Goal: Task Accomplishment & Management: Use online tool/utility

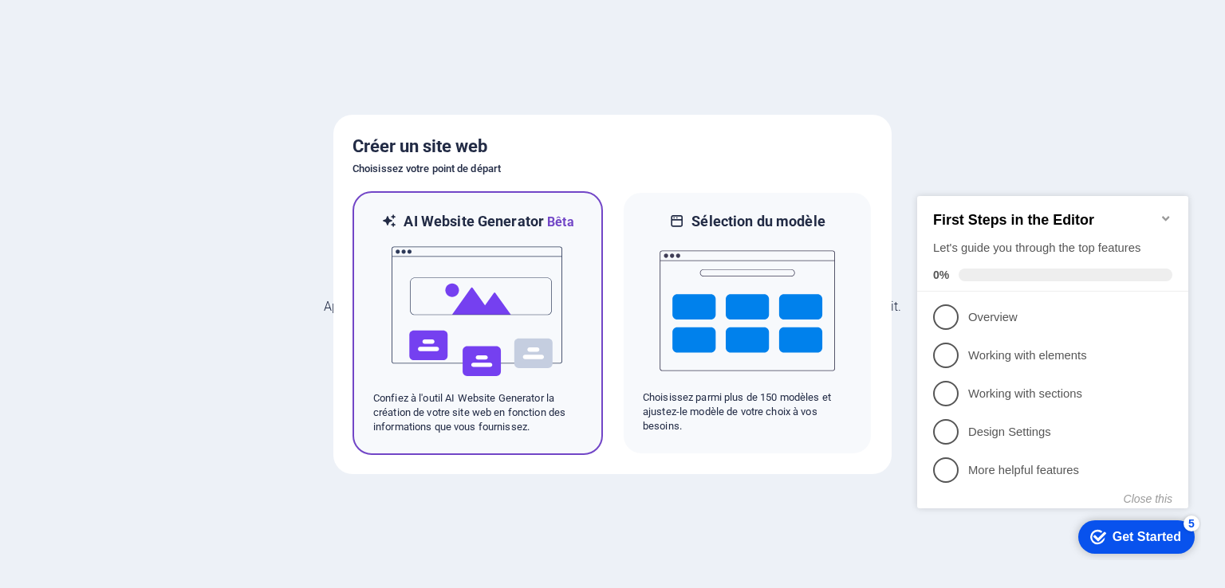
click at [487, 313] on img at bounding box center [477, 311] width 175 height 159
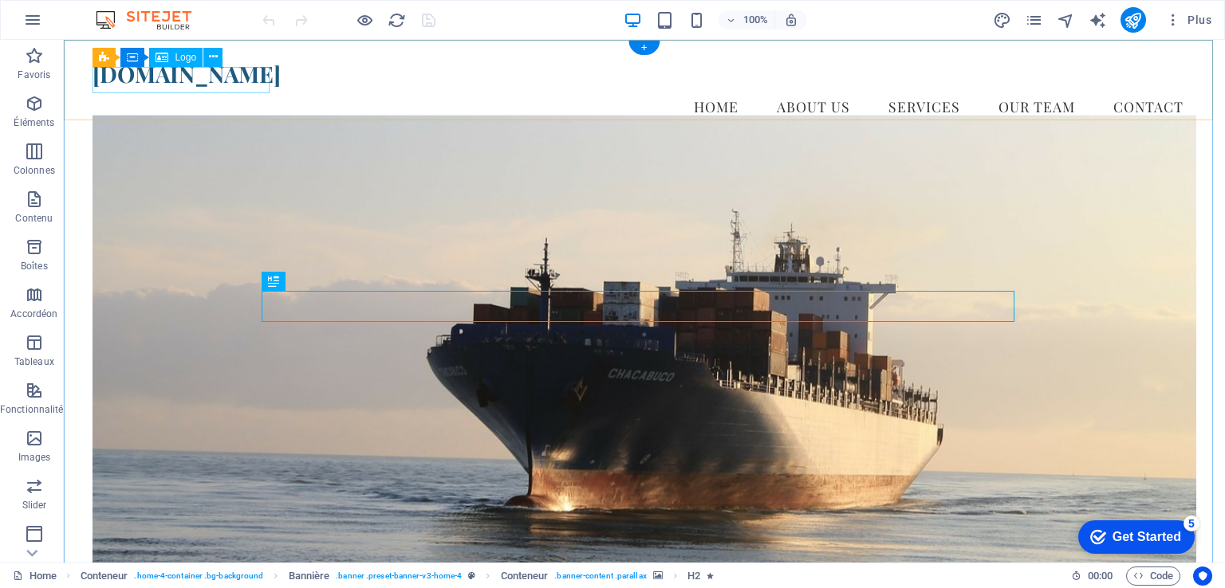
click at [165, 81] on div "[DOMAIN_NAME]" at bounding box center [643, 74] width 1103 height 27
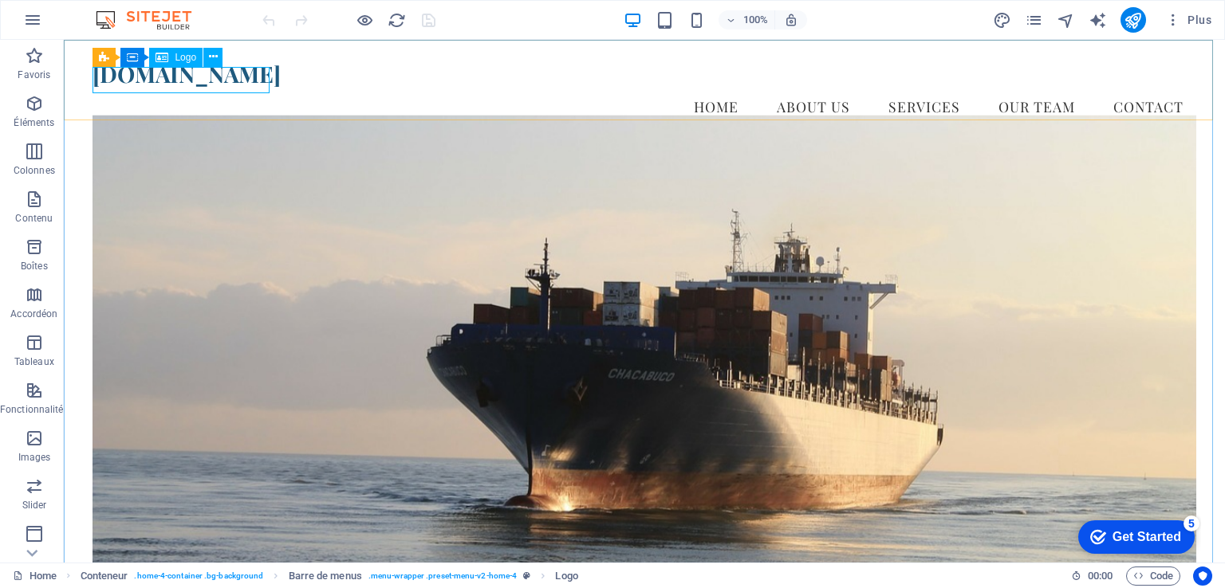
click at [163, 58] on icon at bounding box center [161, 57] width 13 height 19
click at [215, 55] on icon at bounding box center [213, 57] width 9 height 17
click at [1134, 364] on figure at bounding box center [643, 353] width 1103 height 477
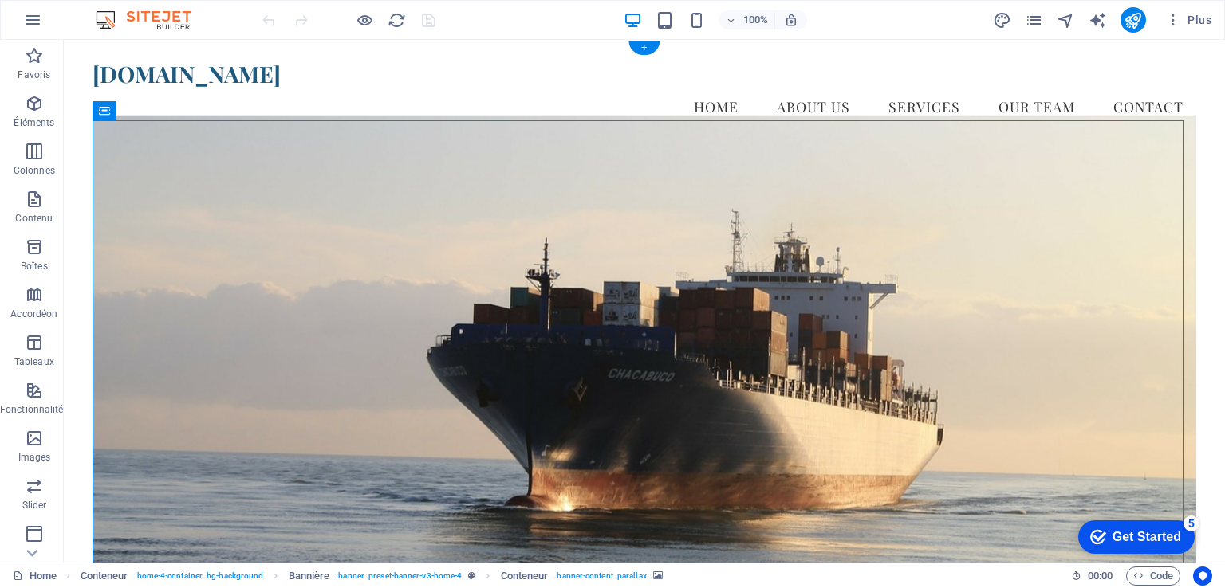
click at [223, 222] on figure at bounding box center [643, 353] width 1103 height 477
drag, startPoint x: 223, startPoint y: 222, endPoint x: 293, endPoint y: 260, distance: 78.8
click at [223, 223] on figure at bounding box center [643, 353] width 1103 height 477
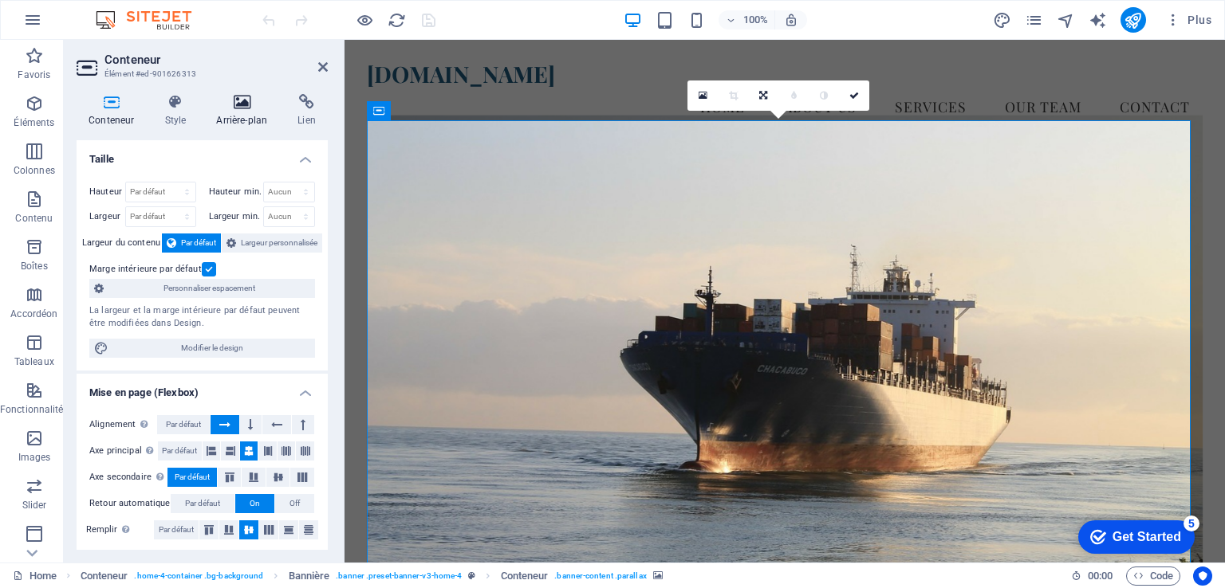
click at [248, 108] on icon at bounding box center [241, 102] width 75 height 16
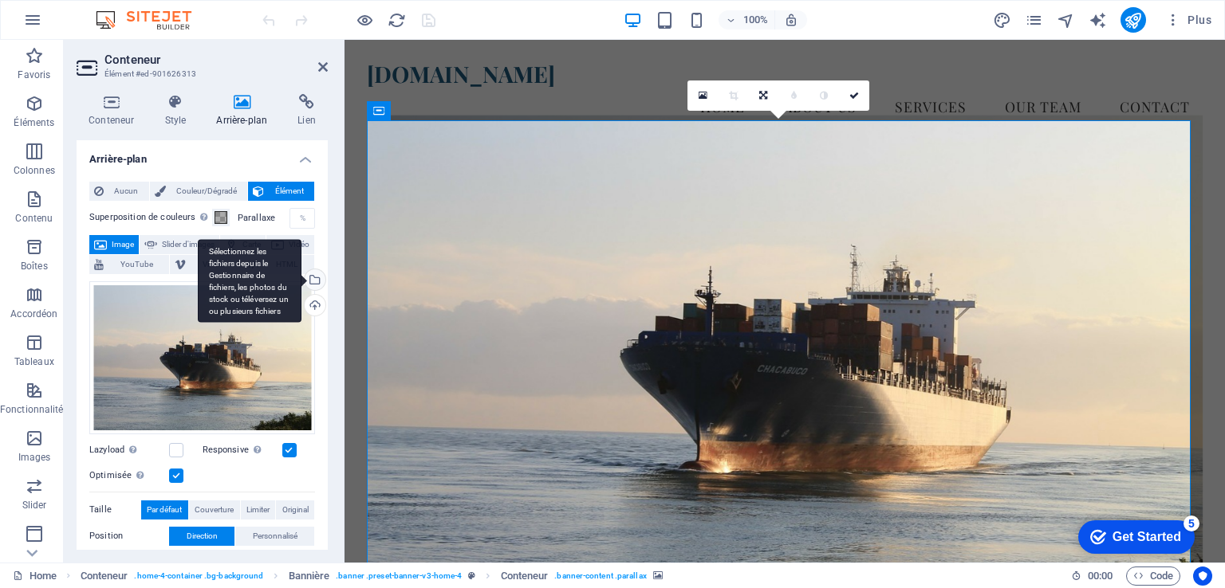
click at [314, 278] on div "Sélectionnez les fichiers depuis le Gestionnaire de fichiers, les photos du sto…" at bounding box center [313, 281] width 24 height 24
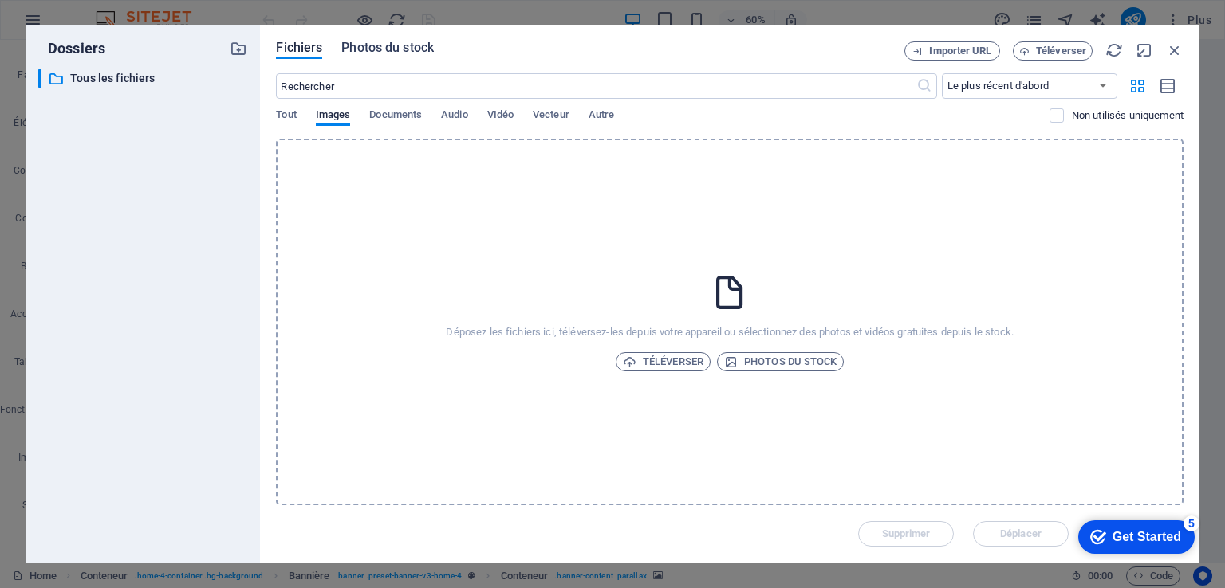
click at [396, 49] on span "Photos du stock" at bounding box center [387, 47] width 92 height 19
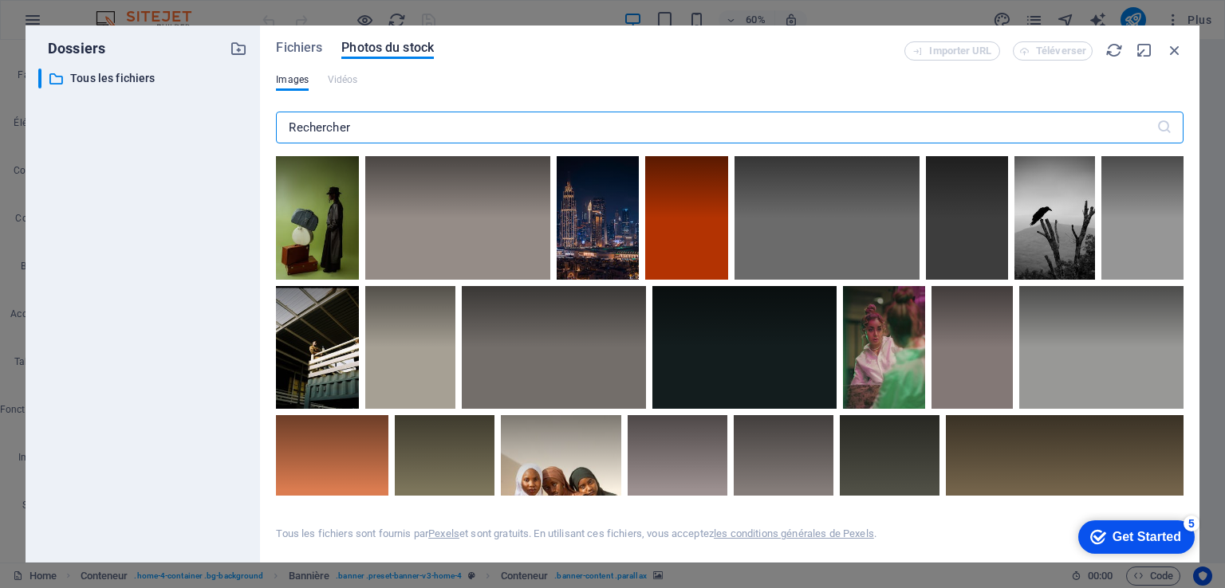
click at [395, 133] on input "text" at bounding box center [715, 128] width 879 height 32
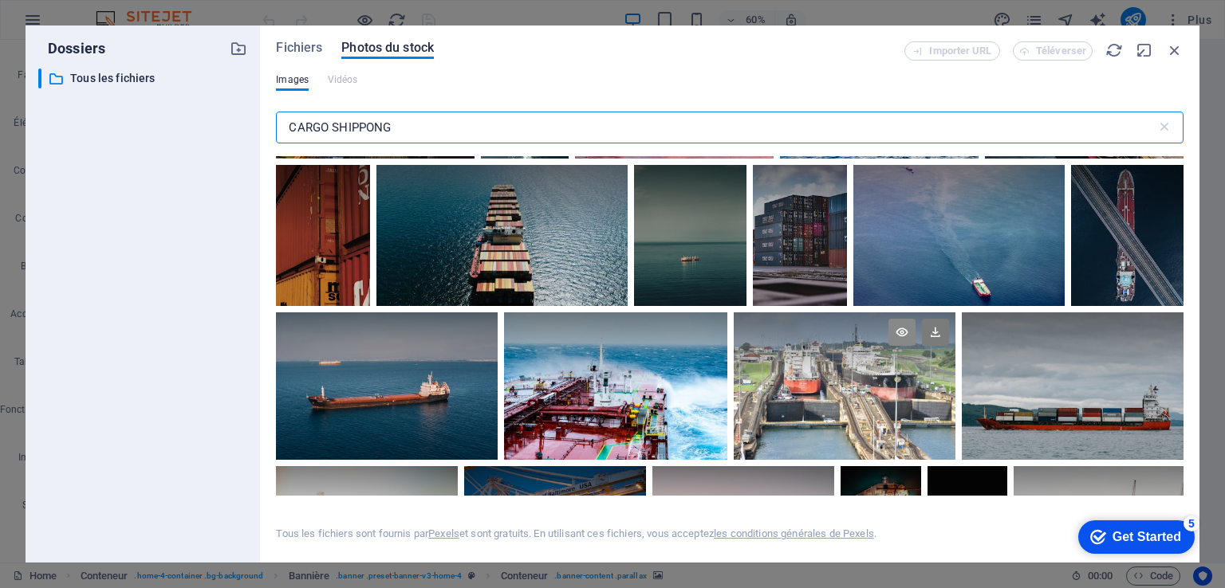
scroll to position [877, 0]
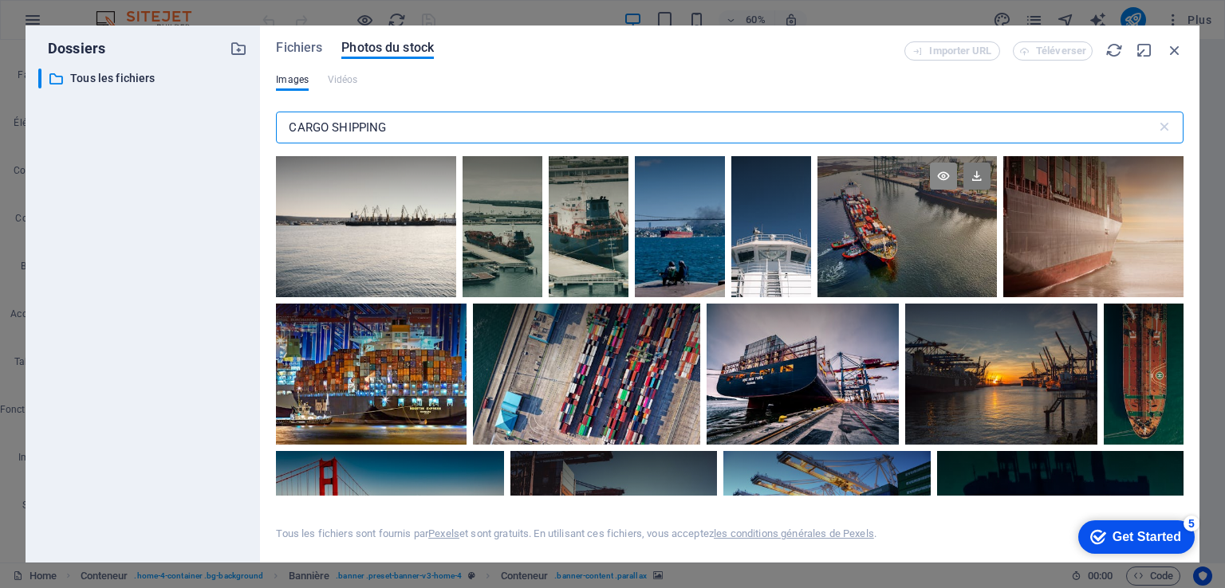
type input "CARGO SHIPPING"
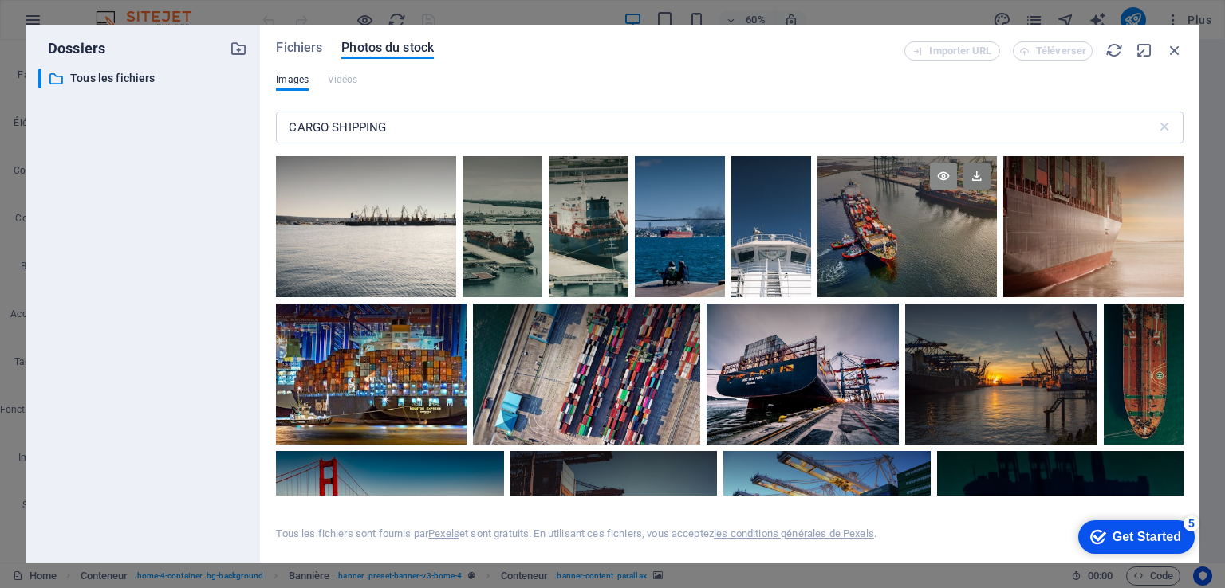
click at [957, 181] on icon at bounding box center [943, 176] width 27 height 27
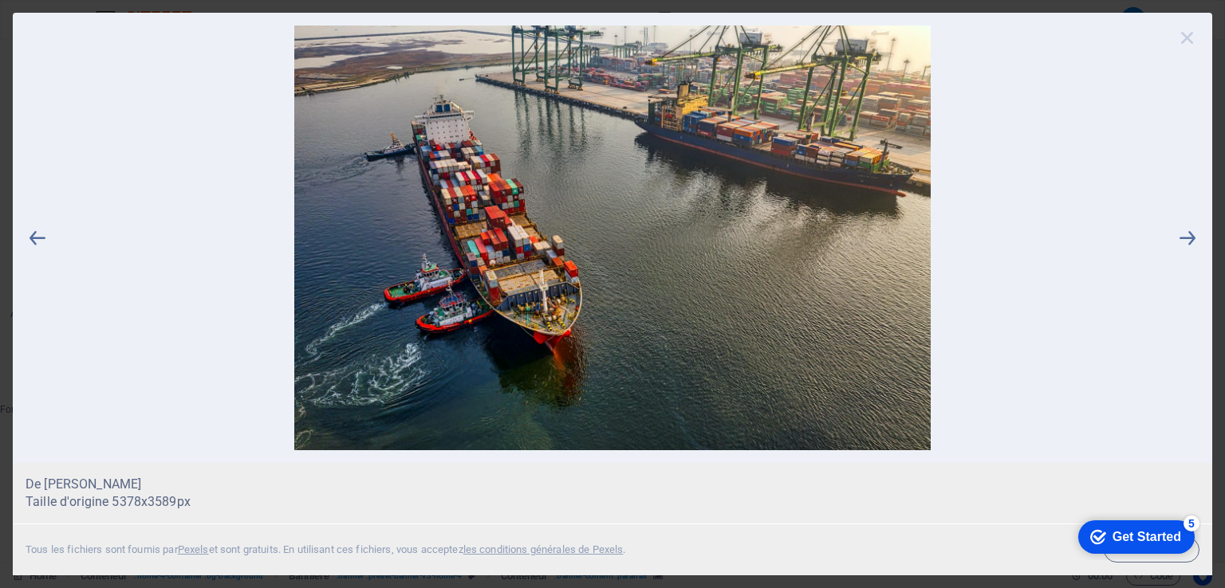
click at [1193, 34] on icon at bounding box center [1187, 38] width 24 height 24
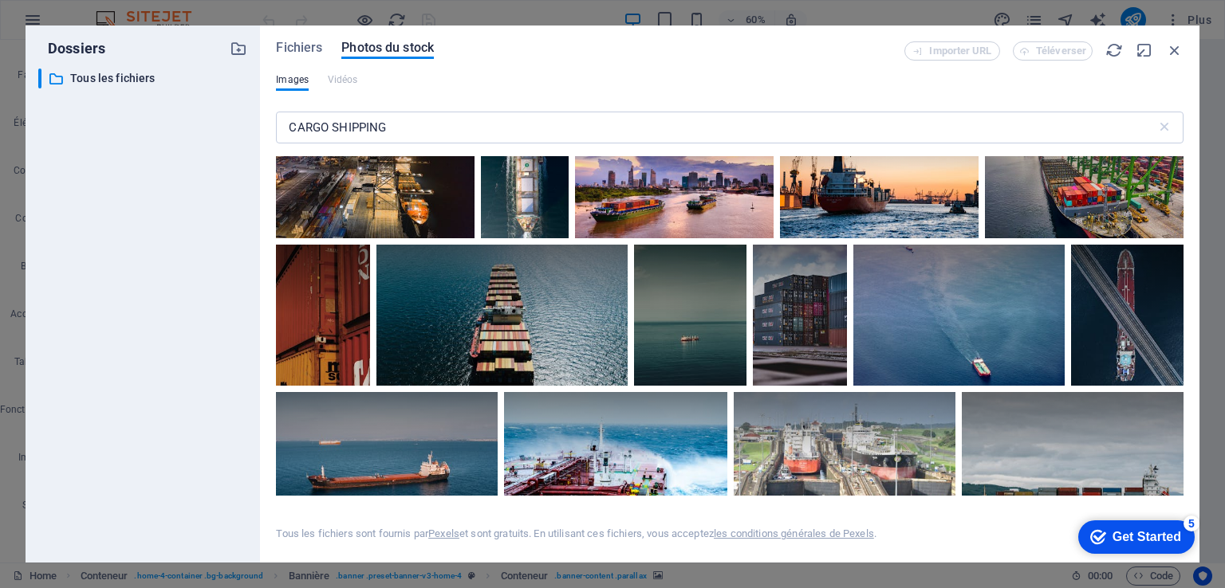
scroll to position [718, 0]
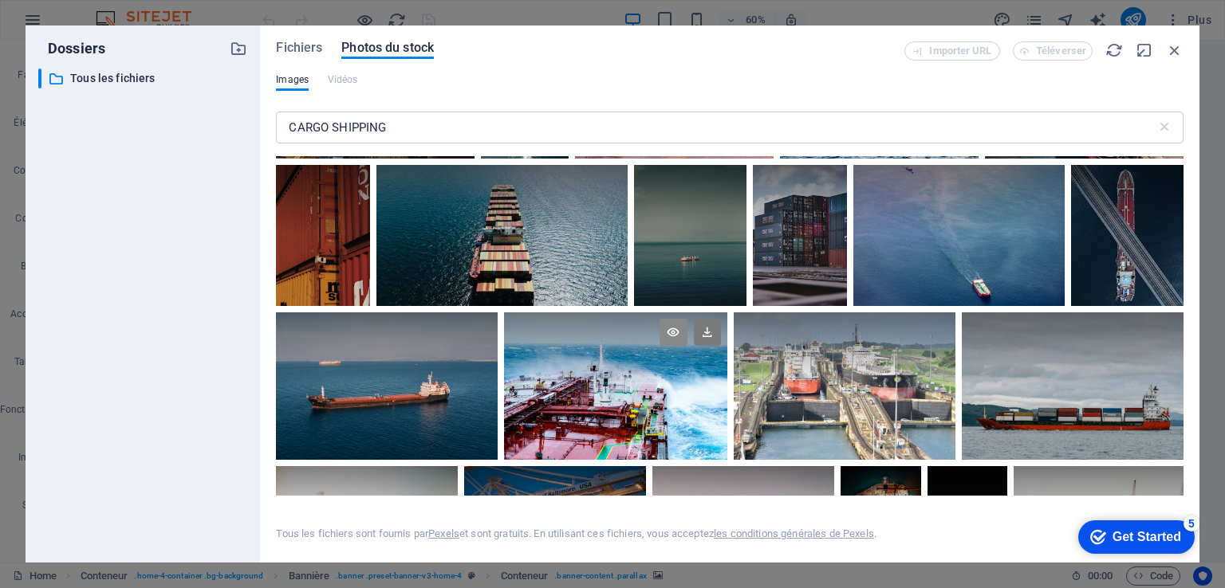
click at [686, 332] on icon at bounding box center [672, 332] width 27 height 27
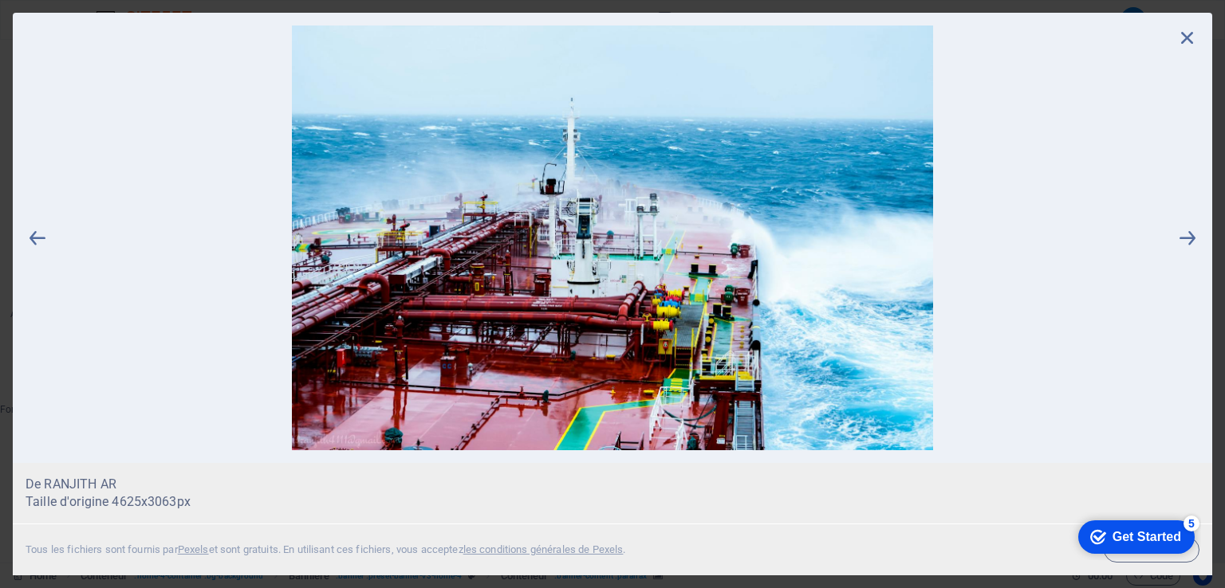
click at [1187, 36] on icon at bounding box center [1187, 38] width 24 height 24
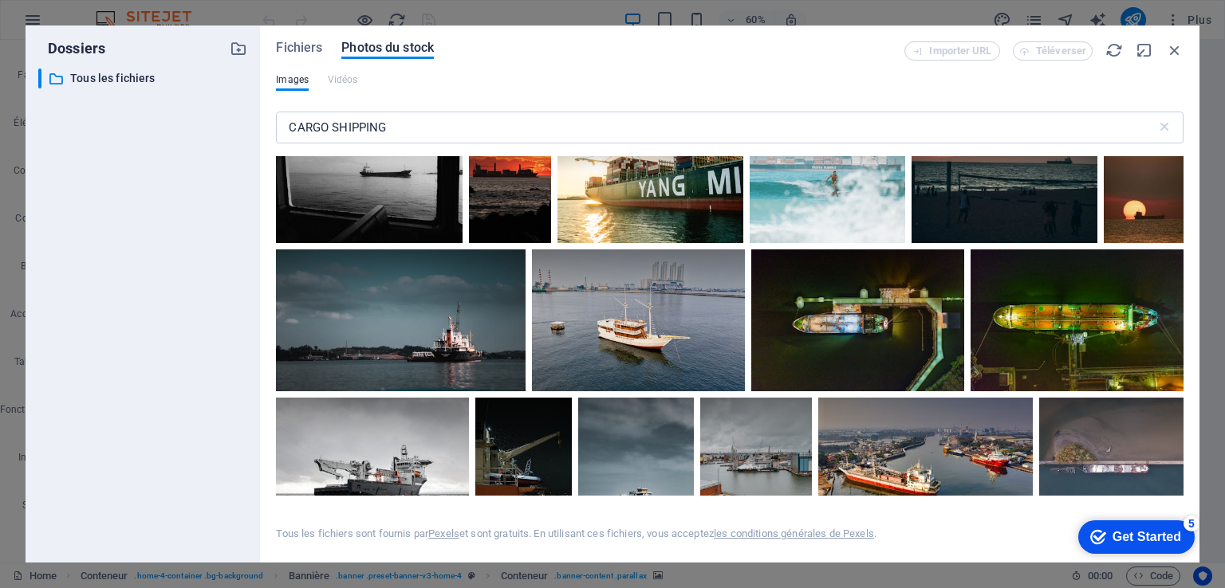
scroll to position [2392, 0]
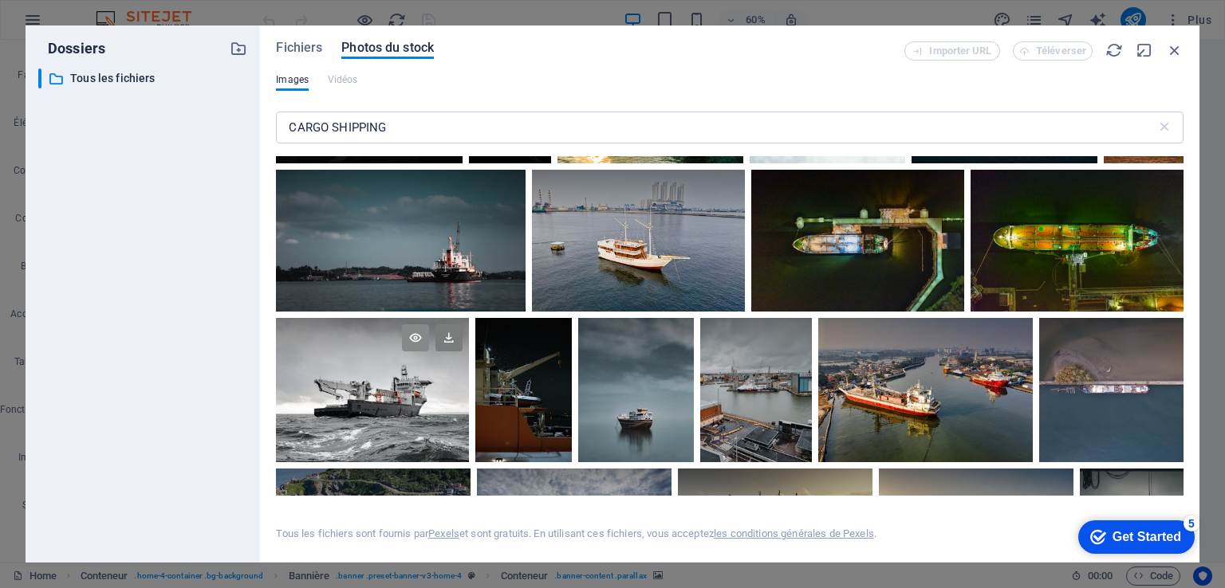
click at [429, 339] on icon at bounding box center [415, 338] width 27 height 27
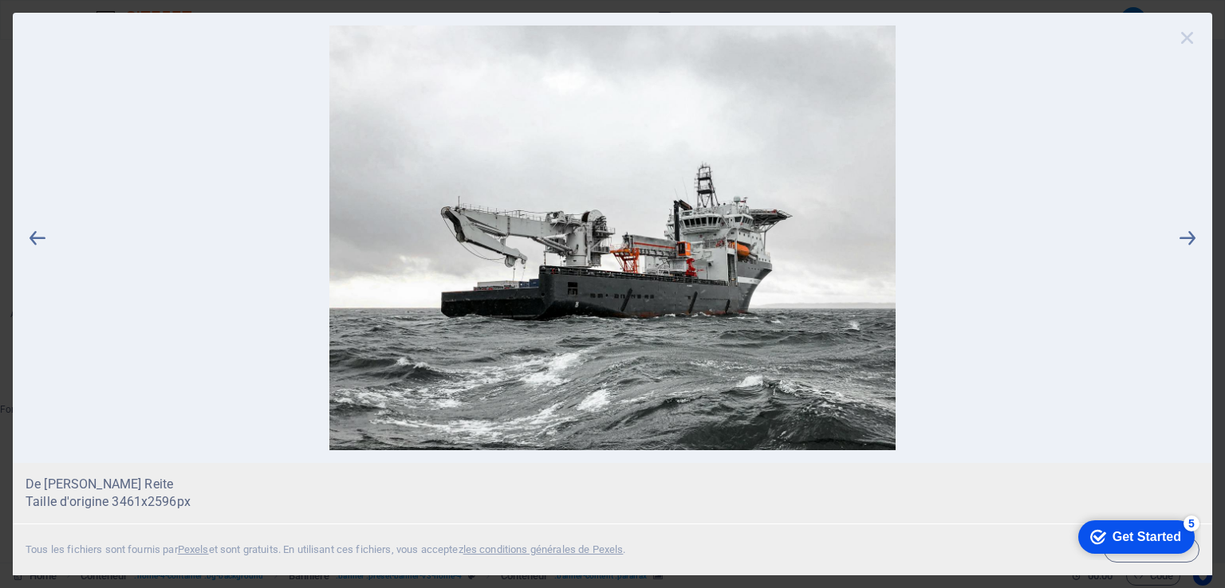
click at [1185, 41] on icon at bounding box center [1187, 38] width 24 height 24
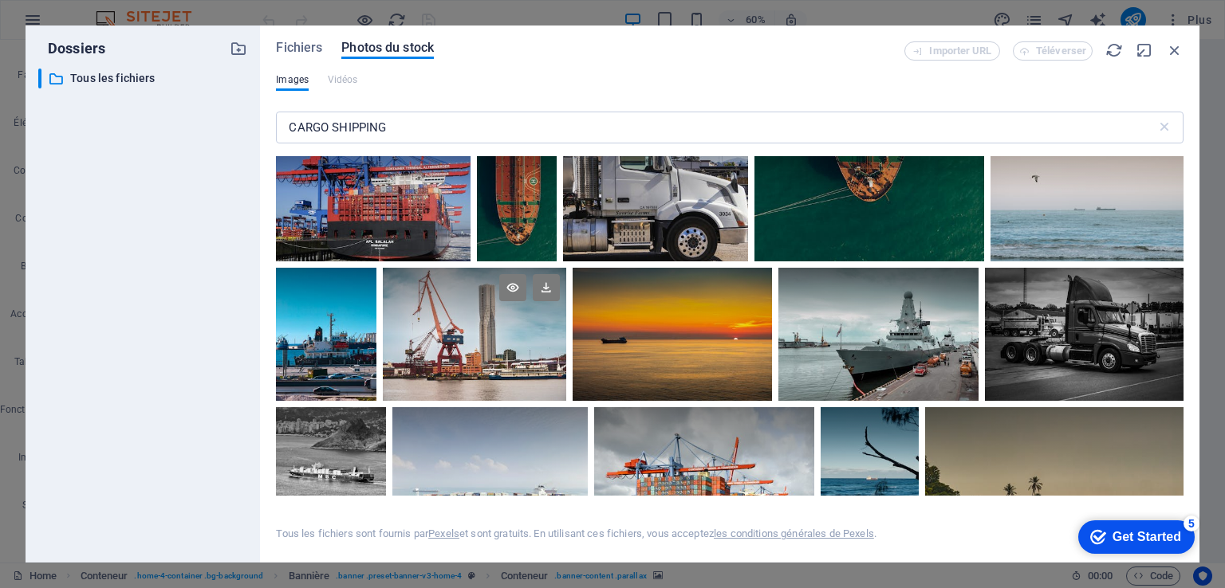
scroll to position [3428, 0]
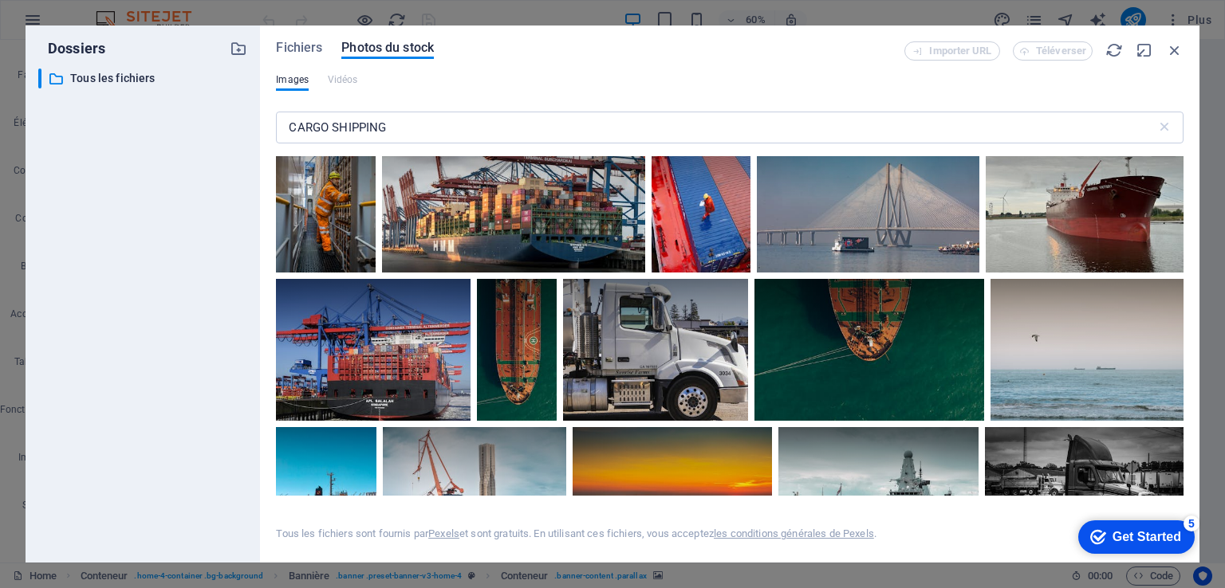
click at [1116, 157] on icon at bounding box center [1129, 143] width 27 height 27
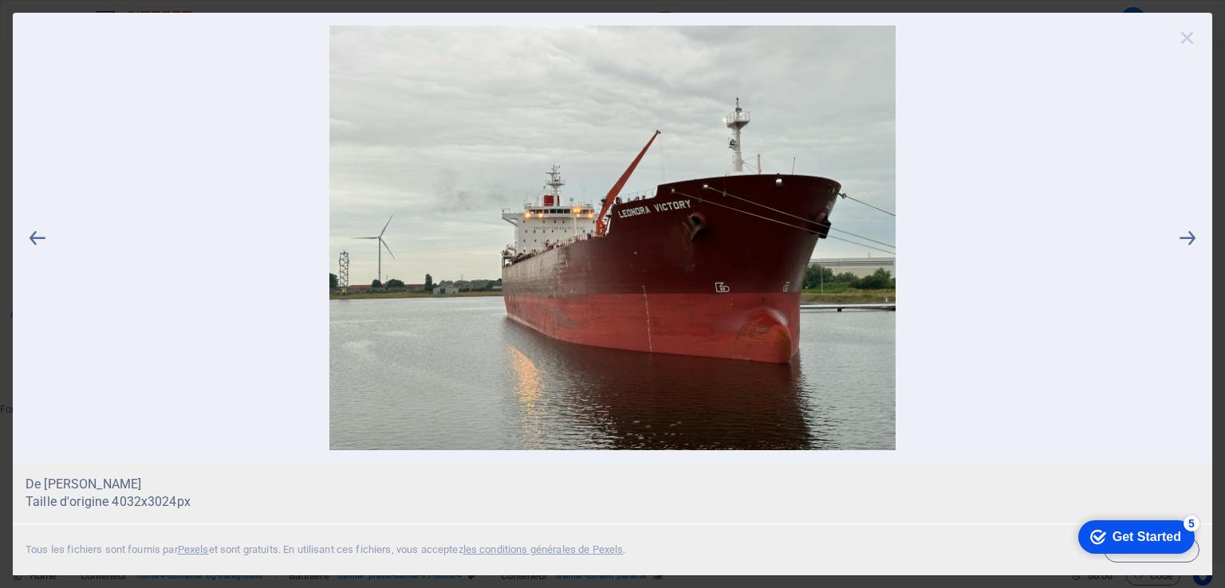
click at [1186, 39] on icon at bounding box center [1187, 38] width 24 height 24
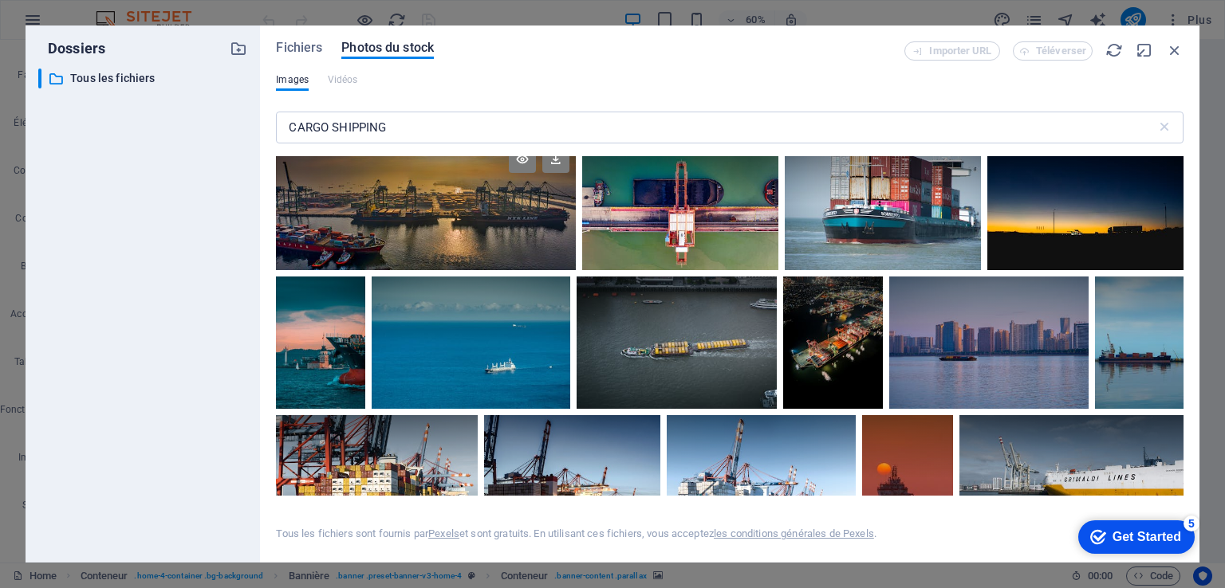
scroll to position [4704, 0]
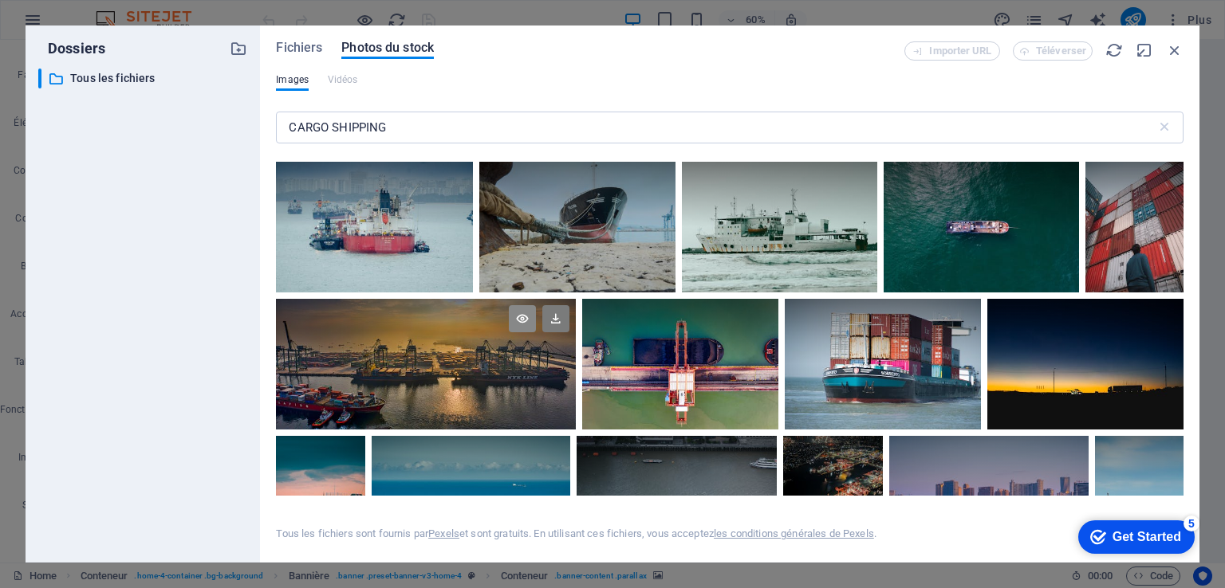
click at [536, 305] on icon at bounding box center [522, 318] width 27 height 27
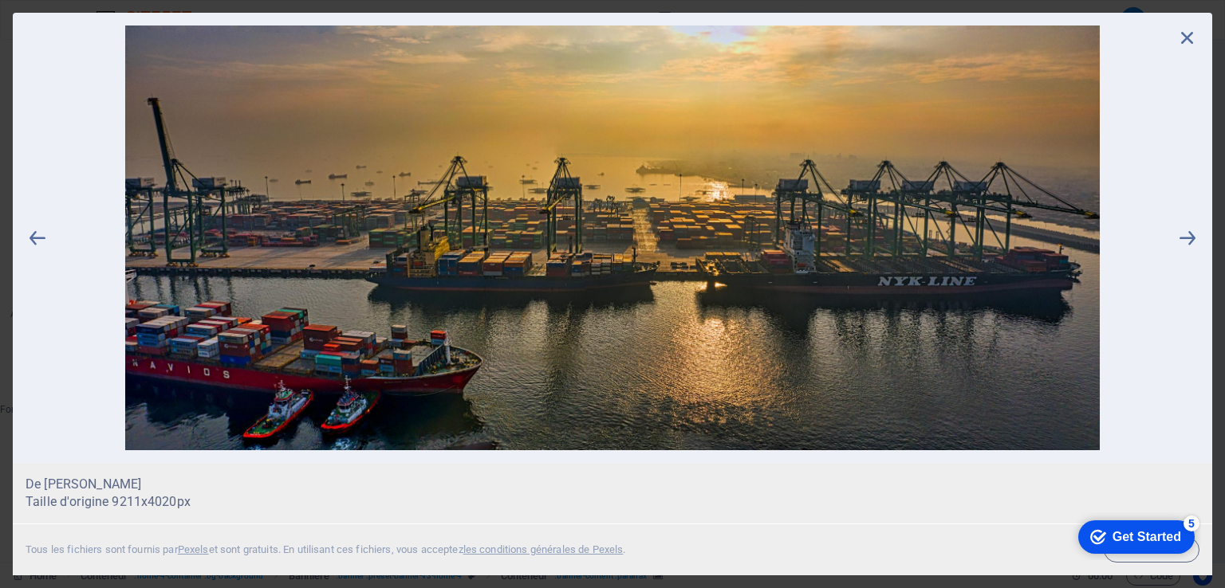
click at [1199, 37] on div at bounding box center [612, 238] width 1199 height 450
click at [1186, 37] on icon at bounding box center [1187, 38] width 24 height 24
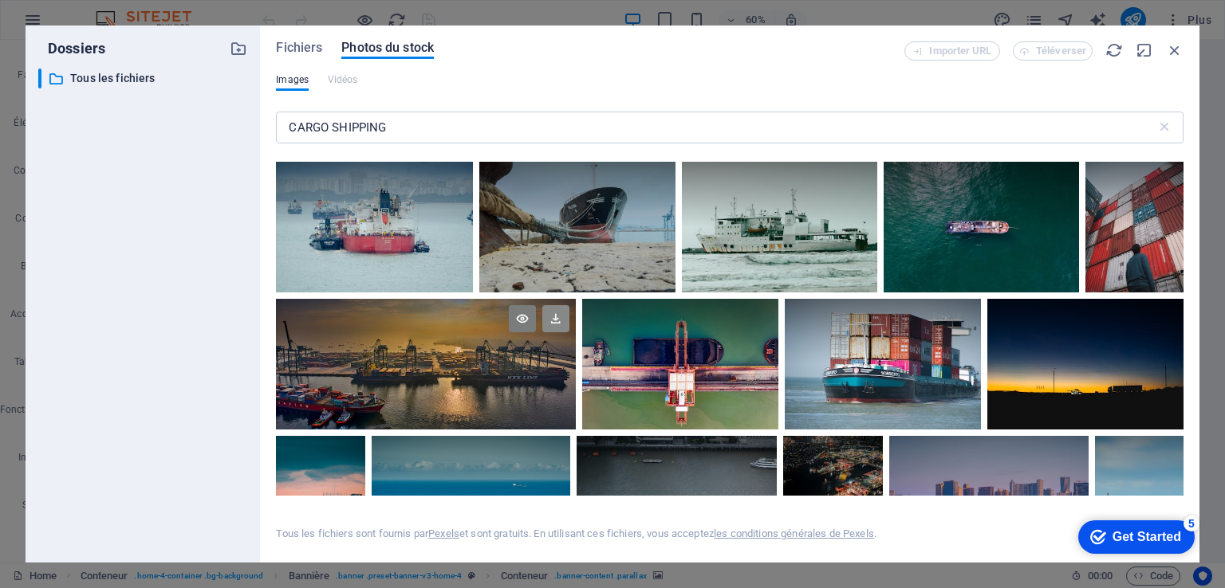
click at [569, 305] on icon at bounding box center [555, 318] width 27 height 27
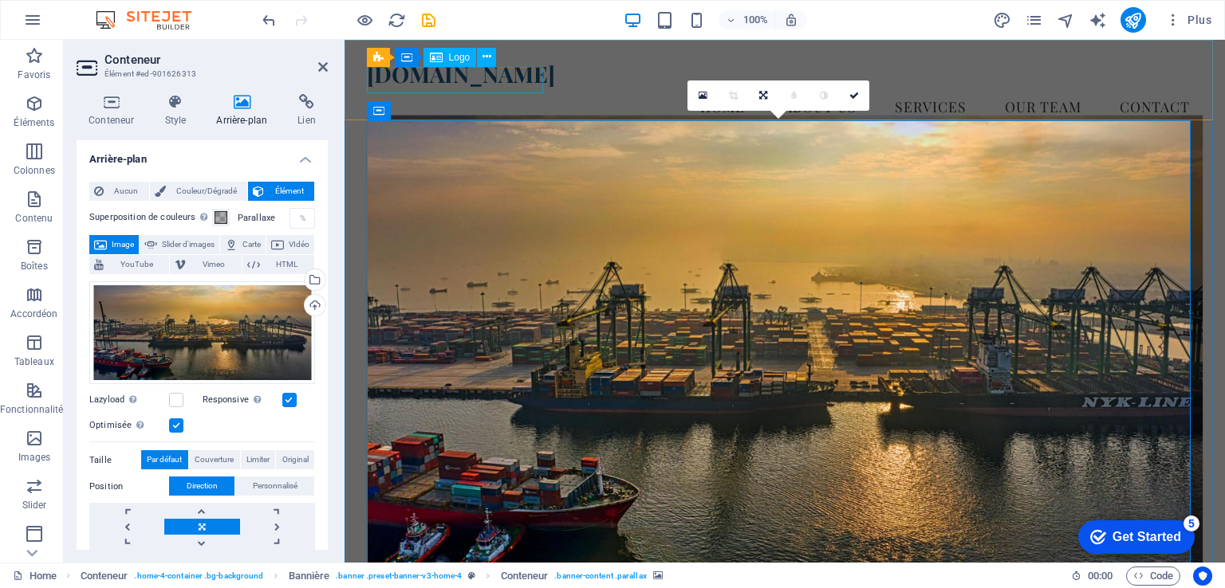
click at [432, 77] on div "[DOMAIN_NAME]" at bounding box center [785, 74] width 836 height 27
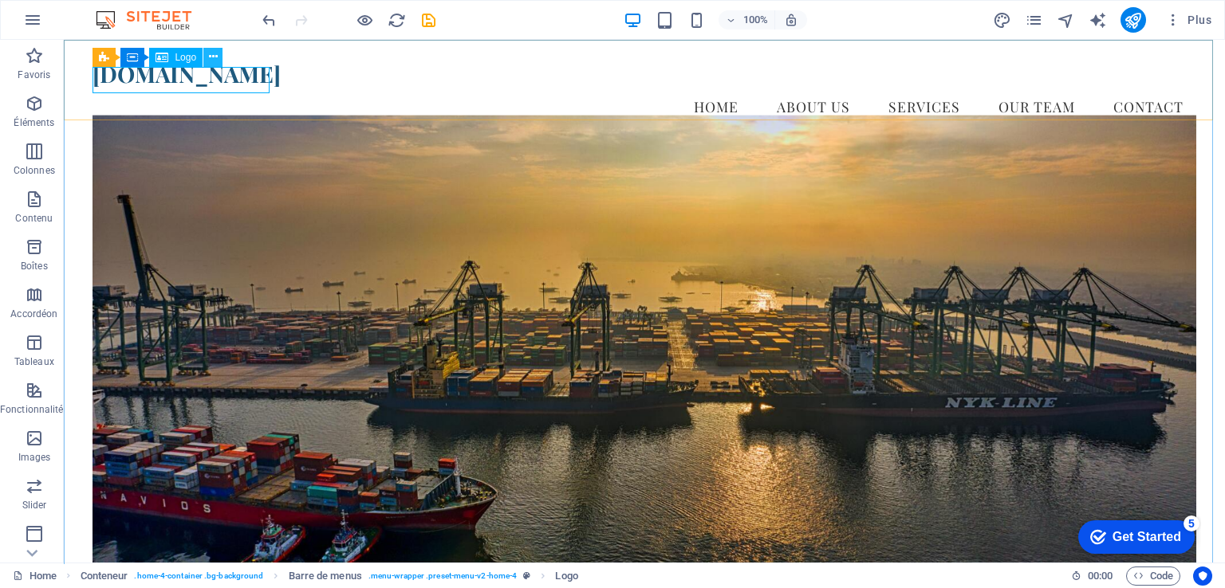
click at [215, 57] on icon at bounding box center [213, 57] width 9 height 17
click at [211, 57] on icon at bounding box center [213, 57] width 9 height 17
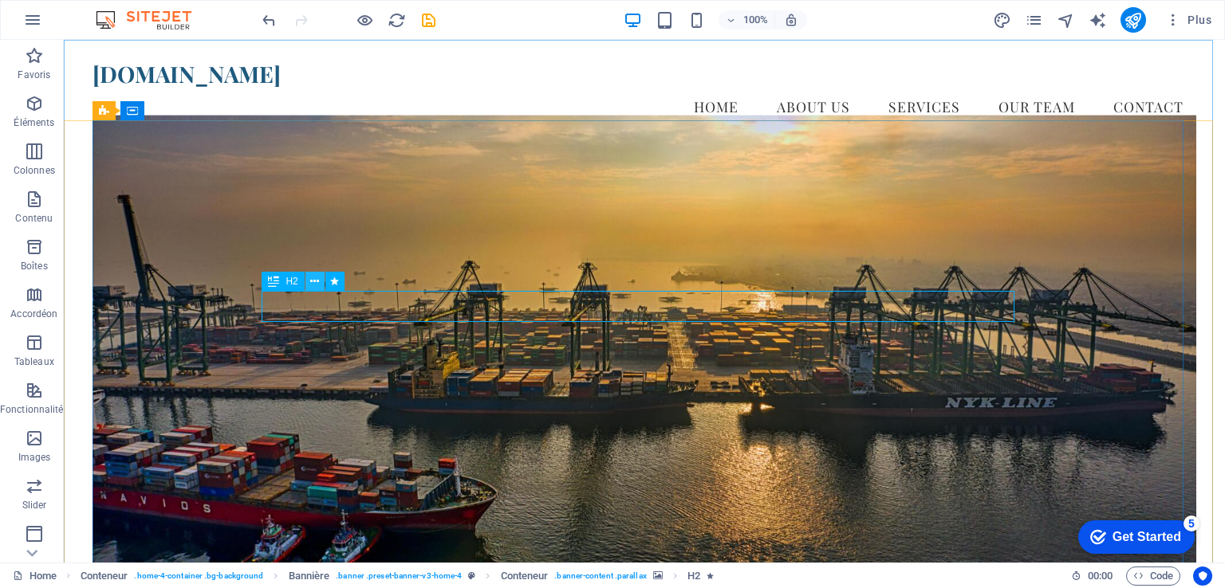
click at [315, 282] on icon at bounding box center [314, 281] width 9 height 17
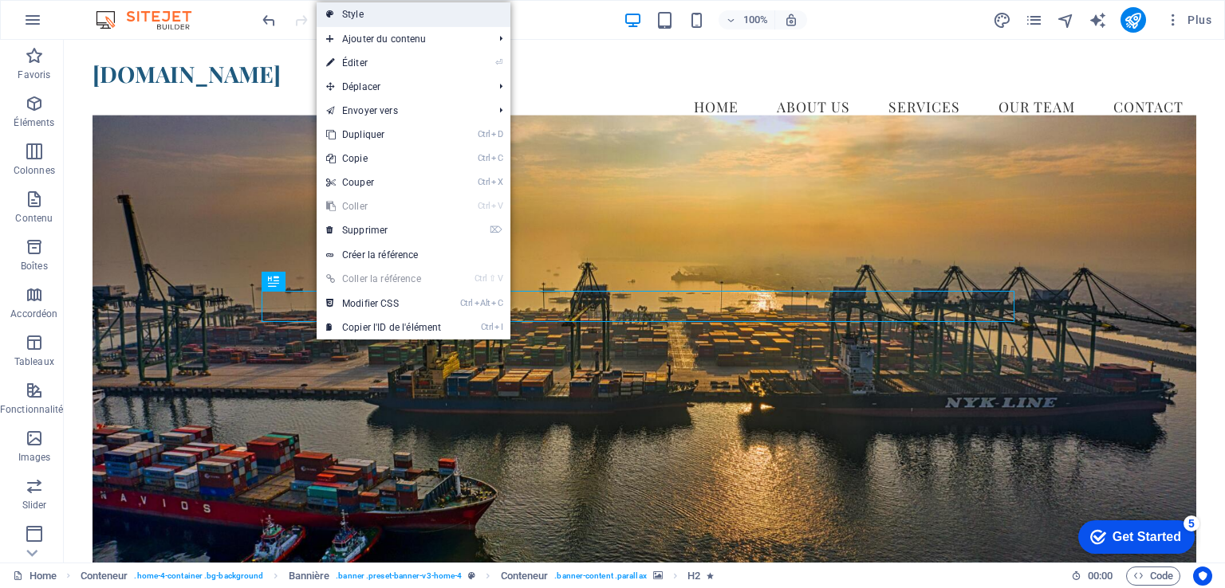
click at [440, 21] on link "Style" at bounding box center [414, 14] width 194 height 24
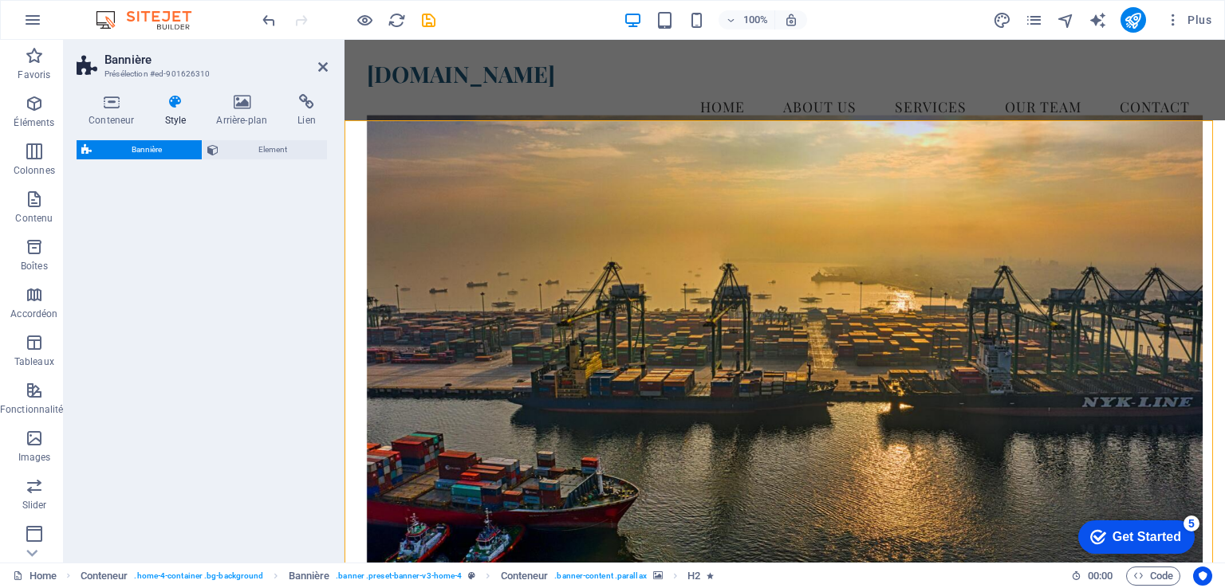
select select "preset-banner-v3-home-4"
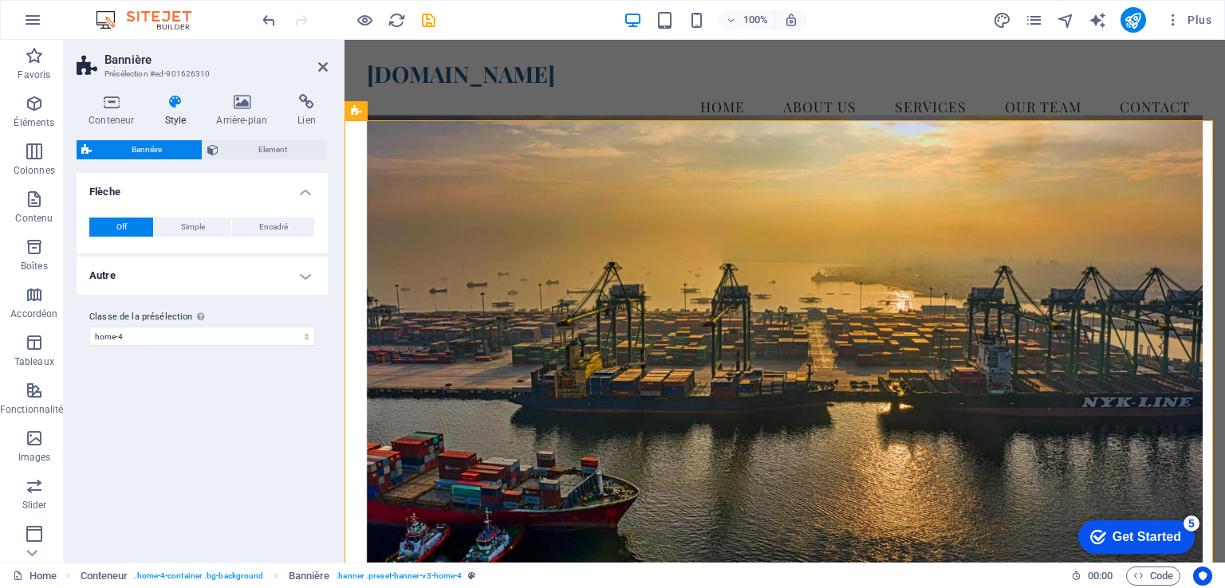
click at [317, 62] on header "Bannière Présélection #ed-901626310" at bounding box center [202, 60] width 251 height 41
click at [325, 69] on icon at bounding box center [323, 67] width 10 height 13
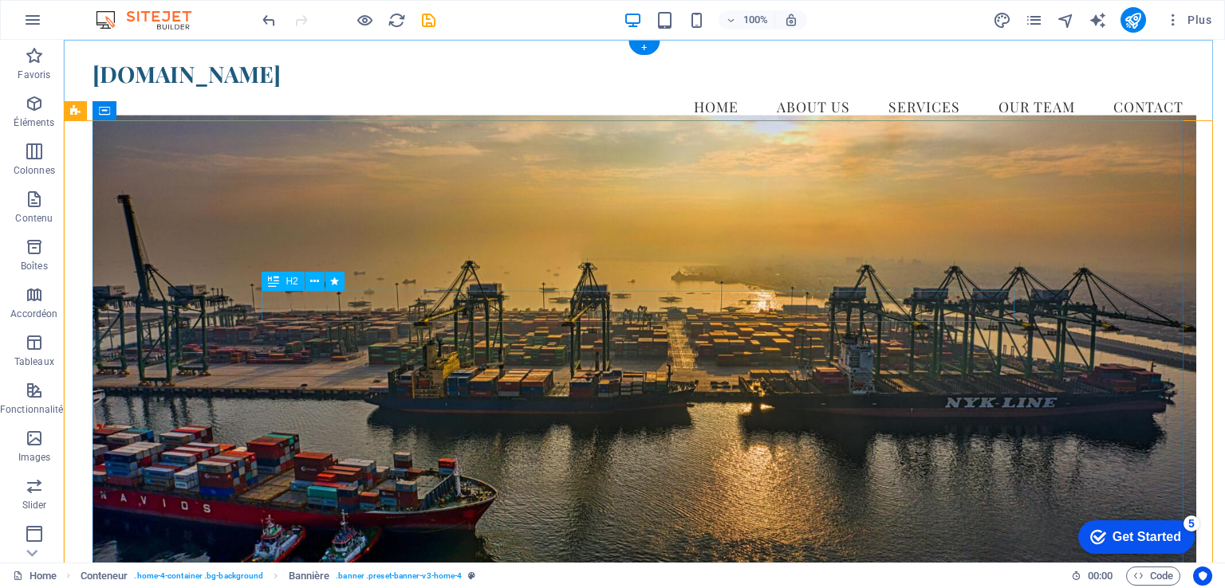
click at [316, 283] on icon at bounding box center [314, 281] width 9 height 17
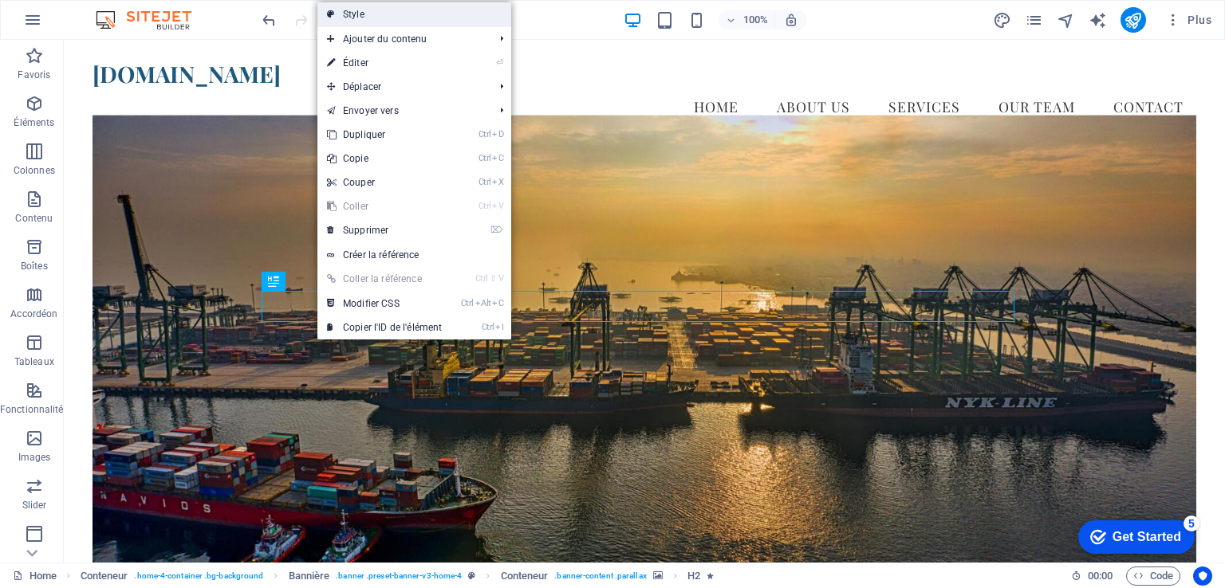
click at [411, 23] on link "Style" at bounding box center [414, 14] width 194 height 24
select select "preset-banner-v3-home-4"
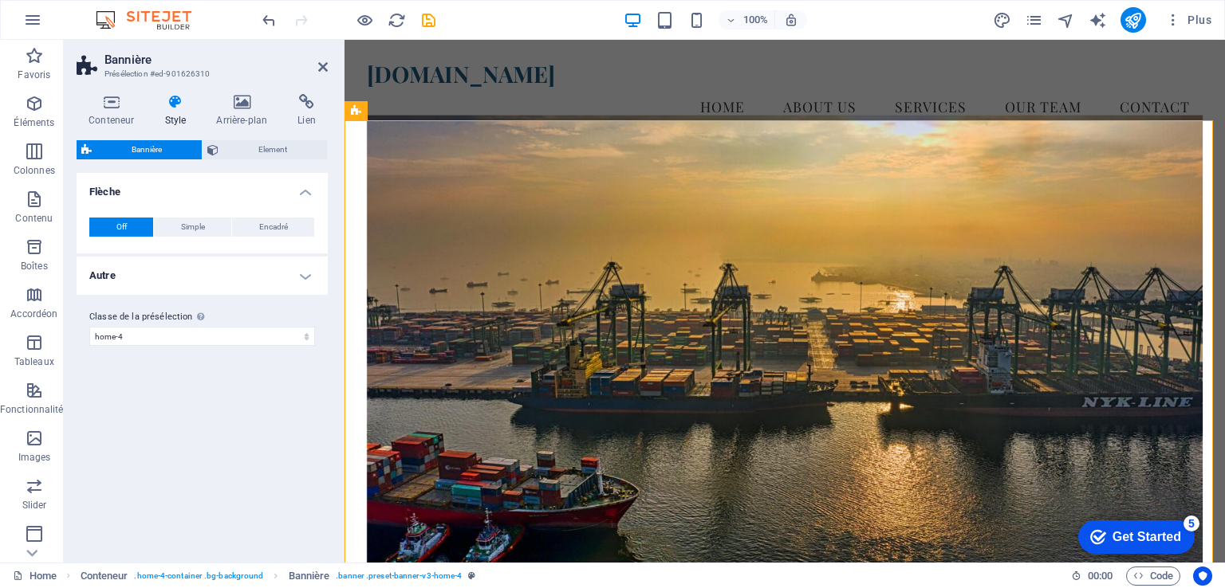
click at [173, 102] on icon at bounding box center [174, 102] width 45 height 16
click at [268, 148] on span "Element" at bounding box center [272, 149] width 99 height 19
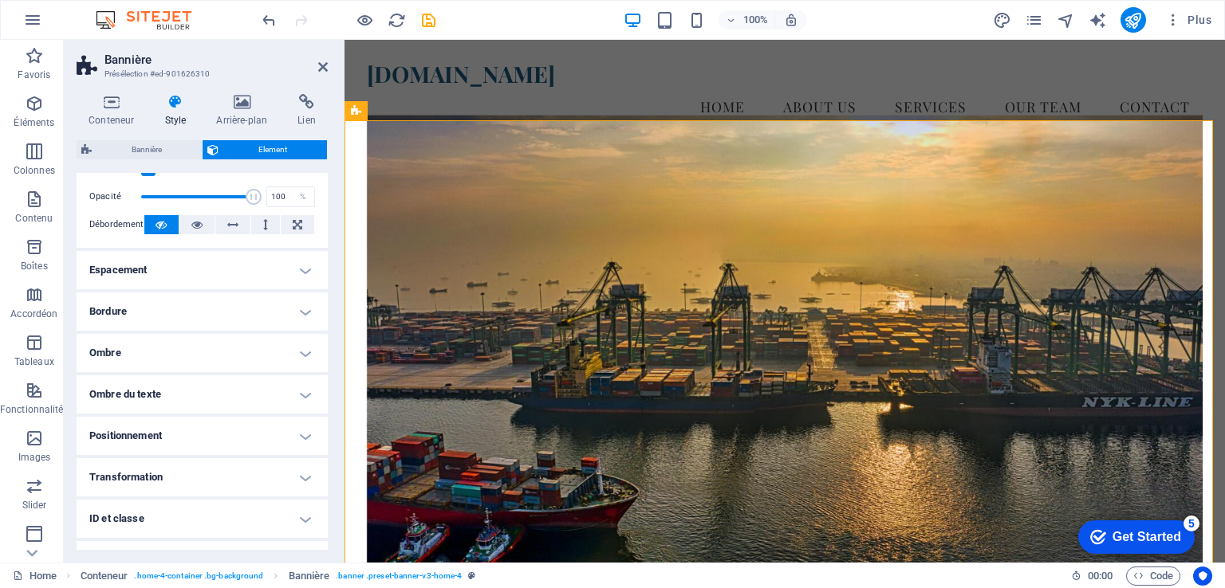
scroll to position [309, 0]
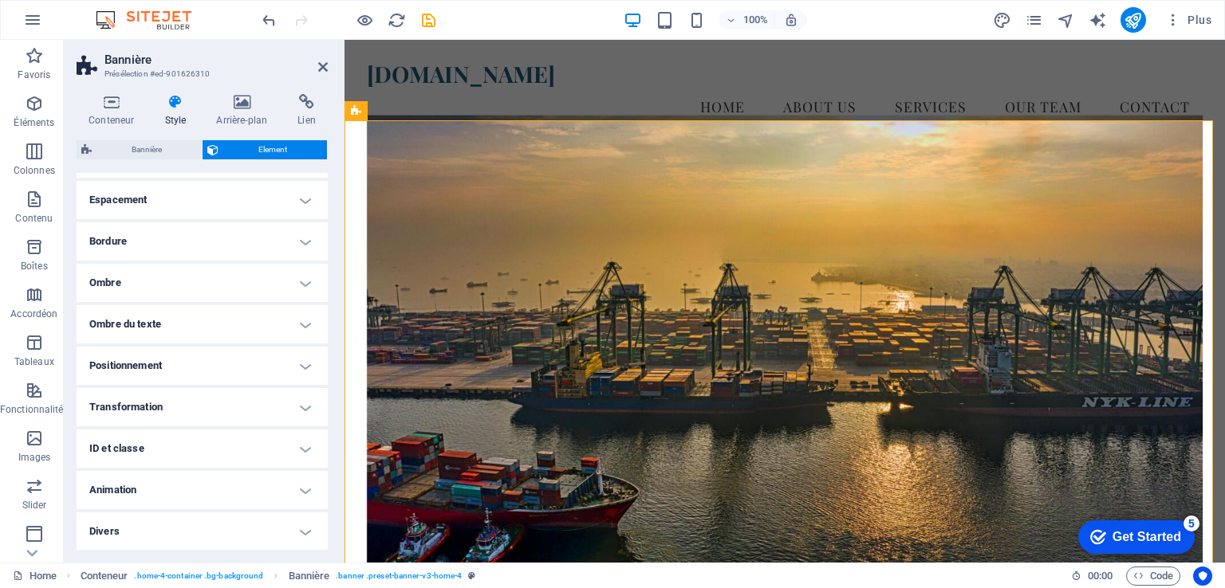
click at [298, 489] on h4 "Animation" at bounding box center [202, 490] width 251 height 38
click at [302, 482] on h4 "Animation" at bounding box center [202, 485] width 251 height 29
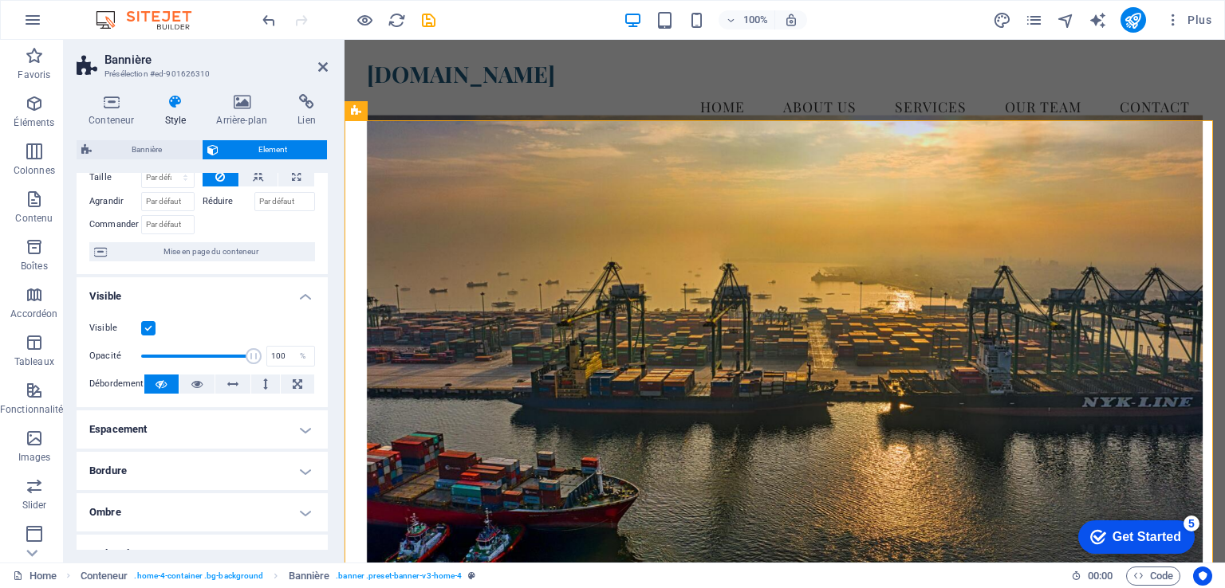
scroll to position [159, 0]
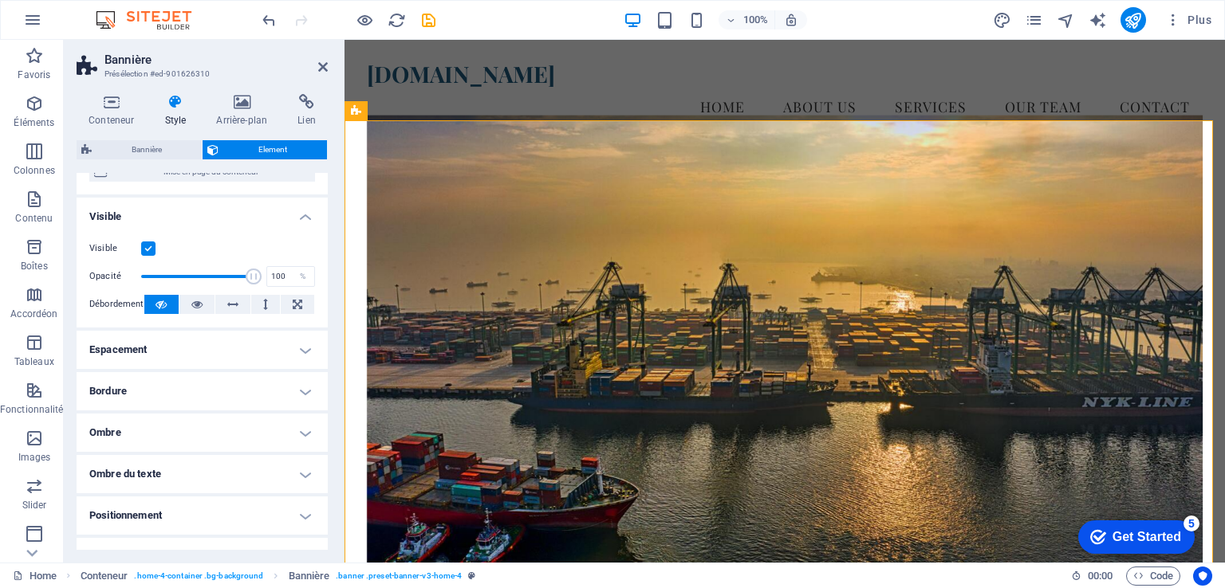
click at [296, 428] on h4 "Ombre" at bounding box center [202, 433] width 251 height 38
click at [296, 428] on h4 "Ombre" at bounding box center [202, 428] width 251 height 29
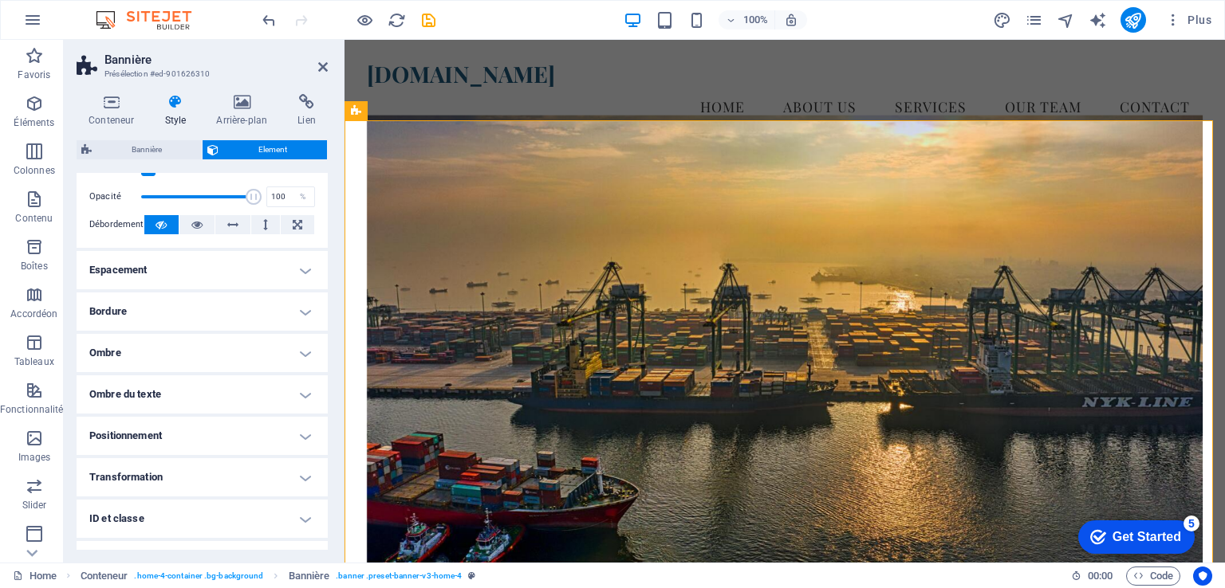
click at [298, 390] on h4 "Ombre du texte" at bounding box center [202, 395] width 251 height 38
click at [298, 390] on h4 "Ombre du texte" at bounding box center [202, 390] width 251 height 29
click at [298, 390] on h4 "Ombre du texte" at bounding box center [202, 395] width 251 height 38
click at [298, 390] on h4 "Ombre du texte" at bounding box center [202, 390] width 251 height 29
click at [298, 425] on h4 "Positionnement" at bounding box center [202, 436] width 251 height 38
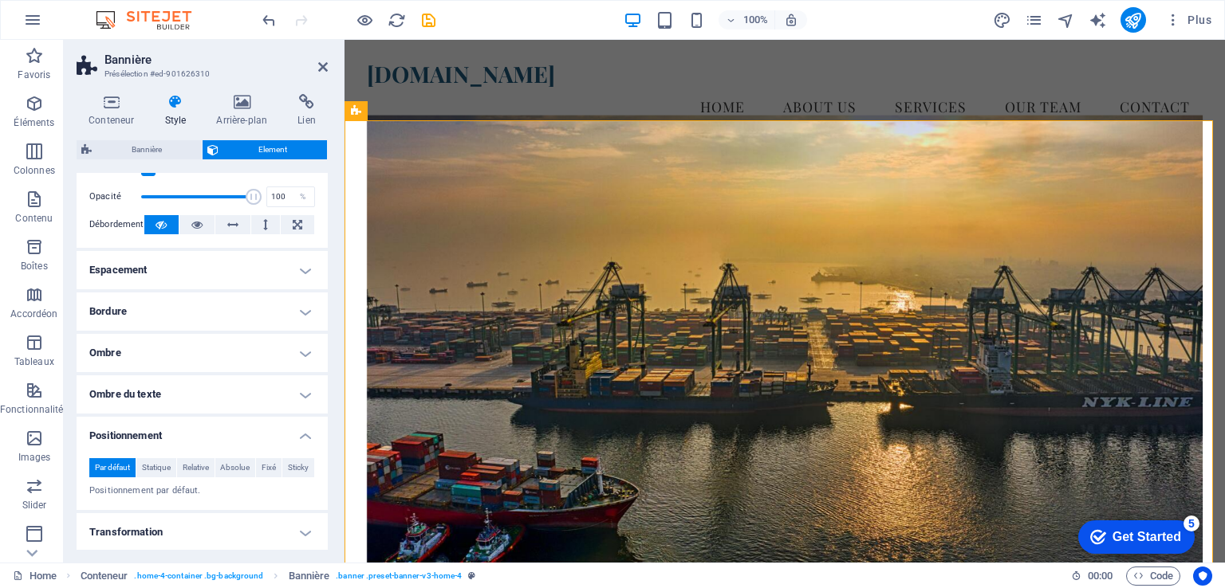
click at [298, 425] on h4 "Positionnement" at bounding box center [202, 431] width 251 height 29
click at [294, 282] on h4 "Espacement" at bounding box center [202, 270] width 251 height 38
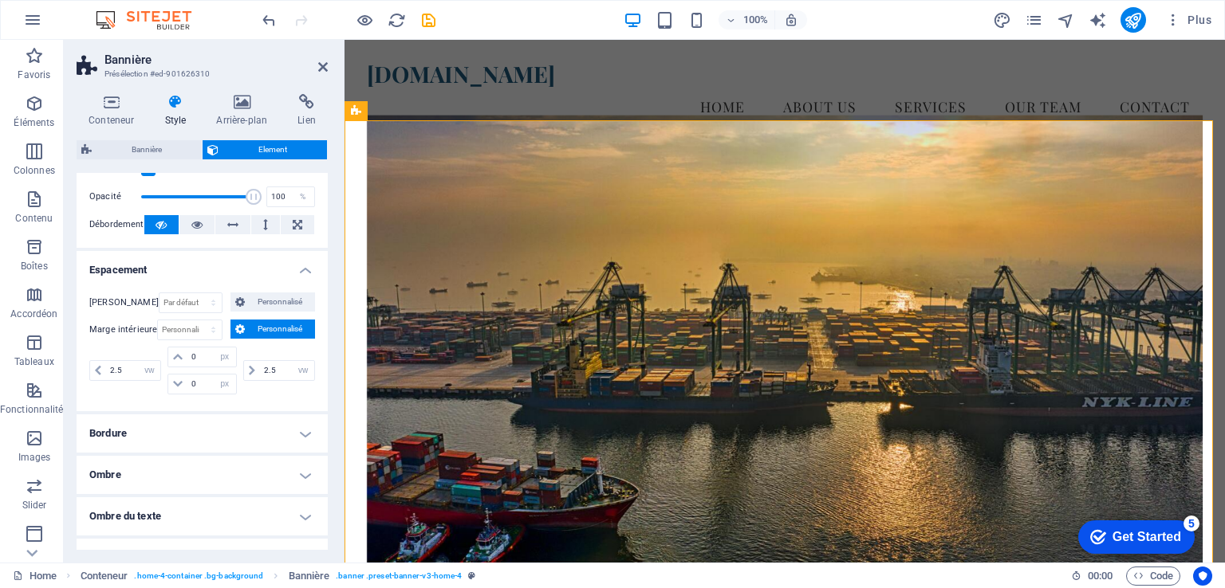
click at [296, 275] on h4 "Espacement" at bounding box center [202, 265] width 251 height 29
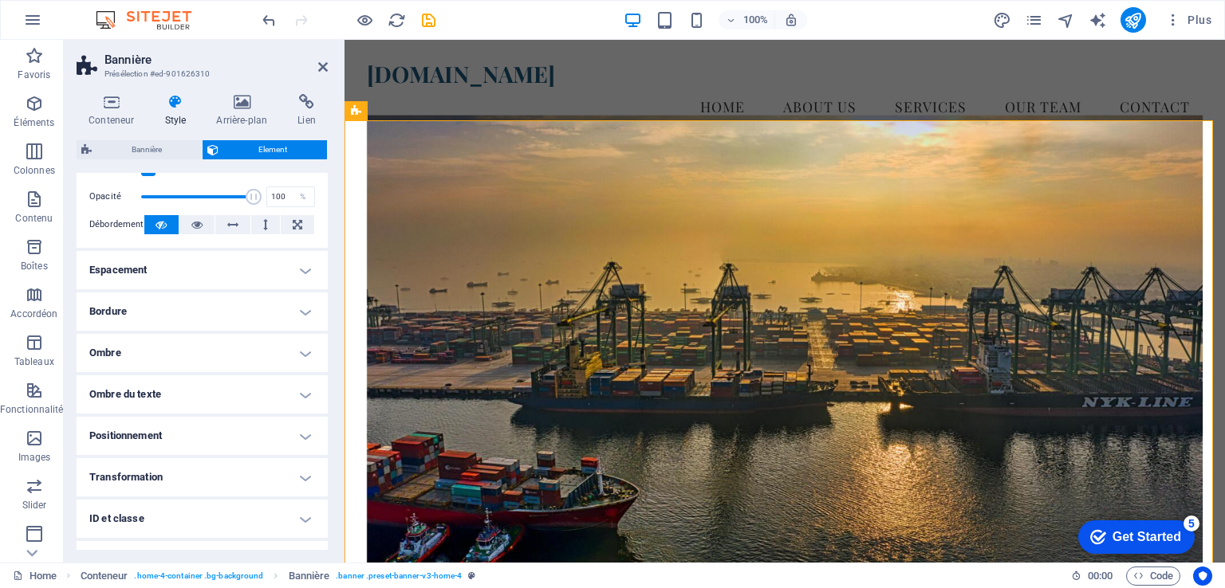
scroll to position [309, 0]
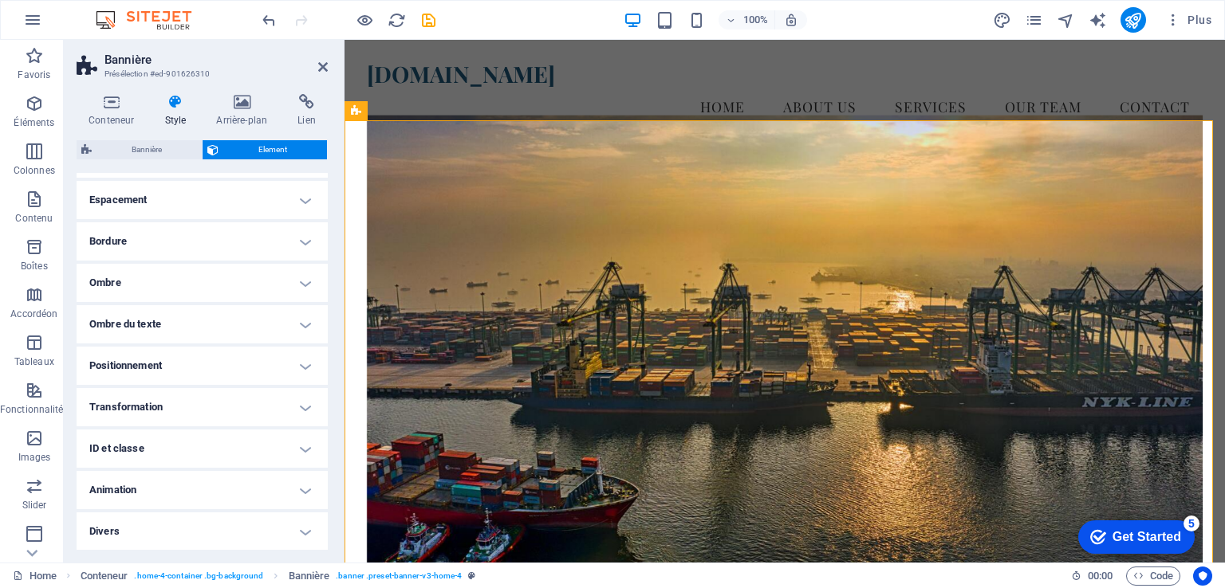
click at [300, 533] on h4 "Divers" at bounding box center [202, 532] width 251 height 38
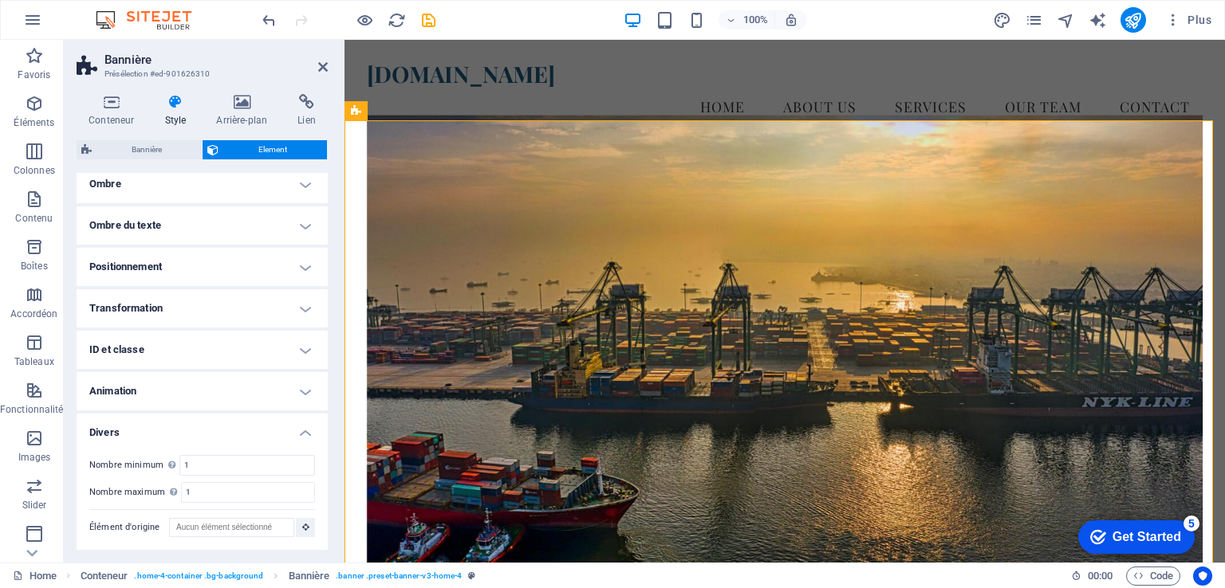
click at [297, 431] on h4 "Divers" at bounding box center [202, 428] width 251 height 29
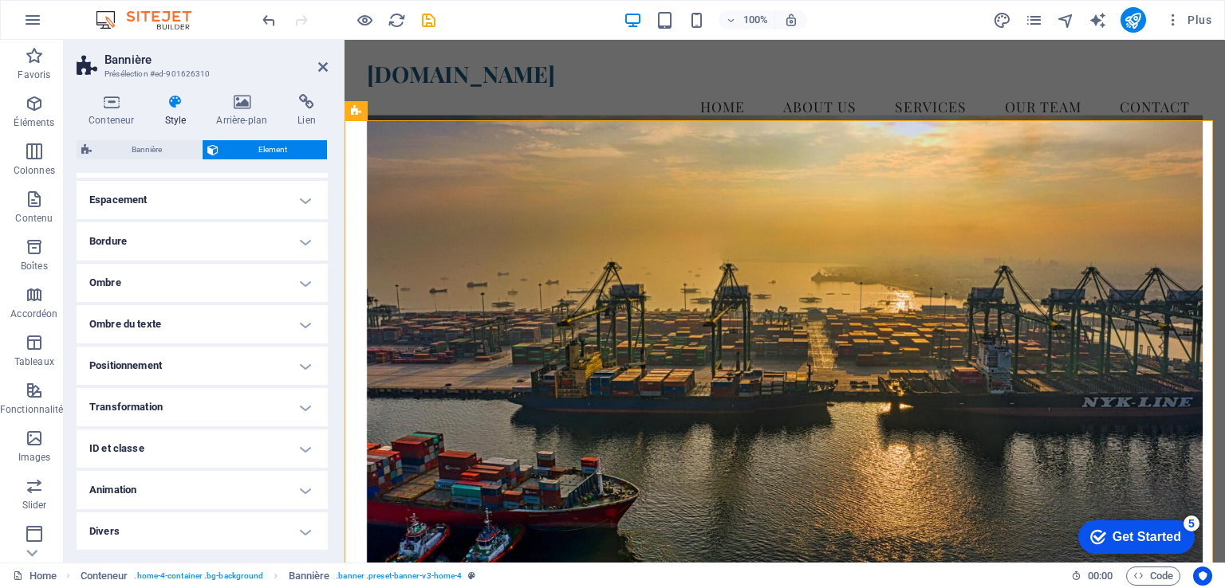
scroll to position [0, 0]
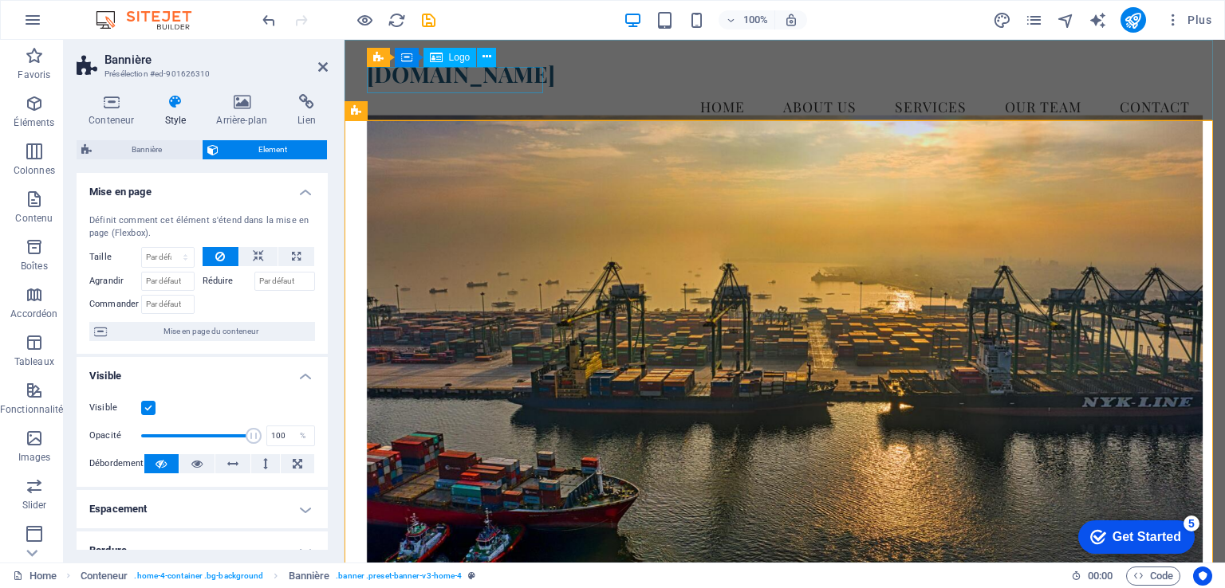
click at [430, 80] on div "[DOMAIN_NAME]" at bounding box center [785, 74] width 836 height 27
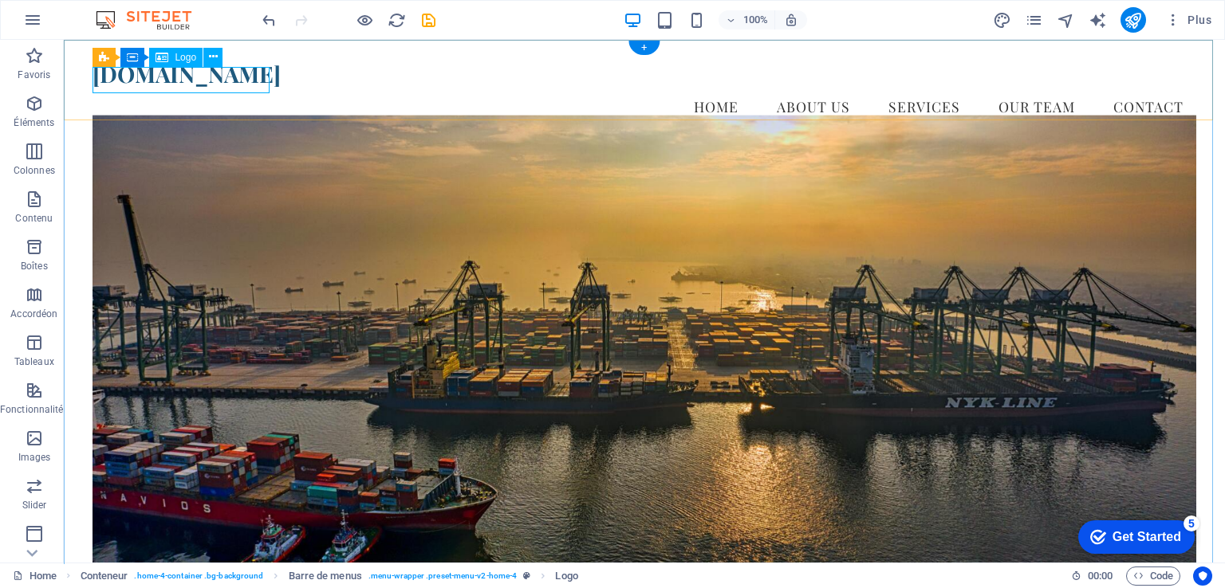
click at [235, 88] on div "[DOMAIN_NAME]" at bounding box center [643, 74] width 1103 height 27
click at [217, 57] on icon at bounding box center [213, 57] width 9 height 17
click at [132, 80] on div "[DOMAIN_NAME]" at bounding box center [643, 74] width 1103 height 27
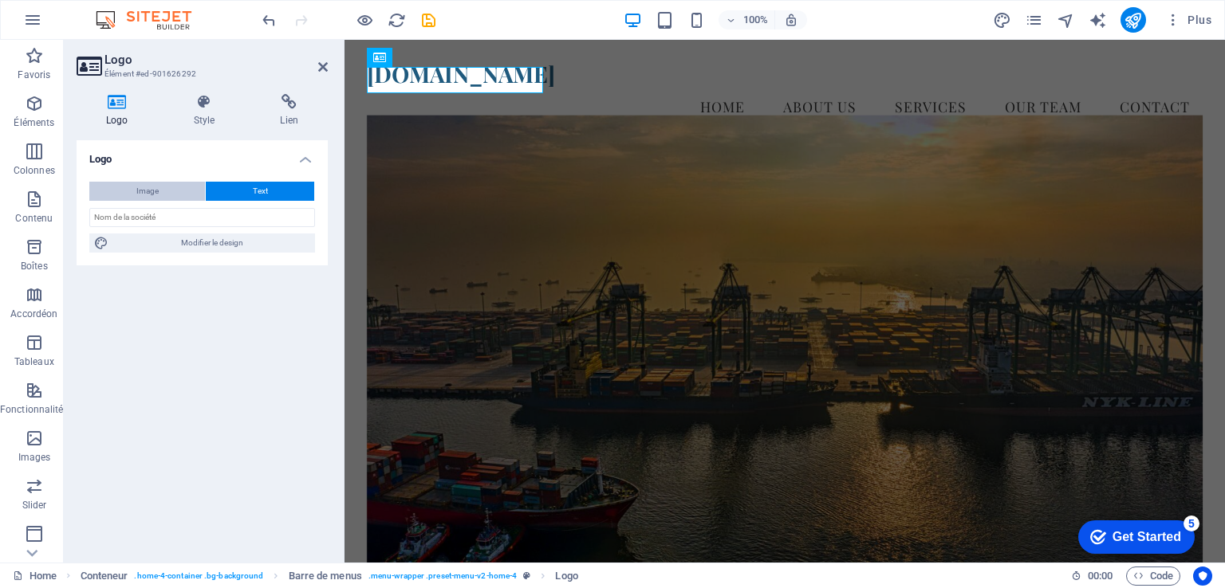
click at [188, 190] on button "Image" at bounding box center [147, 191] width 116 height 19
select select "DISABLED_OPTION_VALUE"
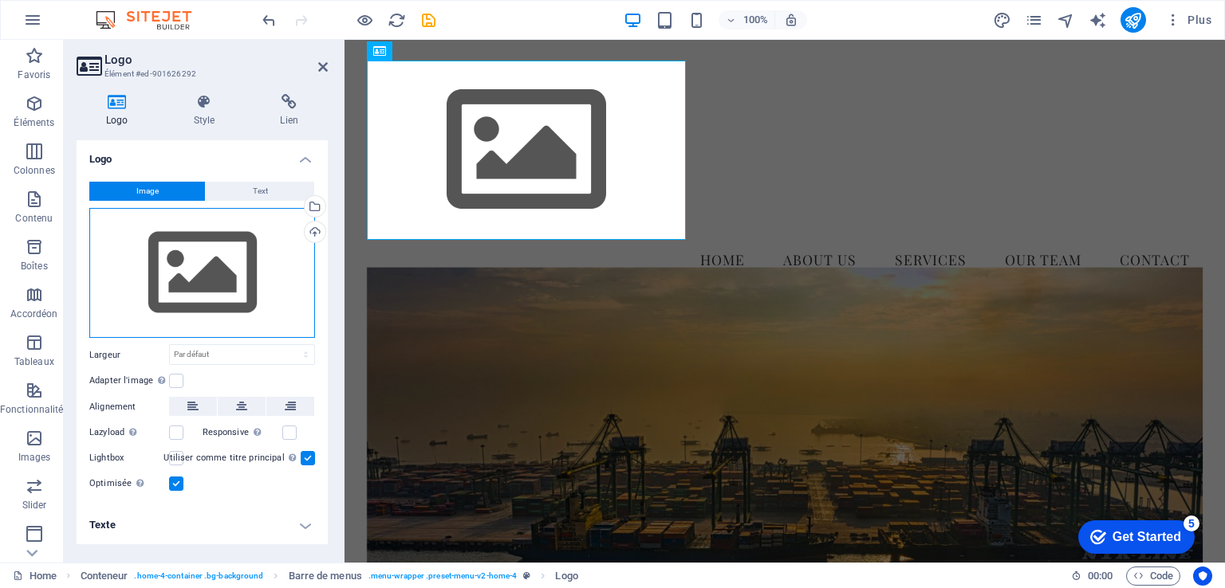
click at [226, 287] on div "Glissez les fichiers ici, cliquez pour choisir les fichiers ou sélectionnez les…" at bounding box center [202, 273] width 226 height 131
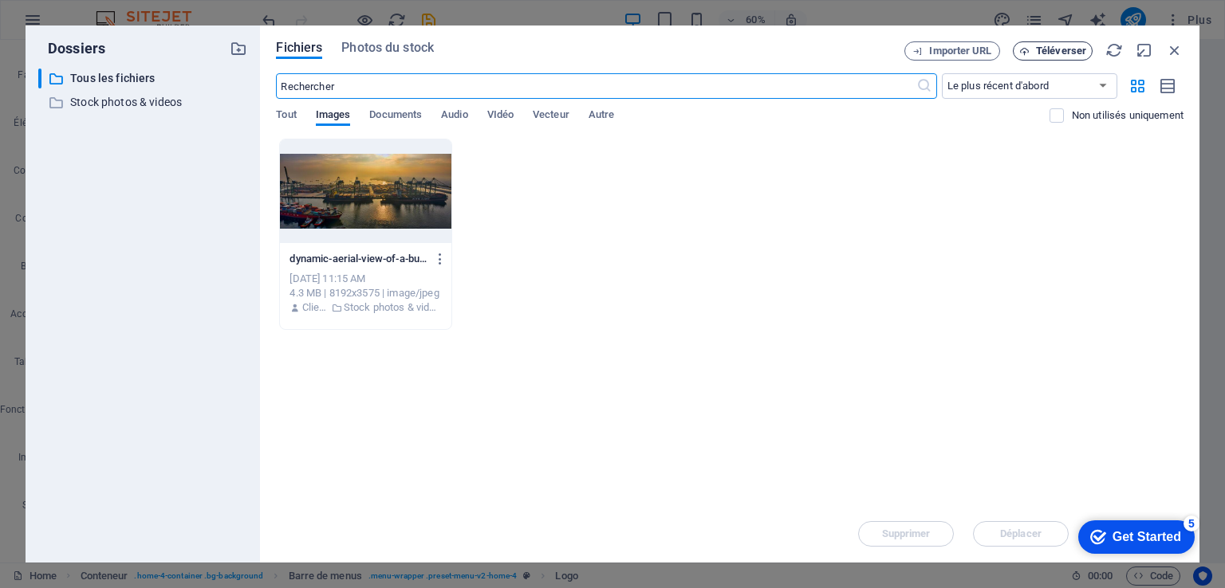
click at [1040, 54] on span "Téléverser" at bounding box center [1061, 51] width 50 height 10
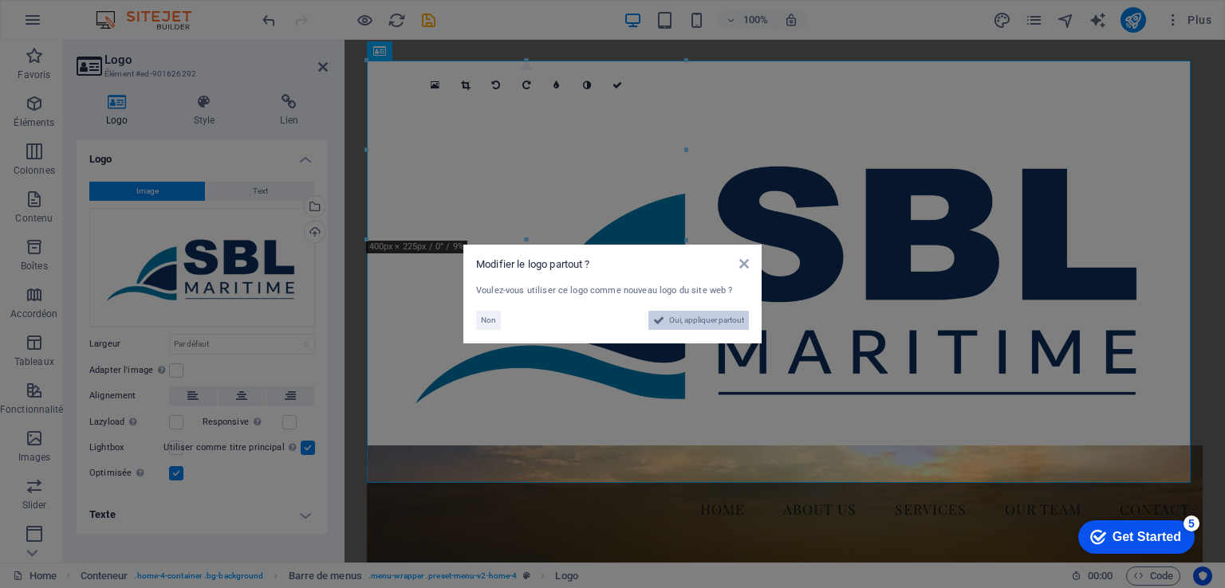
click at [702, 323] on span "Oui, appliquer partout" at bounding box center [706, 320] width 75 height 19
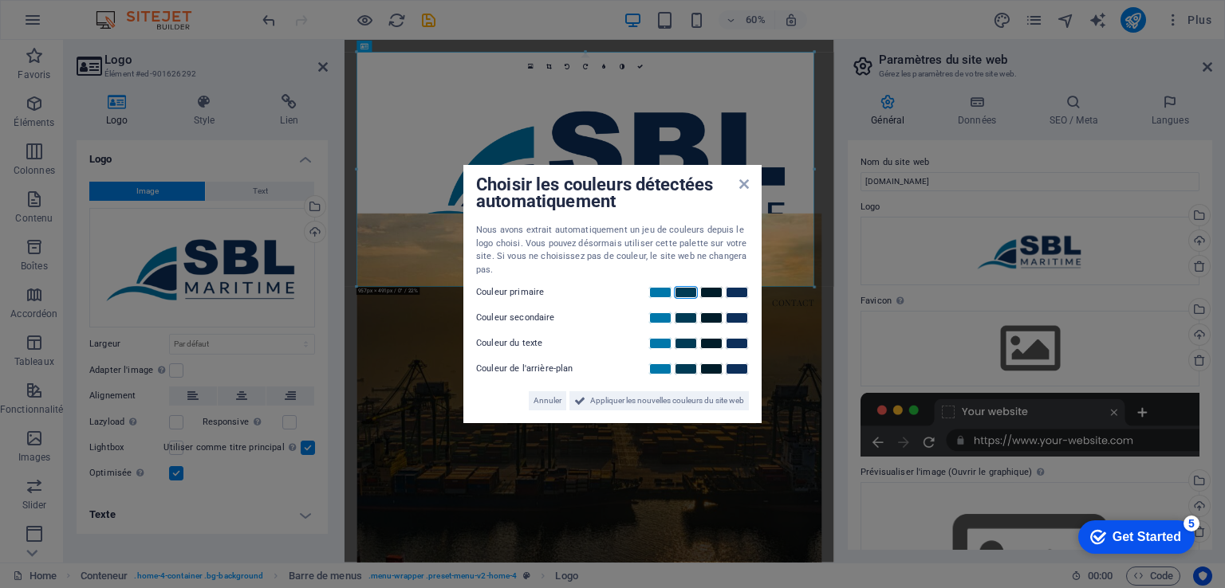
click at [689, 295] on link at bounding box center [686, 292] width 24 height 13
click at [638, 403] on span "Appliquer les nouvelles couleurs du site web" at bounding box center [667, 400] width 154 height 19
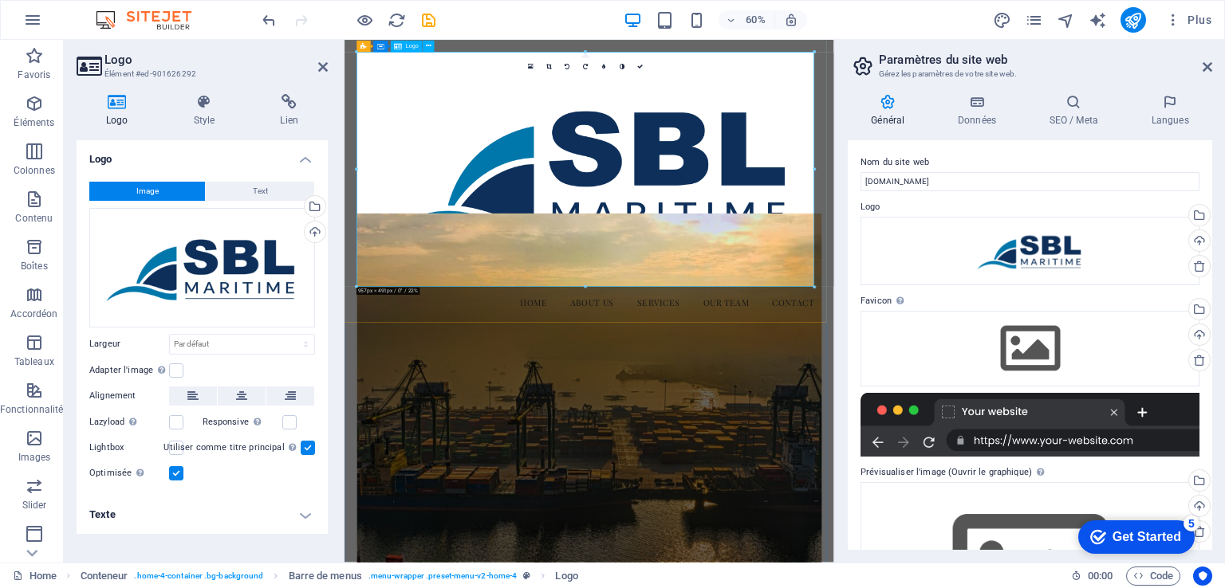
drag, startPoint x: 1158, startPoint y: 325, endPoint x: 996, endPoint y: 357, distance: 165.1
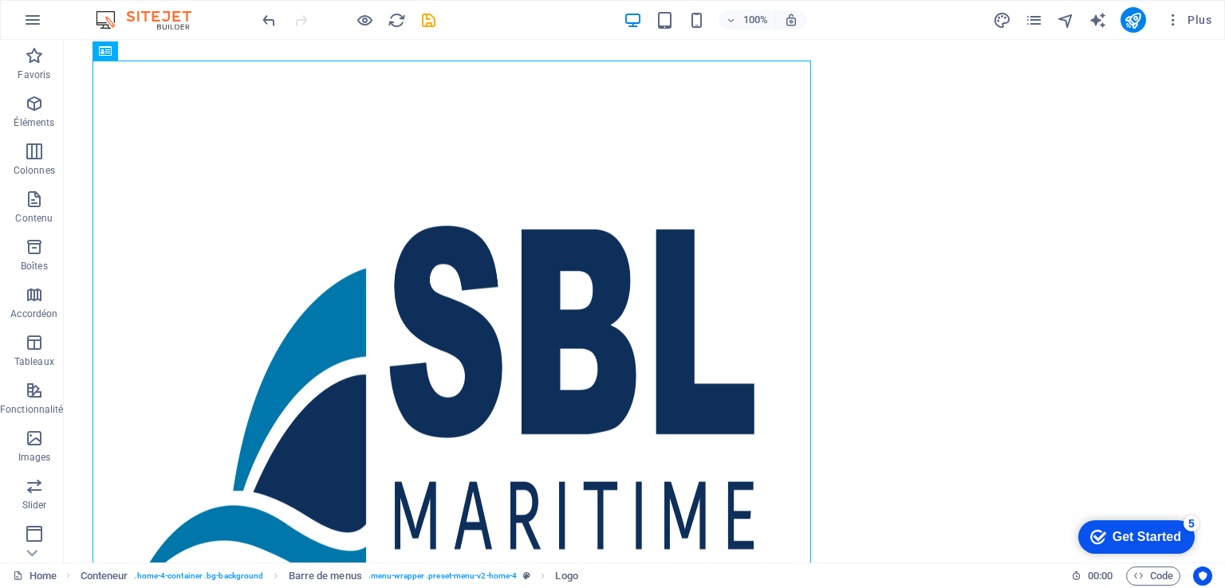
drag, startPoint x: 1105, startPoint y: 179, endPoint x: 1118, endPoint y: 138, distance: 43.4
click at [264, 20] on icon "undo" at bounding box center [269, 20] width 18 height 18
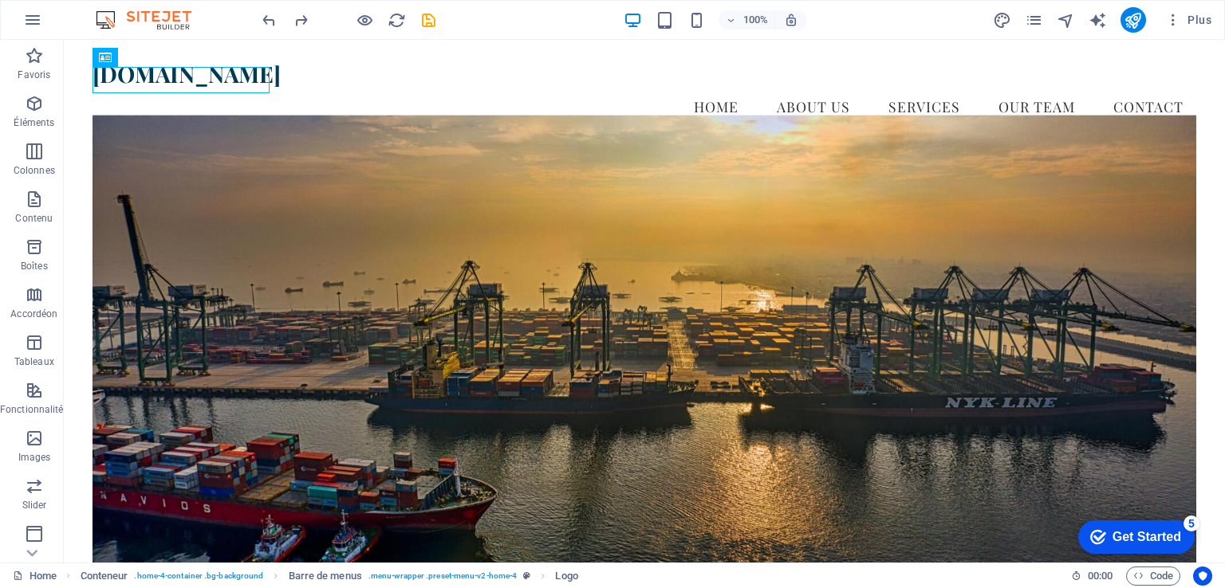
click at [346, 78] on div at bounding box center [726, 81] width 914 height 40
drag, startPoint x: 407, startPoint y: 86, endPoint x: 357, endPoint y: 70, distance: 51.9
click at [360, 70] on div at bounding box center [726, 81] width 914 height 40
click at [153, 89] on div at bounding box center [180, 80] width 177 height 27
click at [272, 205] on div at bounding box center [637, 342] width 1091 height 445
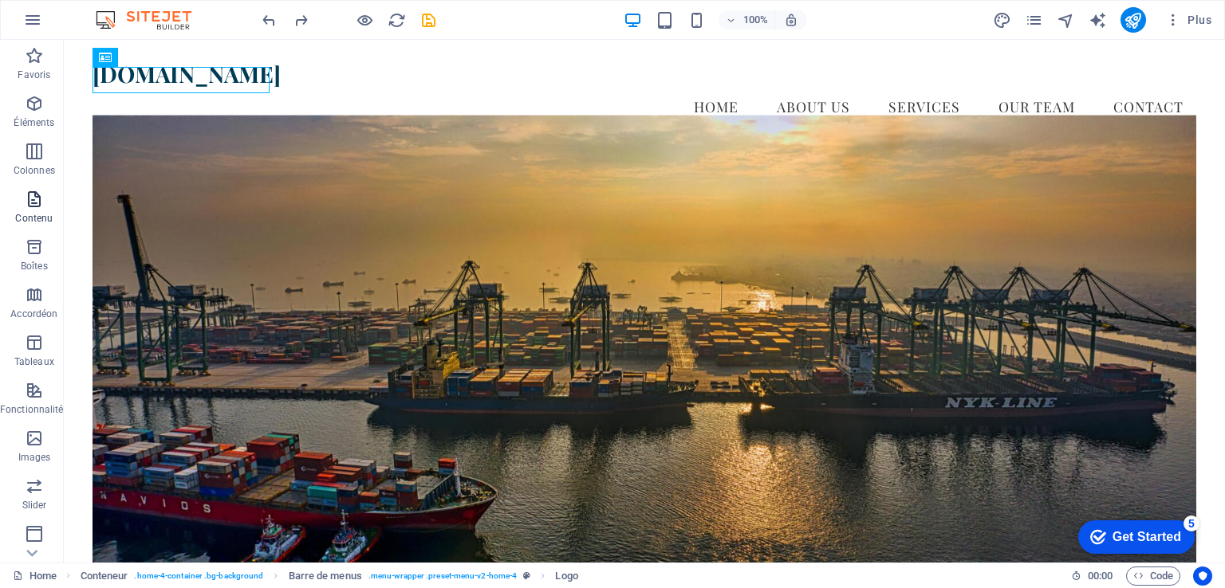
scroll to position [195, 0]
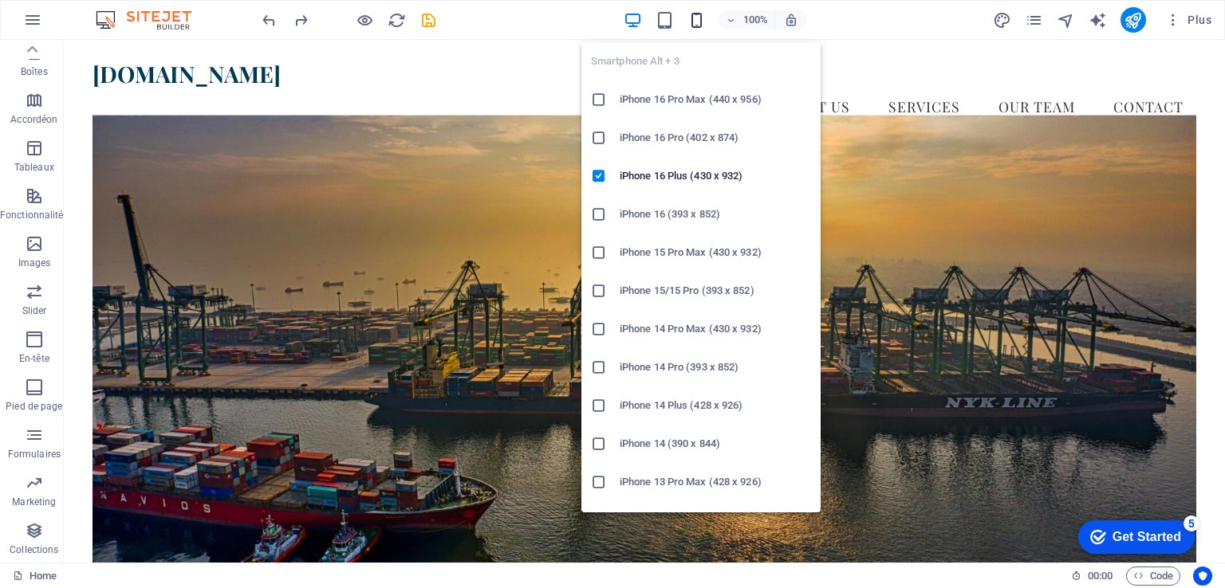
click at [692, 14] on icon "button" at bounding box center [696, 20] width 18 height 18
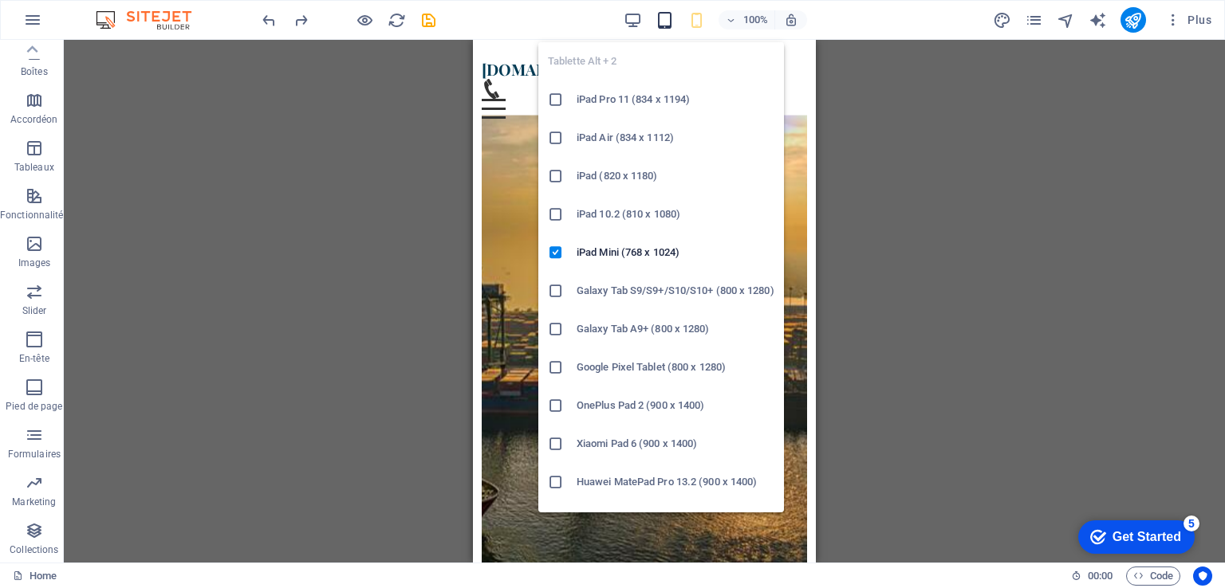
click at [667, 20] on icon "button" at bounding box center [664, 20] width 18 height 18
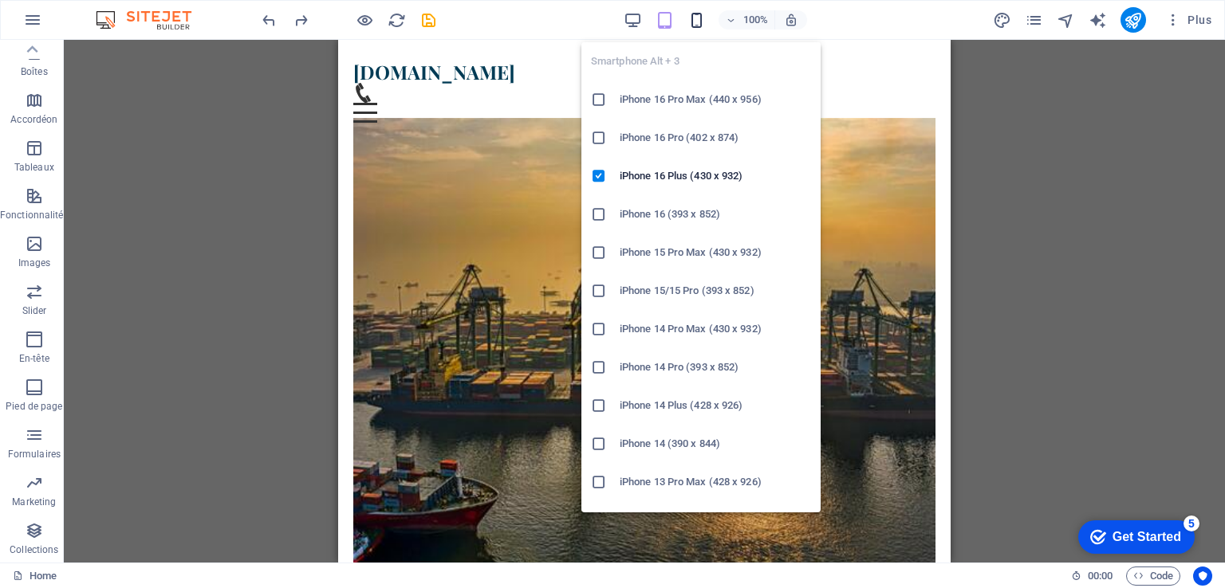
click at [698, 22] on icon "button" at bounding box center [696, 20] width 18 height 18
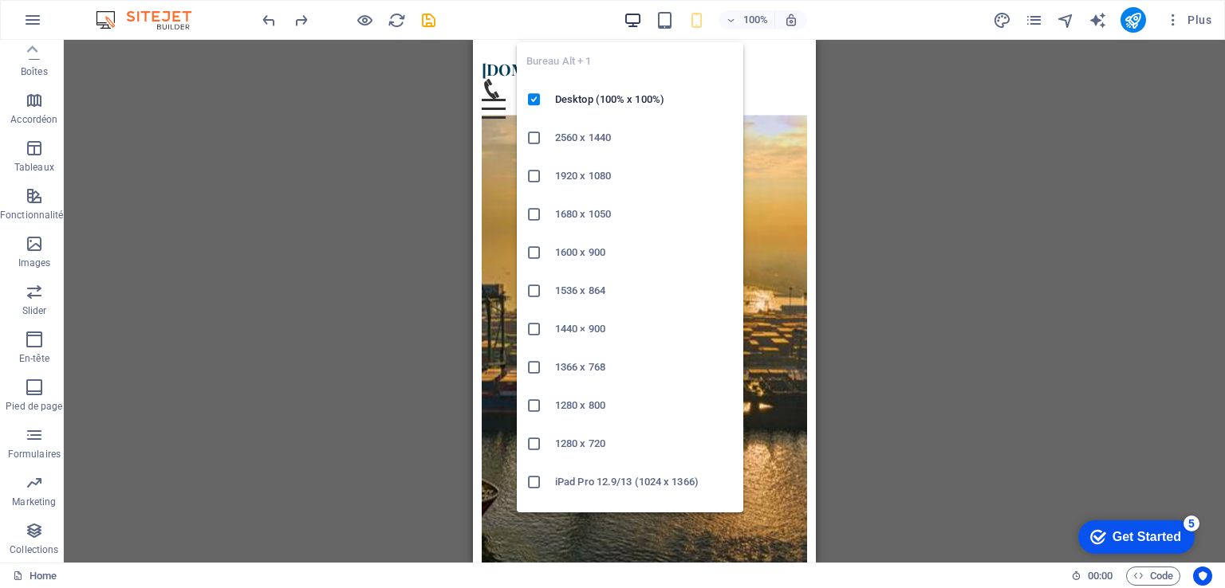
click at [636, 23] on icon "button" at bounding box center [632, 20] width 18 height 18
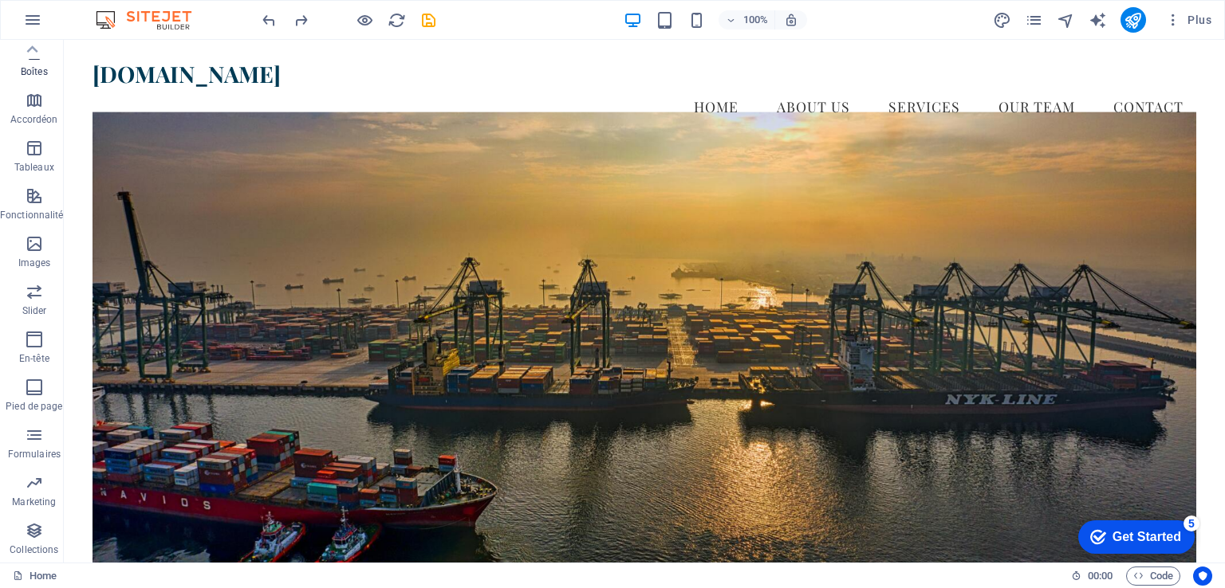
scroll to position [0, 0]
click at [131, 84] on div at bounding box center [180, 80] width 177 height 27
click at [225, 93] on div at bounding box center [638, 332] width 1149 height 585
click at [234, 87] on div at bounding box center [180, 80] width 177 height 27
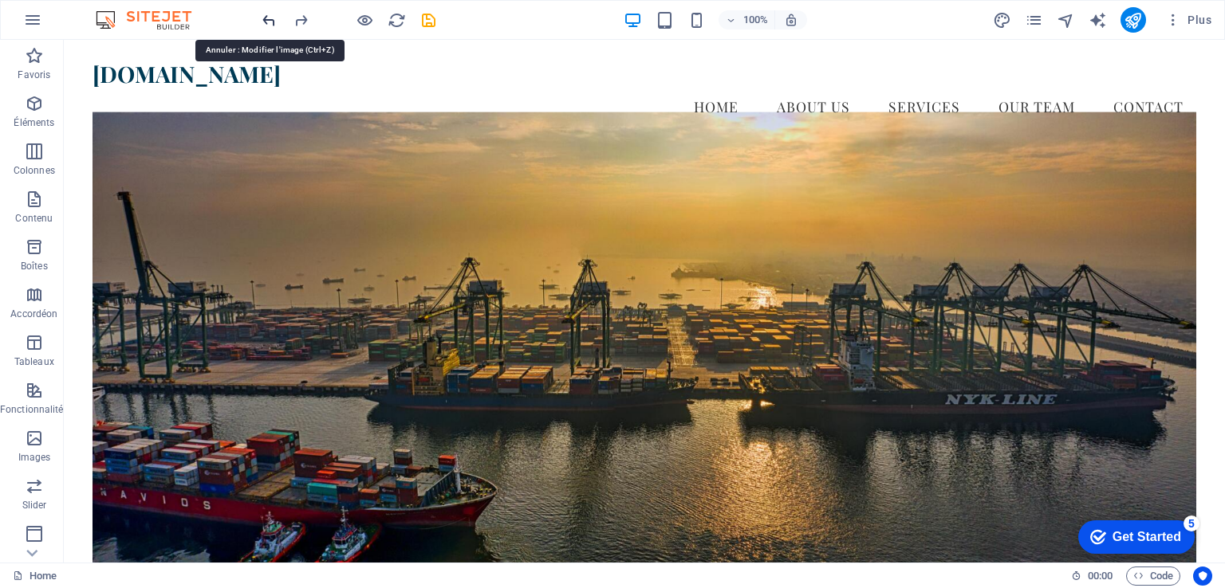
click at [266, 18] on icon "undo" at bounding box center [269, 20] width 18 height 18
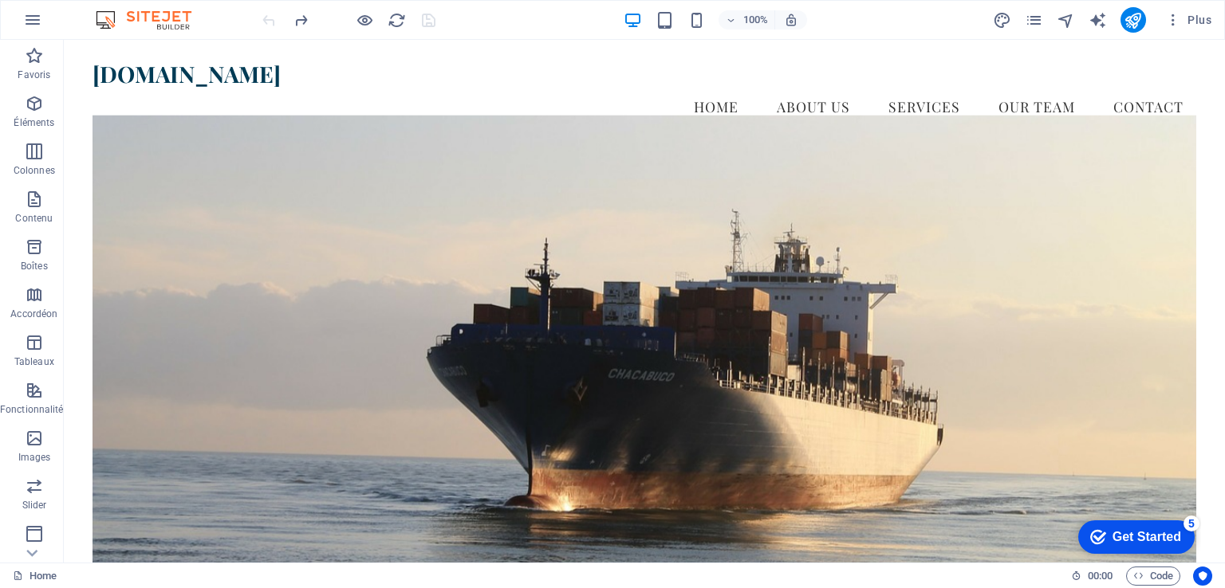
click at [300, 30] on div at bounding box center [348, 20] width 179 height 26
click at [300, 19] on icon "redo" at bounding box center [301, 20] width 18 height 18
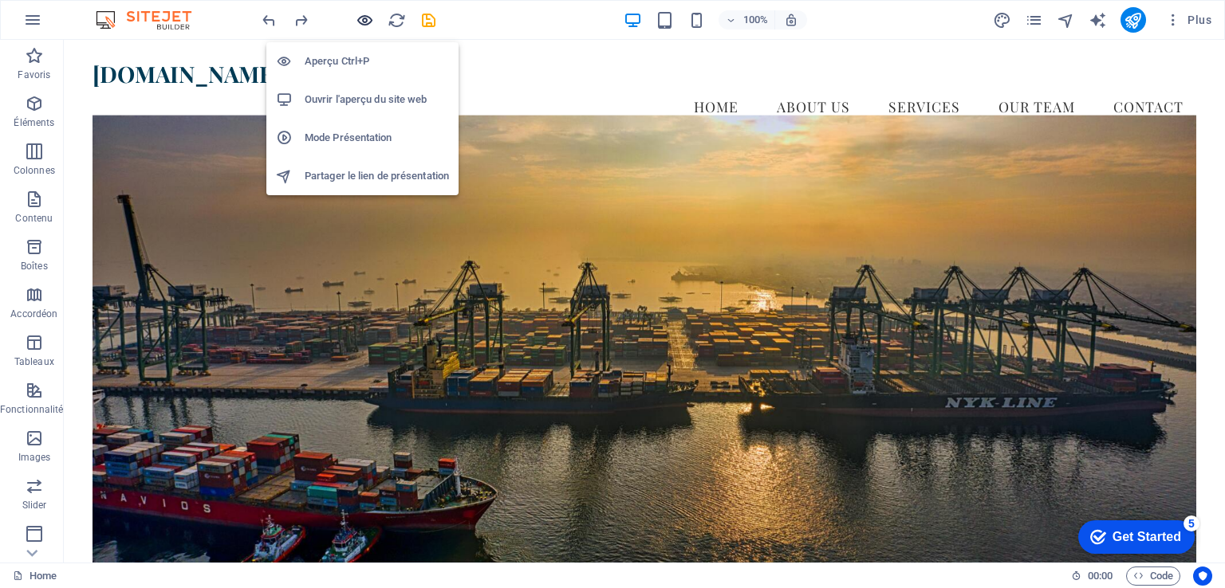
click at [367, 18] on icon "button" at bounding box center [365, 20] width 18 height 18
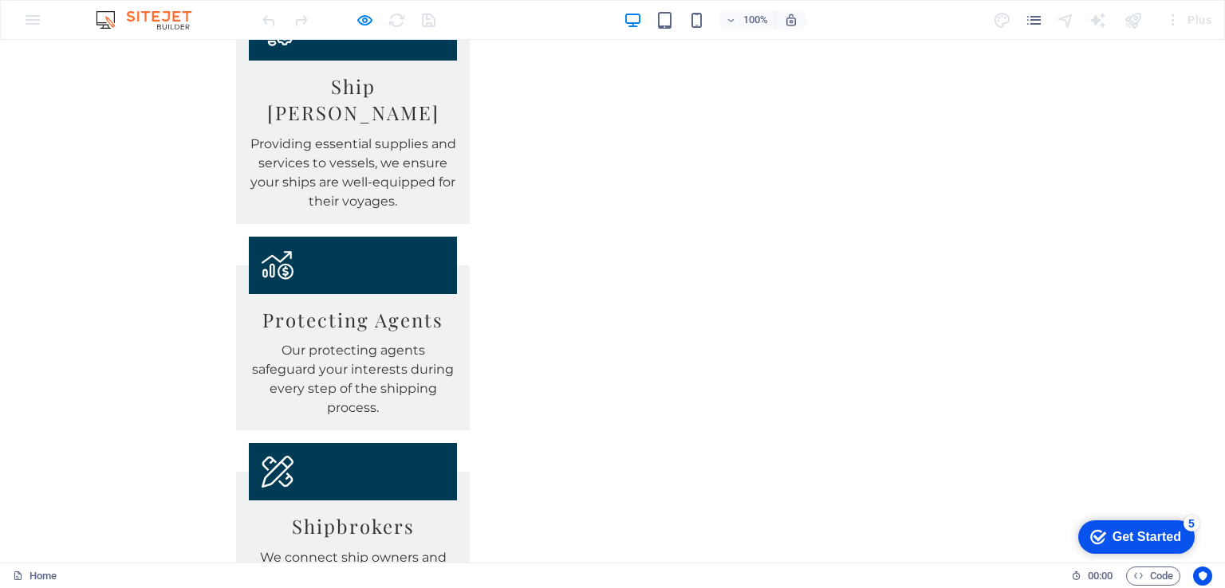
scroll to position [2232, 0]
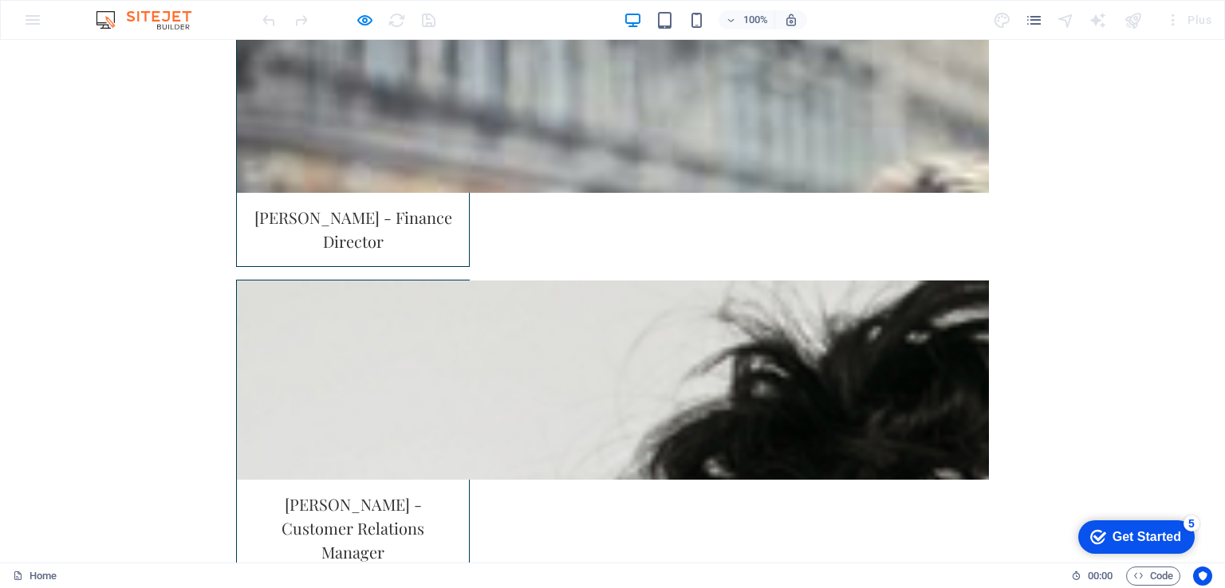
scroll to position [3507, 0]
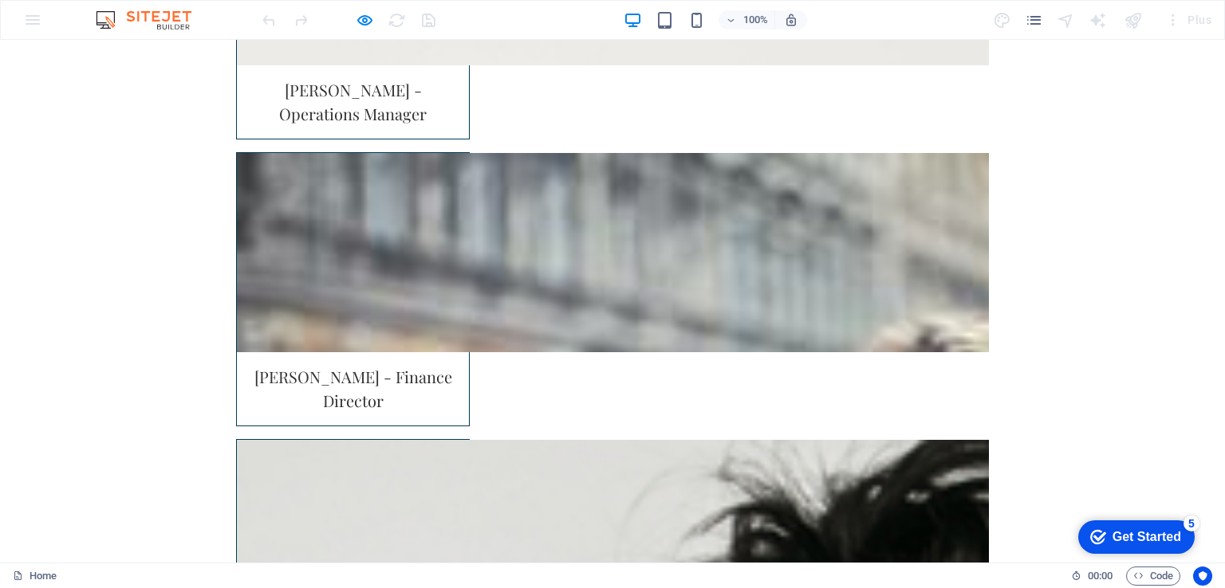
scroll to position [3668, 0]
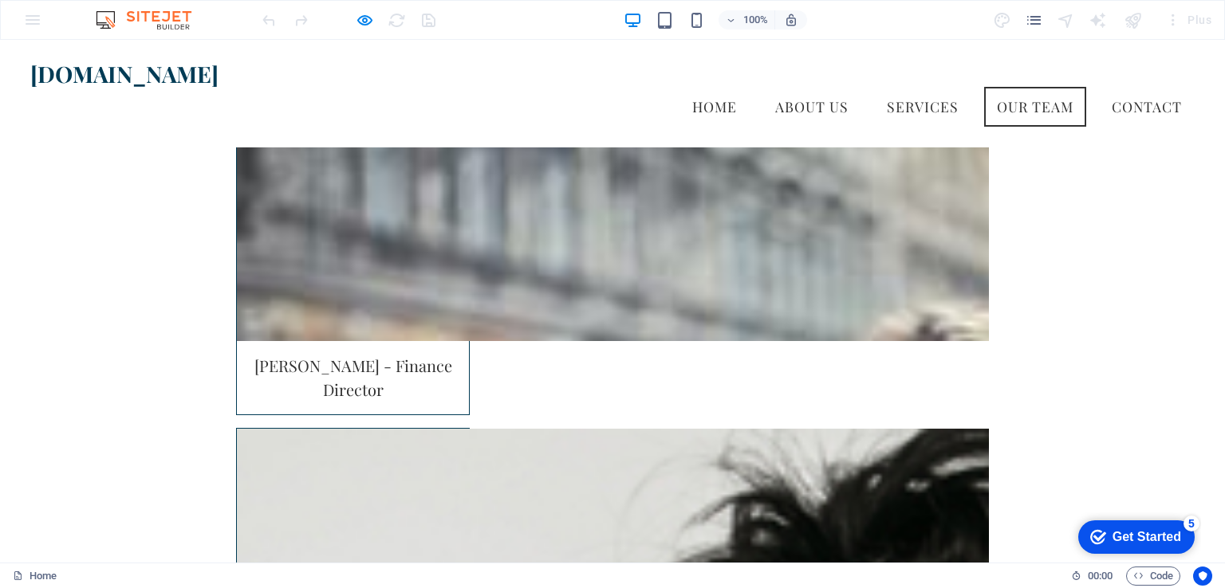
scroll to position [3253, 0]
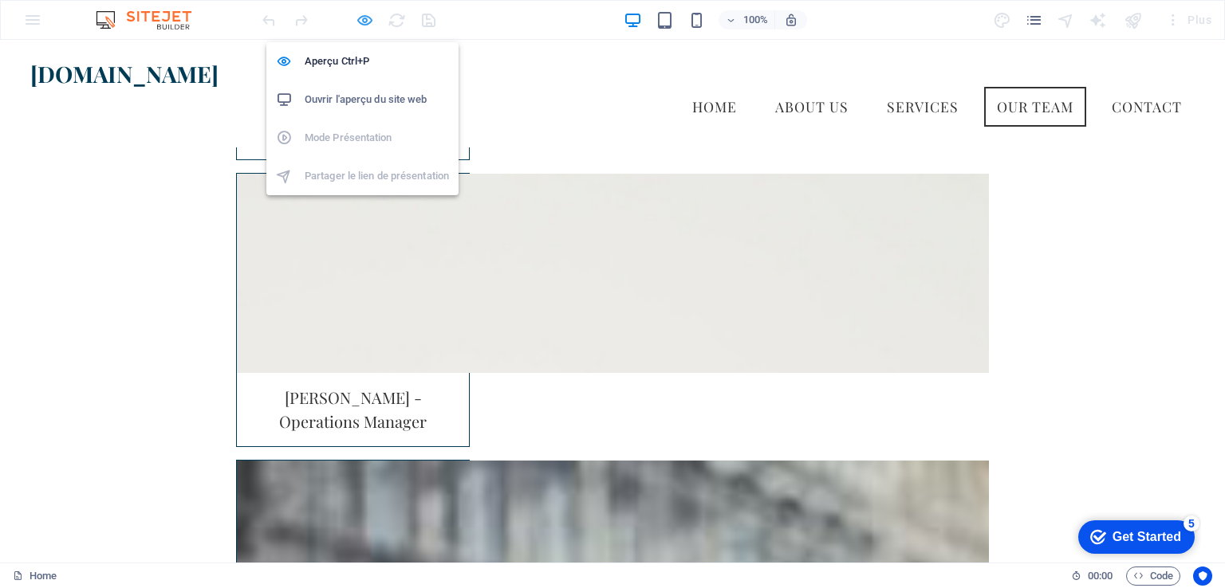
click at [361, 26] on icon "button" at bounding box center [365, 20] width 18 height 18
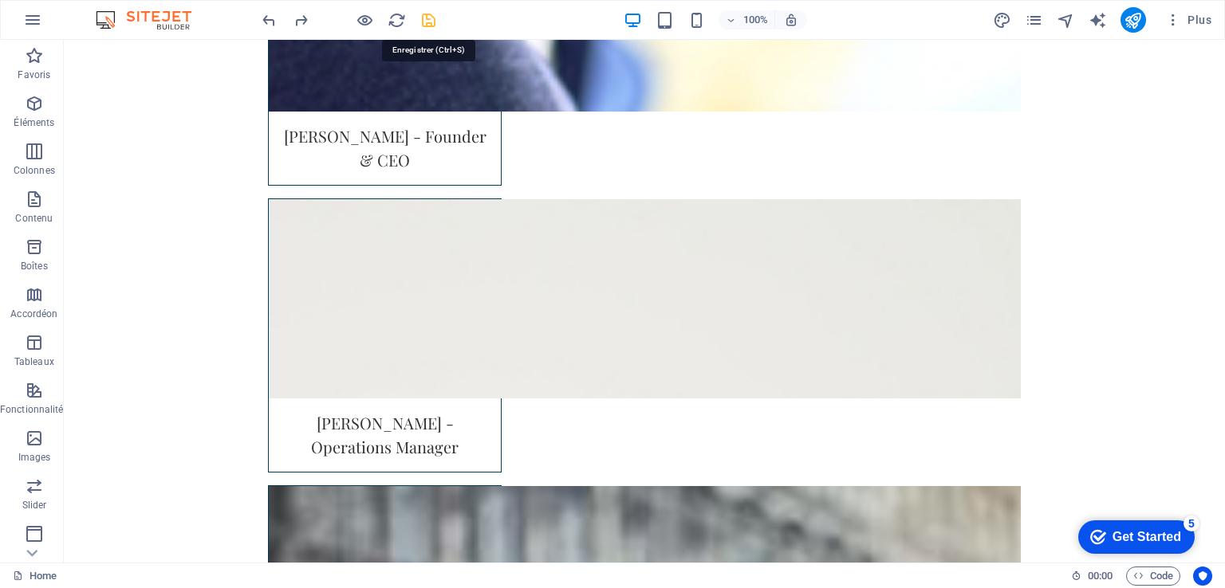
click at [427, 21] on icon "save" at bounding box center [428, 20] width 18 height 18
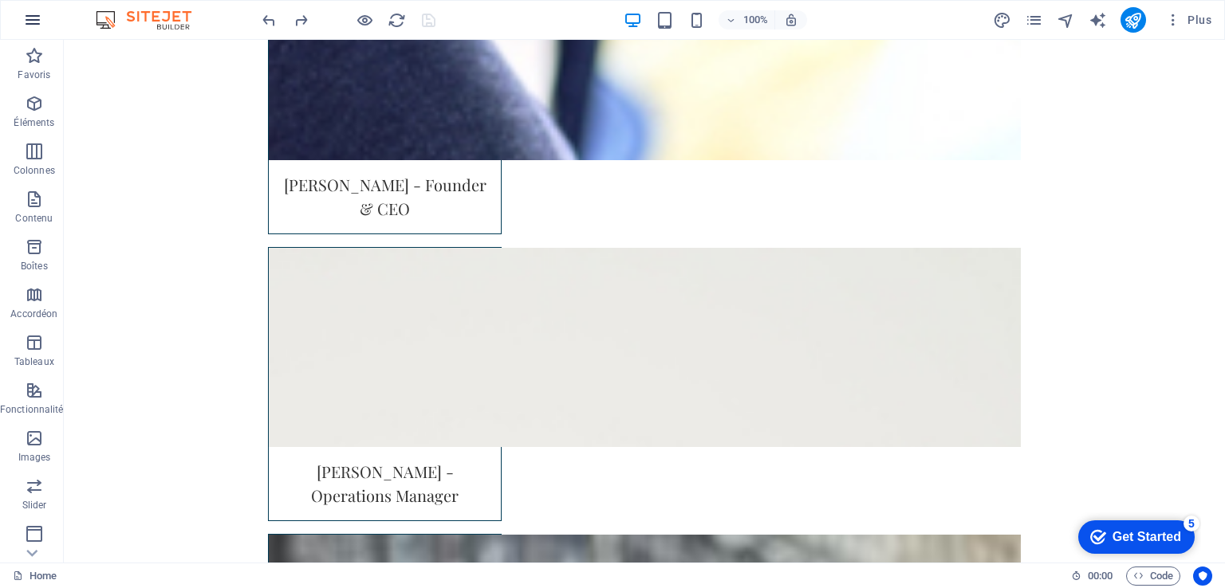
click at [33, 15] on icon "button" at bounding box center [32, 19] width 19 height 19
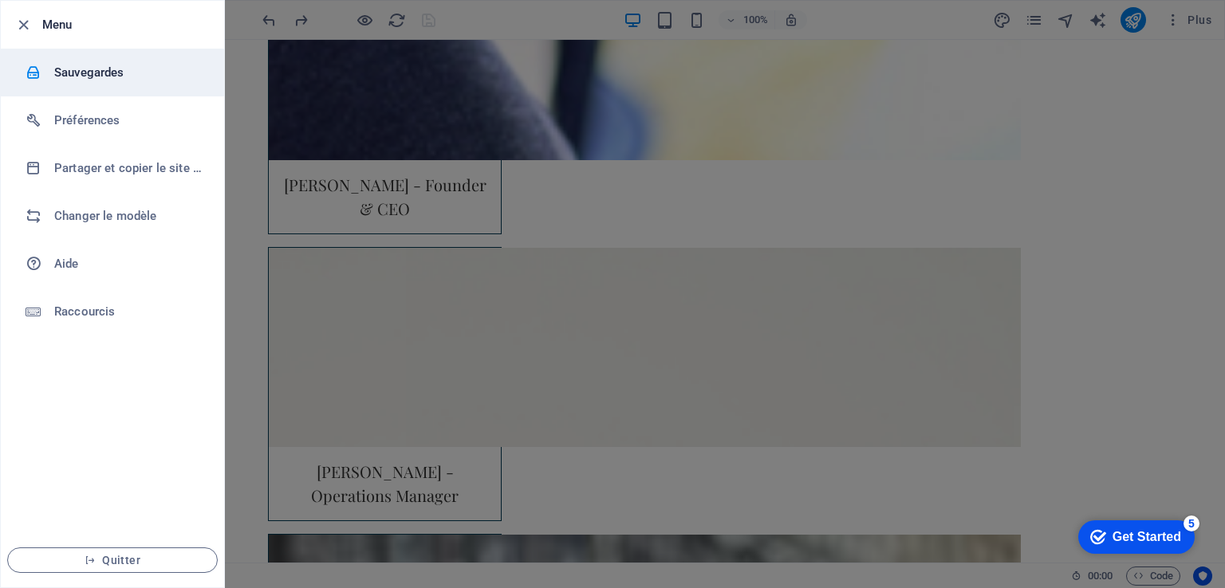
click at [93, 79] on h6 "Sauvegardes" at bounding box center [128, 72] width 148 height 19
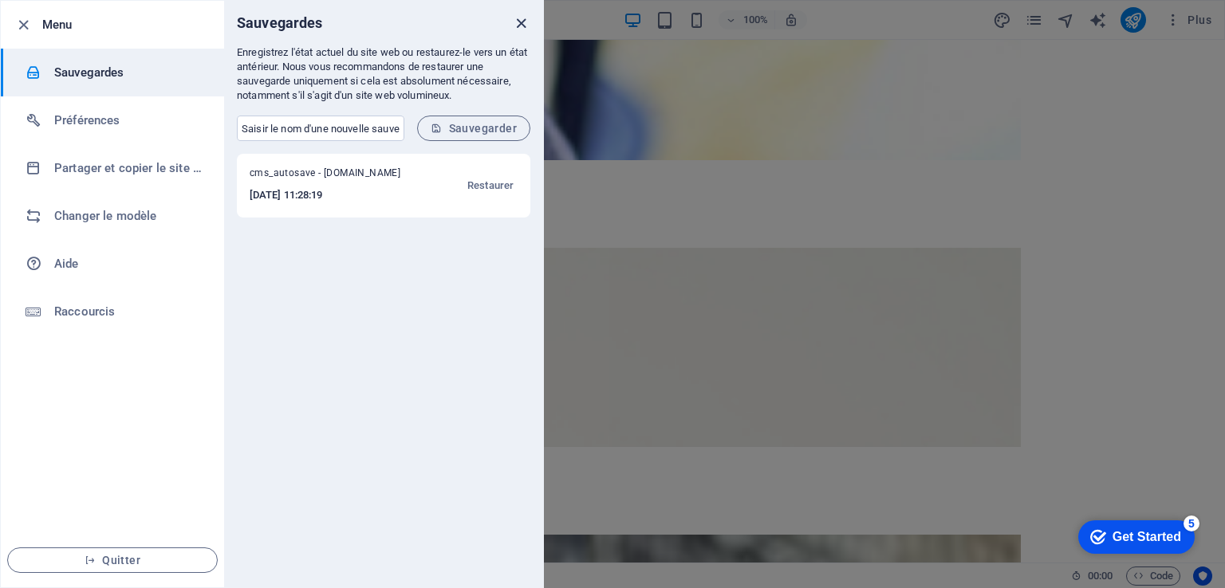
click at [524, 26] on icon "close" at bounding box center [521, 23] width 18 height 18
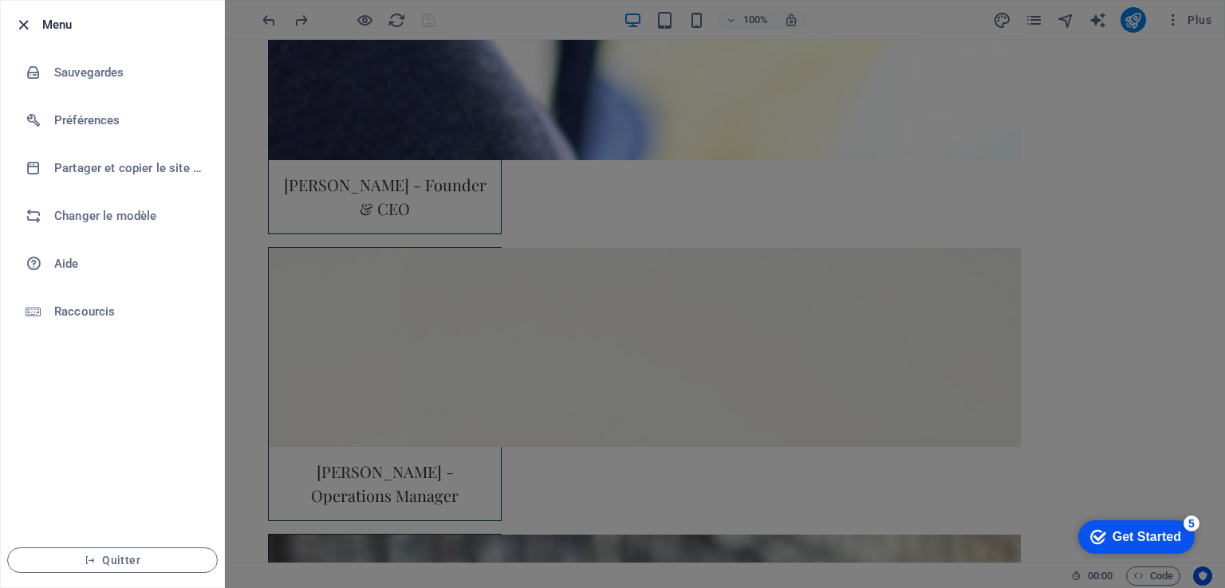
click at [20, 26] on icon "button" at bounding box center [23, 25] width 18 height 18
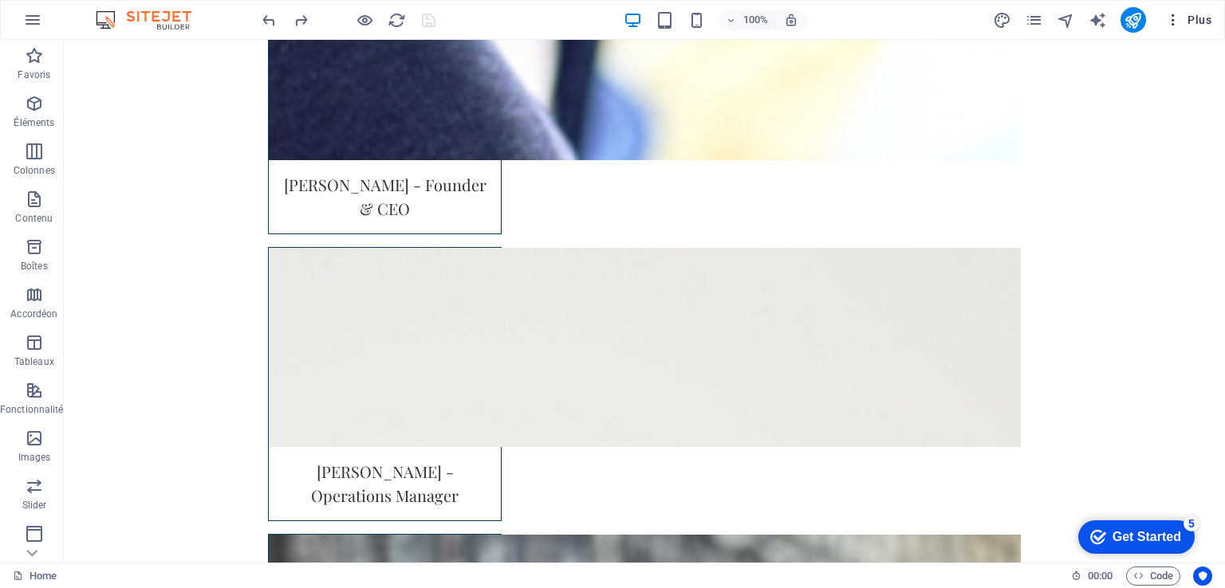
click at [1176, 19] on icon "button" at bounding box center [1173, 20] width 16 height 16
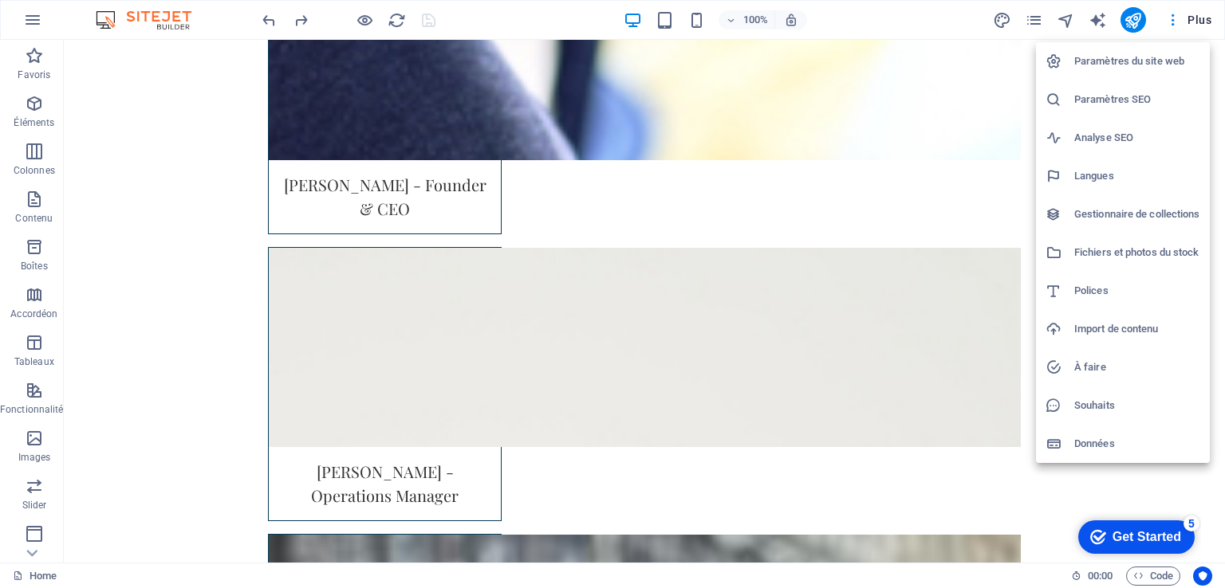
click at [1036, 20] on div at bounding box center [612, 294] width 1225 height 588
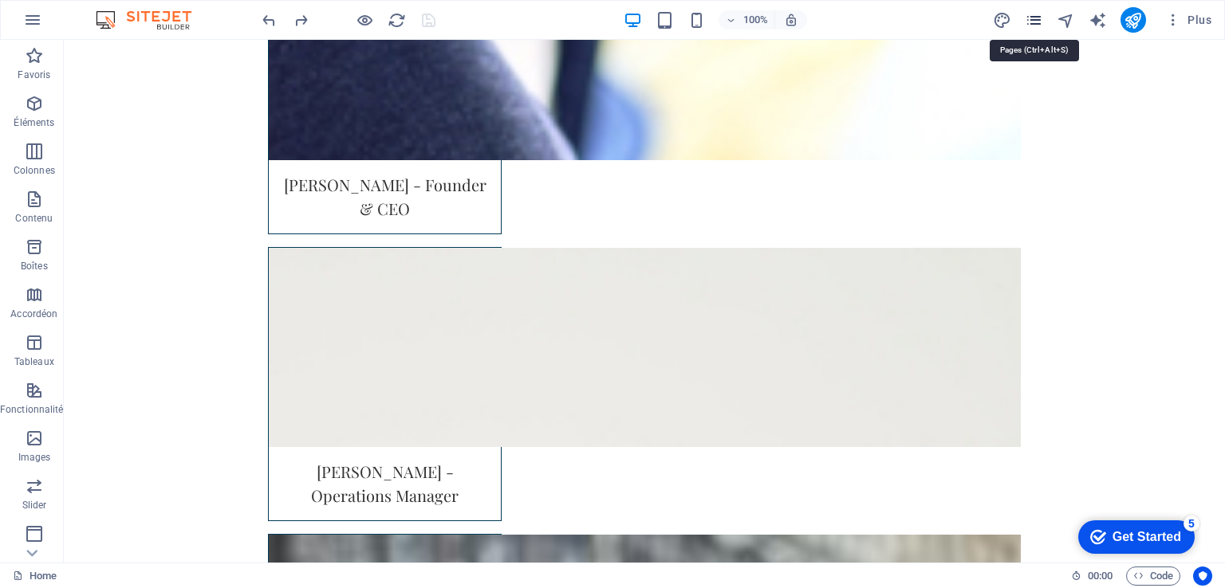
click at [1034, 17] on icon "pages" at bounding box center [1034, 20] width 18 height 18
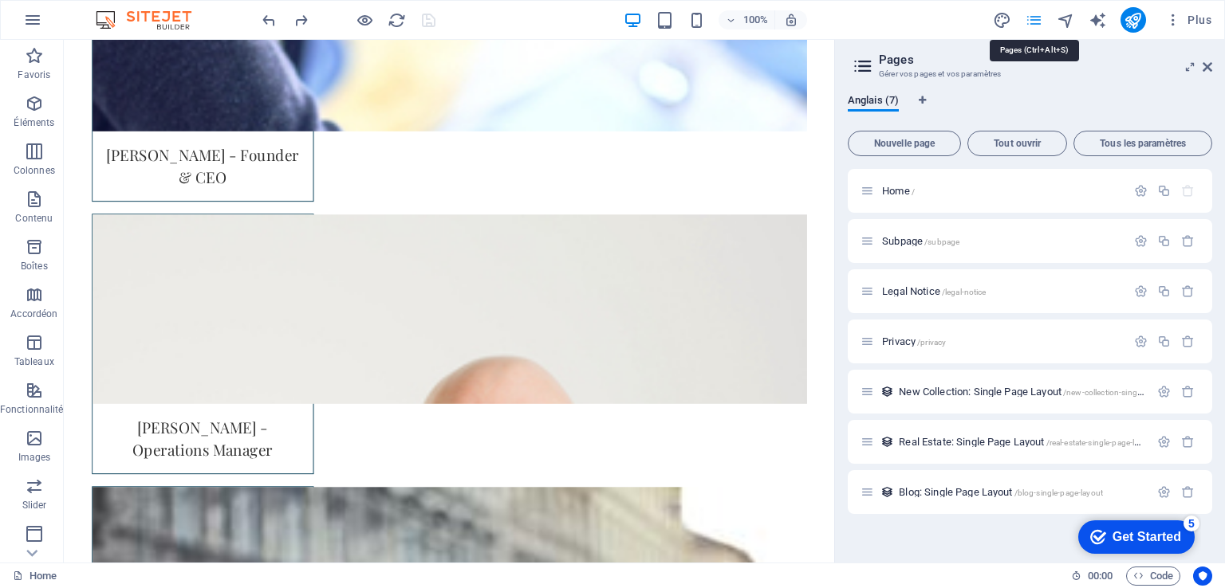
scroll to position [3255, 0]
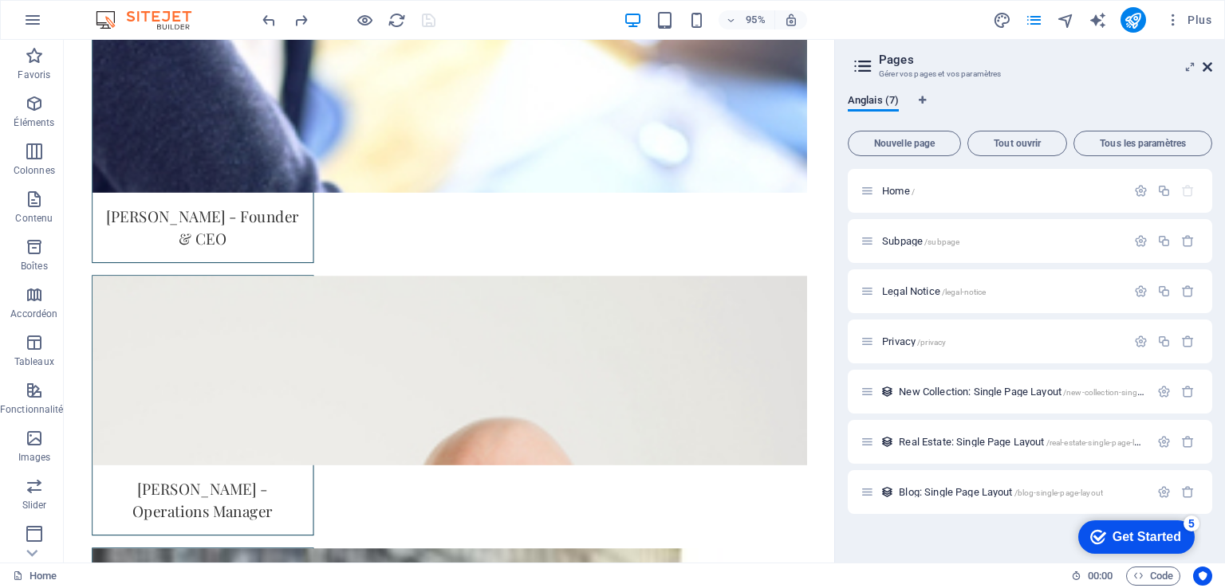
click at [1209, 68] on icon at bounding box center [1207, 67] width 10 height 13
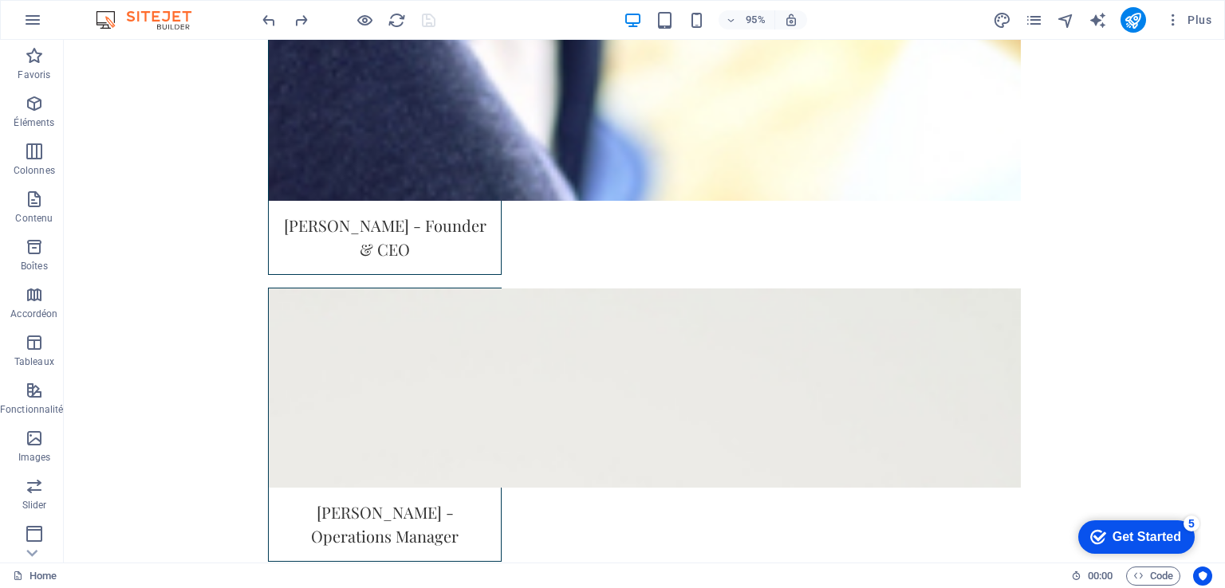
scroll to position [3319, 0]
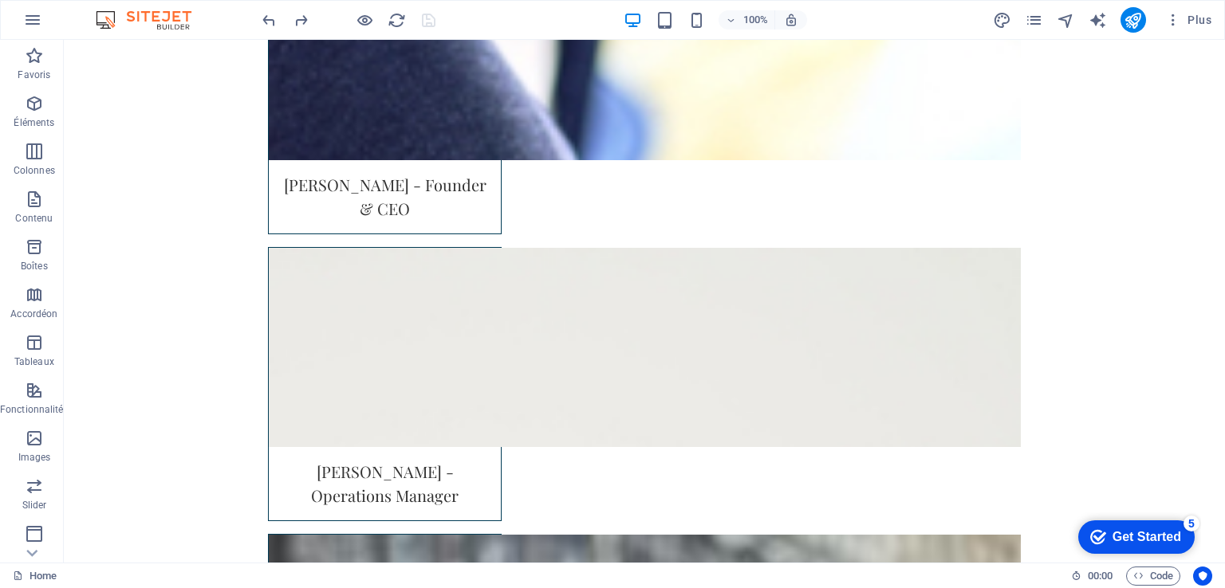
drag, startPoint x: 475, startPoint y: 251, endPoint x: 458, endPoint y: 170, distance: 83.0
drag, startPoint x: 460, startPoint y: 157, endPoint x: 459, endPoint y: 124, distance: 33.5
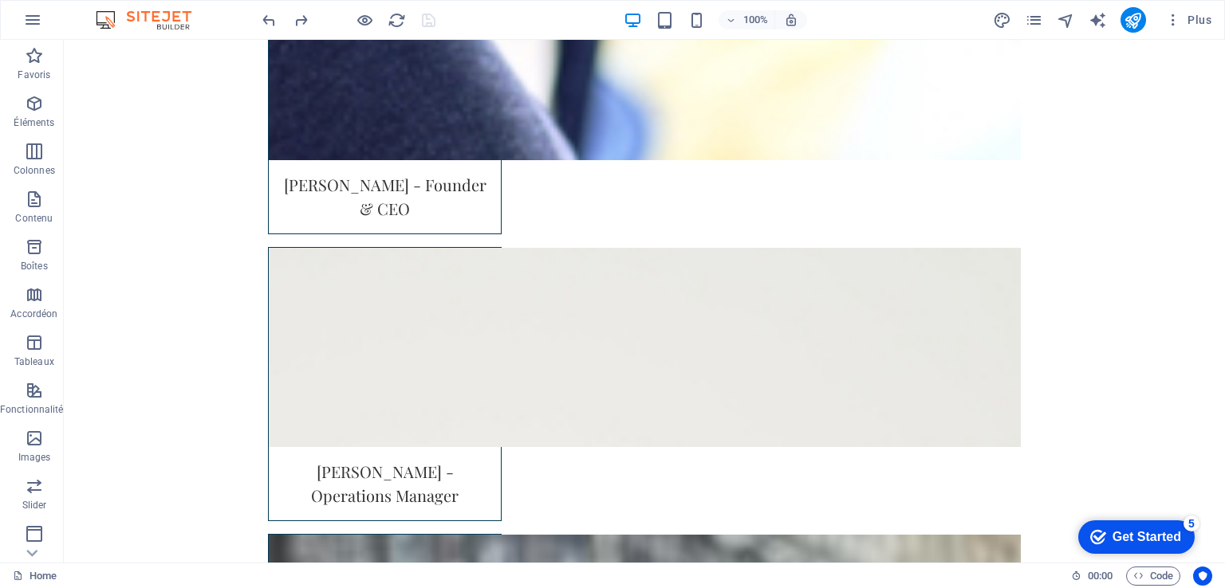
drag, startPoint x: 462, startPoint y: 281, endPoint x: 470, endPoint y: 288, distance: 9.6
drag, startPoint x: 470, startPoint y: 288, endPoint x: 523, endPoint y: 112, distance: 183.4
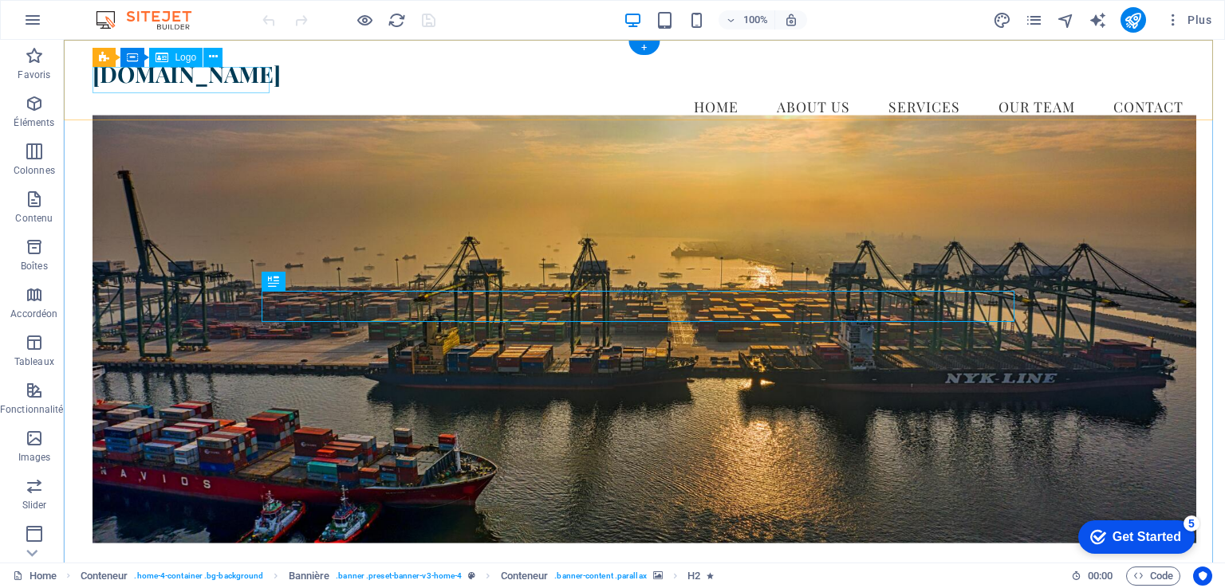
click at [144, 80] on div "[DOMAIN_NAME]" at bounding box center [643, 74] width 1103 height 27
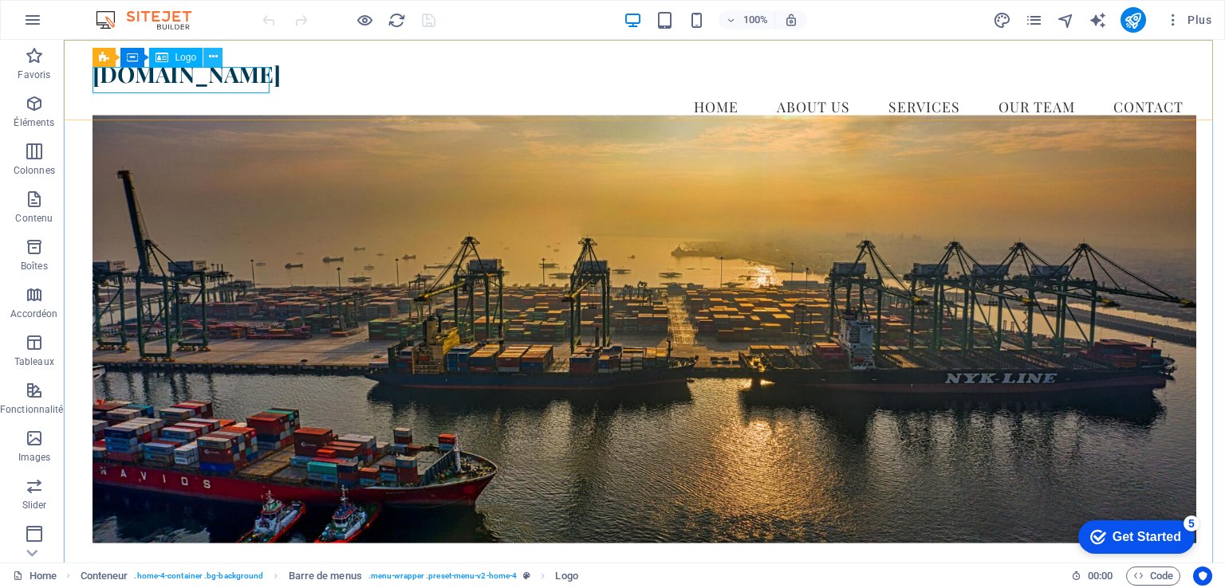
click at [210, 54] on icon at bounding box center [213, 57] width 9 height 17
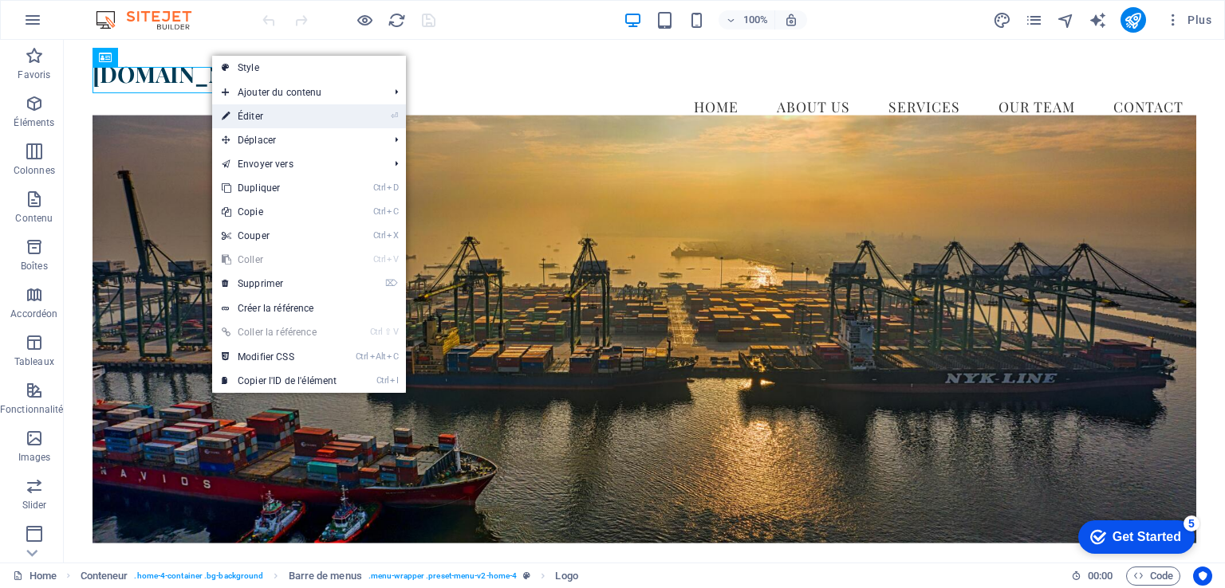
click at [276, 116] on link "⏎ Éditer" at bounding box center [279, 116] width 134 height 24
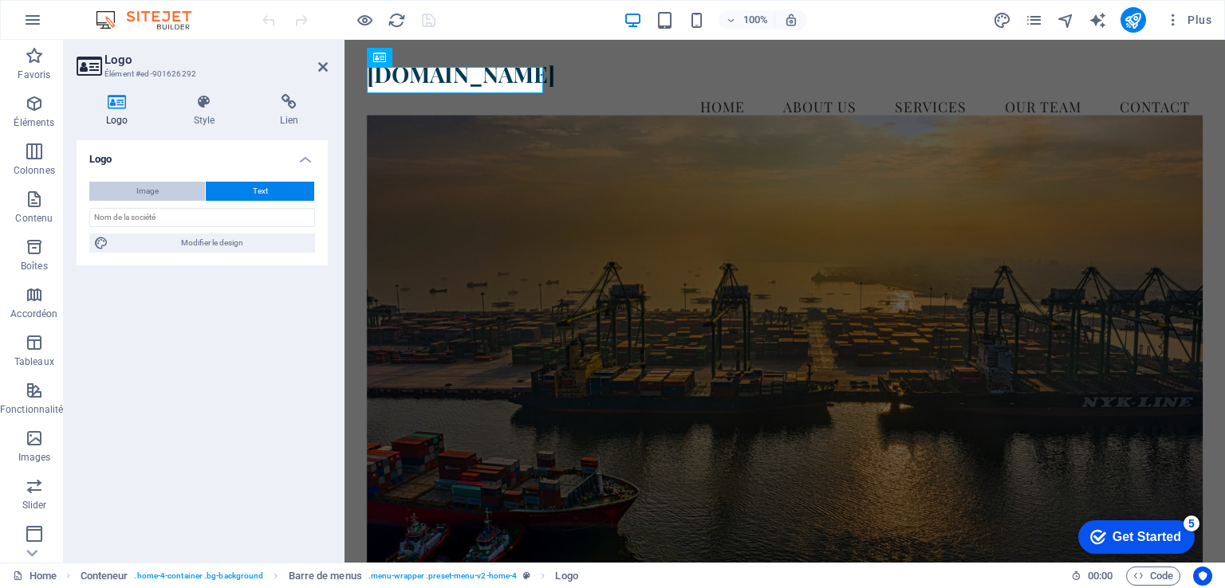
click at [173, 189] on button "Image" at bounding box center [147, 191] width 116 height 19
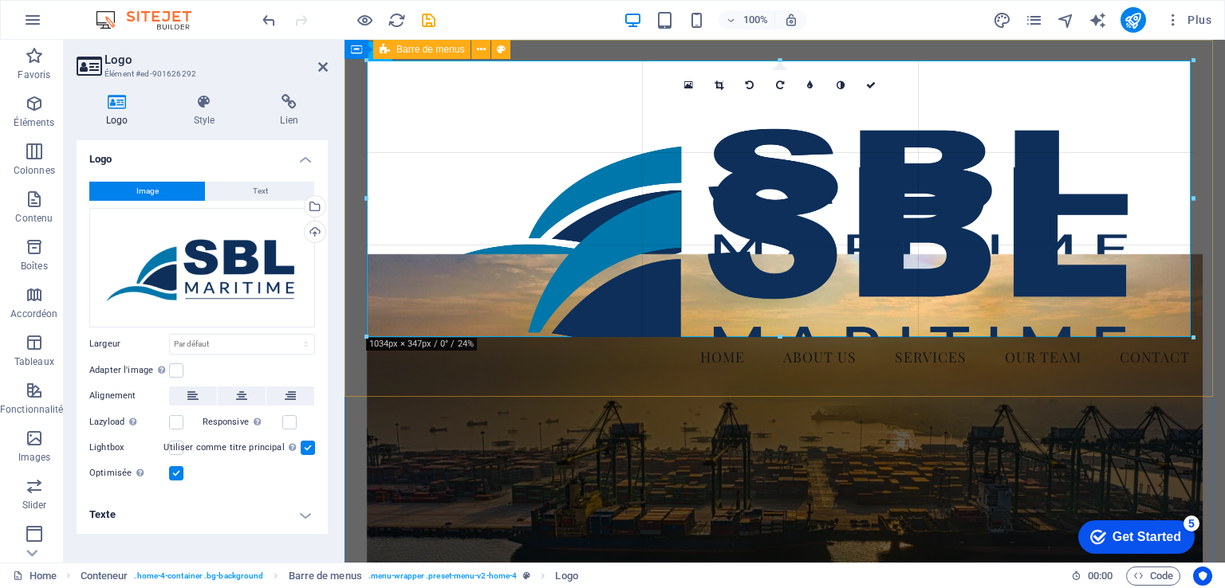
drag, startPoint x: 1190, startPoint y: 486, endPoint x: 941, endPoint y: 339, distance: 289.5
type input "1033"
select select "px"
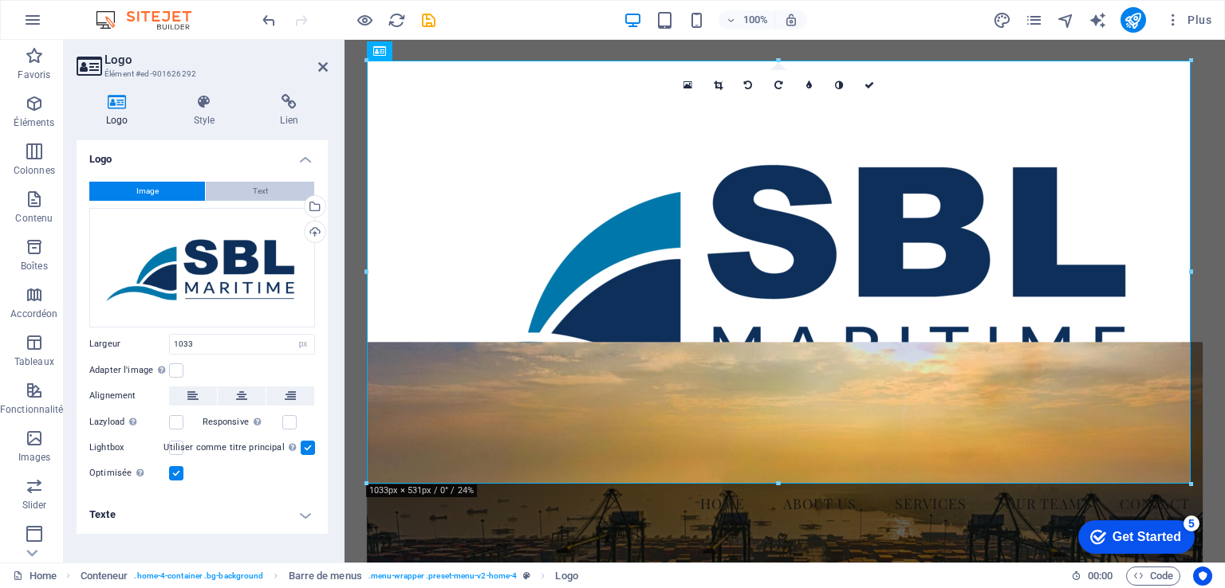
click at [281, 192] on button "Text" at bounding box center [260, 191] width 108 height 19
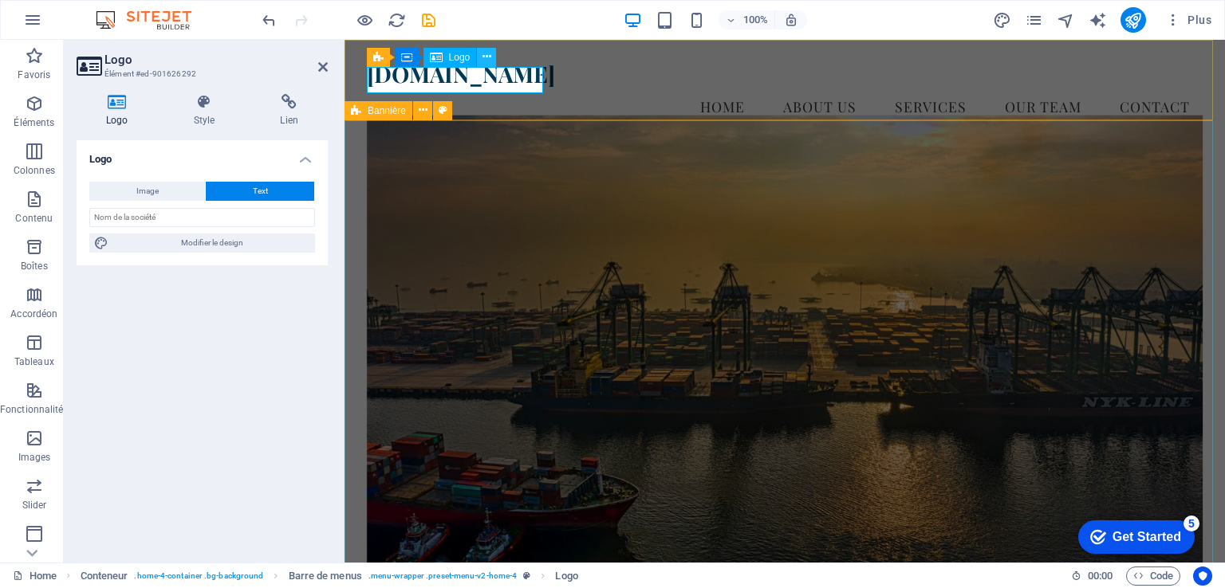
click at [493, 58] on button at bounding box center [486, 57] width 19 height 19
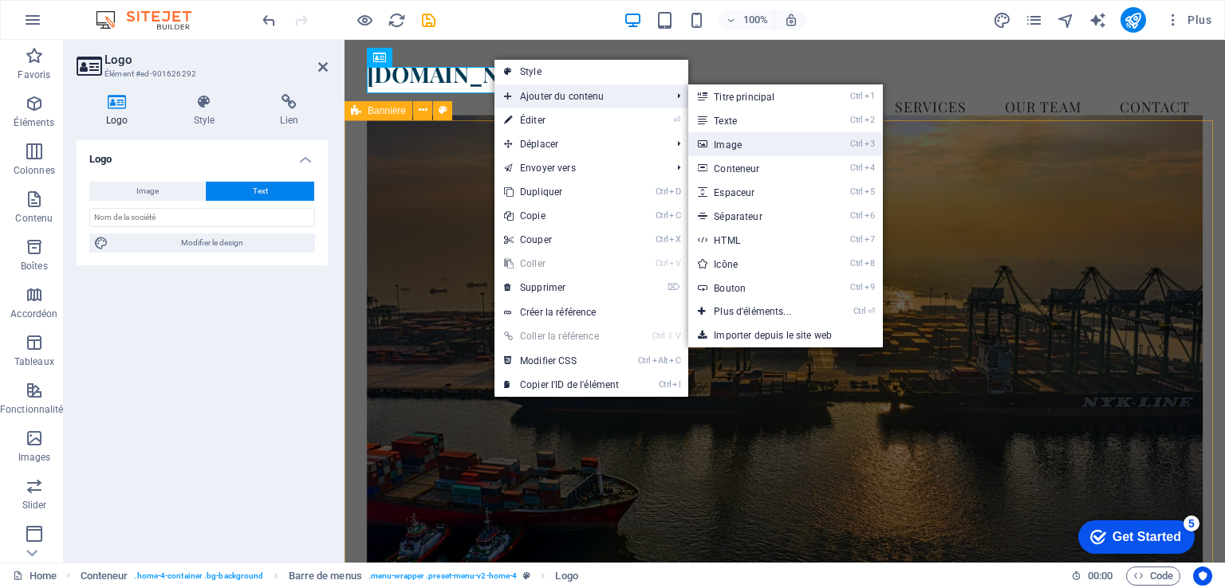
click at [783, 148] on link "Ctrl 3 Image" at bounding box center [755, 144] width 135 height 24
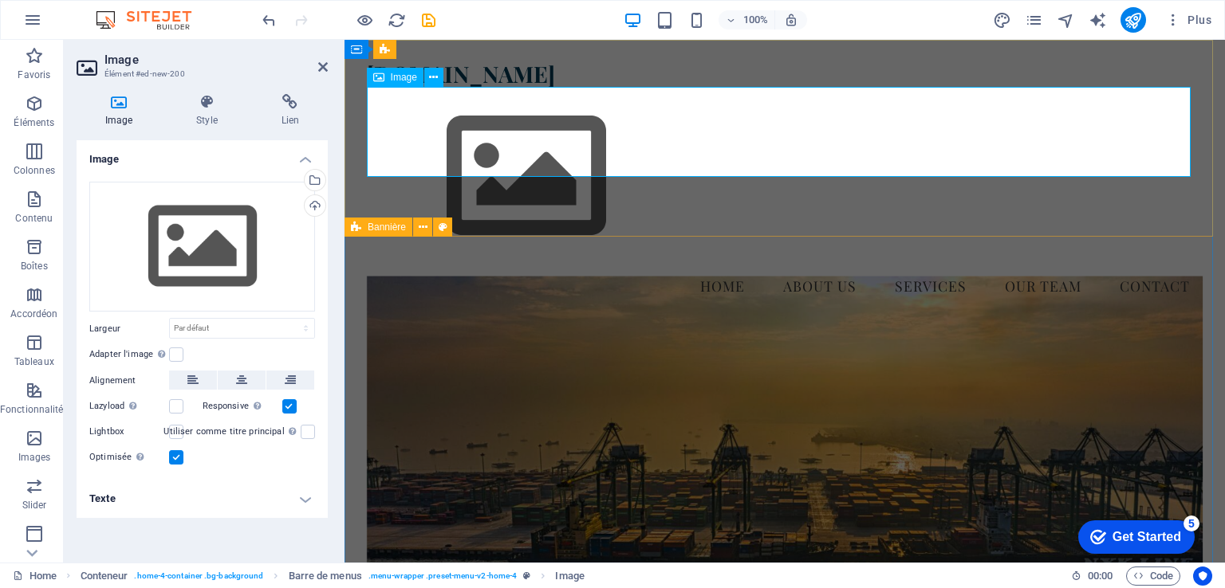
click at [762, 141] on figure at bounding box center [785, 176] width 836 height 179
click at [661, 122] on figure at bounding box center [785, 176] width 836 height 179
click at [435, 81] on icon at bounding box center [433, 77] width 9 height 17
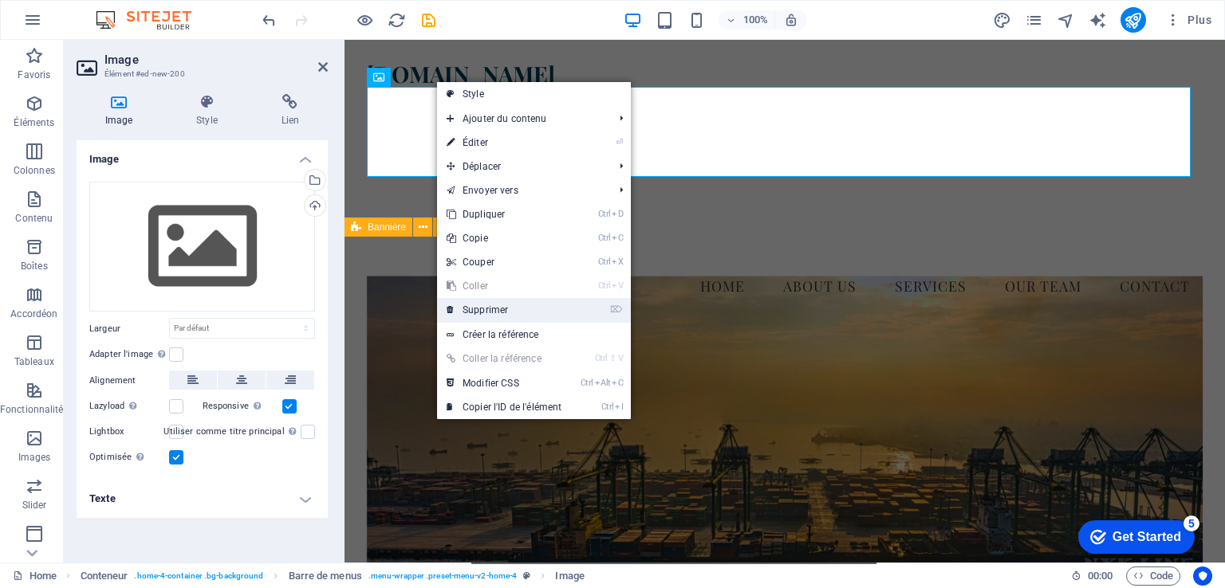
click at [500, 313] on link "⌦ Supprimer" at bounding box center [504, 310] width 134 height 24
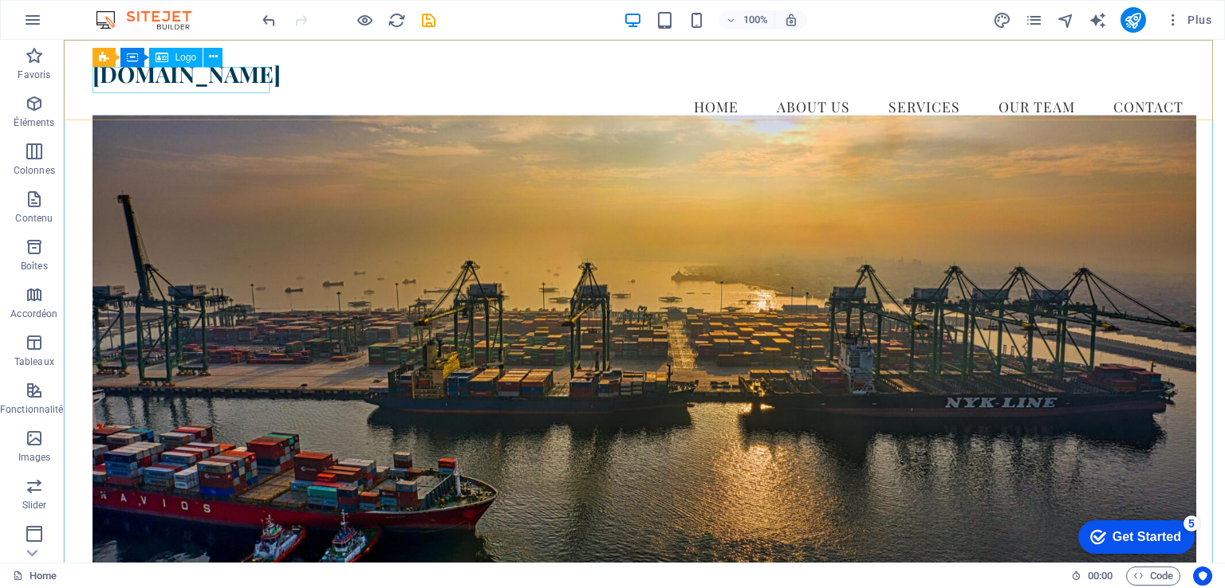
click at [163, 52] on icon at bounding box center [161, 57] width 13 height 19
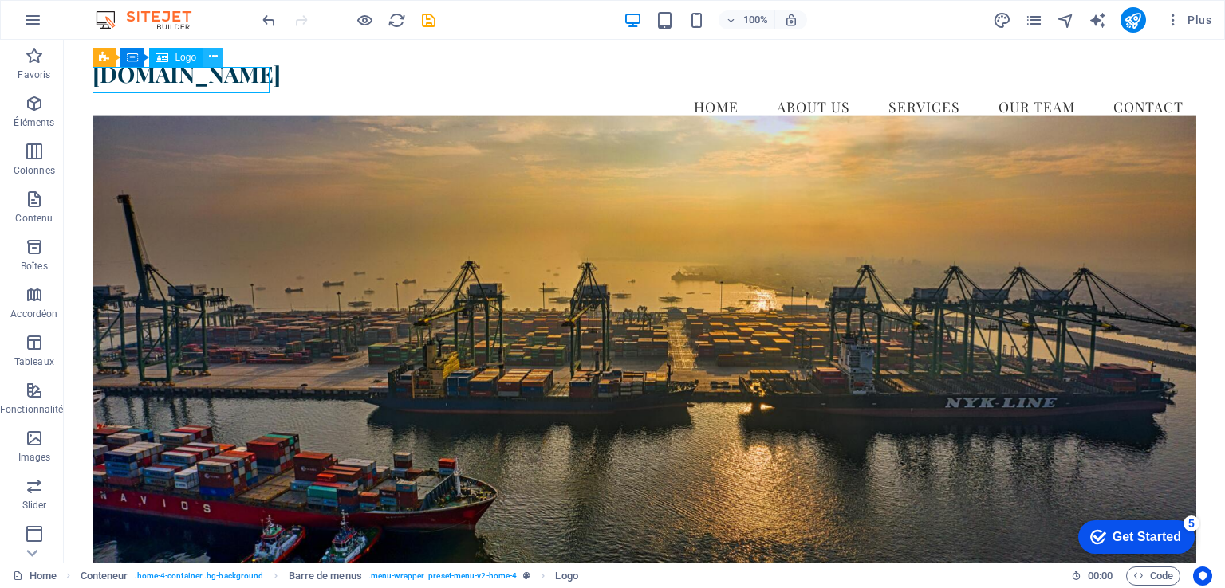
click at [216, 57] on icon at bounding box center [213, 57] width 9 height 17
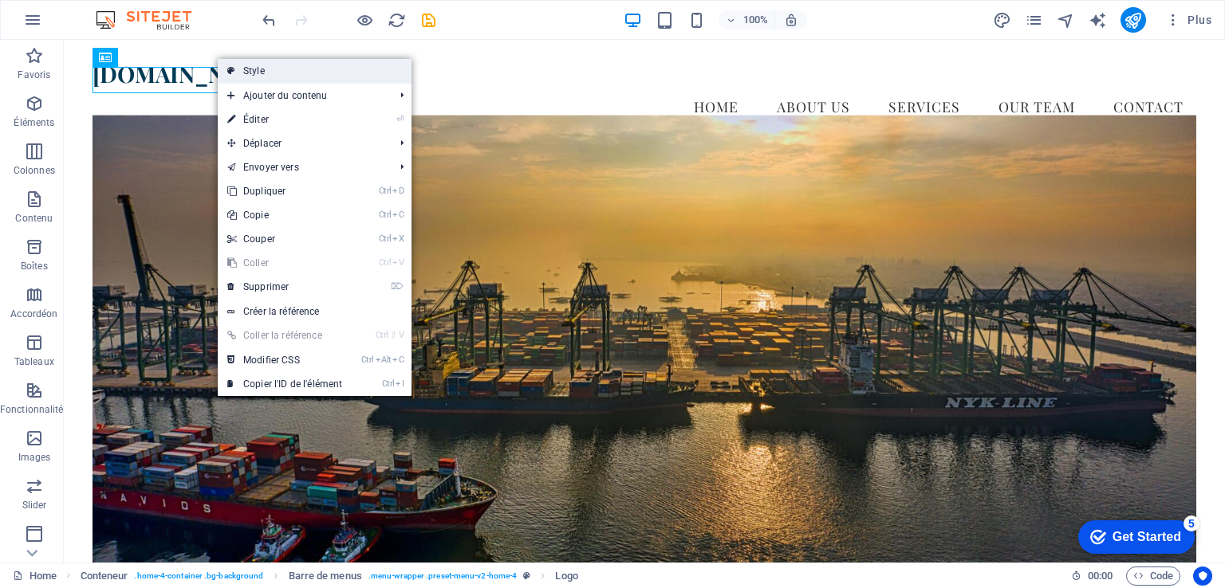
click at [287, 73] on link "Style" at bounding box center [315, 71] width 194 height 24
select select "vw"
select select "rem"
select select "vw"
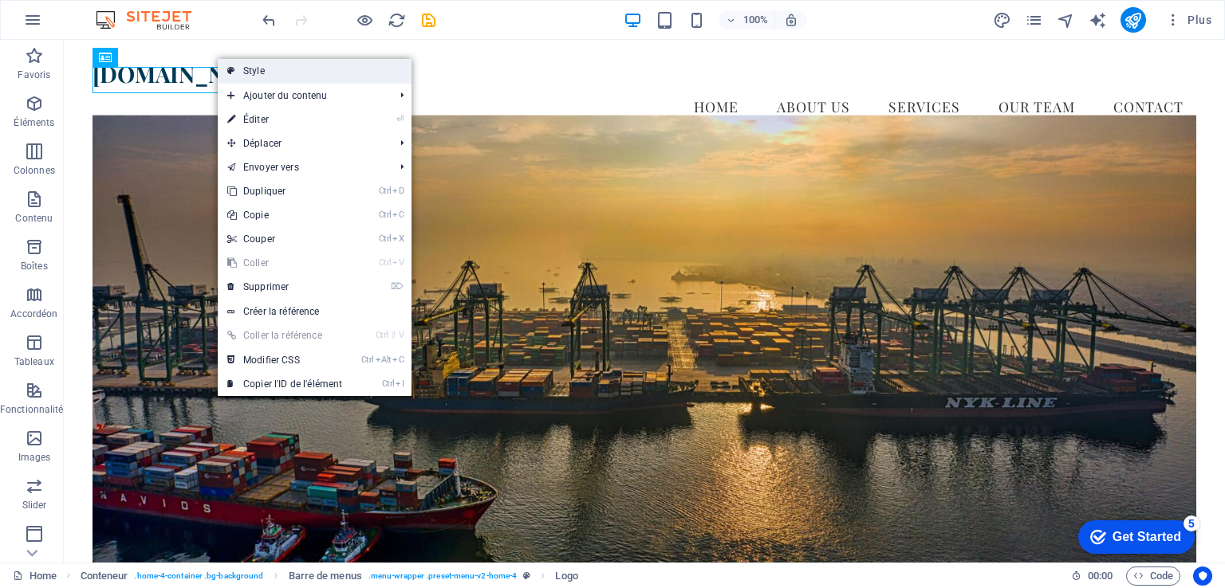
select select "preset-menu-v2-home-4"
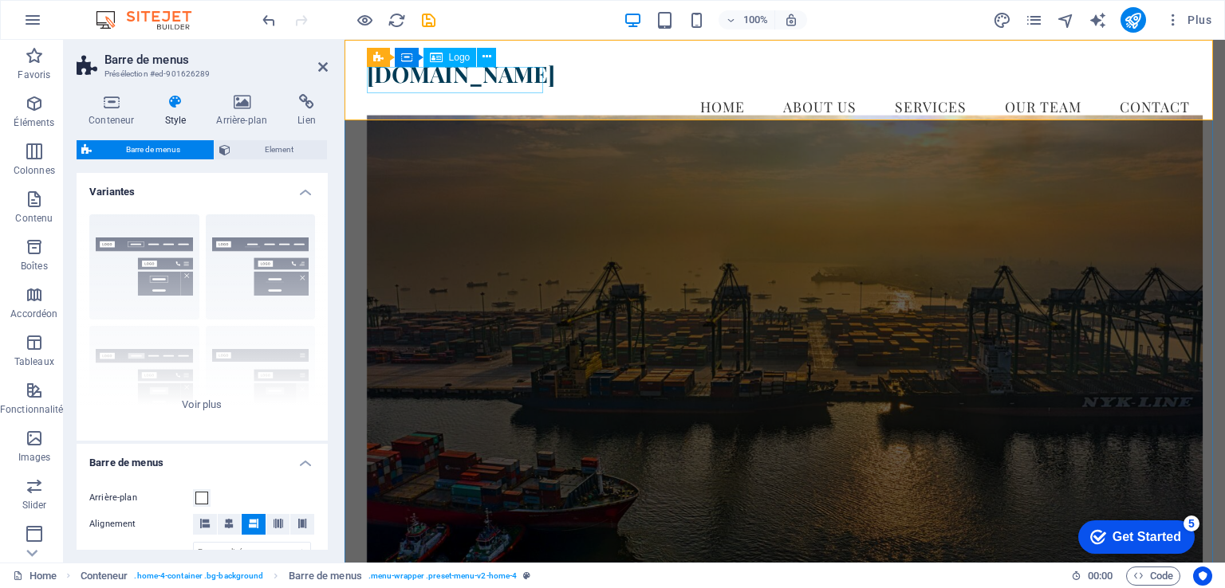
click at [434, 88] on div "[DOMAIN_NAME]" at bounding box center [785, 74] width 836 height 27
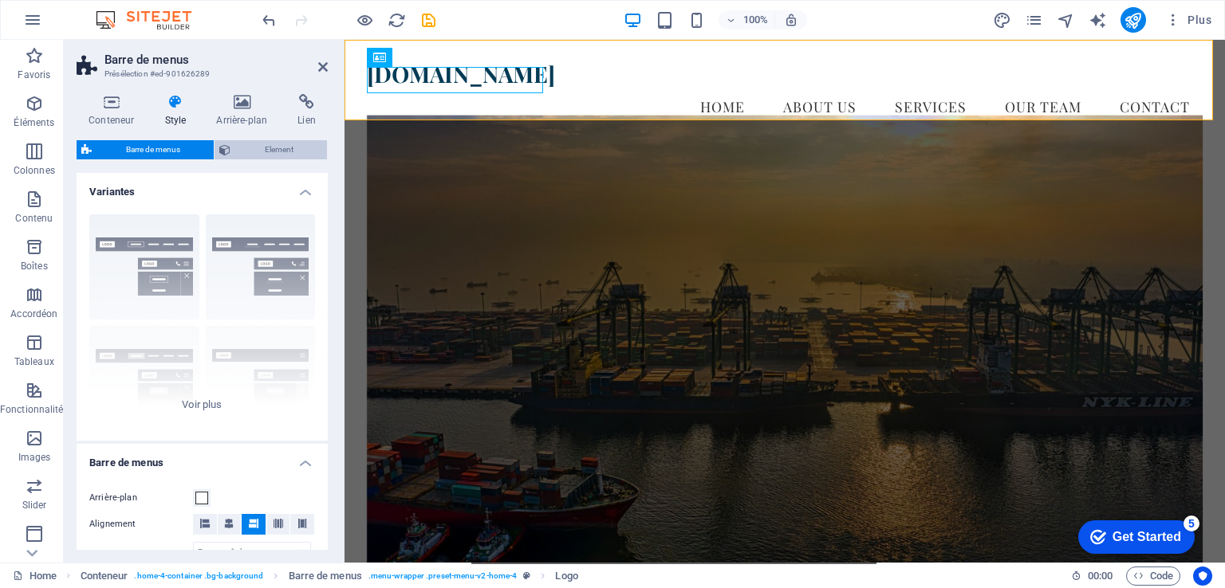
click at [271, 148] on span "Element" at bounding box center [278, 149] width 87 height 19
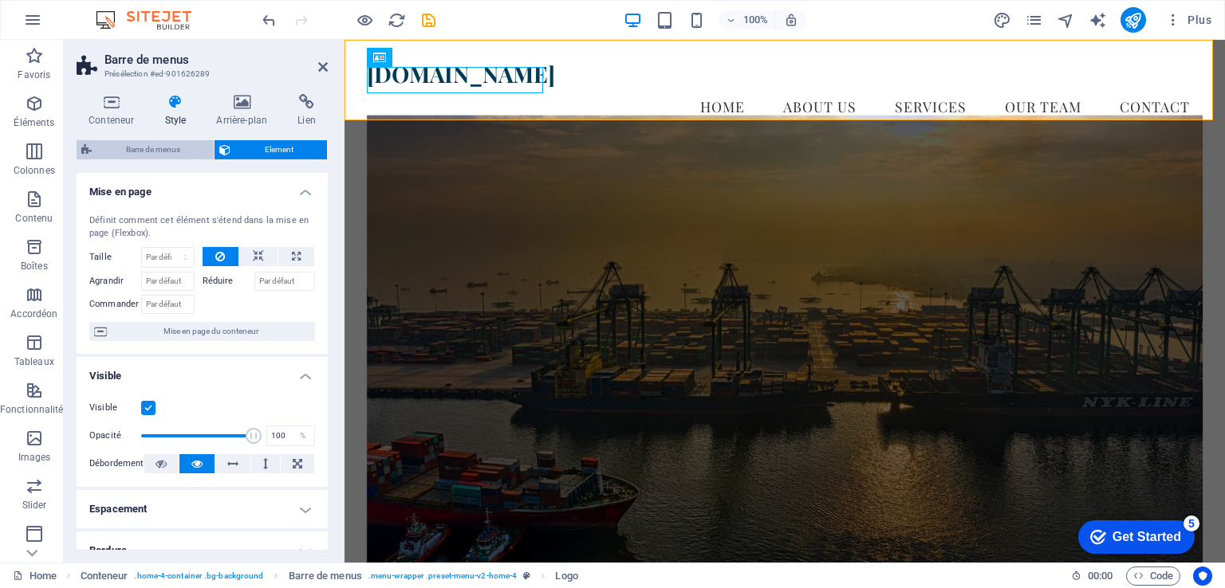
click at [126, 149] on span "Barre de menus" at bounding box center [152, 149] width 112 height 19
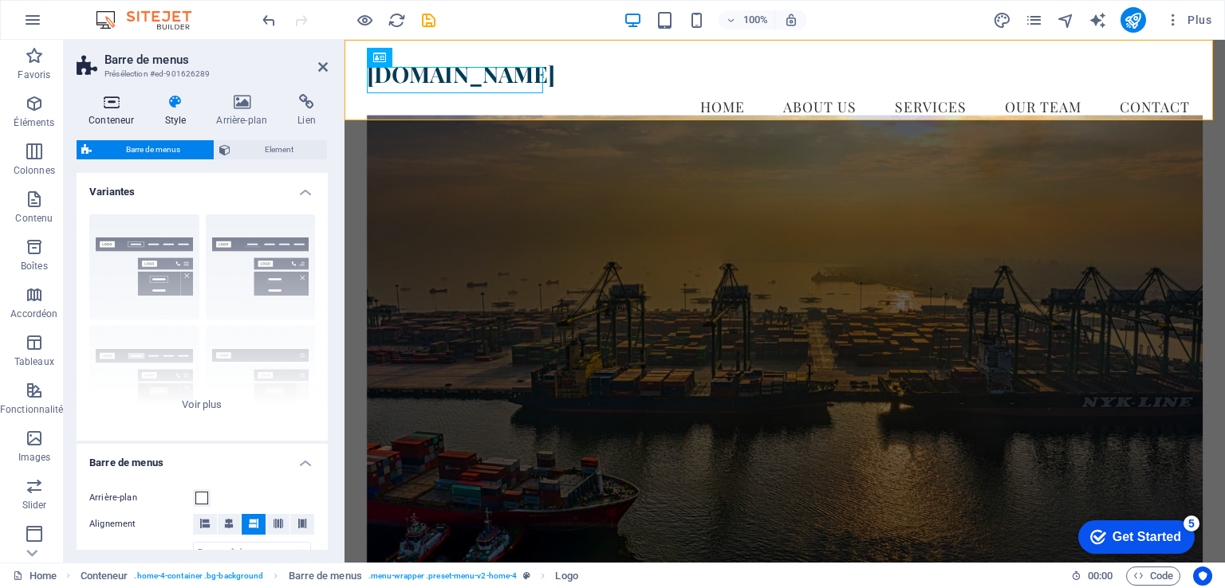
click at [111, 108] on icon at bounding box center [111, 102] width 69 height 16
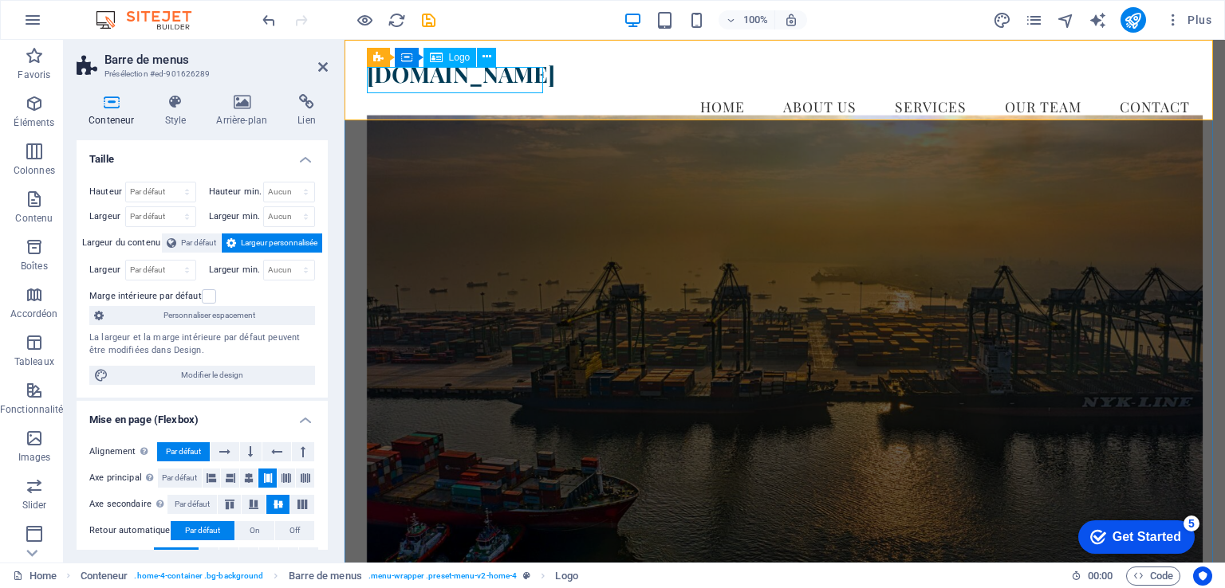
click at [458, 57] on span "Logo" at bounding box center [460, 58] width 22 height 10
click at [486, 59] on icon at bounding box center [486, 57] width 9 height 17
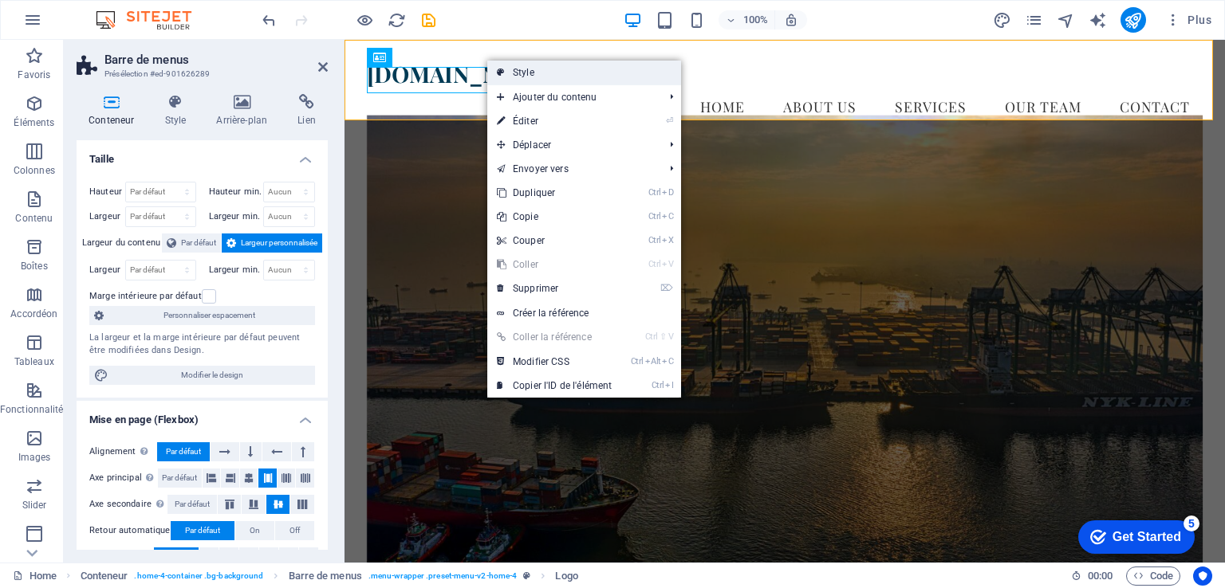
click at [579, 80] on link "Style" at bounding box center [584, 73] width 194 height 24
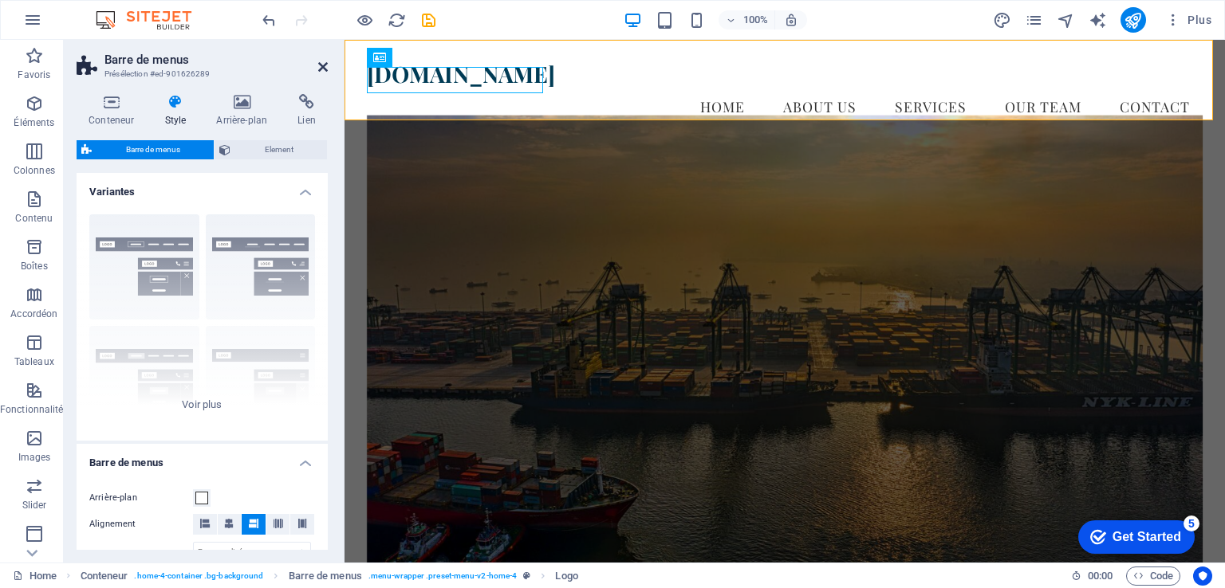
click at [327, 64] on aside "Barre de menus Présélection #ed-901626289 Conteneur Style Arrière-plan Lien Tai…" at bounding box center [204, 301] width 281 height 523
click at [320, 64] on icon at bounding box center [323, 67] width 10 height 13
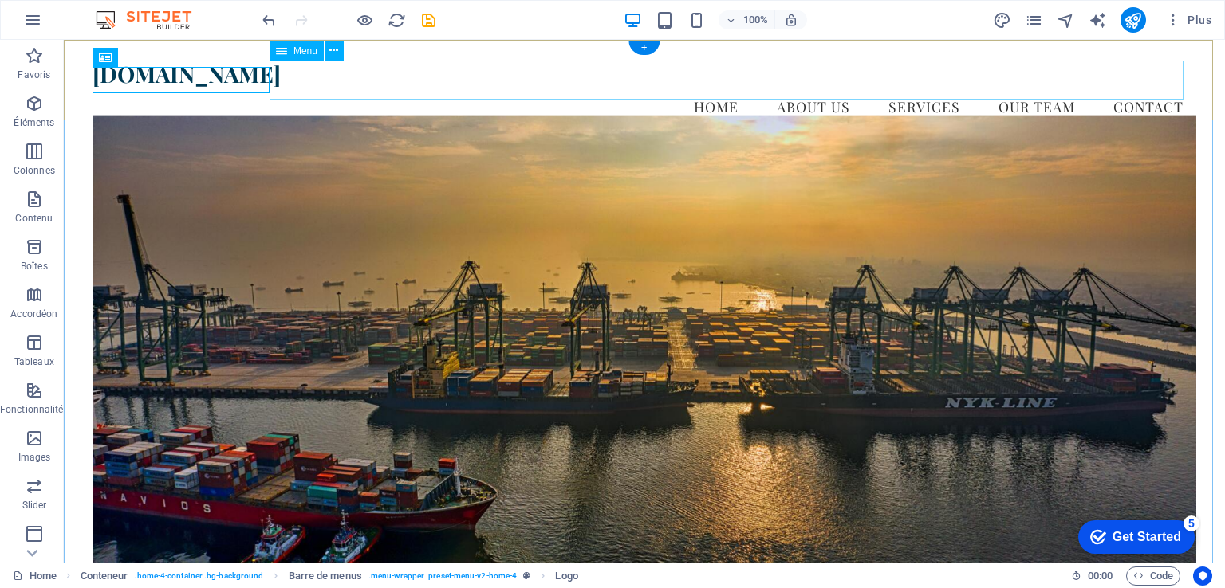
click at [375, 87] on nav "Home About Us Services Our Team Contact" at bounding box center [643, 107] width 1103 height 40
click at [337, 52] on icon at bounding box center [333, 50] width 9 height 17
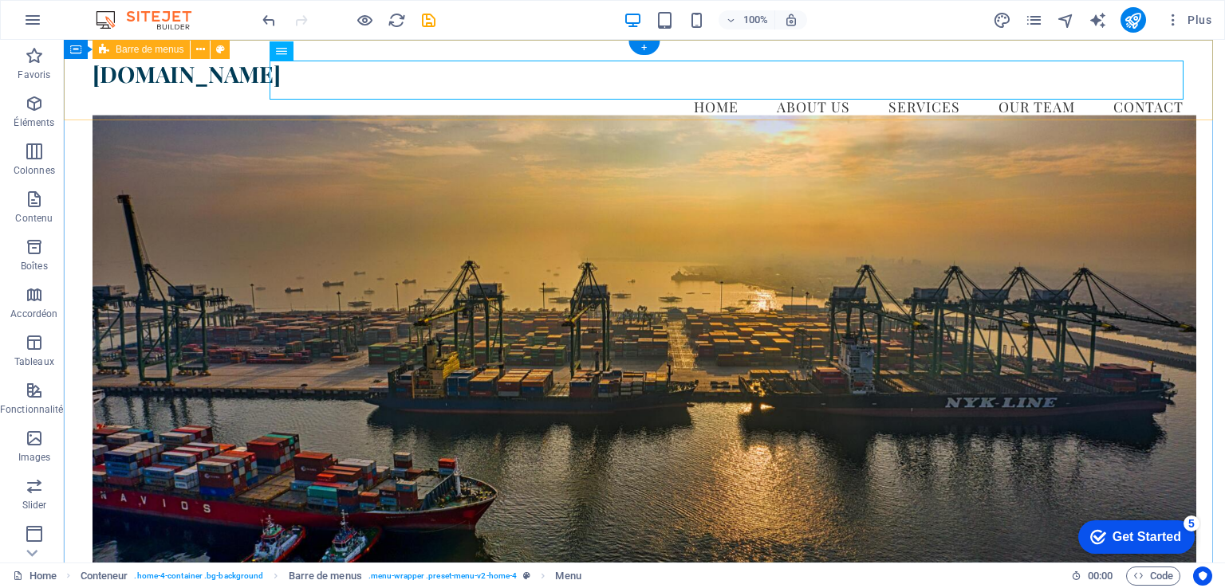
click at [218, 100] on div "sblmaritime.com Menu Home About Us Services Our Team Contact" at bounding box center [644, 94] width 1161 height 108
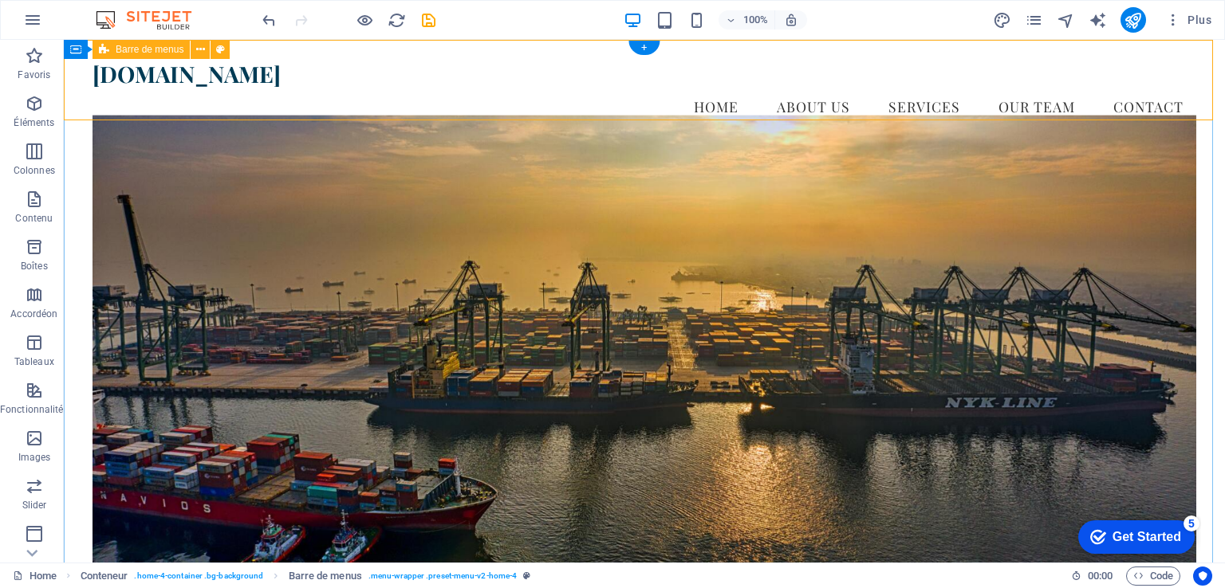
click at [535, 115] on div "sblmaritime.com Menu Home About Us Services Our Team Contact" at bounding box center [644, 94] width 1161 height 108
click at [148, 53] on span "Barre de menus" at bounding box center [150, 50] width 68 height 10
click at [217, 49] on icon at bounding box center [220, 49] width 9 height 17
select select "vw"
select select "rem"
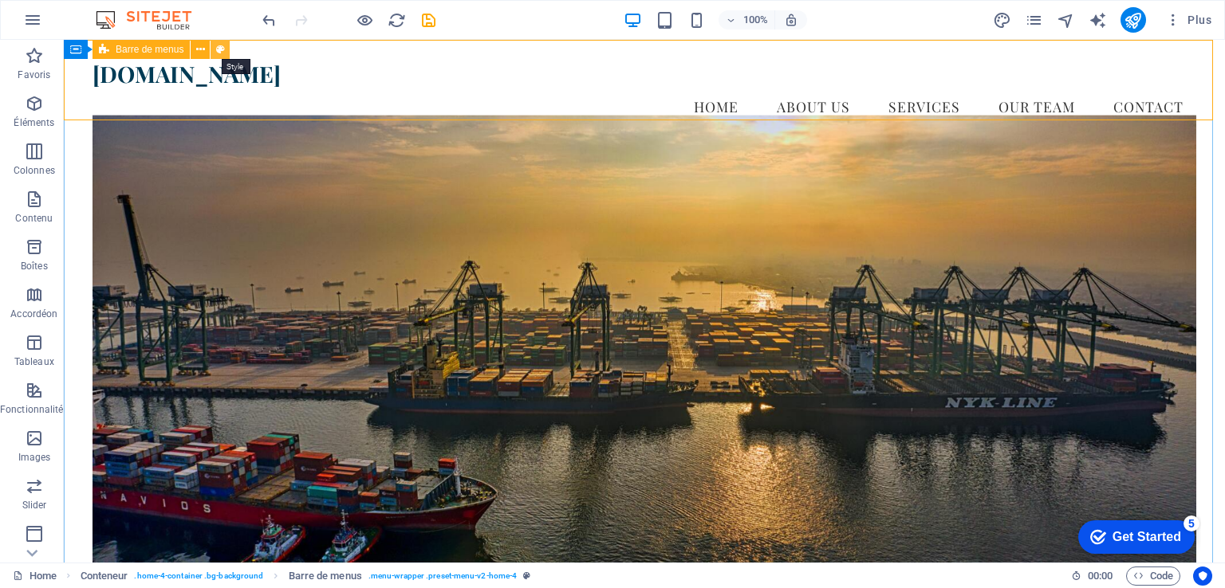
select select "rem"
select select "vw"
select select "preset-menu-v2-home-4"
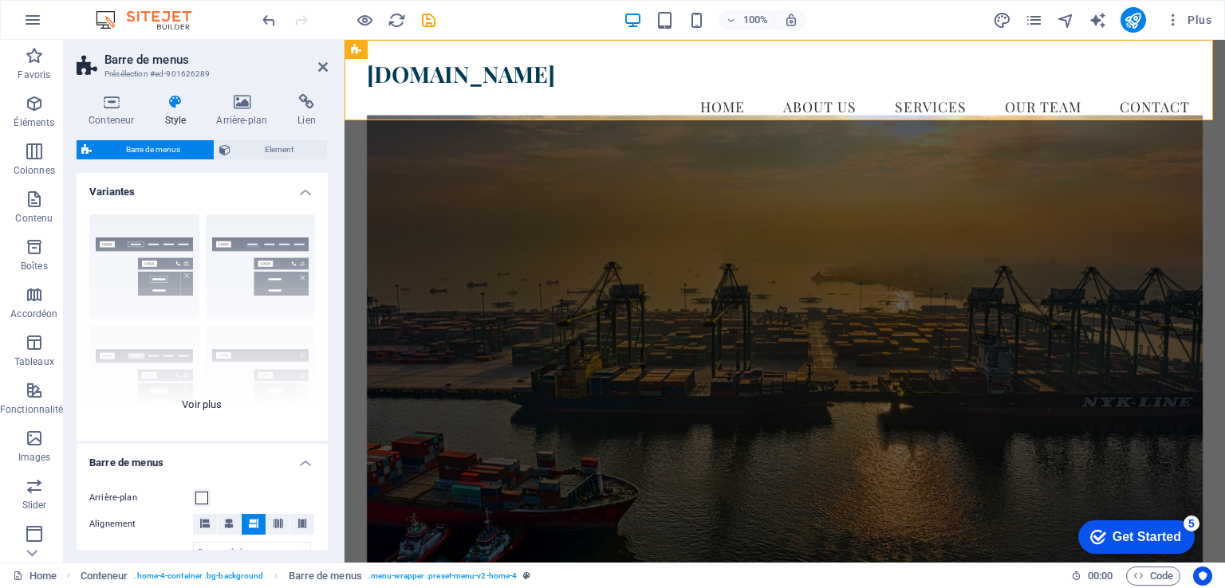
click at [205, 406] on div "Bordure Centré Par défaut Fixé Loki Déclencheur Large XXL" at bounding box center [202, 321] width 251 height 239
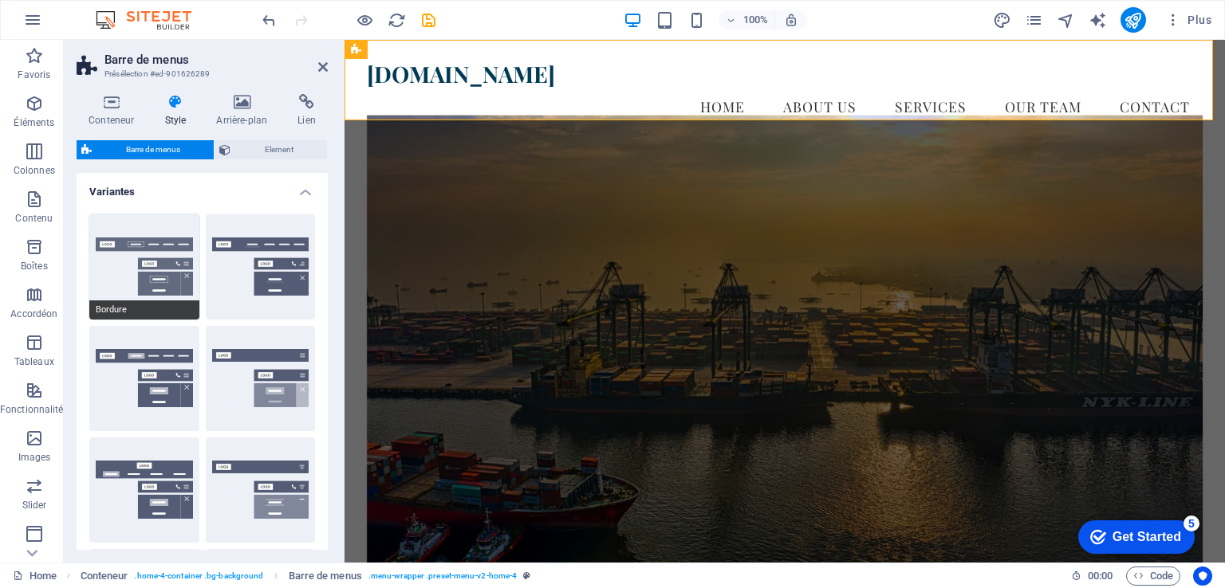
click at [167, 254] on button "Bordure" at bounding box center [144, 266] width 110 height 105
type input "1"
select select "rem"
type input "1"
select select "rem"
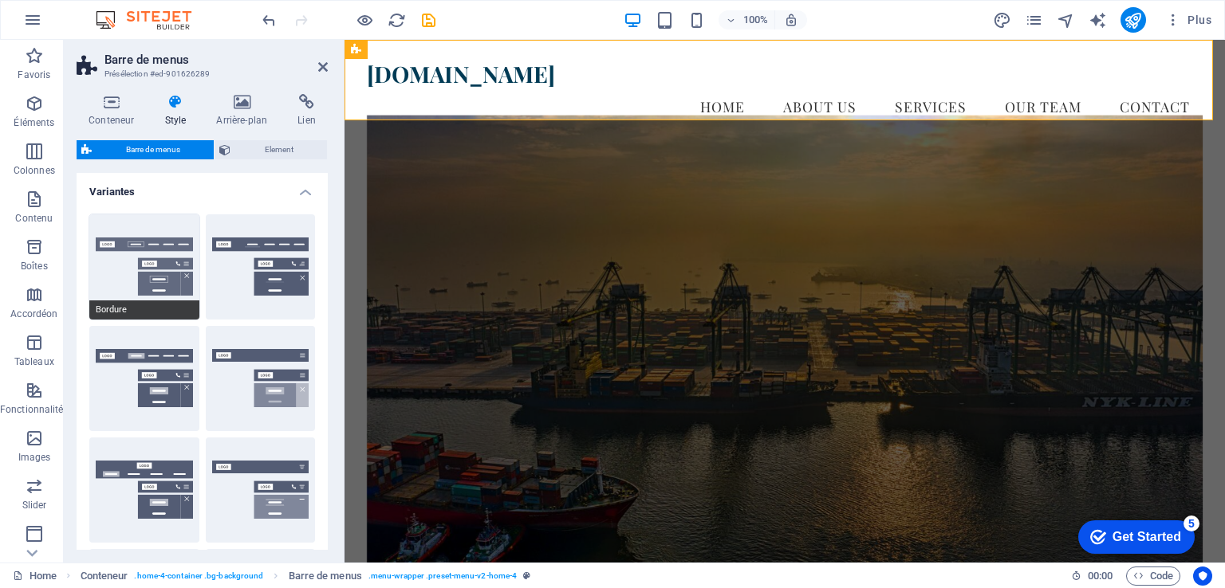
type input "1"
select select "rem"
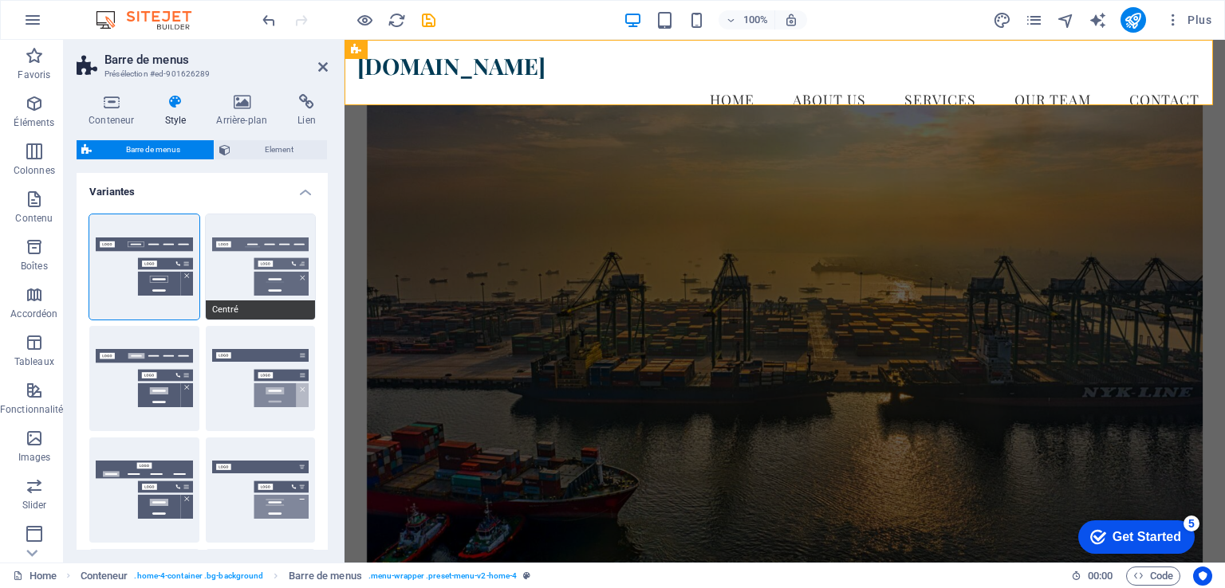
click at [262, 254] on button "Centré" at bounding box center [261, 266] width 110 height 105
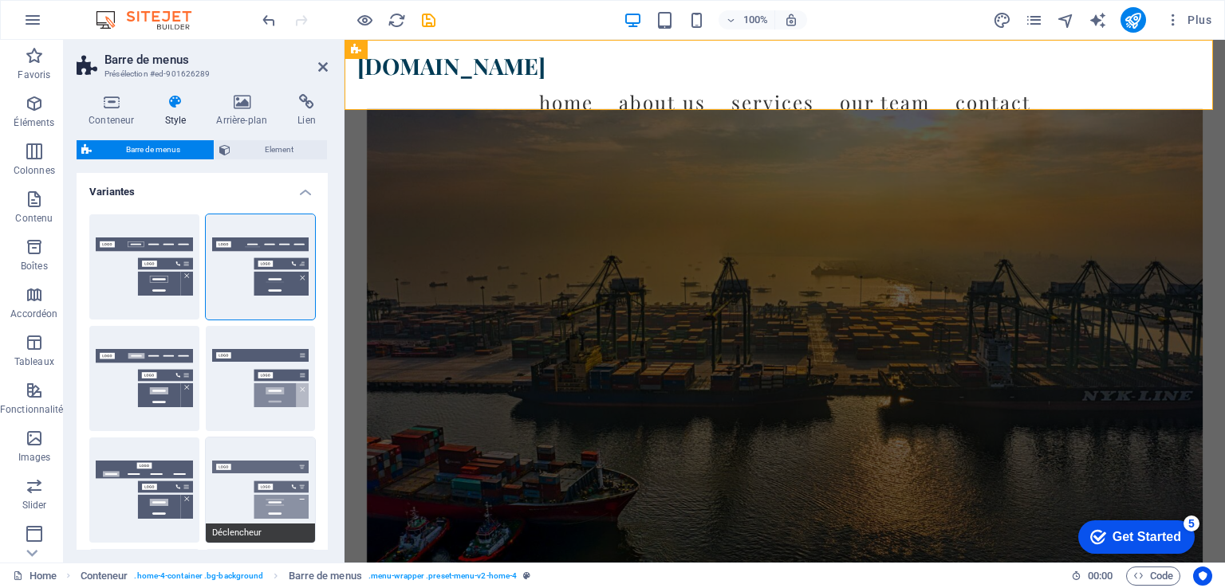
click at [262, 488] on button "Déclencheur" at bounding box center [261, 490] width 110 height 105
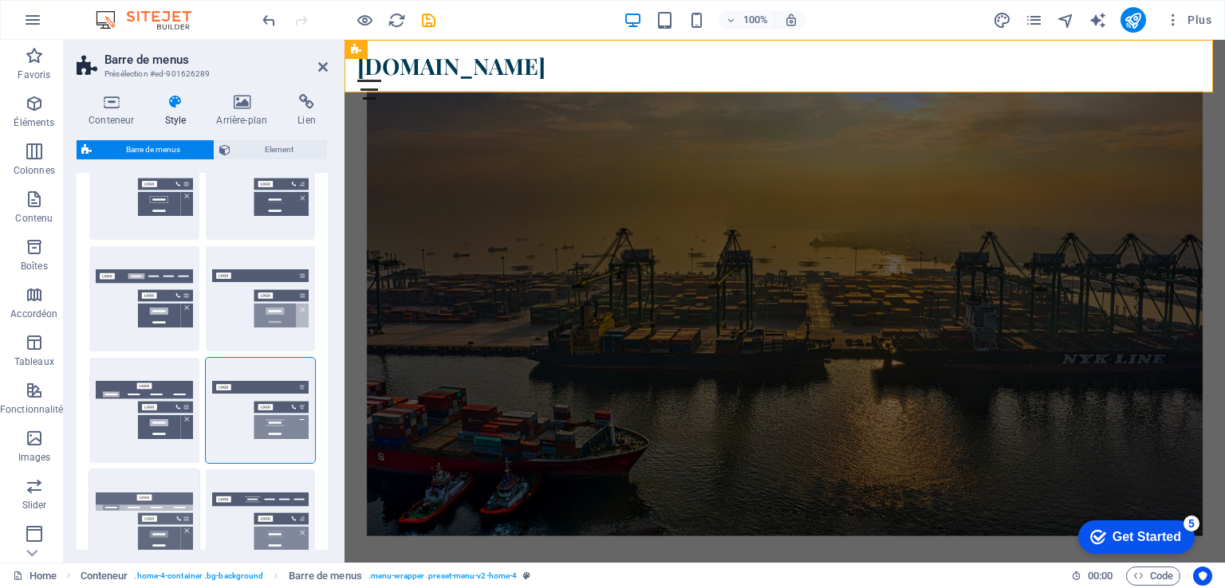
scroll to position [239, 0]
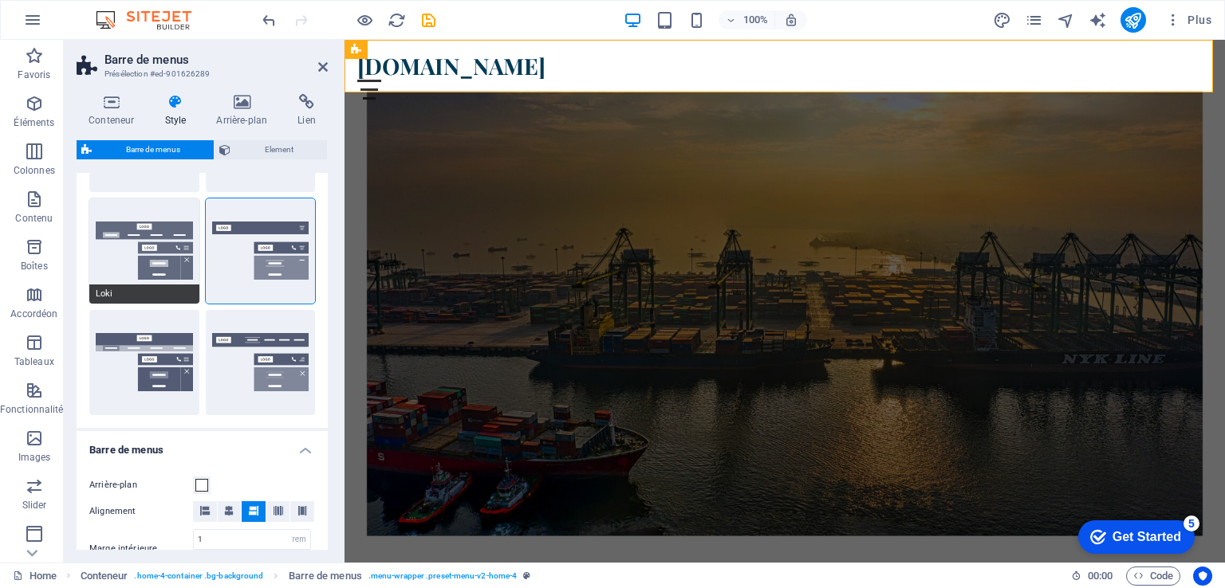
click at [167, 240] on button "Loki" at bounding box center [144, 251] width 110 height 105
type input "0"
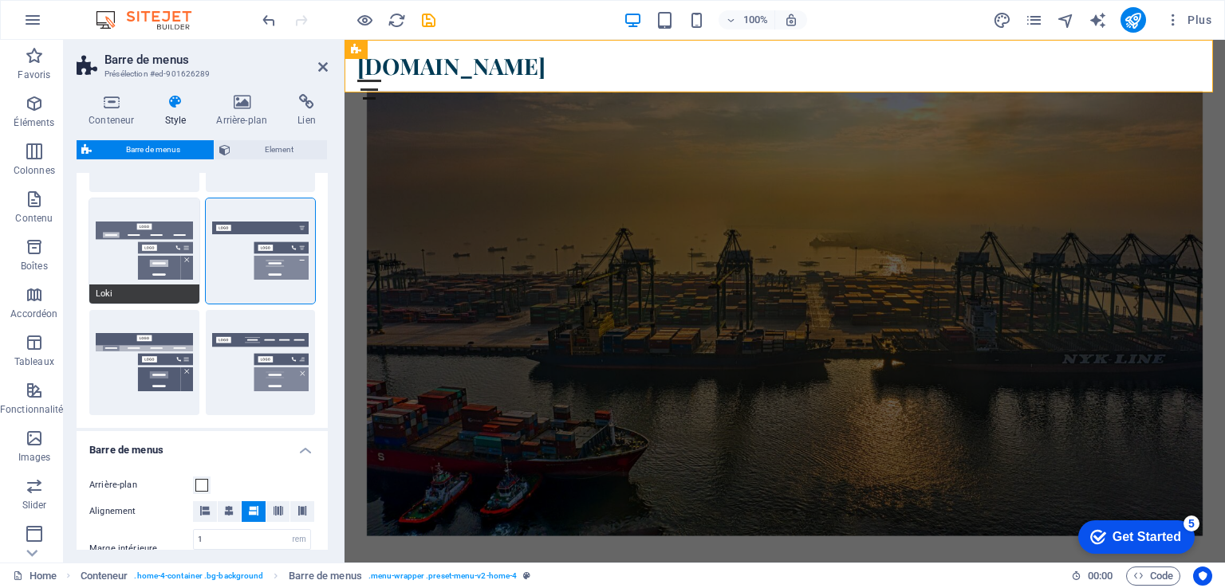
type input "0"
select select "DISABLED_OPTION_VALUE"
type input "2"
type input "1"
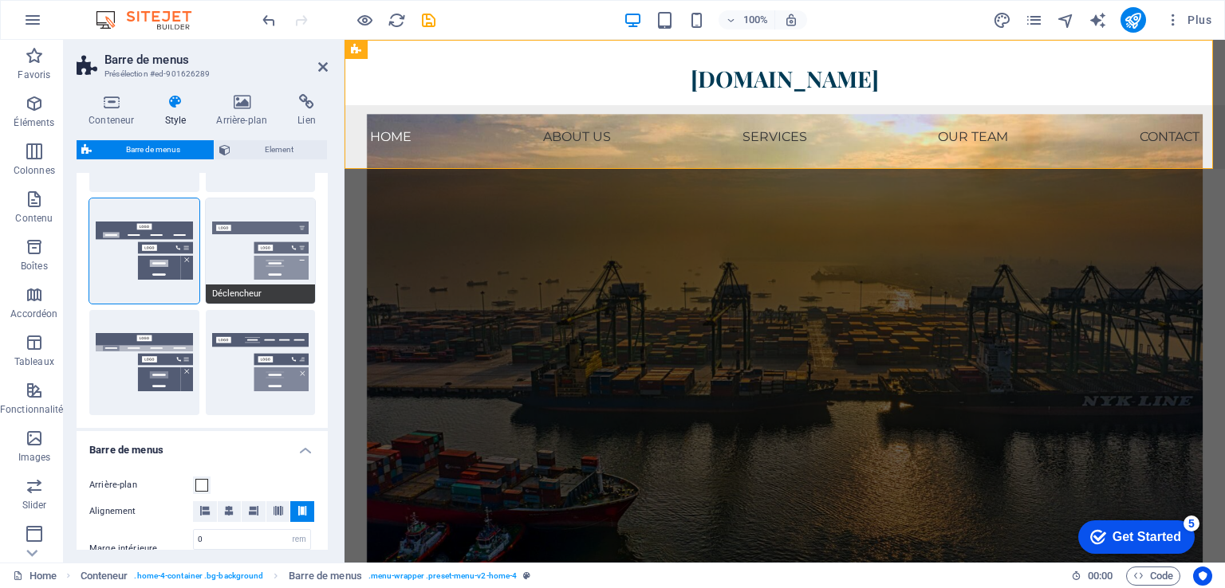
click at [246, 242] on button "Déclencheur" at bounding box center [261, 251] width 110 height 105
type input "1"
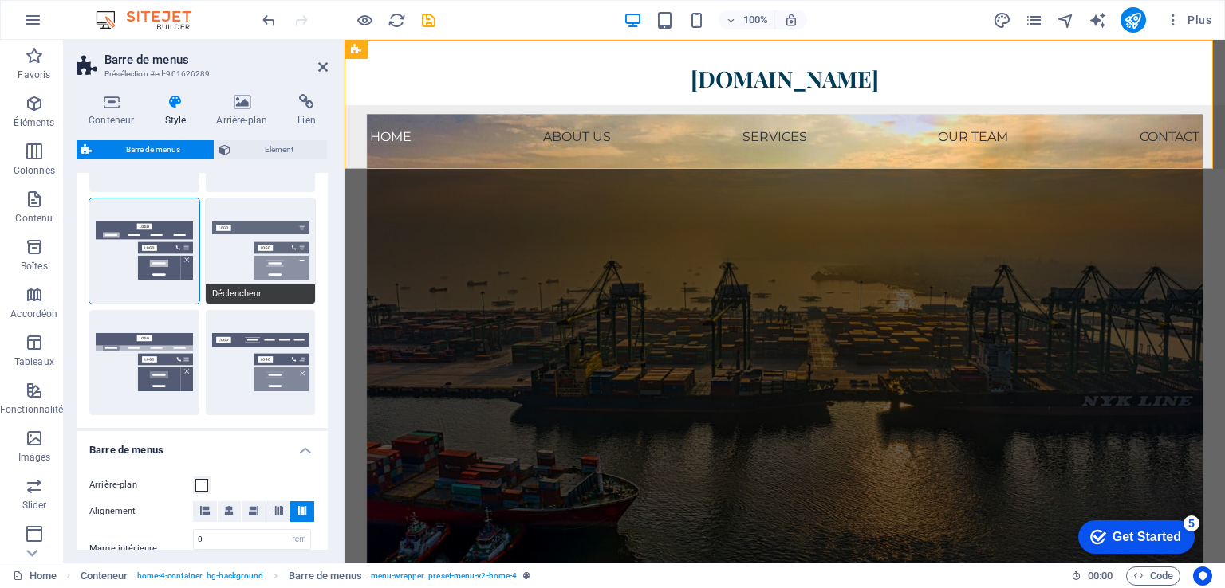
type input "1"
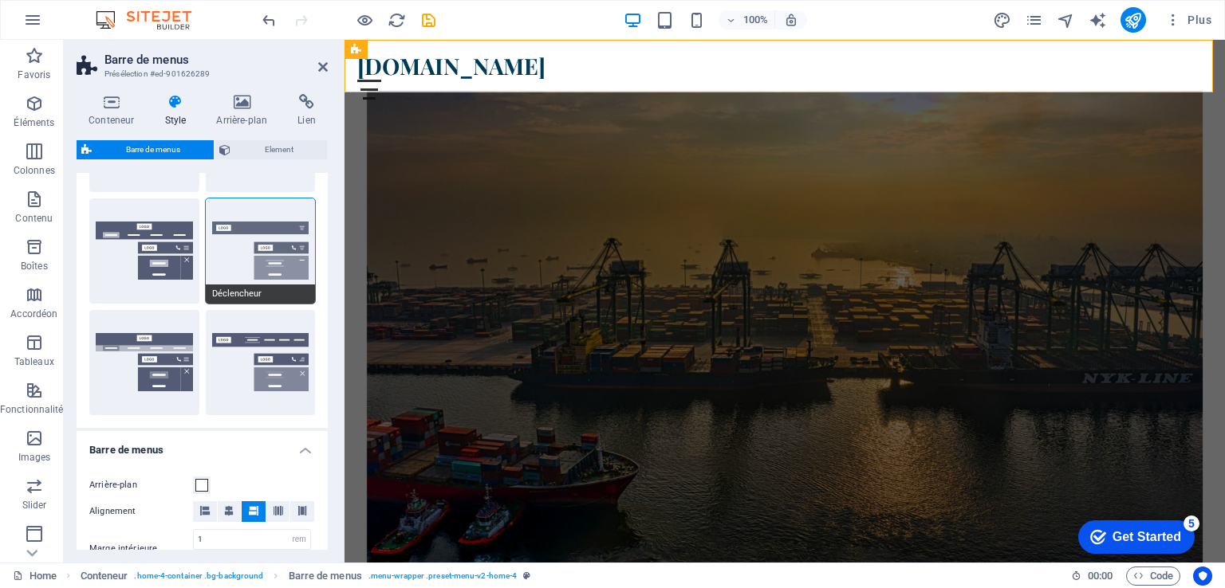
scroll to position [0, 0]
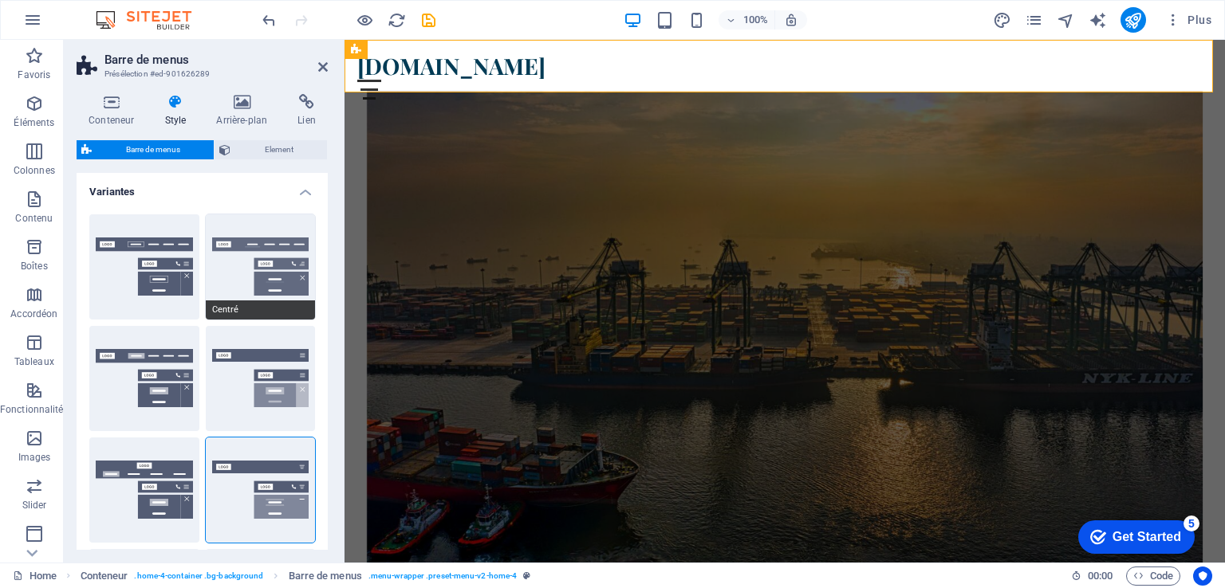
click at [262, 256] on button "Centré" at bounding box center [261, 266] width 110 height 105
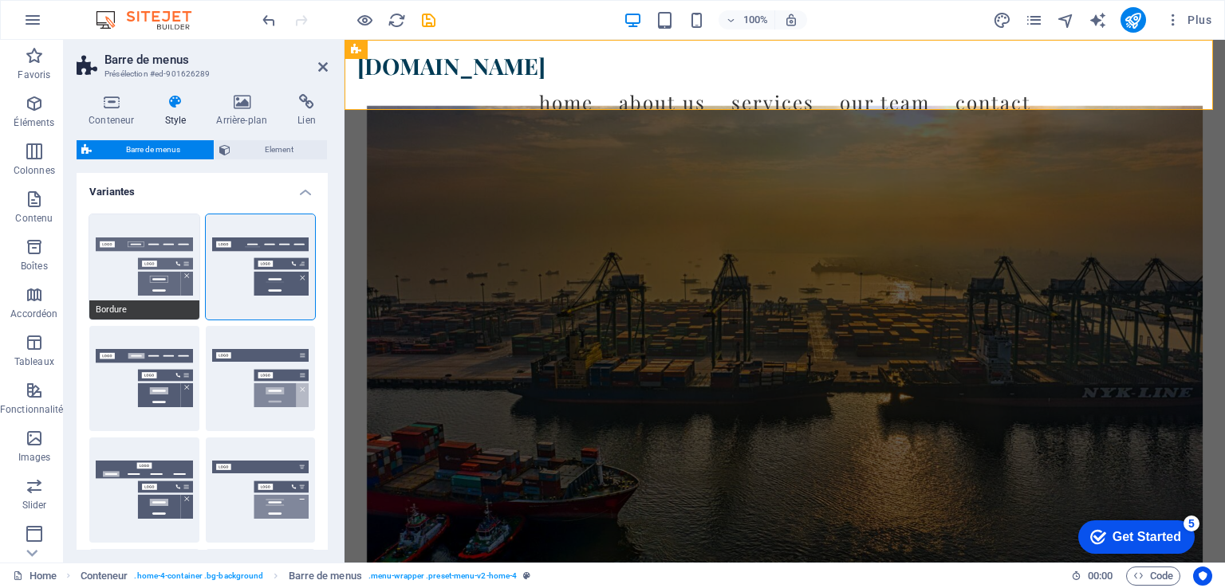
click at [163, 255] on button "Bordure" at bounding box center [144, 266] width 110 height 105
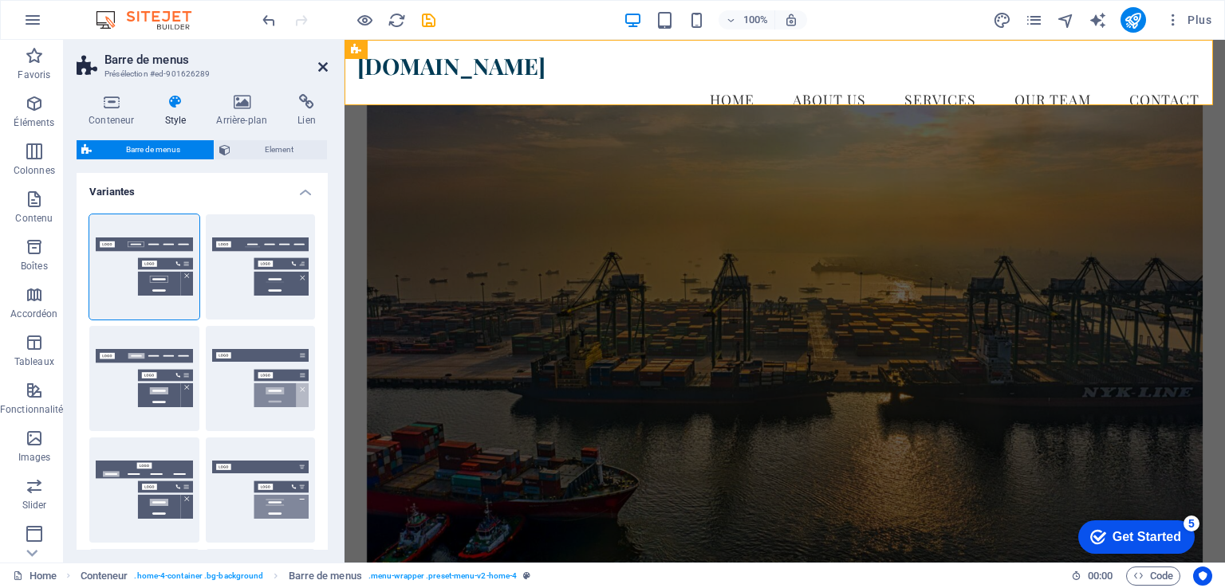
click at [322, 61] on icon at bounding box center [323, 67] width 10 height 13
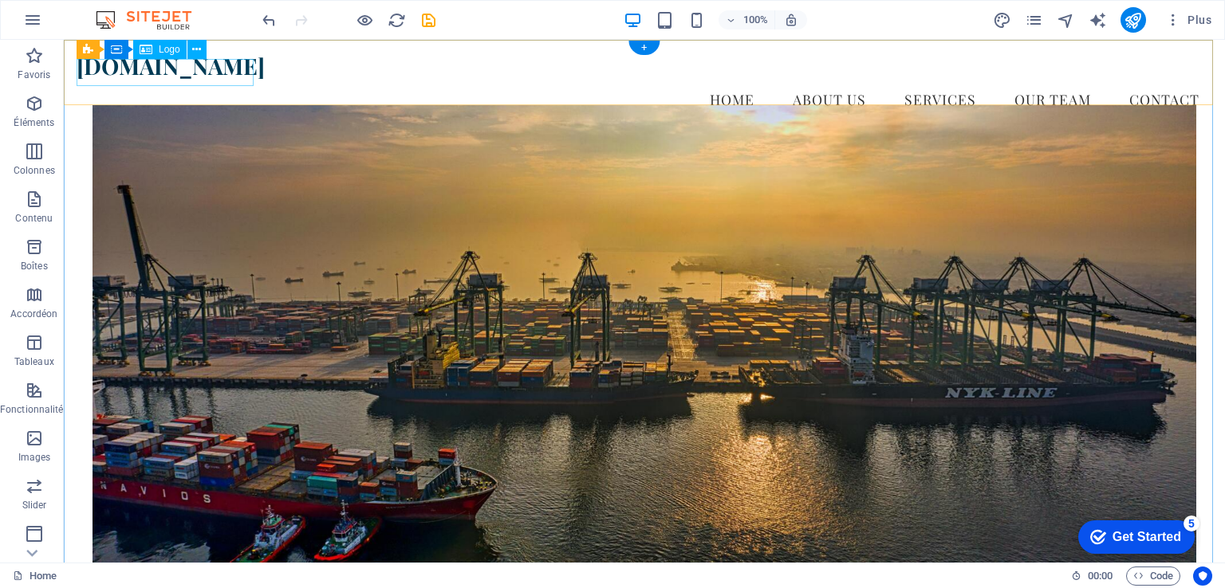
click at [191, 75] on div "[DOMAIN_NAME]" at bounding box center [644, 66] width 1135 height 27
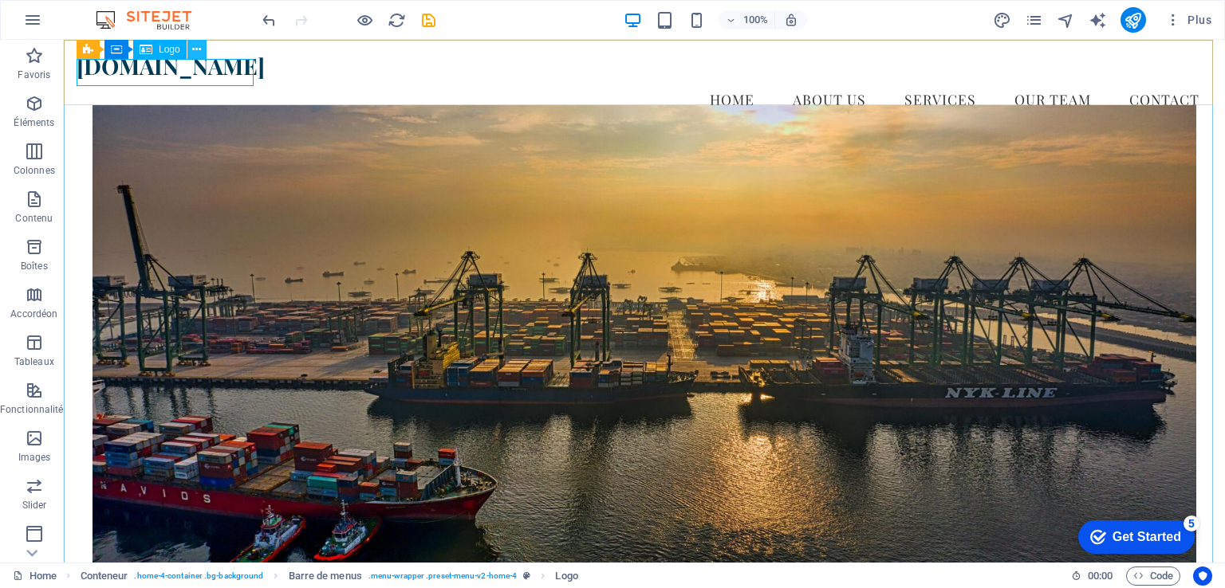
click at [193, 52] on icon at bounding box center [196, 49] width 9 height 17
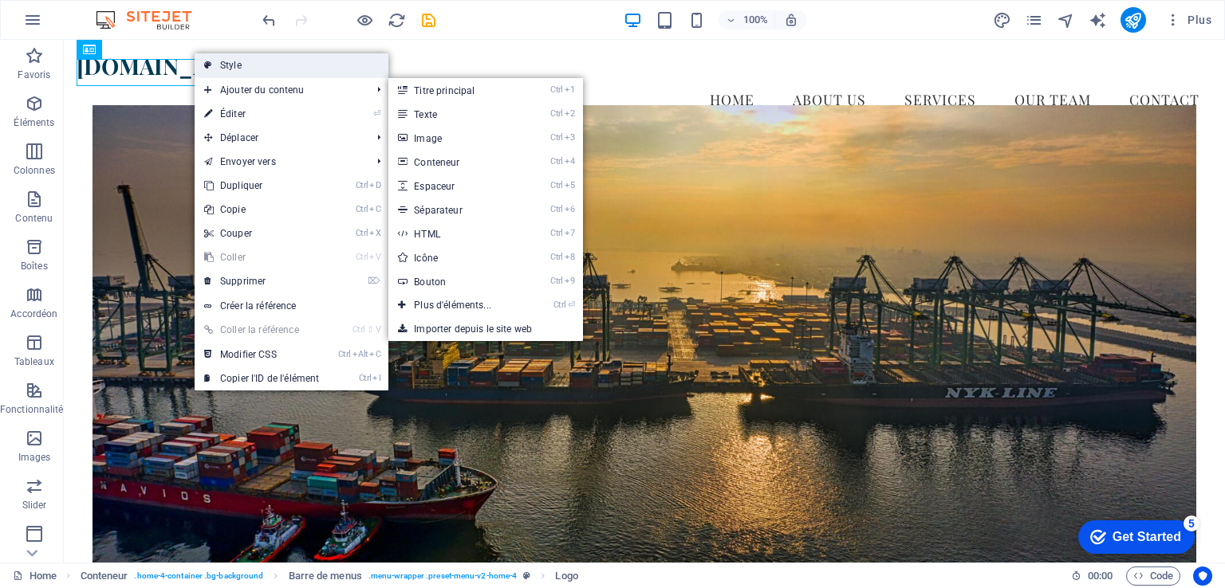
click at [257, 69] on link "Style" at bounding box center [292, 65] width 194 height 24
select select "rem"
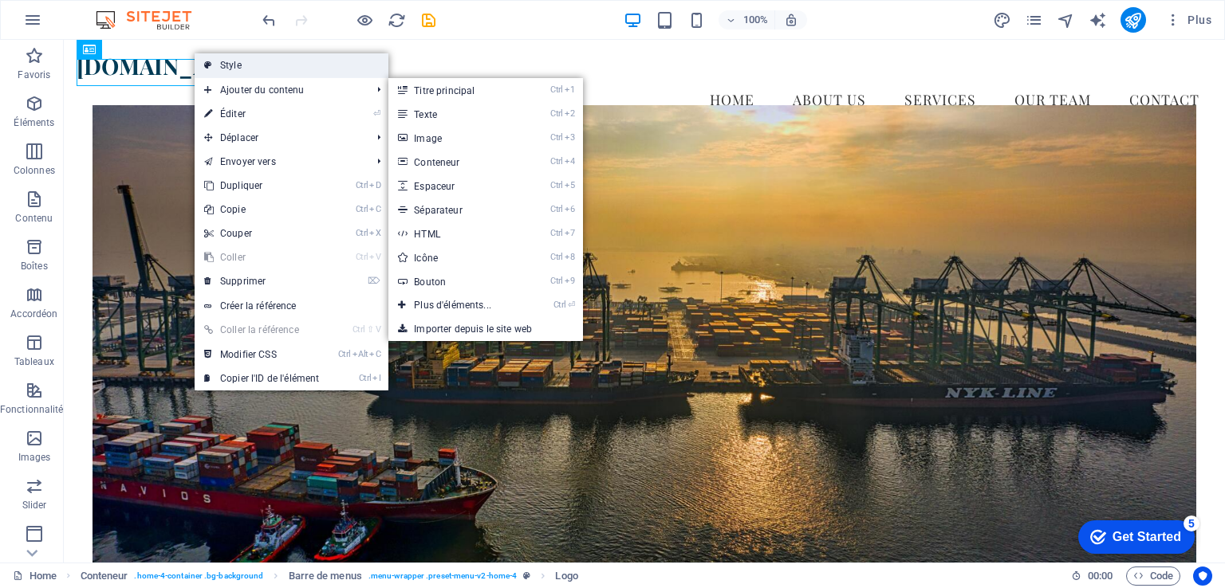
select select "rem"
select select "preset-menu-v2-home-4"
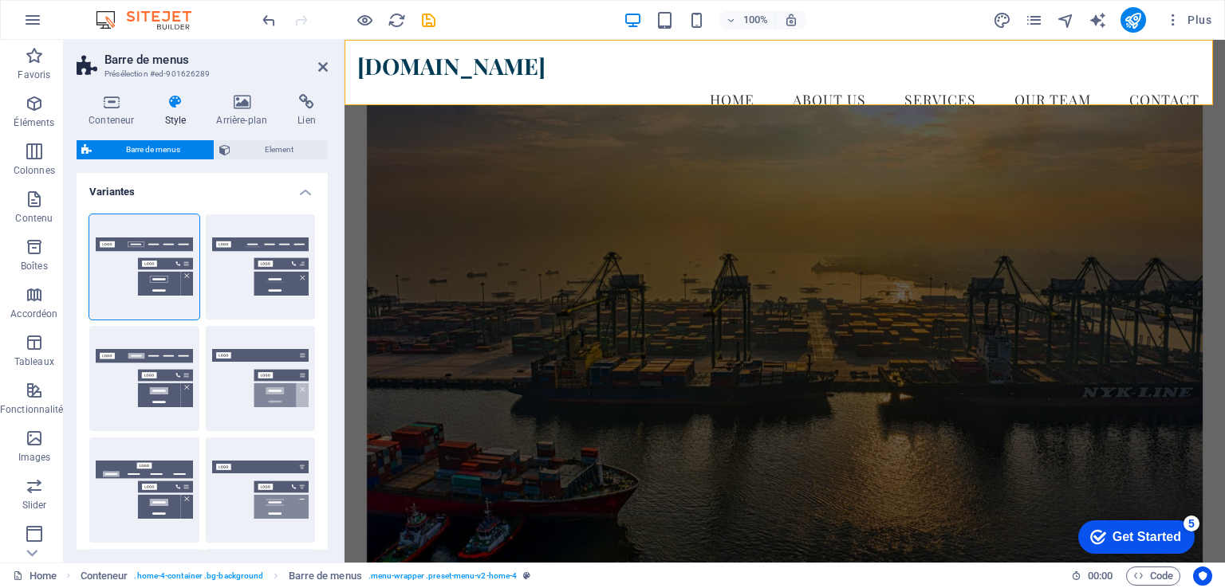
click at [329, 61] on aside "Barre de menus Présélection #ed-901626289 Conteneur Style Arrière-plan Lien Tai…" at bounding box center [204, 301] width 281 height 523
click at [324, 64] on icon at bounding box center [323, 67] width 10 height 13
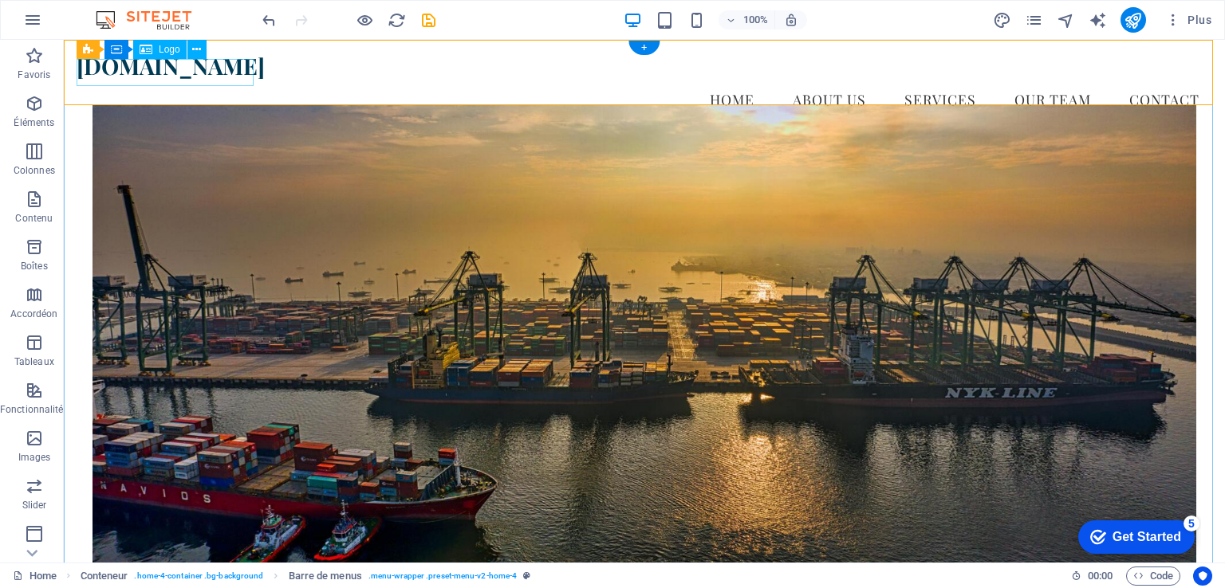
click at [192, 80] on div "[DOMAIN_NAME]" at bounding box center [644, 66] width 1135 height 27
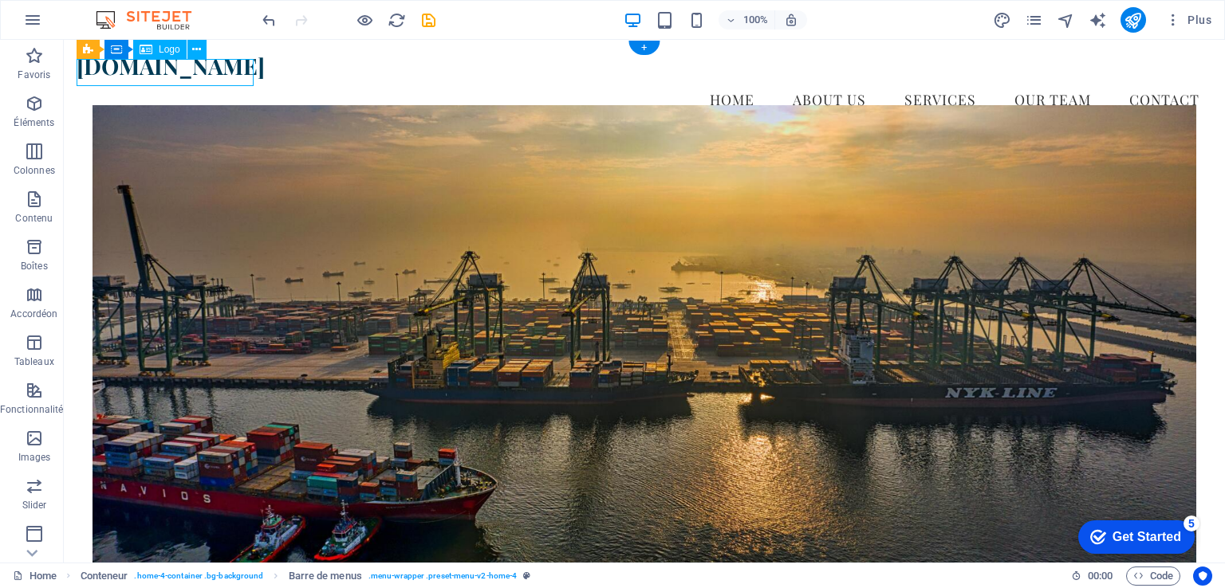
click at [192, 80] on div "[DOMAIN_NAME]" at bounding box center [644, 66] width 1135 height 27
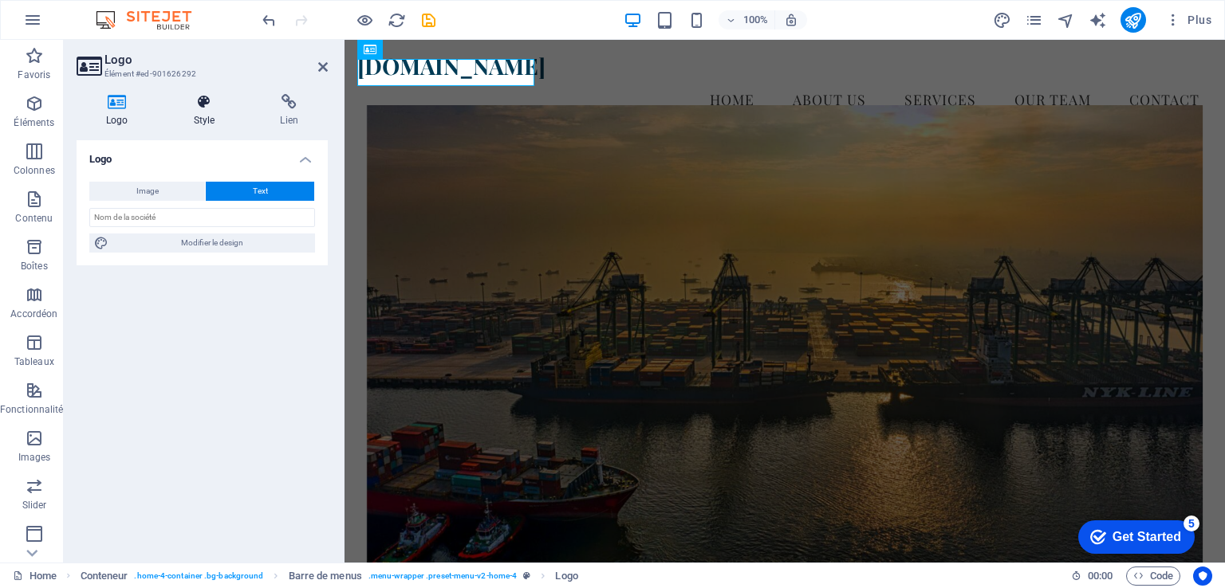
click at [204, 112] on h4 "Style" at bounding box center [207, 110] width 87 height 33
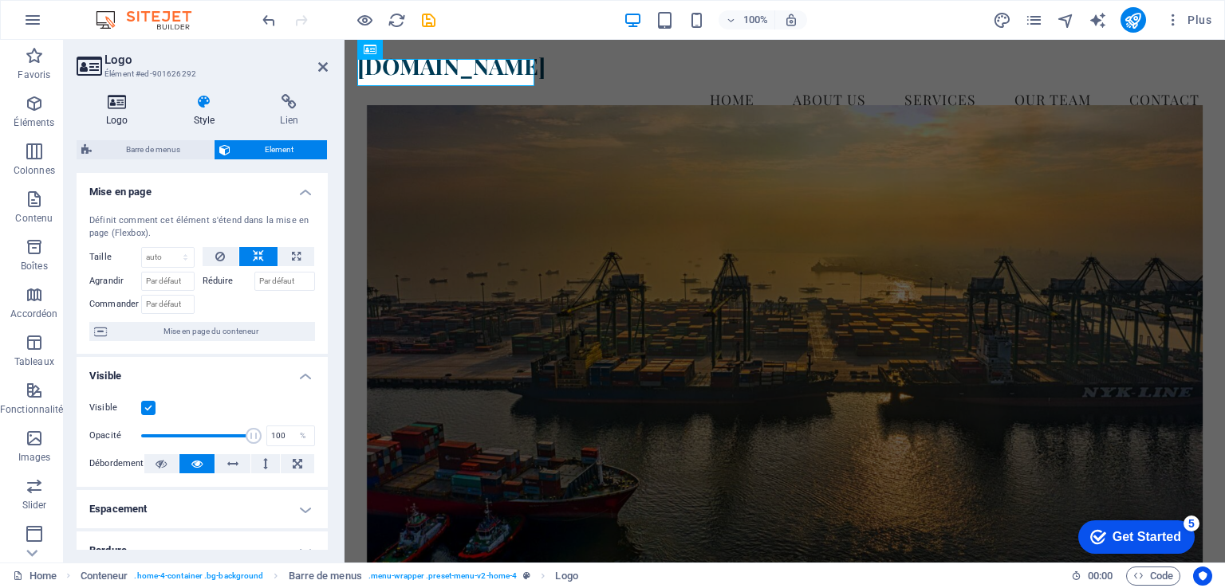
click at [121, 106] on icon at bounding box center [117, 102] width 81 height 16
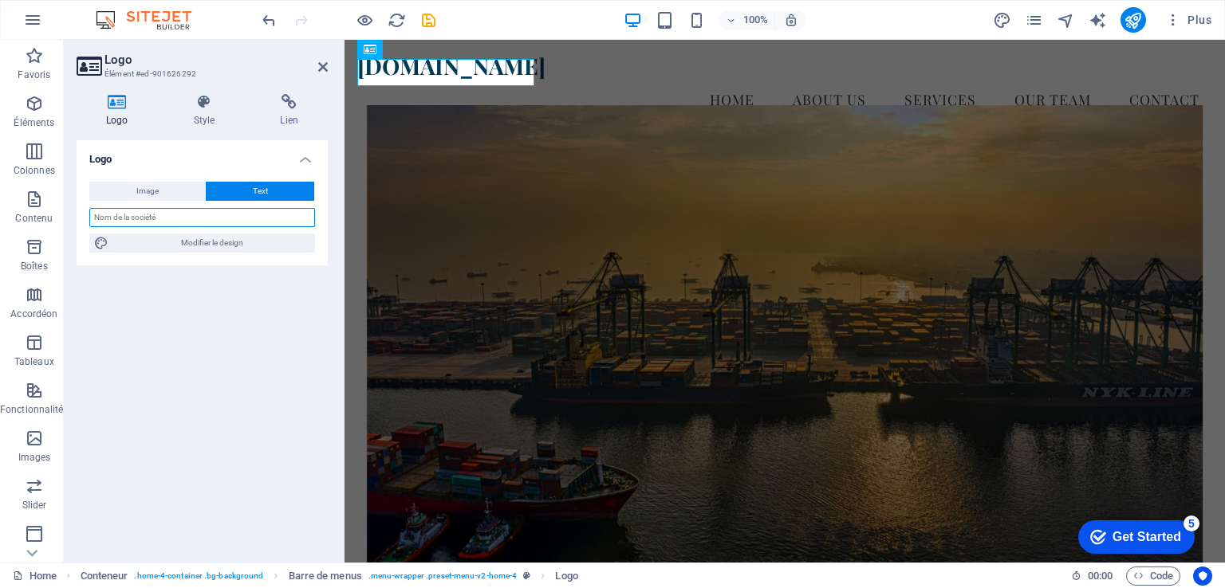
click at [175, 226] on input "text" at bounding box center [202, 217] width 226 height 19
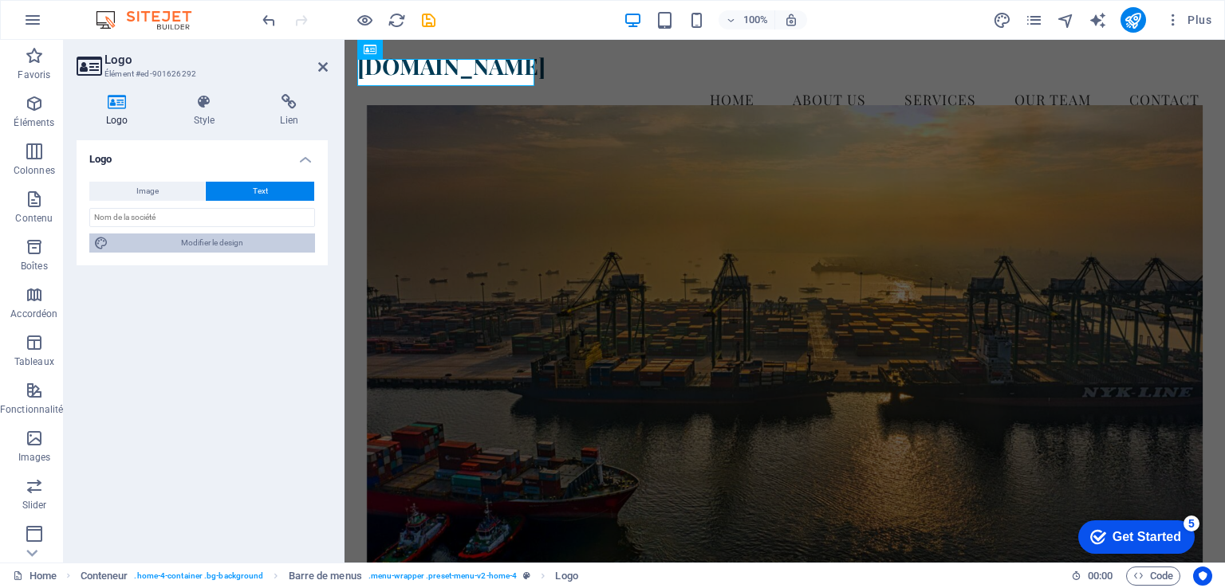
click at [202, 245] on span "Modifier le design" at bounding box center [211, 243] width 197 height 19
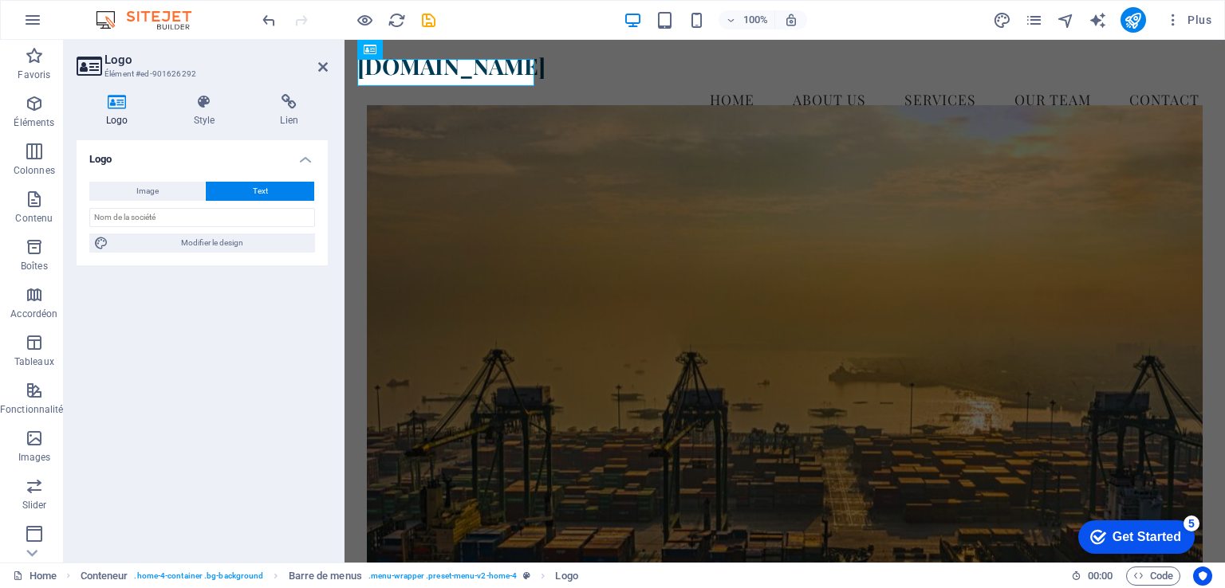
select select "px"
select select "200"
select select "px"
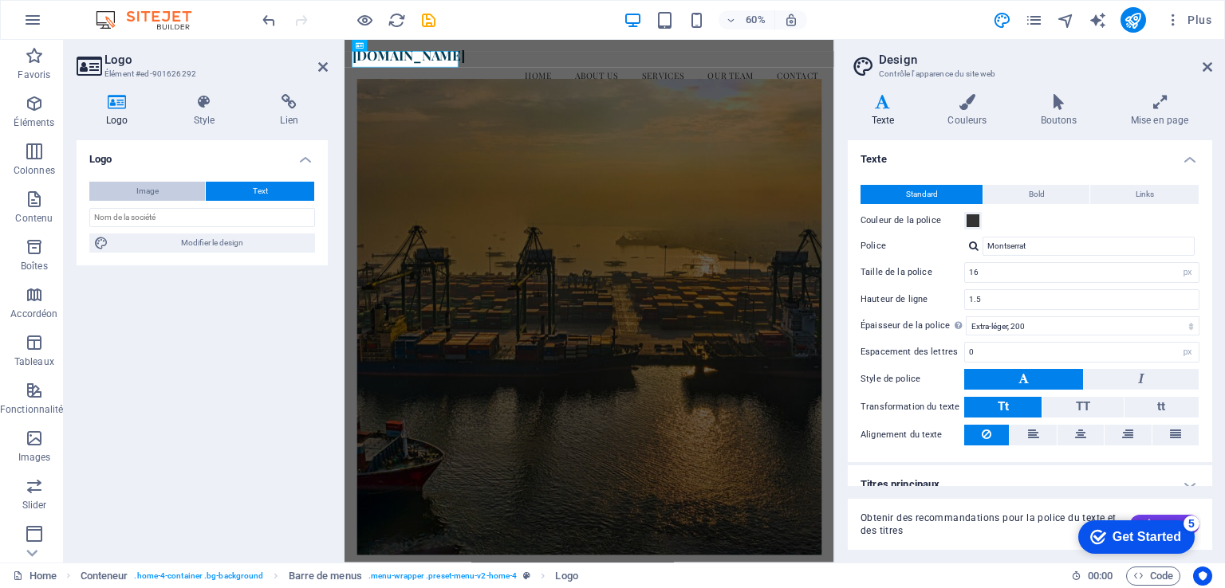
click at [156, 185] on span "Image" at bounding box center [147, 191] width 22 height 19
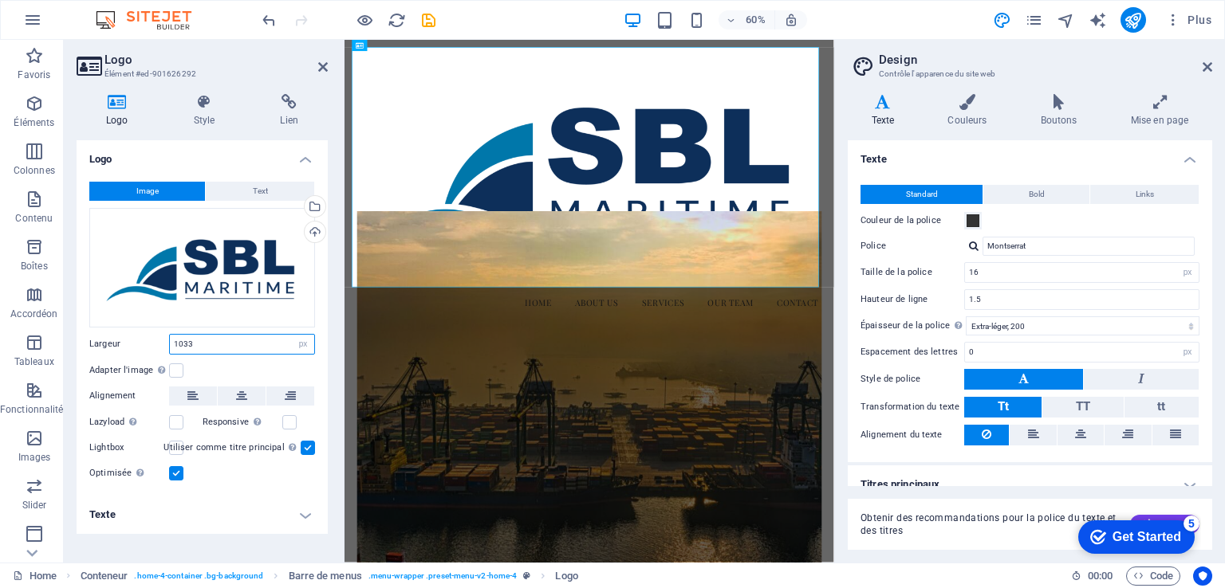
click at [281, 346] on input "1033" at bounding box center [242, 344] width 144 height 19
click at [179, 373] on label at bounding box center [176, 371] width 14 height 14
click at [0, 0] on input "Adapter l'image Adapter automatiquement l'image à une largeur et une hauteur fi…" at bounding box center [0, 0] width 0 height 0
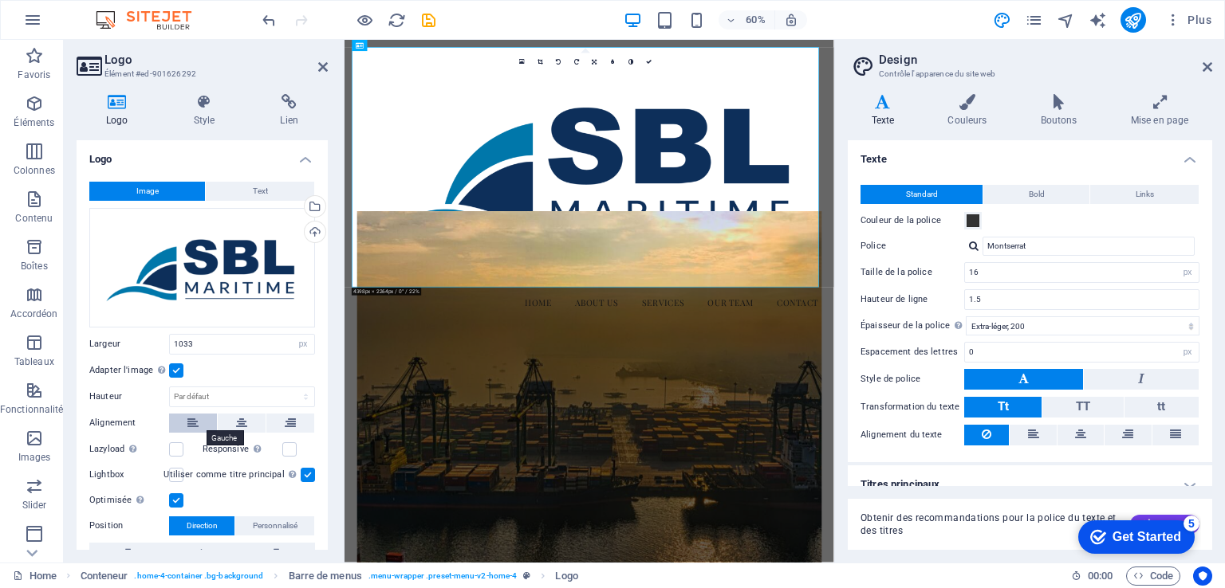
click at [193, 424] on icon at bounding box center [192, 423] width 11 height 19
click at [230, 419] on button at bounding box center [242, 423] width 48 height 19
click at [199, 421] on button at bounding box center [193, 423] width 48 height 19
click at [175, 368] on label at bounding box center [176, 371] width 14 height 14
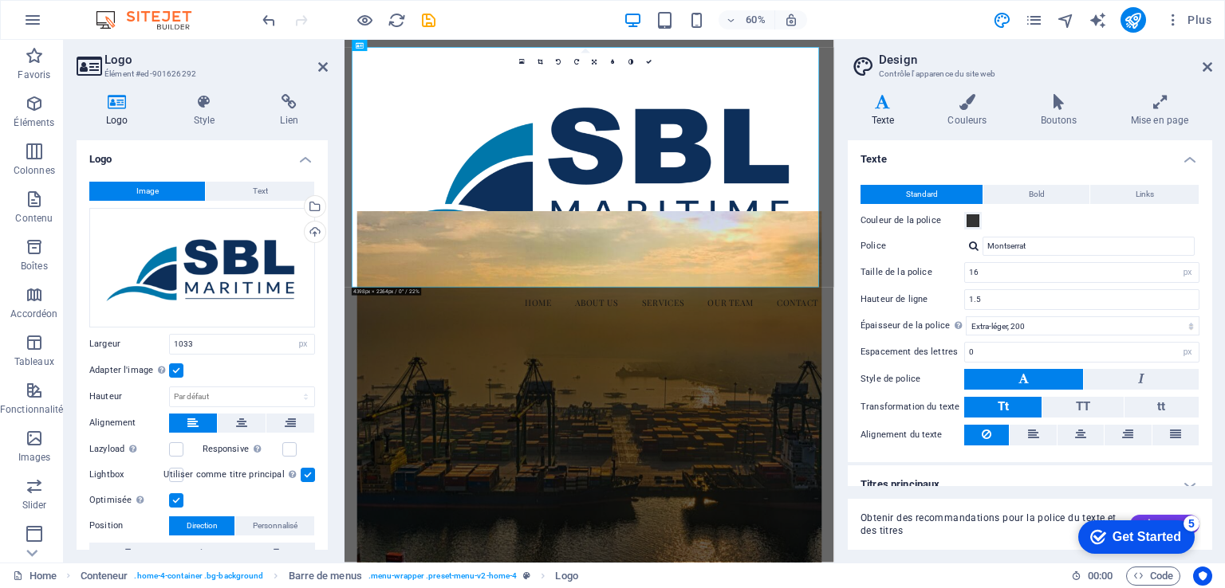
click at [0, 0] on input "Adapter l'image Adapter automatiquement l'image à une largeur et une hauteur fi…" at bounding box center [0, 0] width 0 height 0
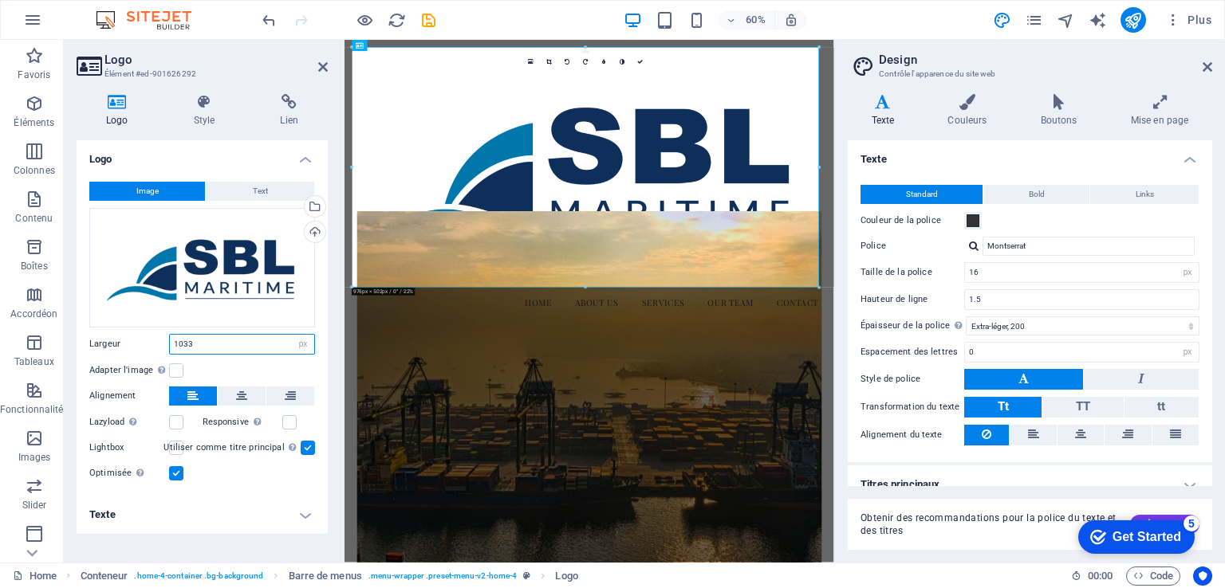
click at [202, 344] on input "1033" at bounding box center [242, 344] width 144 height 19
drag, startPoint x: 202, startPoint y: 344, endPoint x: 163, endPoint y: 345, distance: 39.1
click at [163, 345] on div "Largeur 1033 Par défaut auto px rem % em vh vw" at bounding box center [202, 344] width 226 height 21
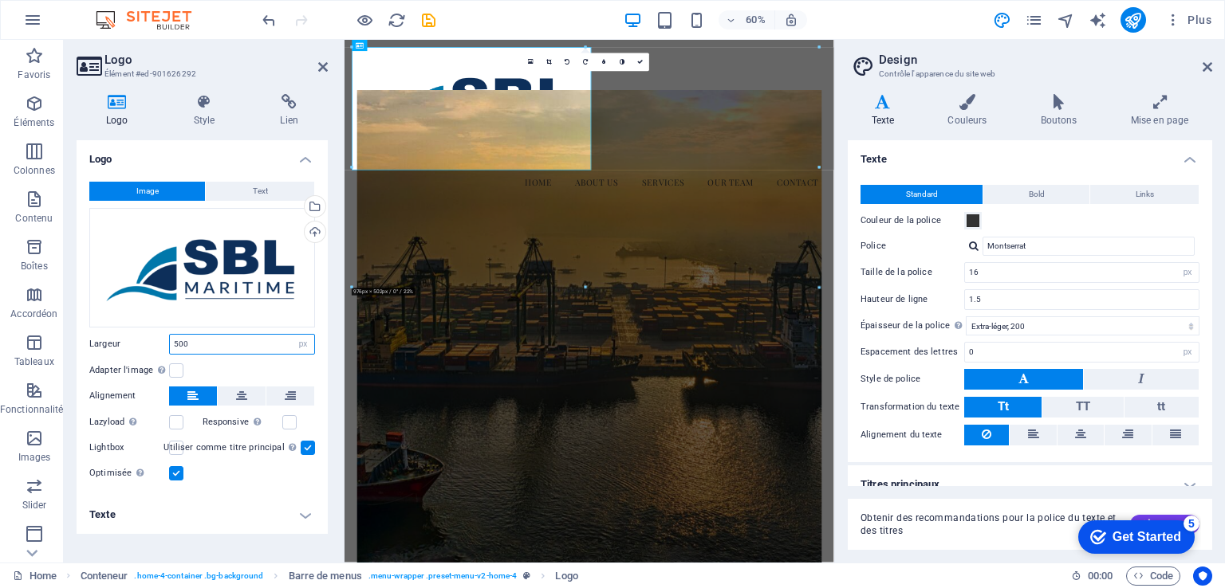
click at [202, 341] on input "500" at bounding box center [242, 344] width 144 height 19
drag, startPoint x: 201, startPoint y: 342, endPoint x: 153, endPoint y: 342, distance: 47.8
click at [153, 342] on div "Largeur 500 Par défaut auto px rem % em vh vw" at bounding box center [202, 344] width 226 height 21
type input "100"
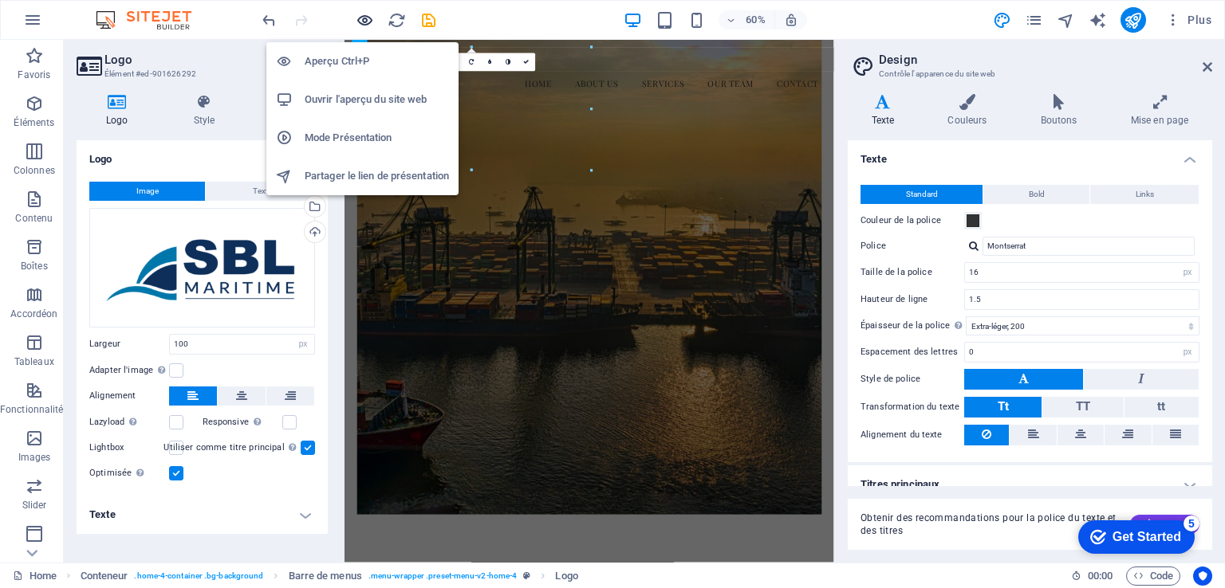
click at [365, 22] on icon "button" at bounding box center [365, 20] width 18 height 18
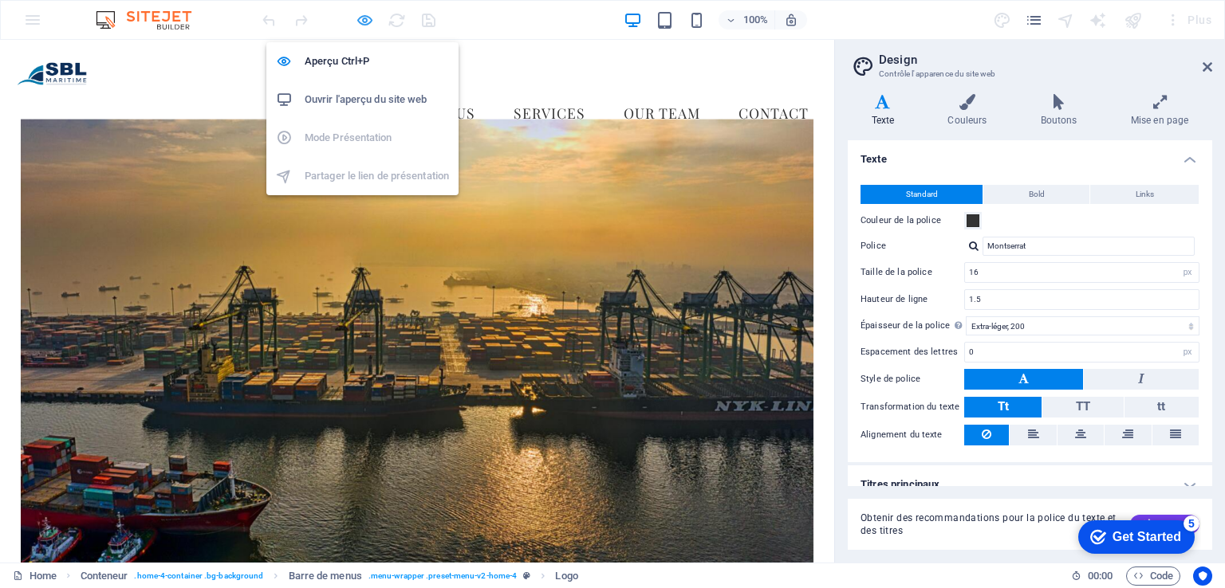
click at [372, 18] on icon "button" at bounding box center [365, 20] width 18 height 18
select select "px"
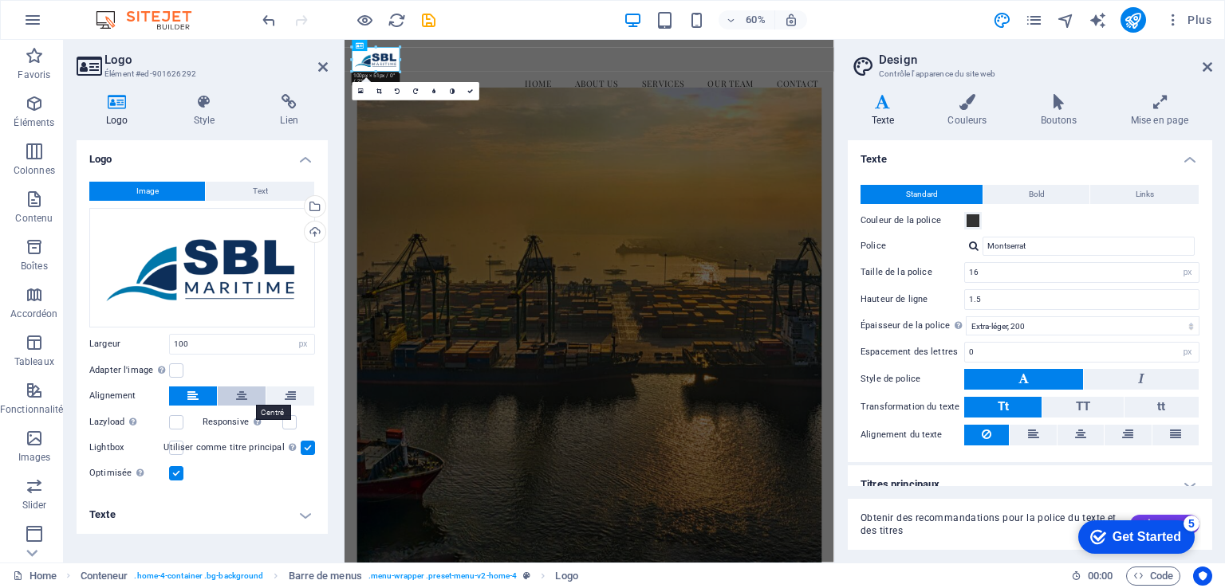
click at [248, 393] on button at bounding box center [242, 396] width 48 height 19
click at [188, 392] on icon at bounding box center [192, 396] width 11 height 19
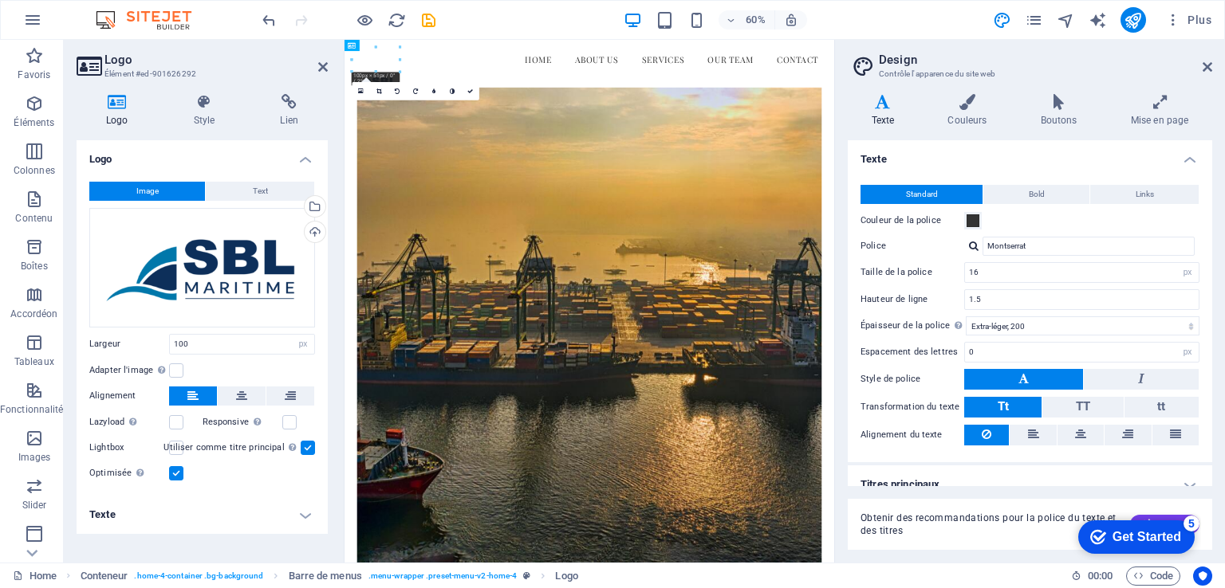
drag, startPoint x: 406, startPoint y: 73, endPoint x: 457, endPoint y: 70, distance: 51.1
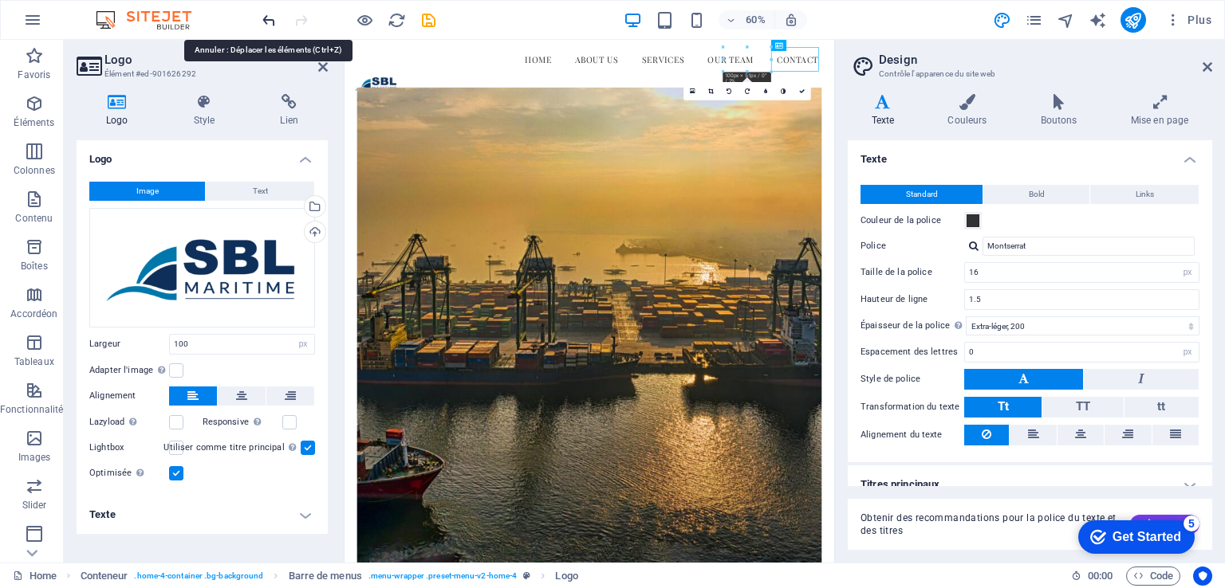
click at [273, 20] on icon "undo" at bounding box center [269, 20] width 18 height 18
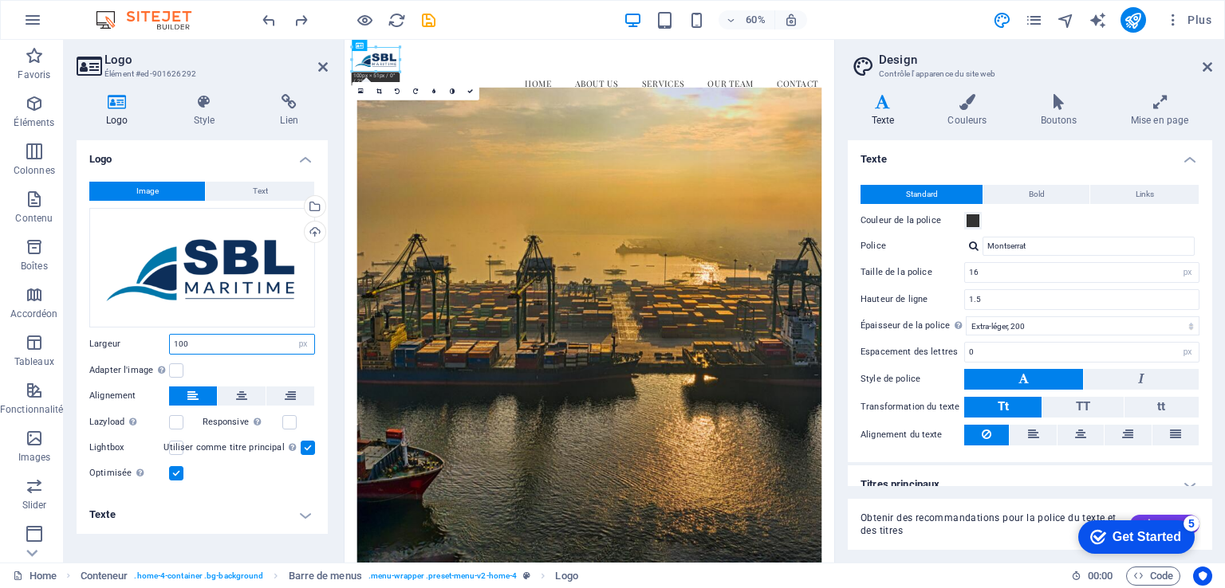
click at [207, 343] on input "100" at bounding box center [242, 344] width 144 height 19
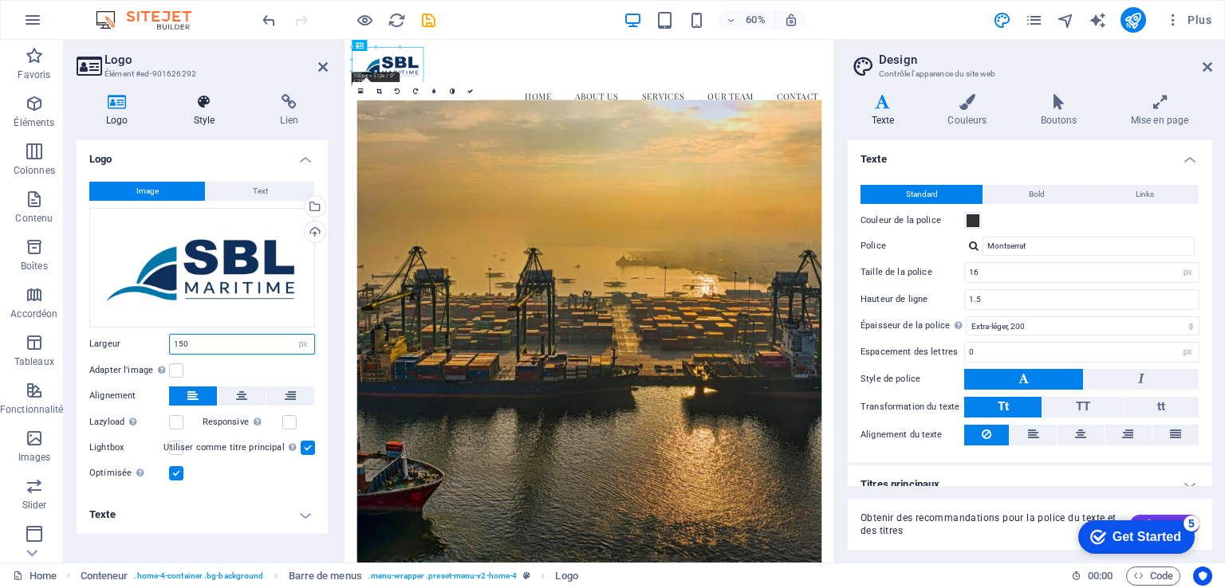
type input "150"
click at [200, 117] on h4 "Style" at bounding box center [207, 110] width 87 height 33
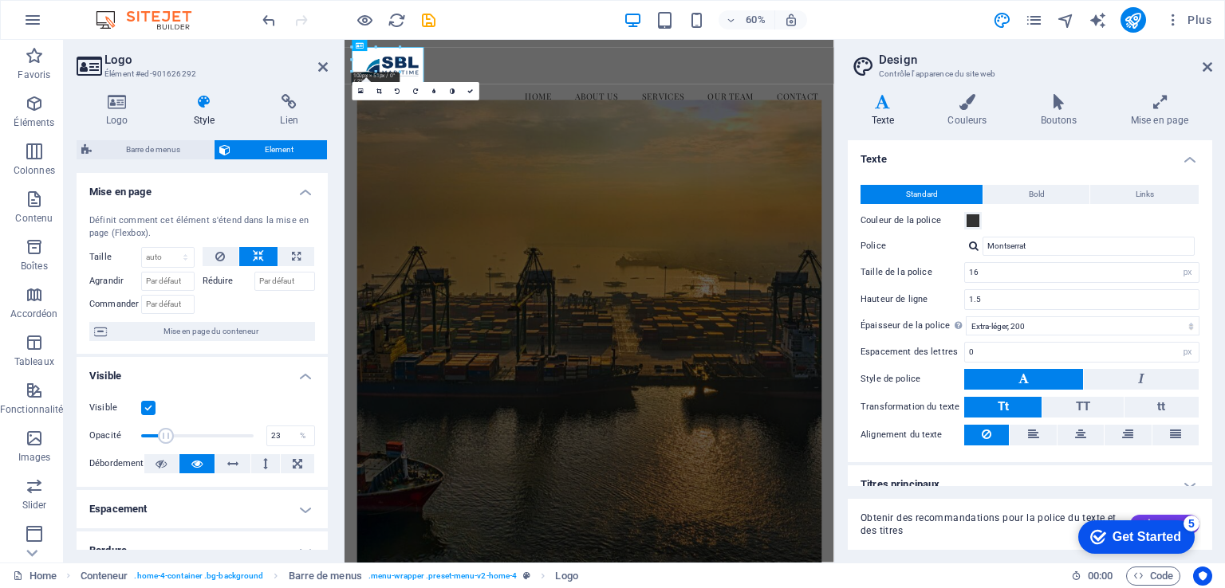
drag, startPoint x: 250, startPoint y: 432, endPoint x: 165, endPoint y: 433, distance: 85.3
click at [165, 433] on span at bounding box center [166, 436] width 16 height 16
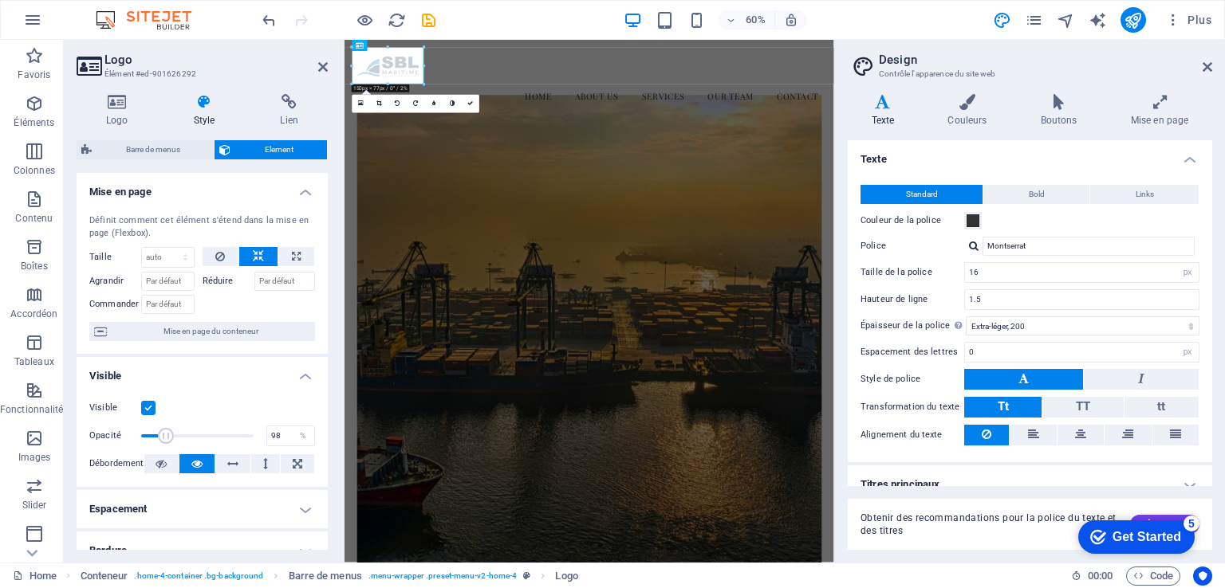
type input "100"
drag, startPoint x: 165, startPoint y: 433, endPoint x: 266, endPoint y: 437, distance: 100.5
click at [266, 437] on div "Opacité 100 %" at bounding box center [202, 436] width 226 height 24
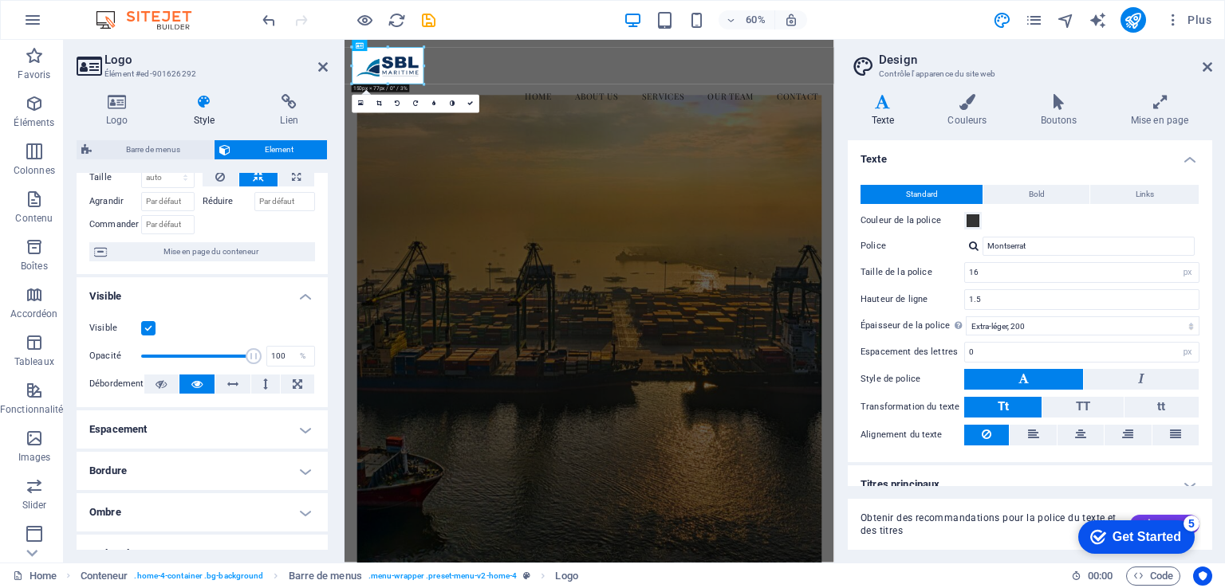
click at [274, 428] on h4 "Espacement" at bounding box center [202, 430] width 251 height 38
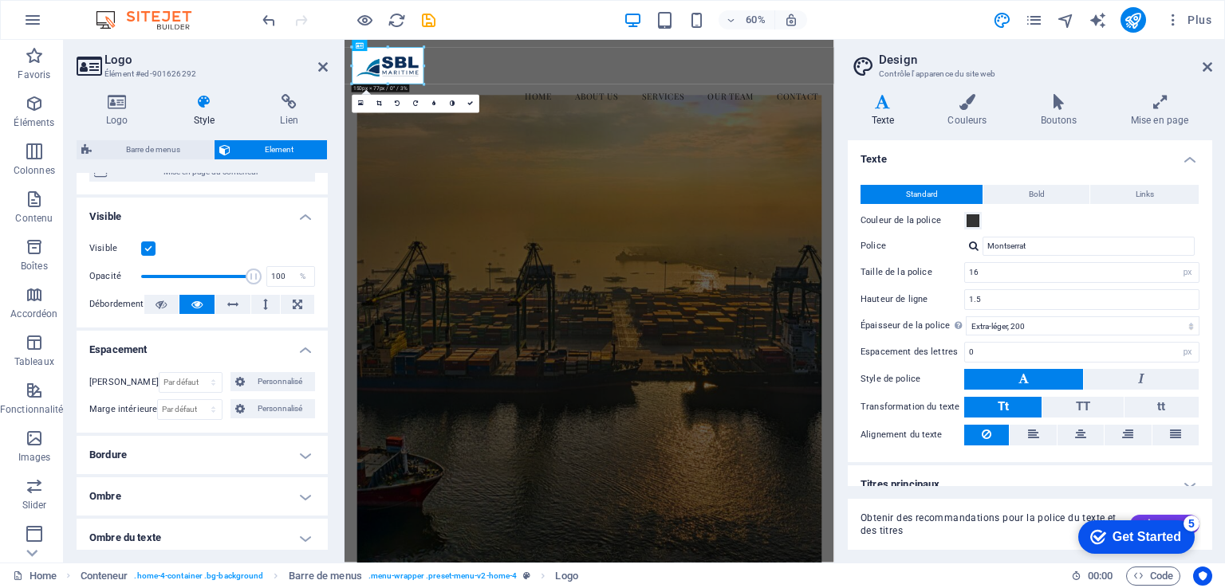
scroll to position [239, 0]
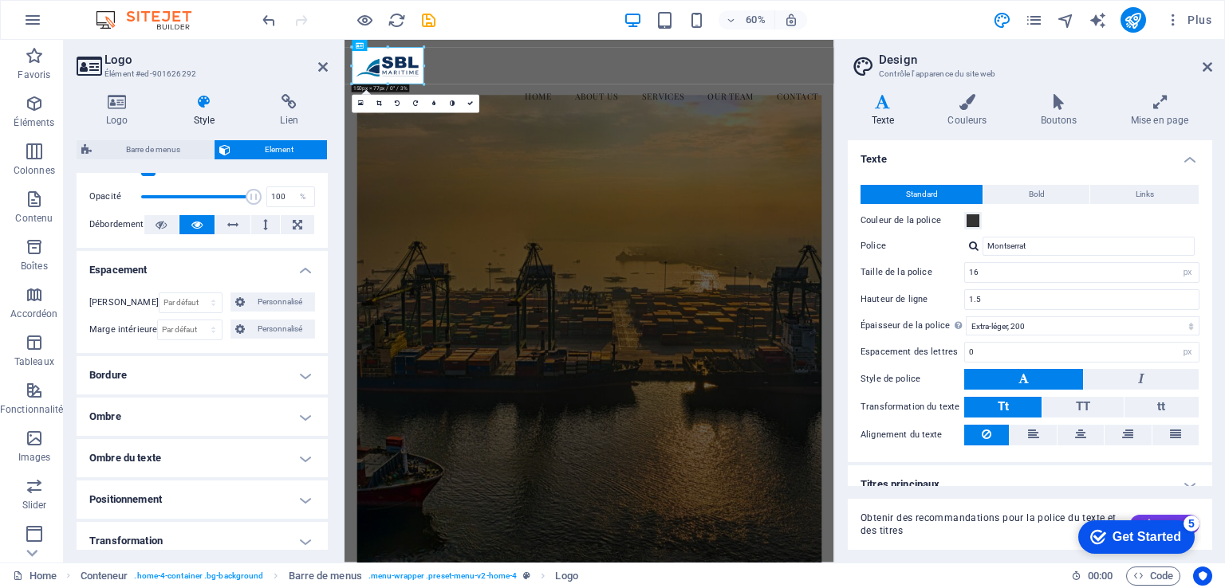
click at [285, 502] on h4 "Positionnement" at bounding box center [202, 500] width 251 height 38
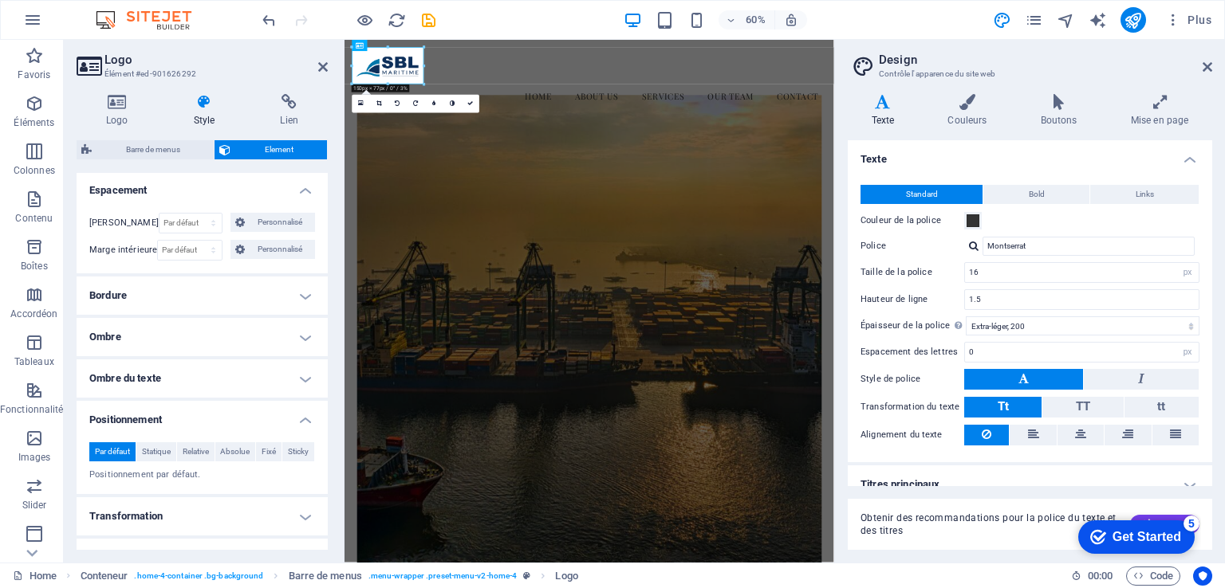
click at [285, 513] on h4 "Transformation" at bounding box center [202, 517] width 251 height 38
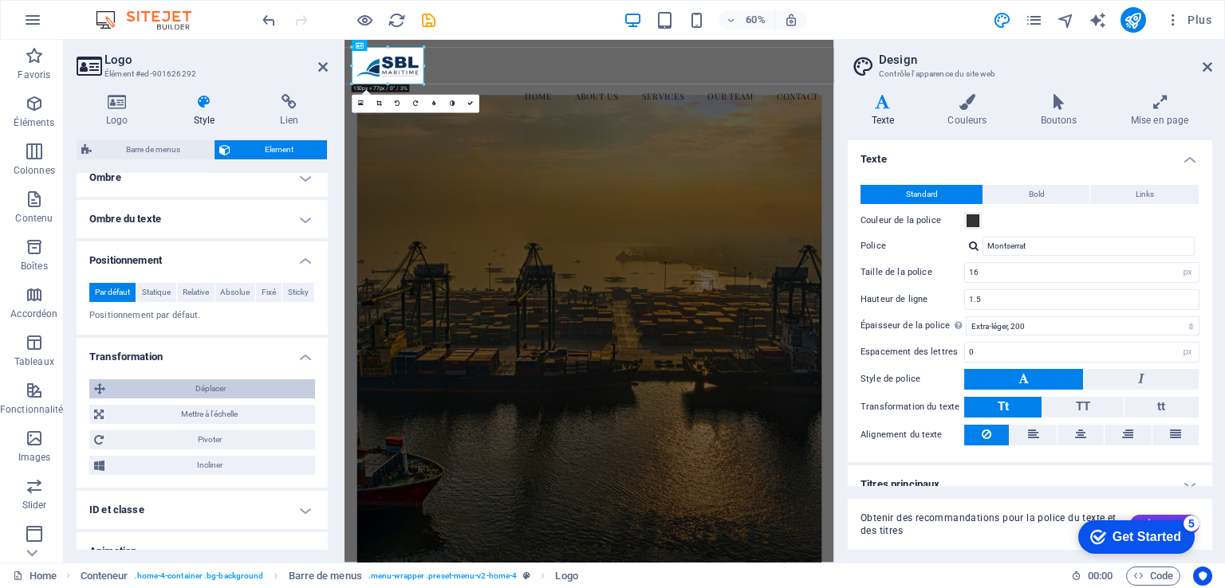
click at [211, 392] on span "Déplacer" at bounding box center [210, 389] width 200 height 19
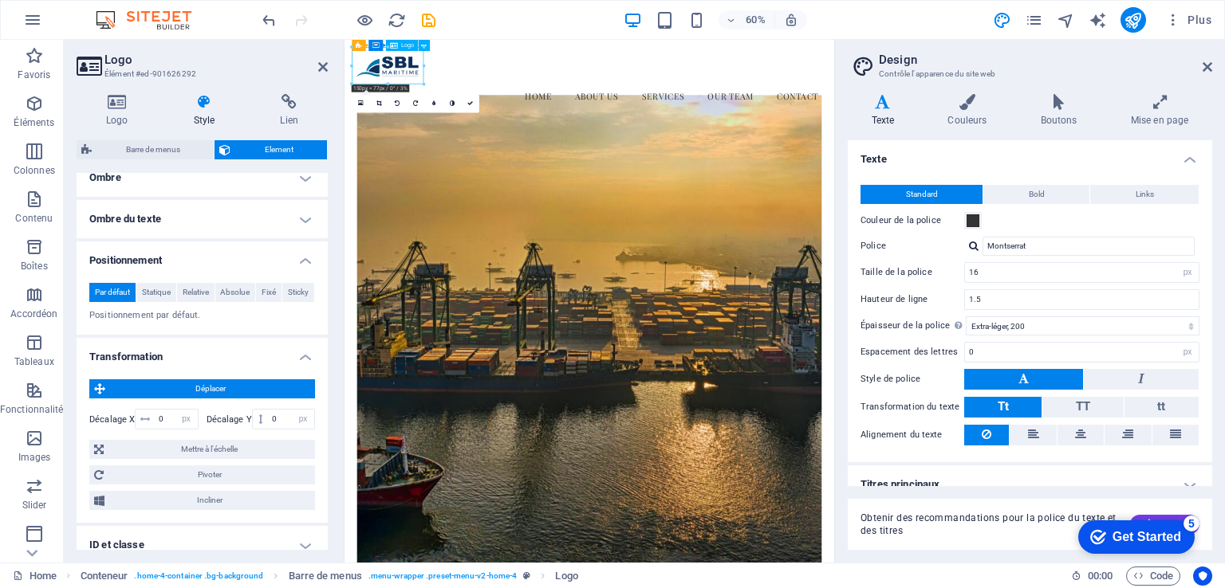
drag, startPoint x: 415, startPoint y: 86, endPoint x: 452, endPoint y: 85, distance: 36.7
click at [452, 85] on div at bounding box center [752, 83] width 790 height 61
drag, startPoint x: 144, startPoint y: 420, endPoint x: 156, endPoint y: 419, distance: 12.1
click at [156, 419] on div "0 px rem % em vh vw" at bounding box center [166, 419] width 63 height 21
drag, startPoint x: 134, startPoint y: 419, endPoint x: 148, endPoint y: 418, distance: 13.6
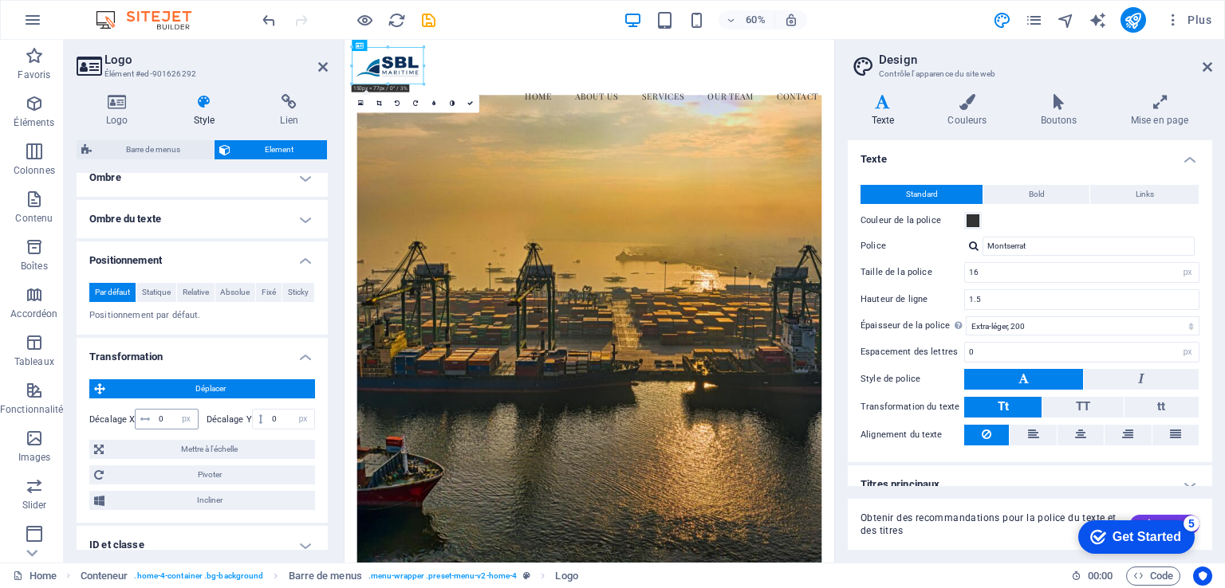
click at [148, 418] on div "0 px rem % em vh vw" at bounding box center [166, 419] width 63 height 21
drag, startPoint x: 121, startPoint y: 419, endPoint x: 155, endPoint y: 419, distance: 33.5
click at [129, 419] on label "Décalage X" at bounding box center [111, 419] width 45 height 9
drag, startPoint x: 163, startPoint y: 416, endPoint x: 151, endPoint y: 417, distance: 12.8
click at [151, 417] on div "0 px rem % em vh vw" at bounding box center [166, 419] width 63 height 21
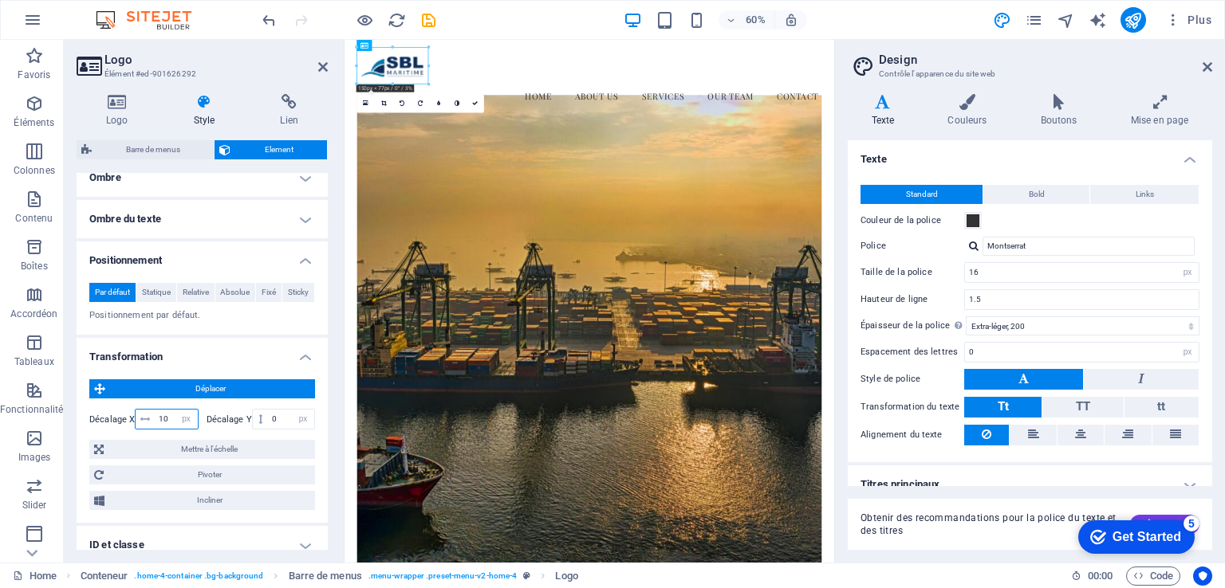
drag, startPoint x: 169, startPoint y: 418, endPoint x: 158, endPoint y: 418, distance: 11.2
click at [158, 418] on input "10" at bounding box center [176, 419] width 42 height 19
drag, startPoint x: 167, startPoint y: 419, endPoint x: 158, endPoint y: 419, distance: 8.8
click at [158, 419] on input "20" at bounding box center [176, 419] width 42 height 19
drag, startPoint x: 169, startPoint y: 420, endPoint x: 156, endPoint y: 419, distance: 12.8
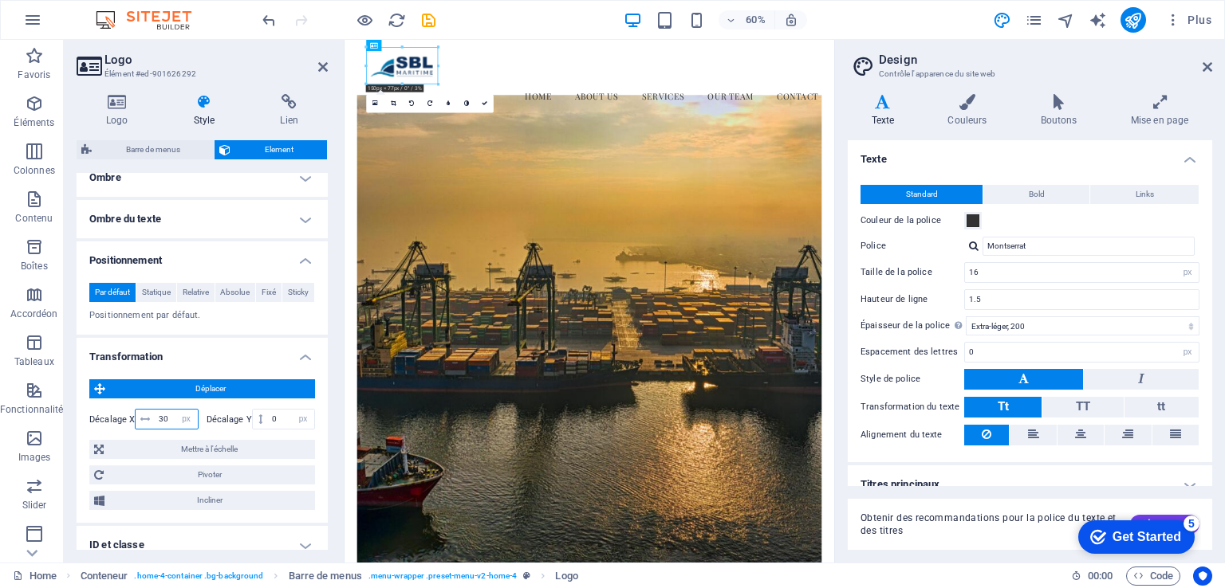
click at [156, 419] on input "30" at bounding box center [176, 419] width 42 height 19
click at [171, 419] on input "2" at bounding box center [176, 419] width 42 height 19
type input "20"
click at [242, 447] on span "Mettre à l'échelle" at bounding box center [209, 449] width 202 height 19
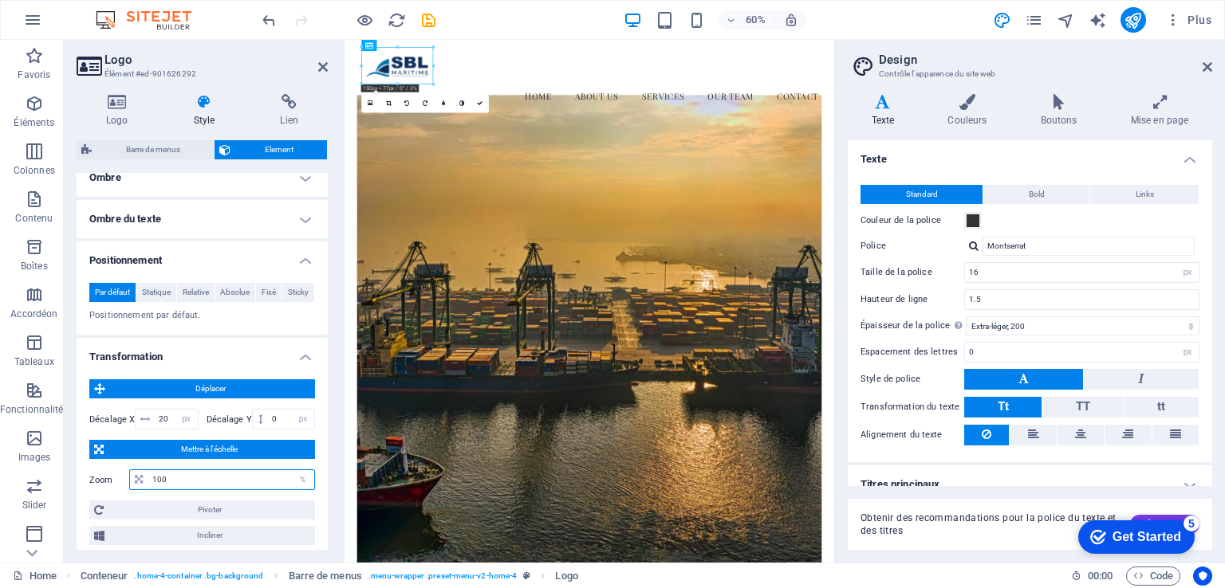
click at [214, 486] on input "100" at bounding box center [231, 479] width 166 height 19
drag, startPoint x: 180, startPoint y: 475, endPoint x: 151, endPoint y: 477, distance: 29.5
click at [151, 477] on input "126" at bounding box center [231, 479] width 166 height 19
type input "100"
click at [302, 355] on h4 "Transformation" at bounding box center [202, 352] width 251 height 29
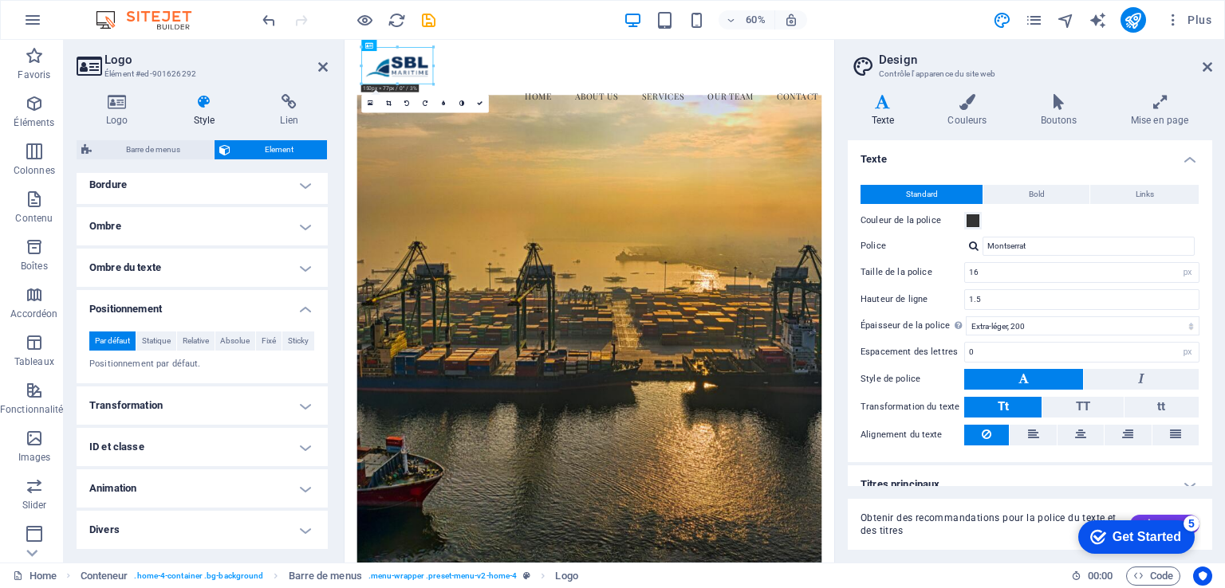
scroll to position [428, 0]
click at [307, 488] on h4 "Animation" at bounding box center [202, 490] width 251 height 38
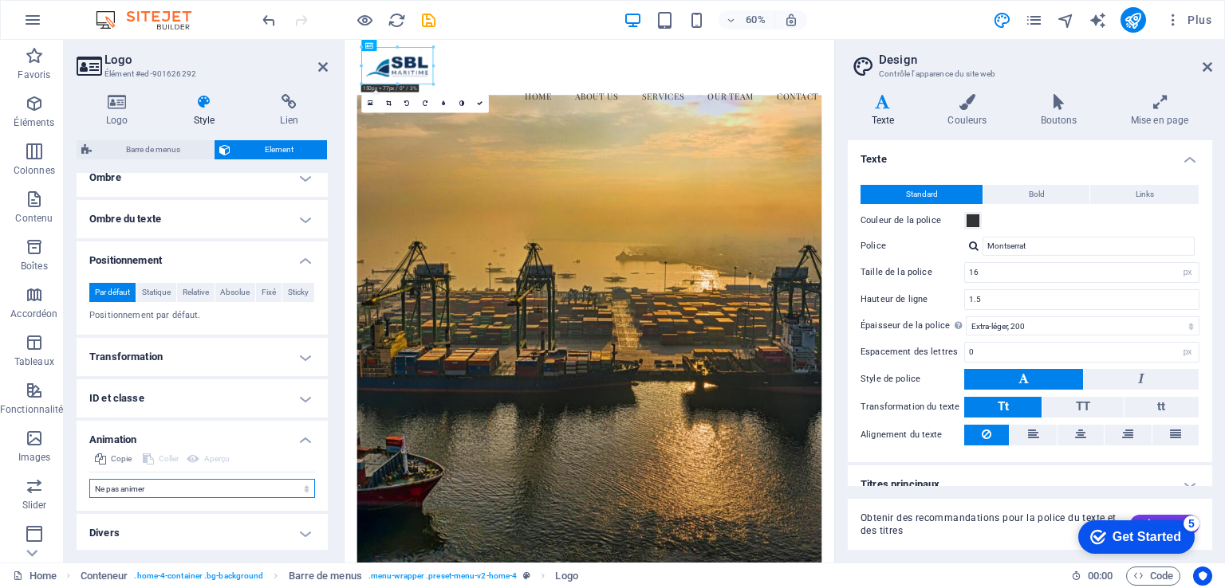
click at [262, 497] on select "Ne pas animer Afficher / Masquer Glisser vers le haut / le bas Zoomer/Dézoomer …" at bounding box center [202, 488] width 226 height 19
click at [266, 488] on select "Ne pas animer Afficher / Masquer Glisser vers le haut / le bas Zoomer/Dézoomer …" at bounding box center [202, 488] width 226 height 19
select select "fade"
click at [89, 479] on select "Ne pas animer Afficher / Masquer Glisser vers le haut / le bas Zoomer/Dézoomer …" at bounding box center [202, 488] width 226 height 19
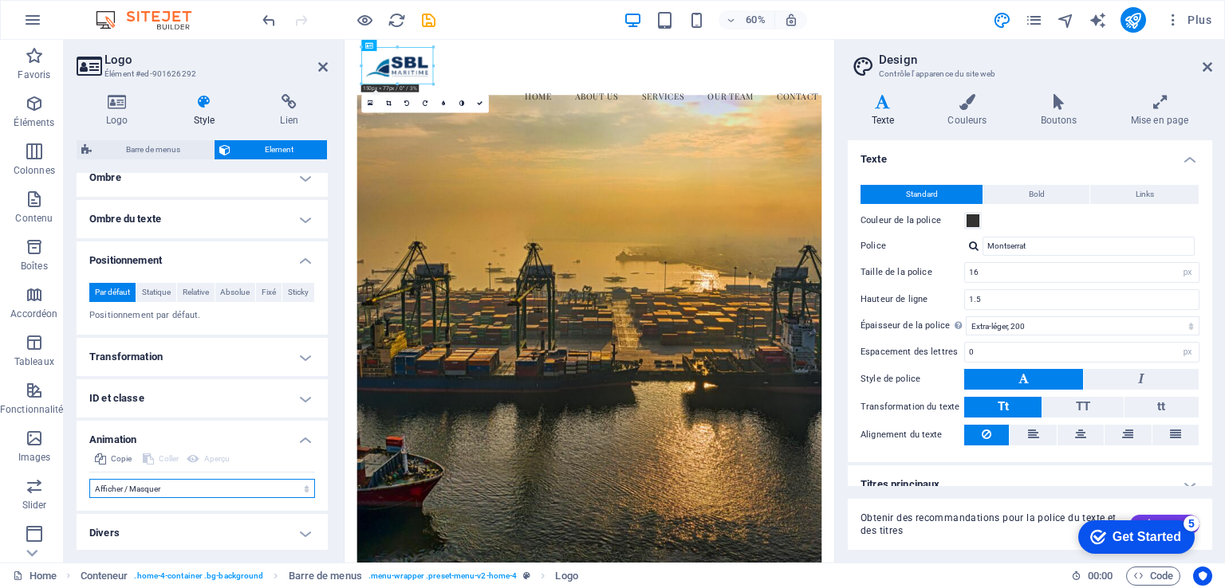
select select "scroll"
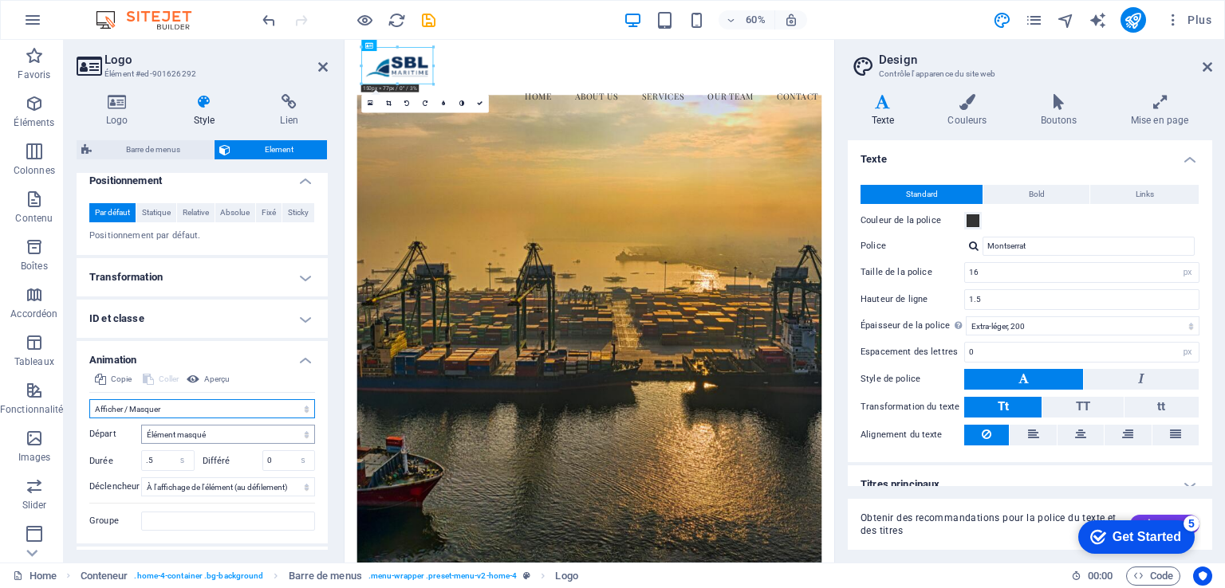
scroll to position [592, 0]
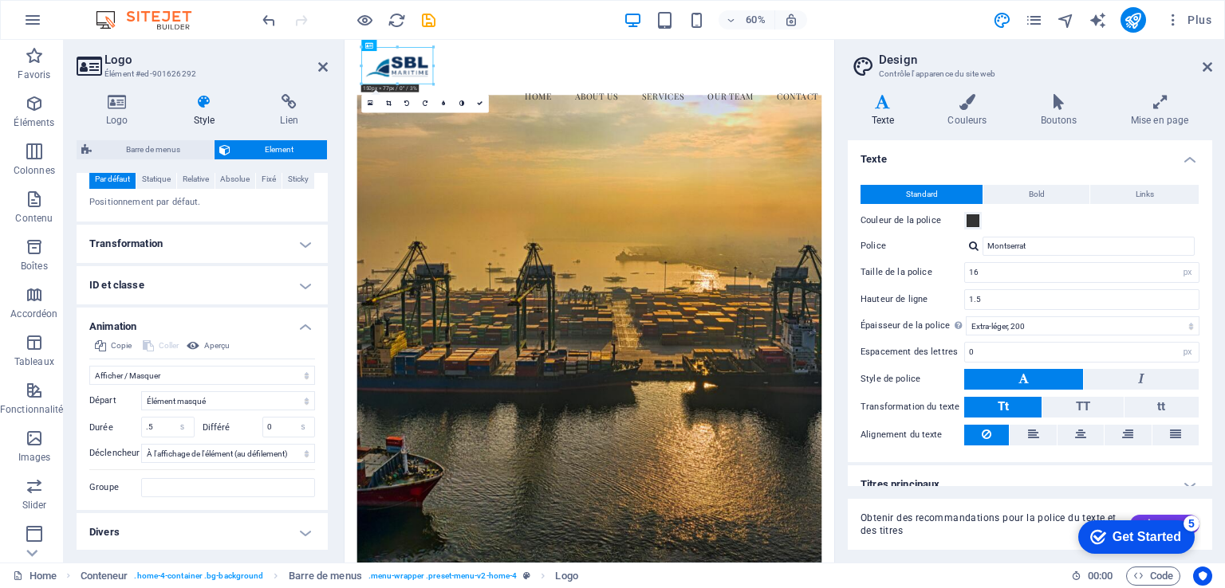
click at [286, 527] on h4 "Divers" at bounding box center [202, 532] width 251 height 38
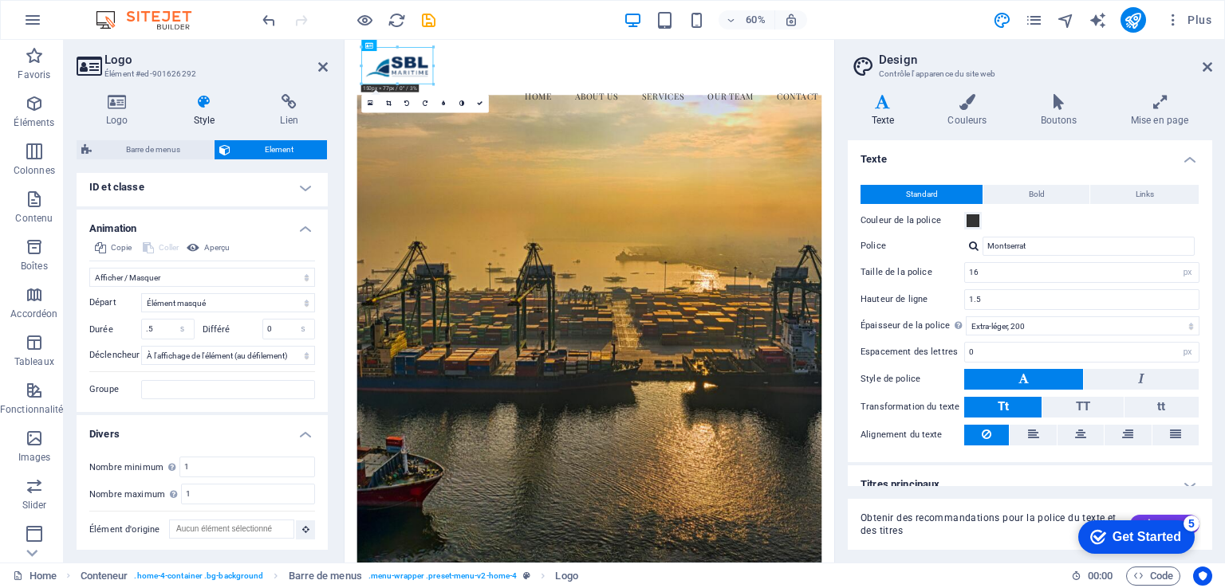
click at [301, 435] on h4 "Divers" at bounding box center [202, 429] width 251 height 29
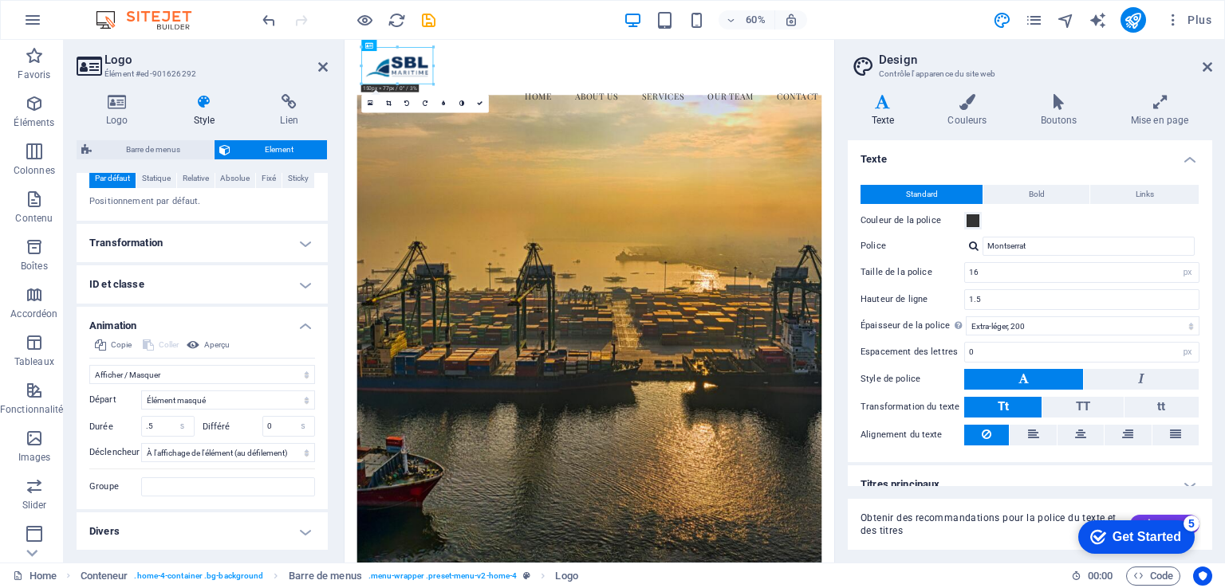
click at [303, 323] on h4 "Animation" at bounding box center [202, 321] width 251 height 29
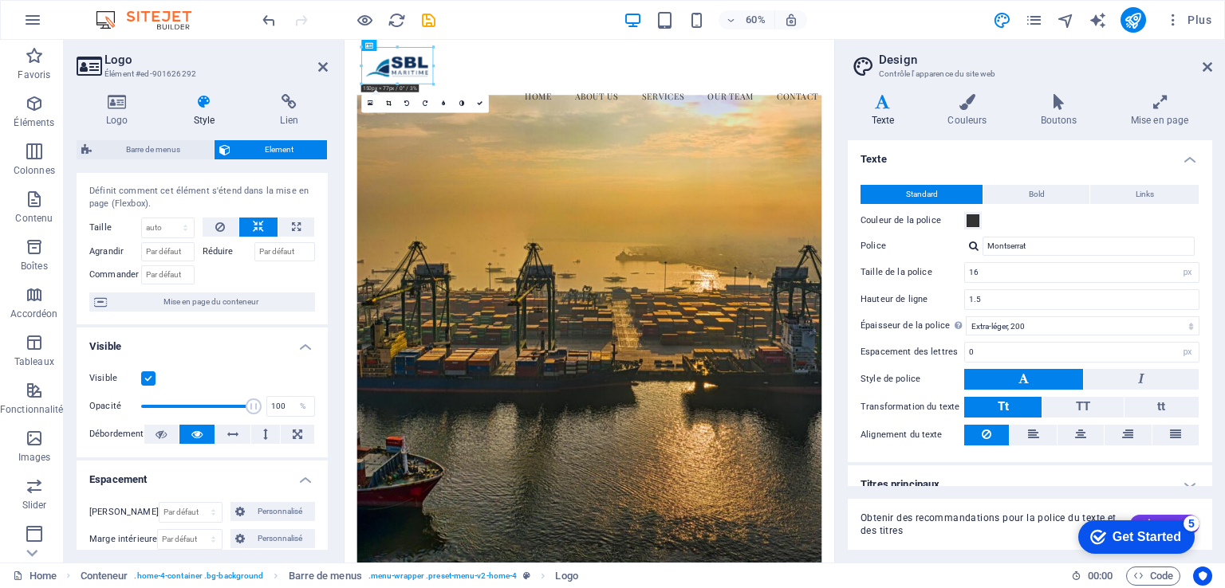
scroll to position [0, 0]
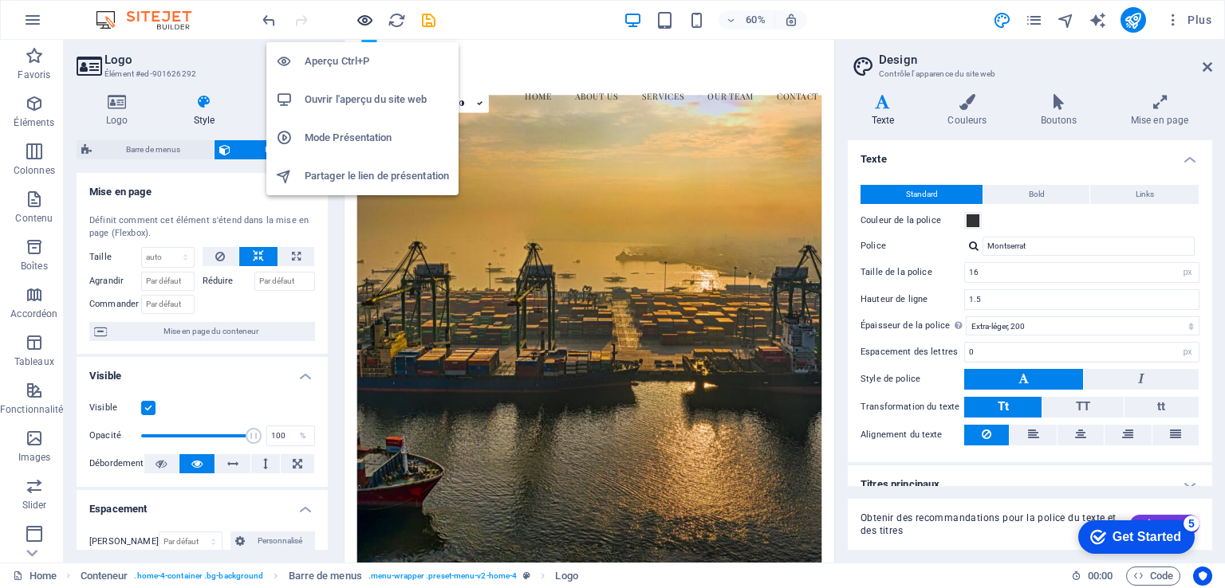
click at [362, 20] on icon "button" at bounding box center [365, 20] width 18 height 18
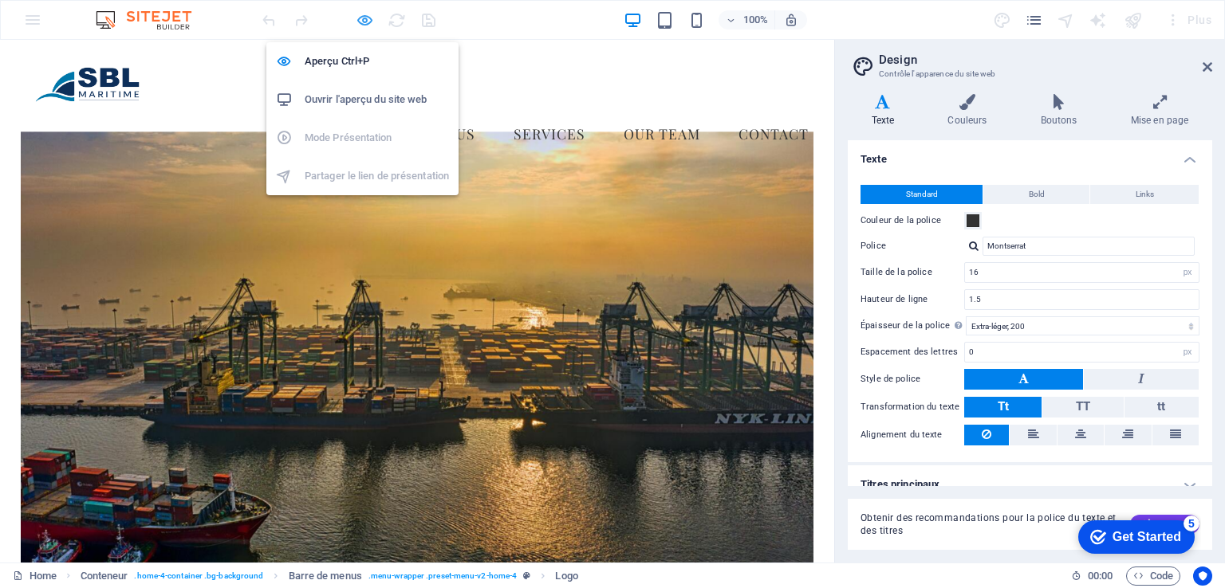
click at [360, 18] on icon "button" at bounding box center [365, 20] width 18 height 18
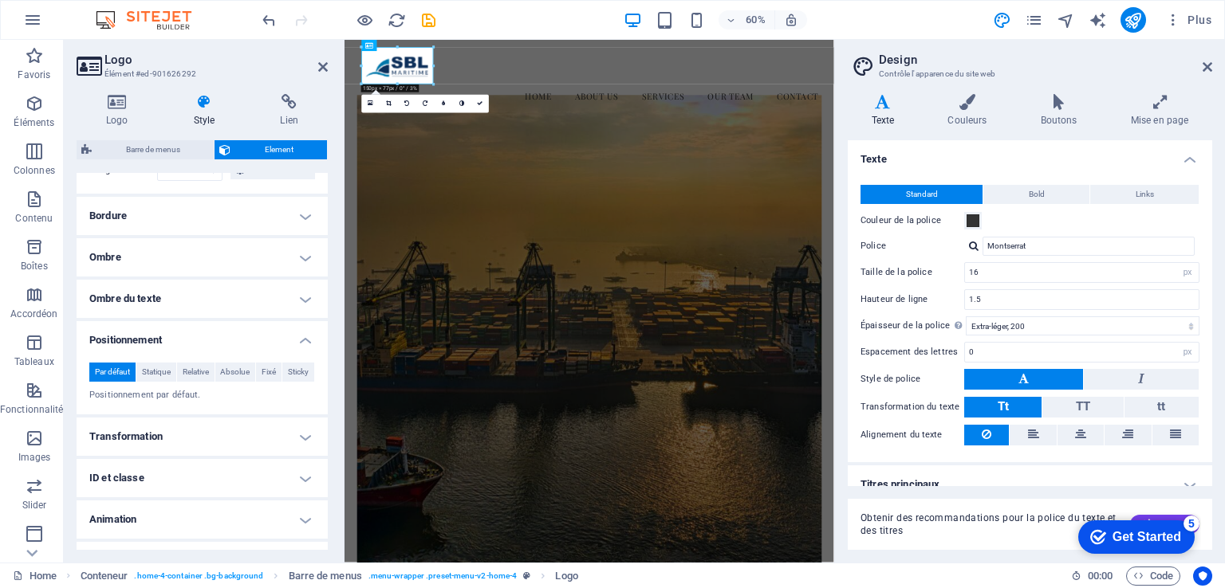
scroll to position [428, 0]
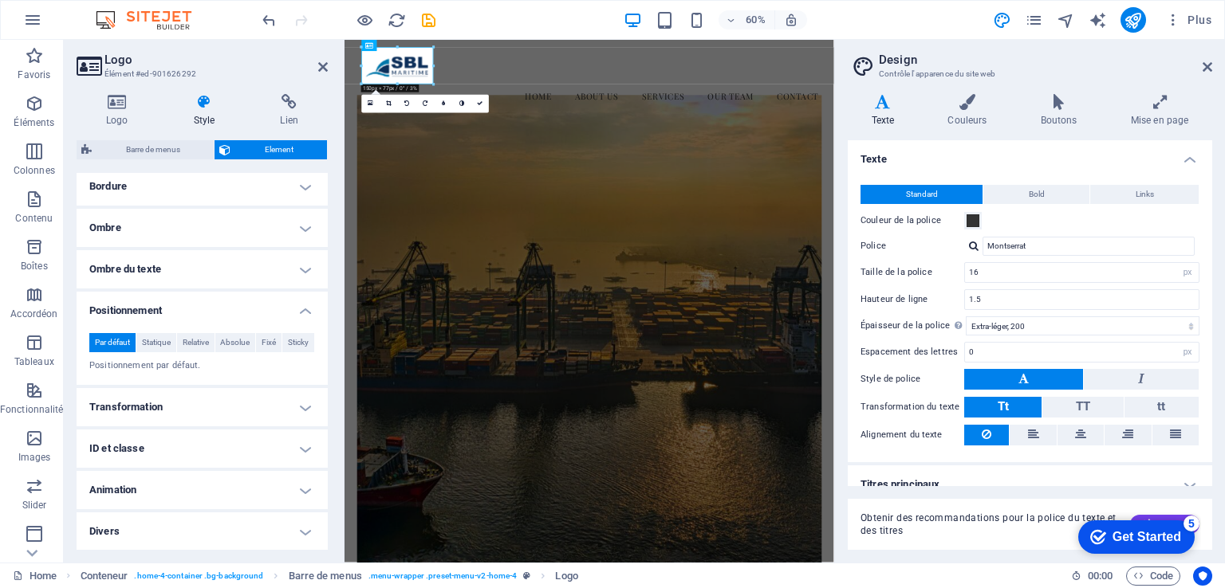
click at [302, 487] on h4 "Animation" at bounding box center [202, 490] width 251 height 38
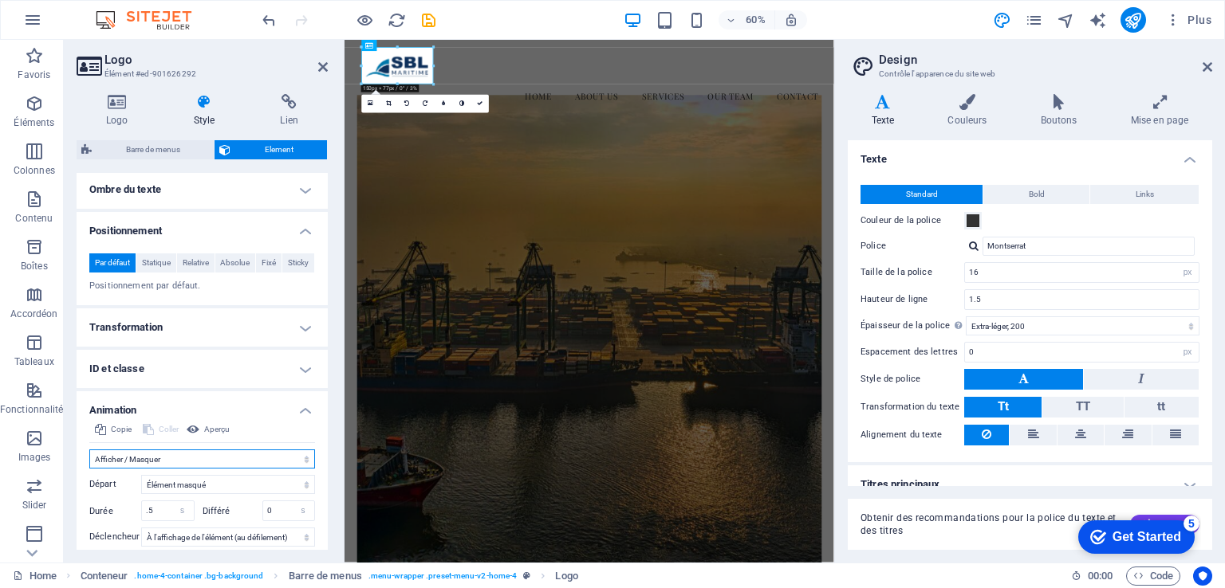
click at [297, 455] on select "Ne pas animer Afficher / Masquer Glisser vers le haut / le bas Zoomer/Dézoomer …" at bounding box center [202, 459] width 226 height 19
select select "none"
click at [89, 469] on select "Ne pas animer Afficher / Masquer Glisser vers le haut / le bas Zoomer/Dézoomer …" at bounding box center [202, 459] width 226 height 19
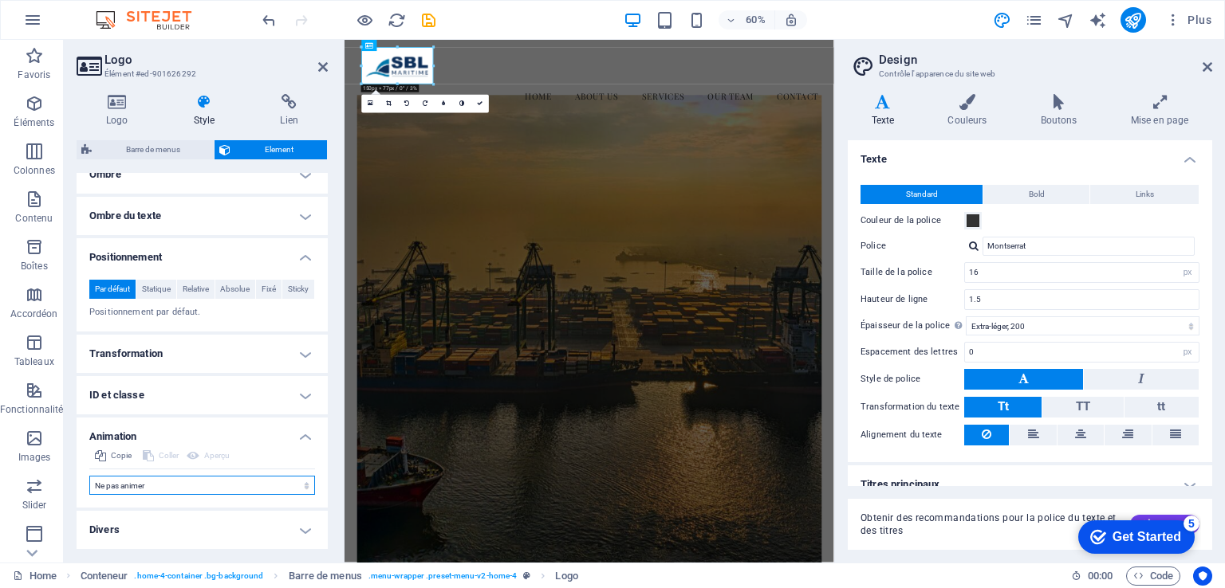
scroll to position [480, 0]
click at [321, 63] on icon at bounding box center [323, 67] width 10 height 13
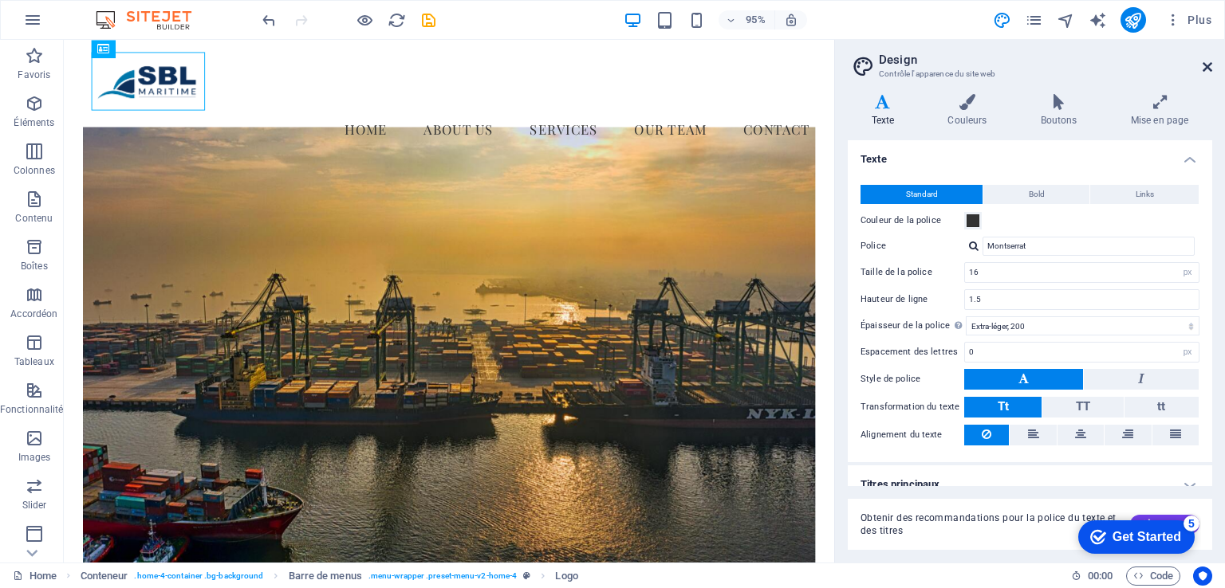
click at [1211, 62] on icon at bounding box center [1207, 67] width 10 height 13
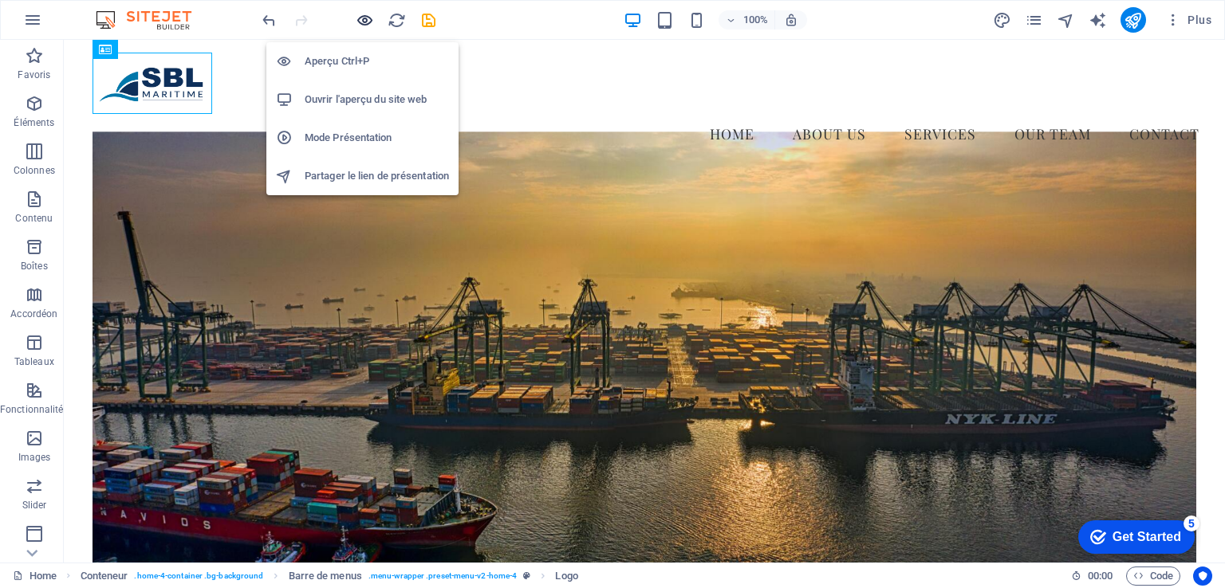
click at [368, 17] on icon "button" at bounding box center [365, 20] width 18 height 18
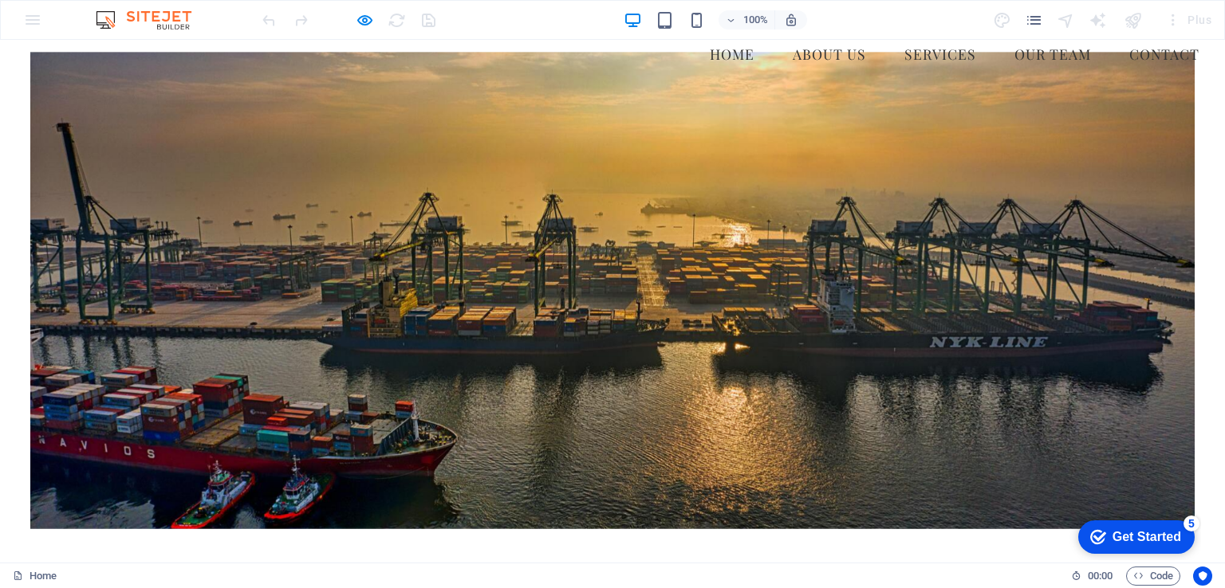
scroll to position [0, 0]
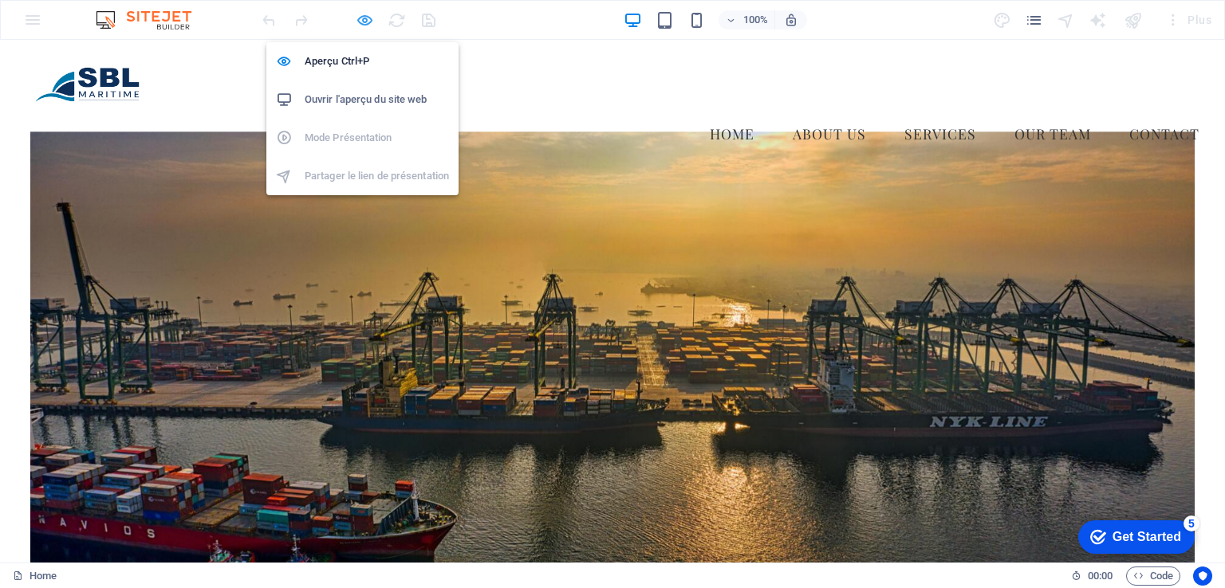
click at [360, 24] on icon "button" at bounding box center [365, 20] width 18 height 18
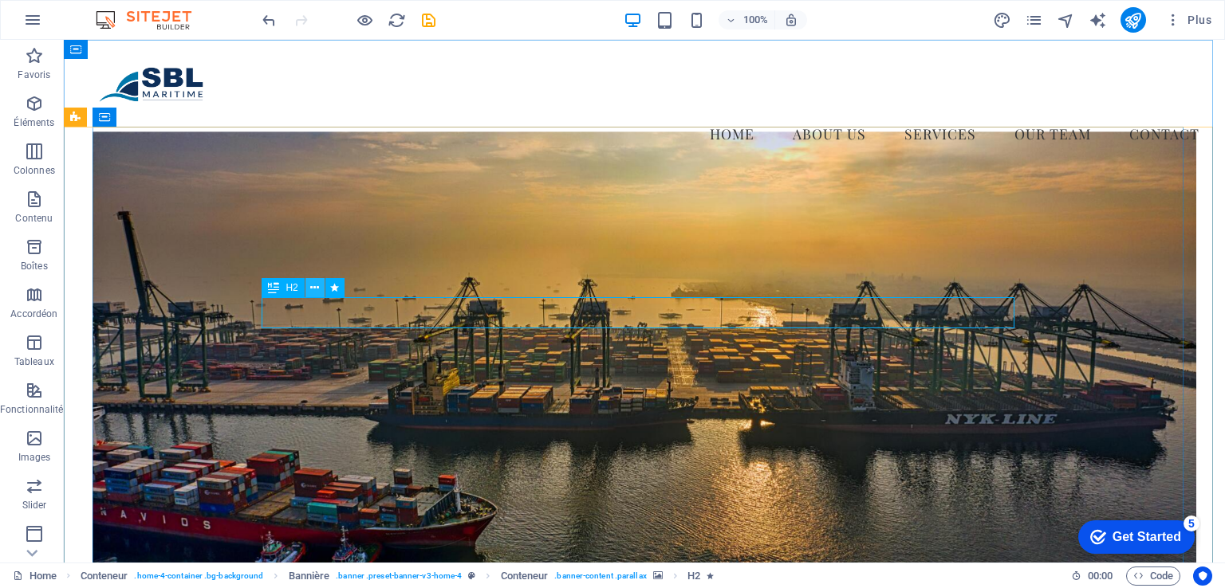
click at [312, 288] on icon at bounding box center [314, 288] width 9 height 17
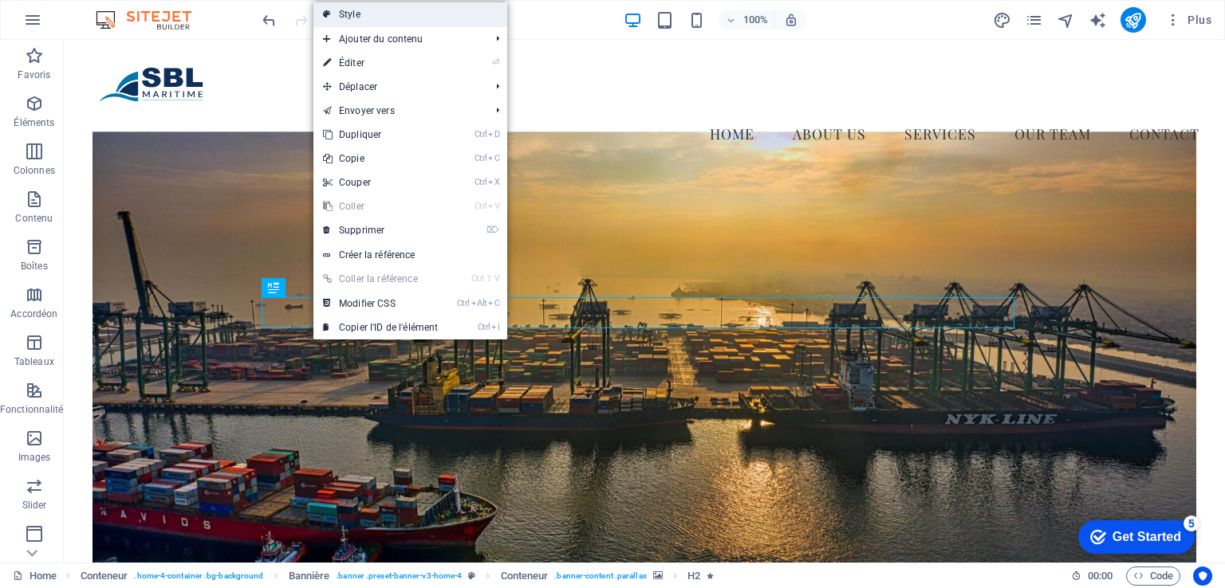
click at [373, 17] on link "Style" at bounding box center [410, 14] width 194 height 24
select select "preset-banner-v3-home-4"
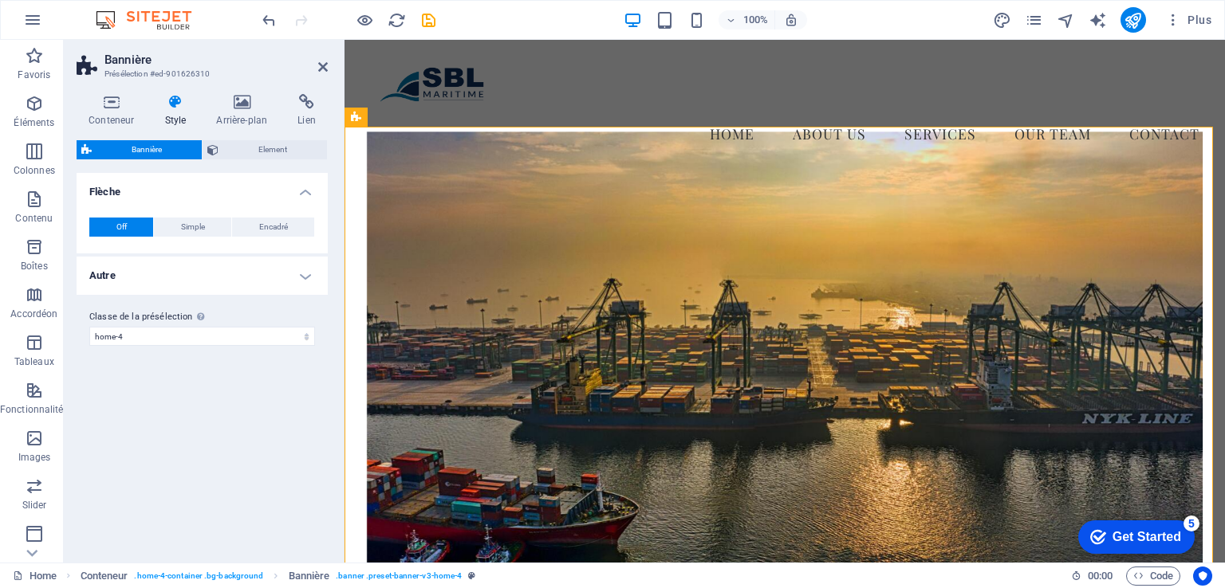
click at [283, 280] on h4 "Autre" at bounding box center [202, 276] width 251 height 38
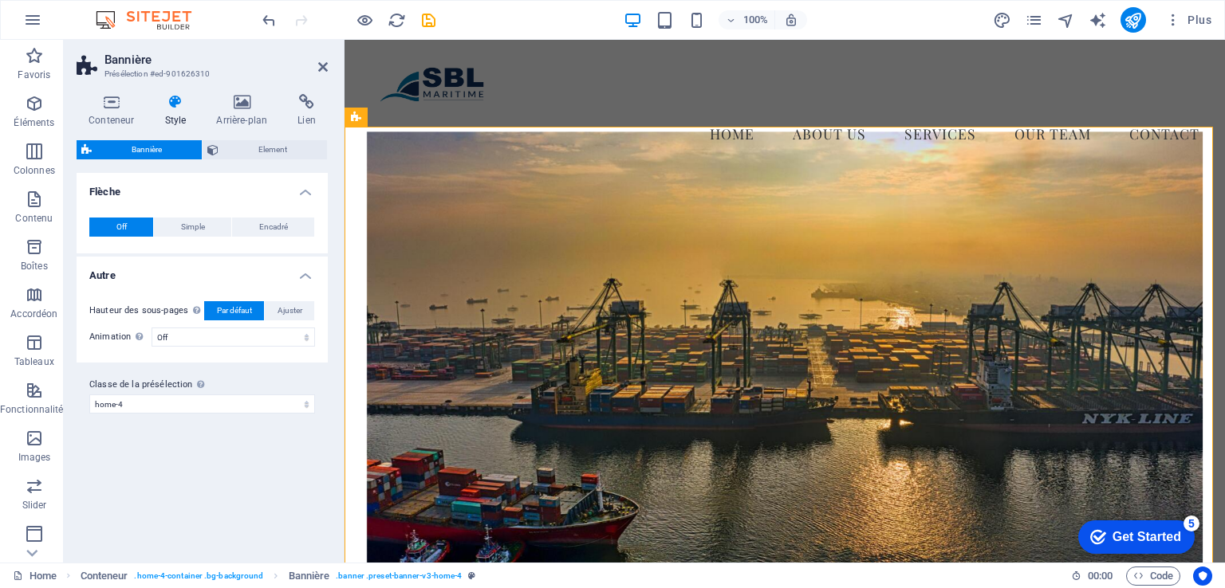
click at [290, 275] on h4 "Autre" at bounding box center [202, 271] width 251 height 29
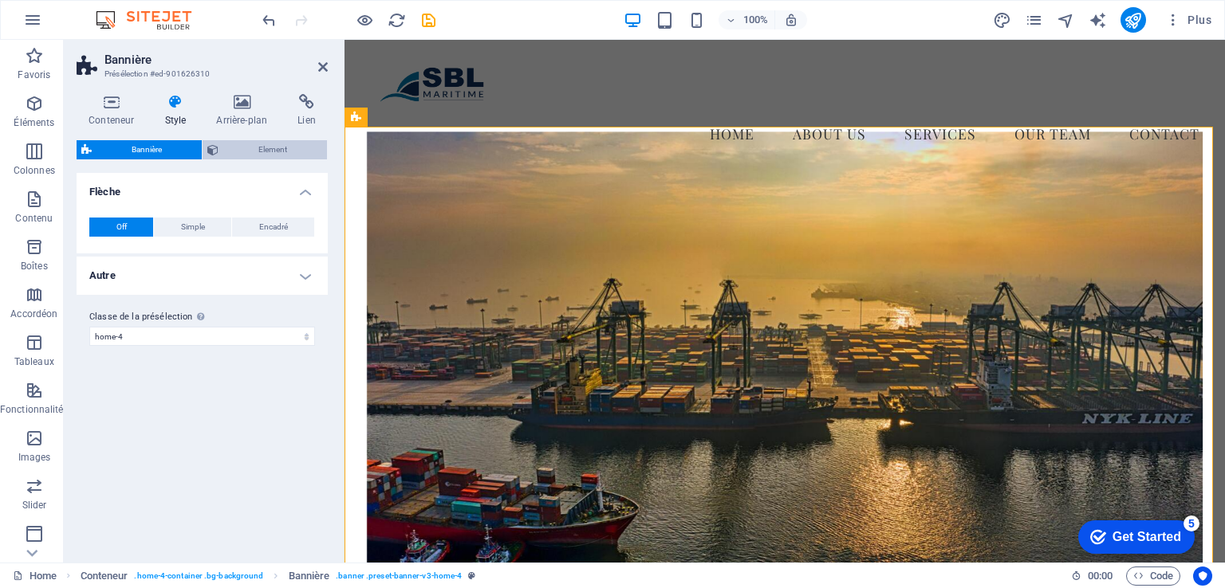
click at [232, 151] on span "Element" at bounding box center [272, 149] width 99 height 19
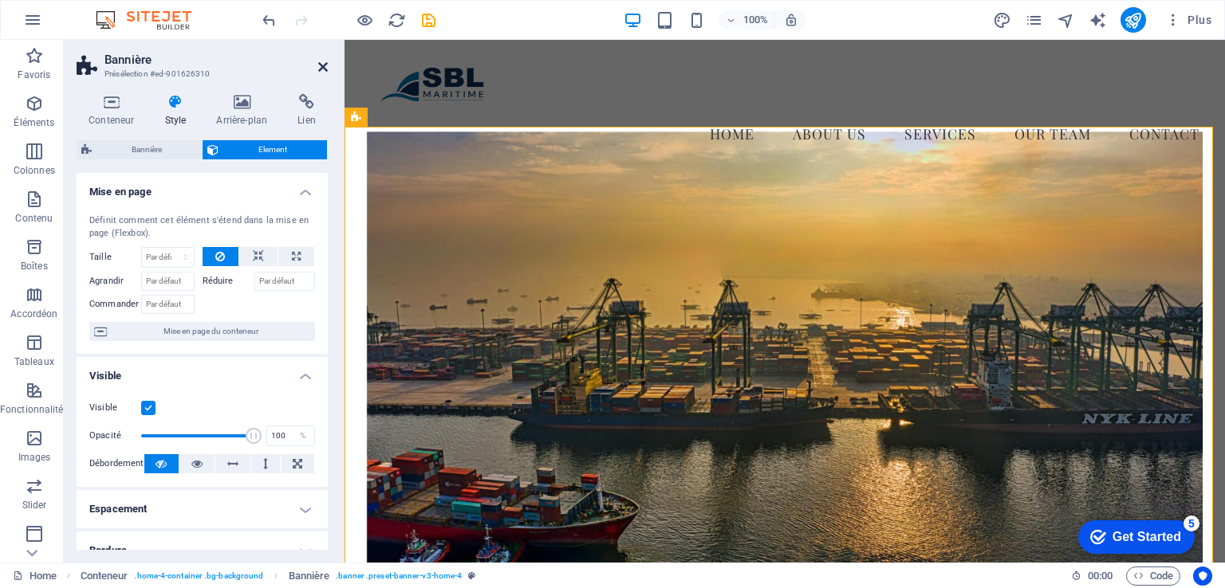
click at [323, 66] on icon at bounding box center [323, 67] width 10 height 13
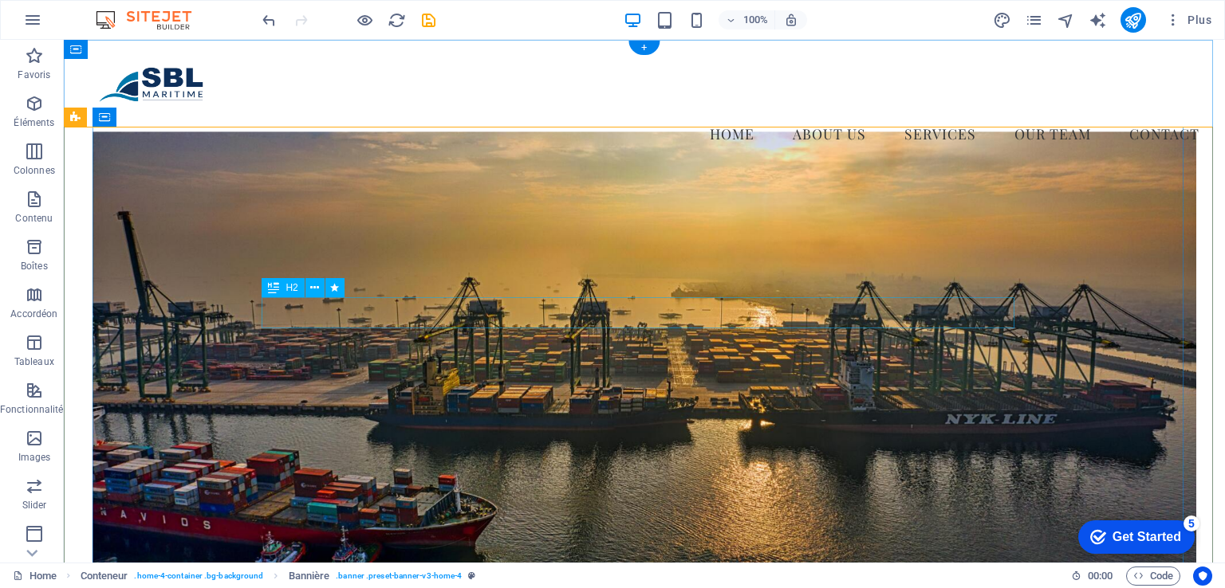
click at [313, 291] on icon at bounding box center [314, 288] width 9 height 17
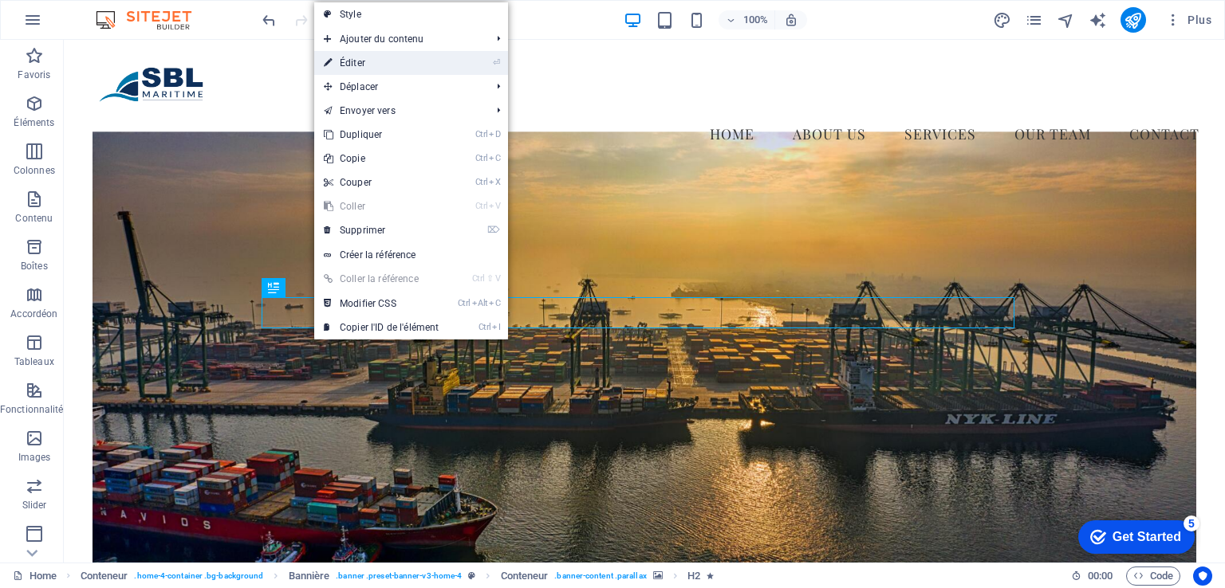
click at [397, 72] on link "⏎ Éditer" at bounding box center [381, 63] width 134 height 24
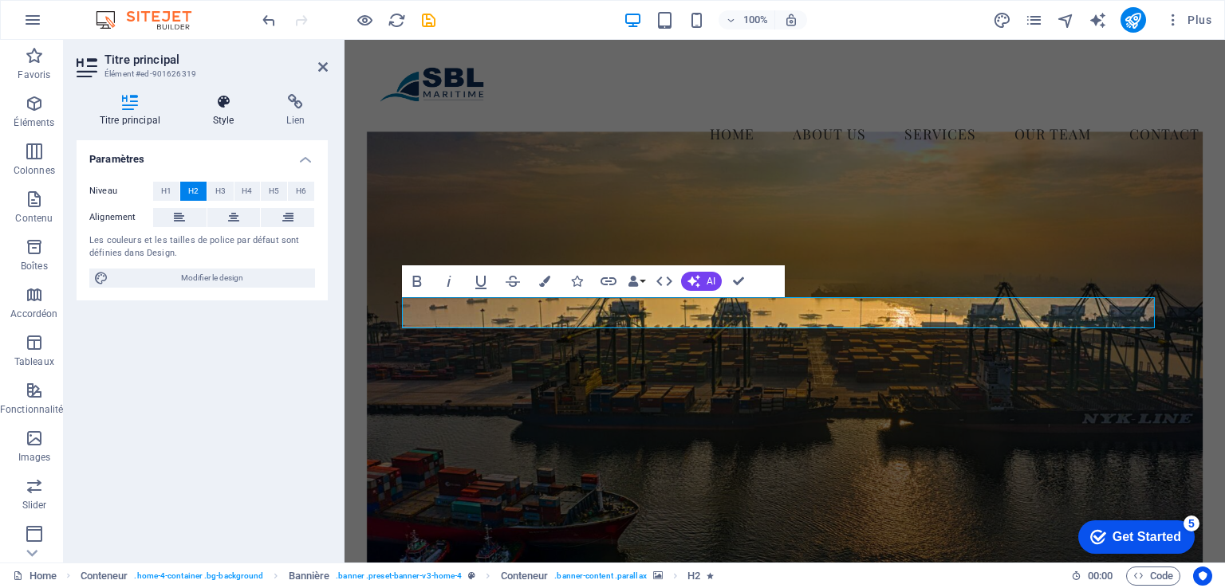
click at [230, 112] on h4 "Style" at bounding box center [227, 110] width 74 height 33
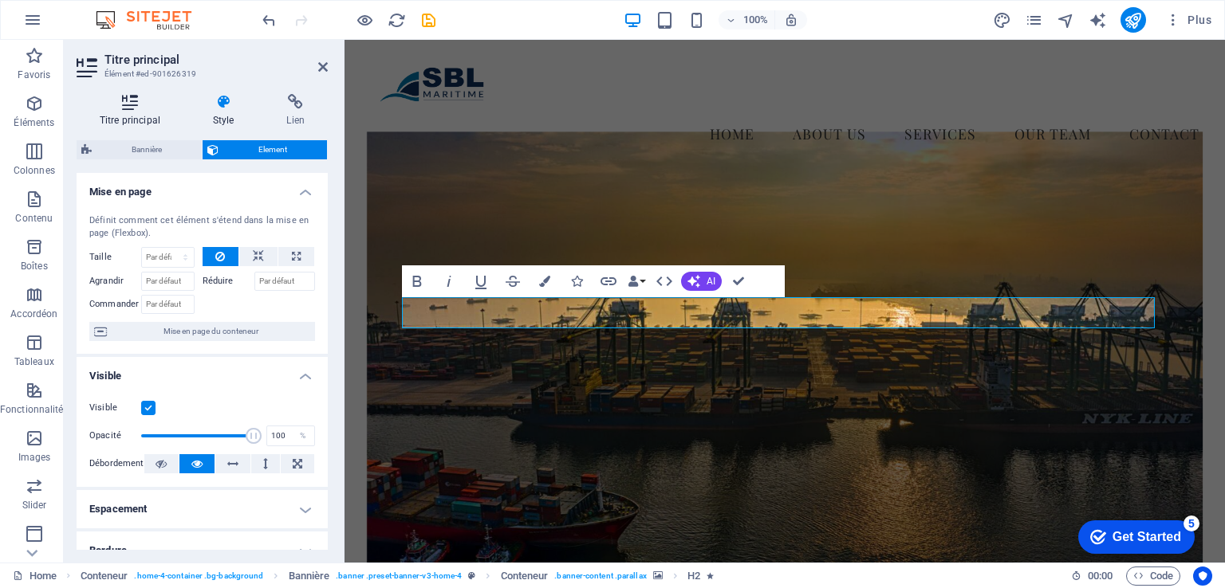
click at [131, 112] on h4 "Titre principal" at bounding box center [133, 110] width 113 height 33
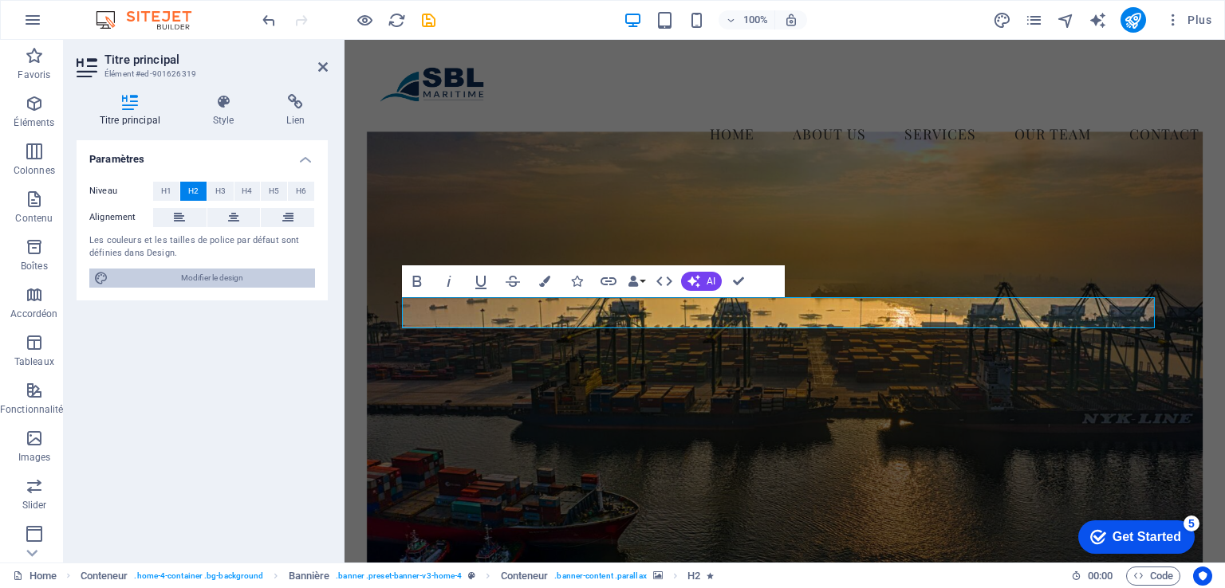
click at [207, 285] on span "Modifier le design" at bounding box center [211, 278] width 197 height 19
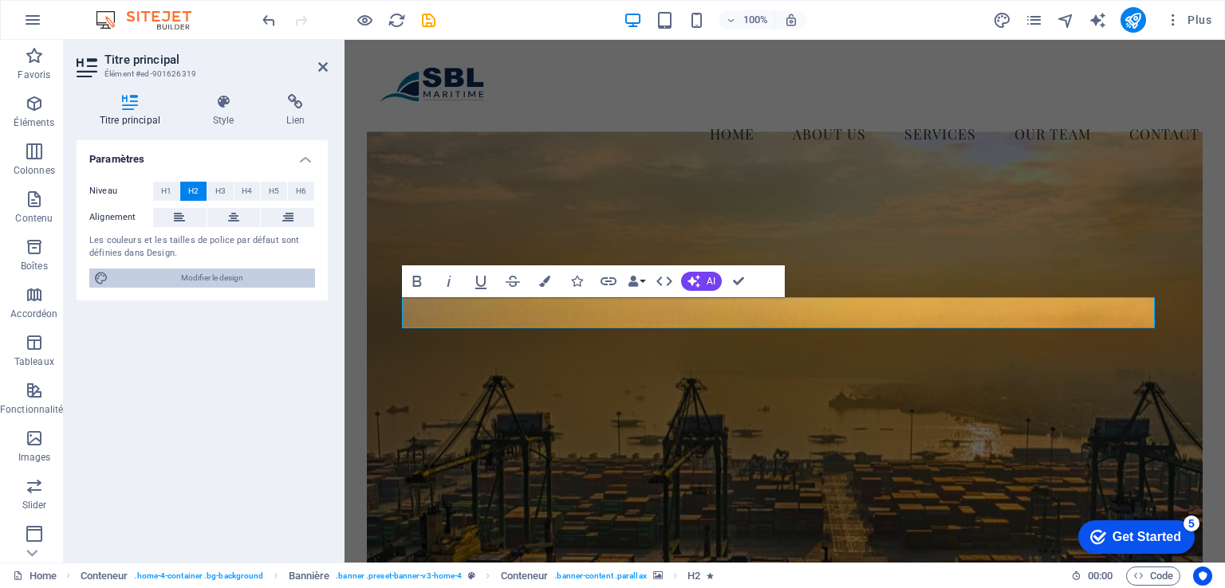
select select "px"
select select "200"
select select "px"
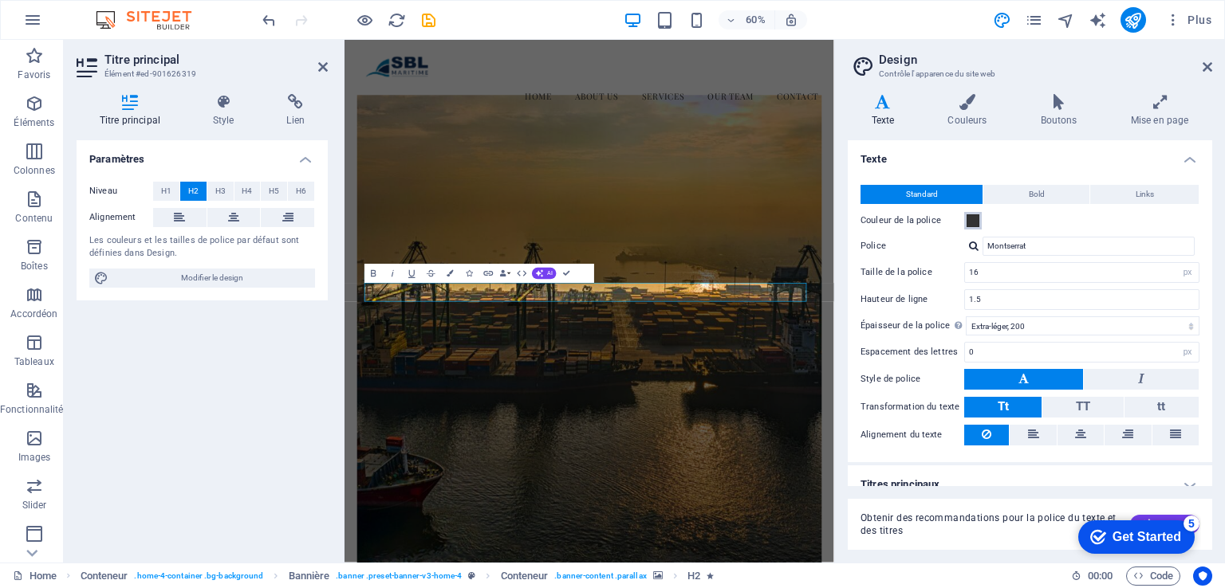
click at [970, 223] on span at bounding box center [972, 220] width 13 height 13
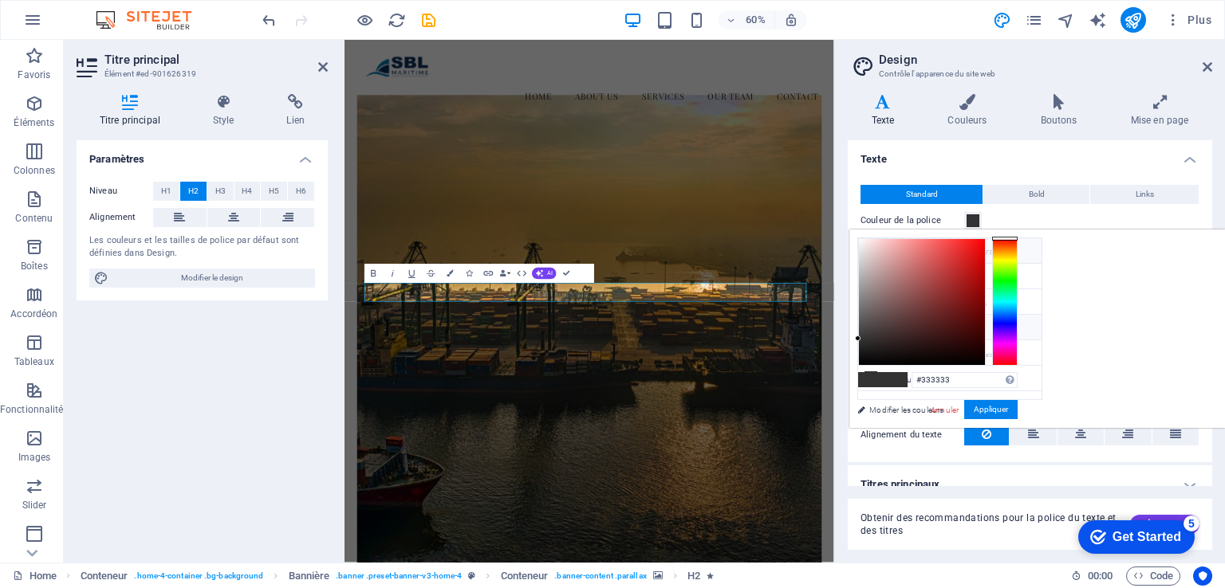
click at [922, 258] on li "Couleur de l'arrière-plan #FFFFFF" at bounding box center [949, 251] width 183 height 26
type input "#ffffff"
click at [873, 251] on icon at bounding box center [870, 250] width 11 height 11
click at [1017, 412] on button "Appliquer" at bounding box center [990, 409] width 53 height 19
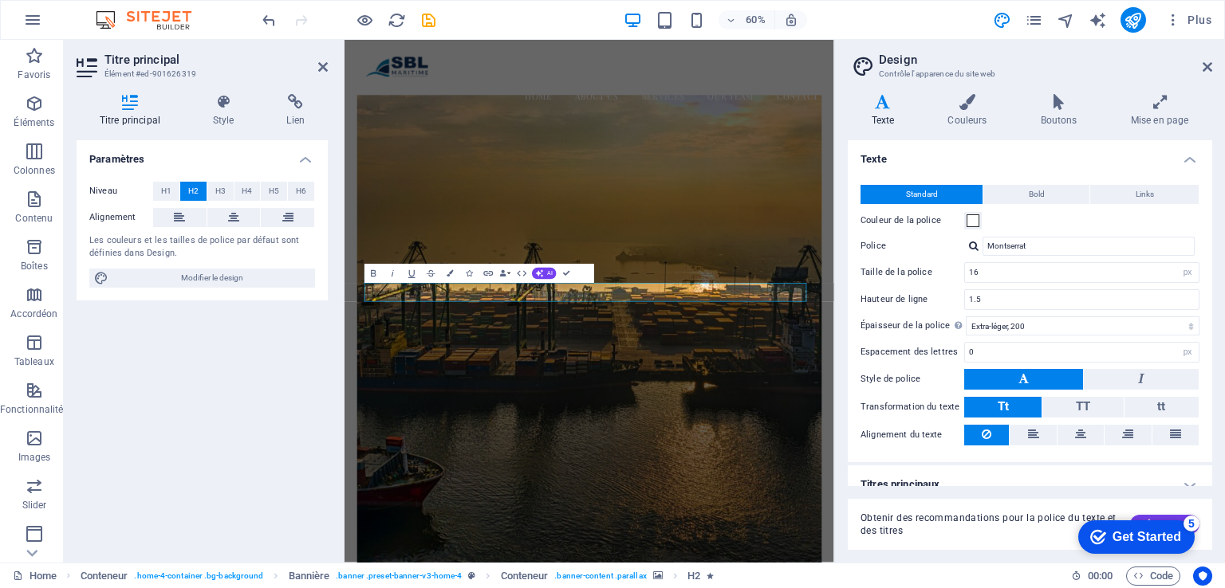
click at [1009, 352] on figure at bounding box center [752, 528] width 775 height 793
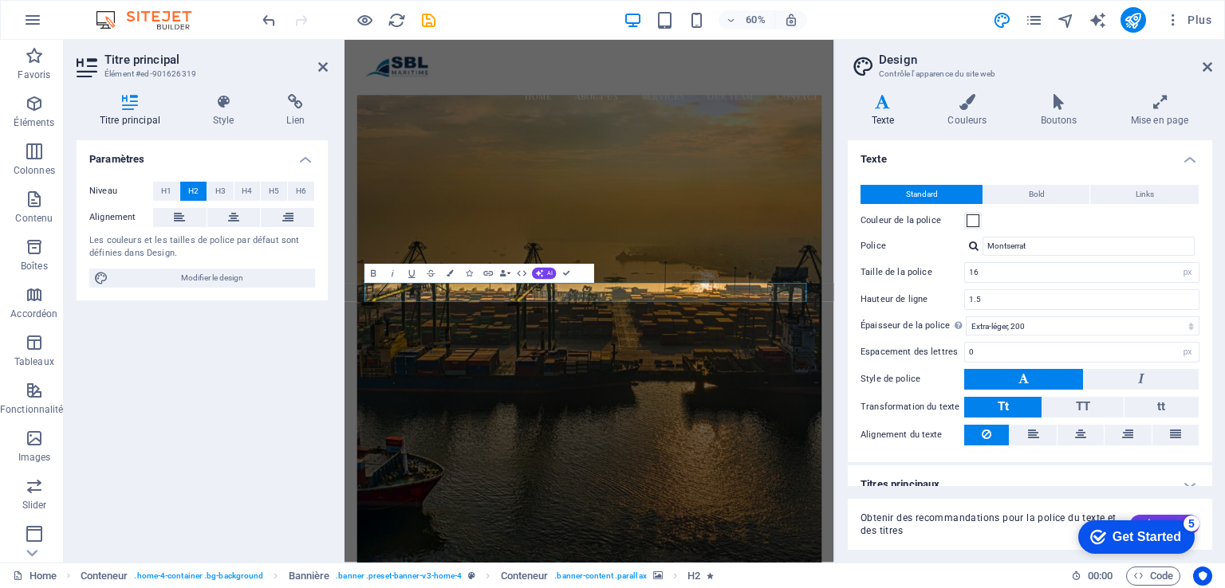
click at [578, 588] on figure at bounding box center [752, 528] width 775 height 793
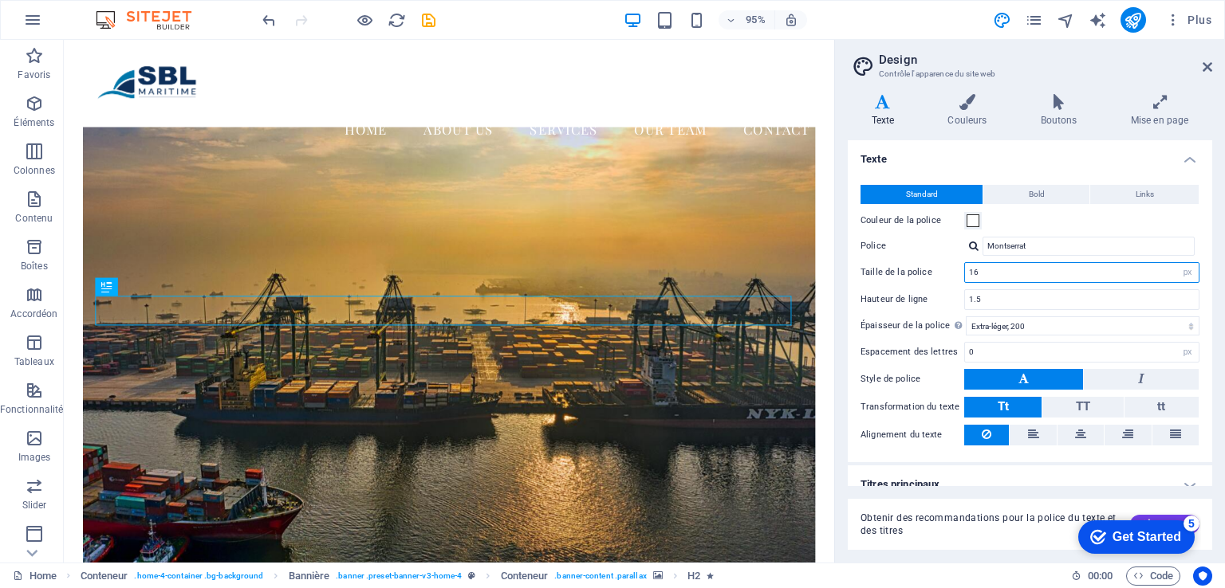
drag, startPoint x: 994, startPoint y: 269, endPoint x: 946, endPoint y: 273, distance: 48.1
click at [946, 273] on div "Taille de la police 16 rem px" at bounding box center [1029, 272] width 339 height 21
type input "16"
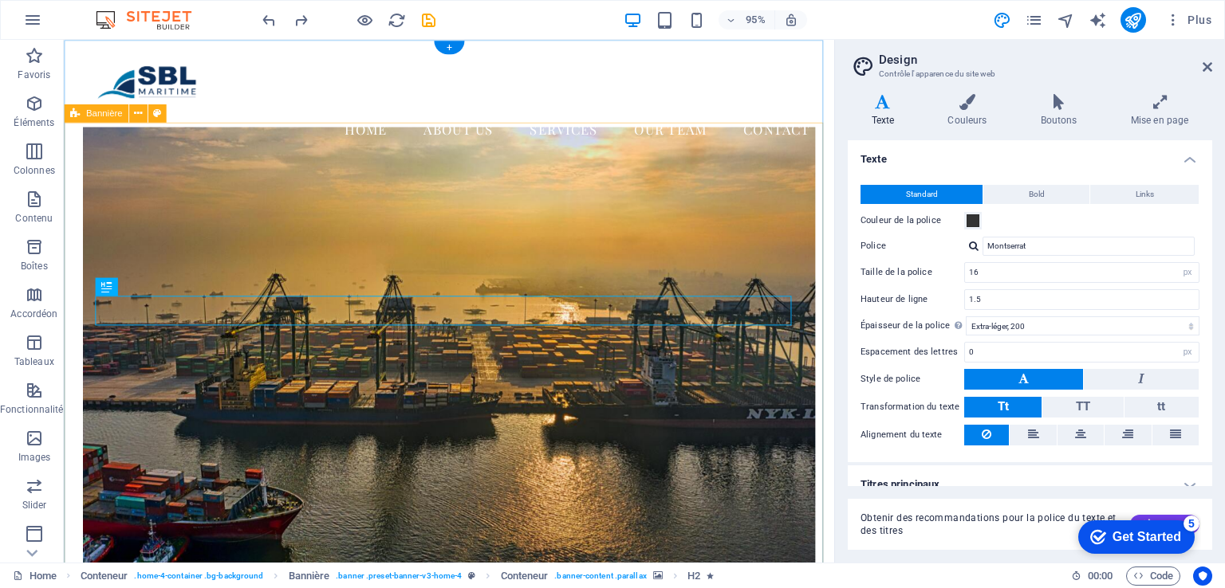
click at [659, 448] on figure at bounding box center [469, 383] width 770 height 502
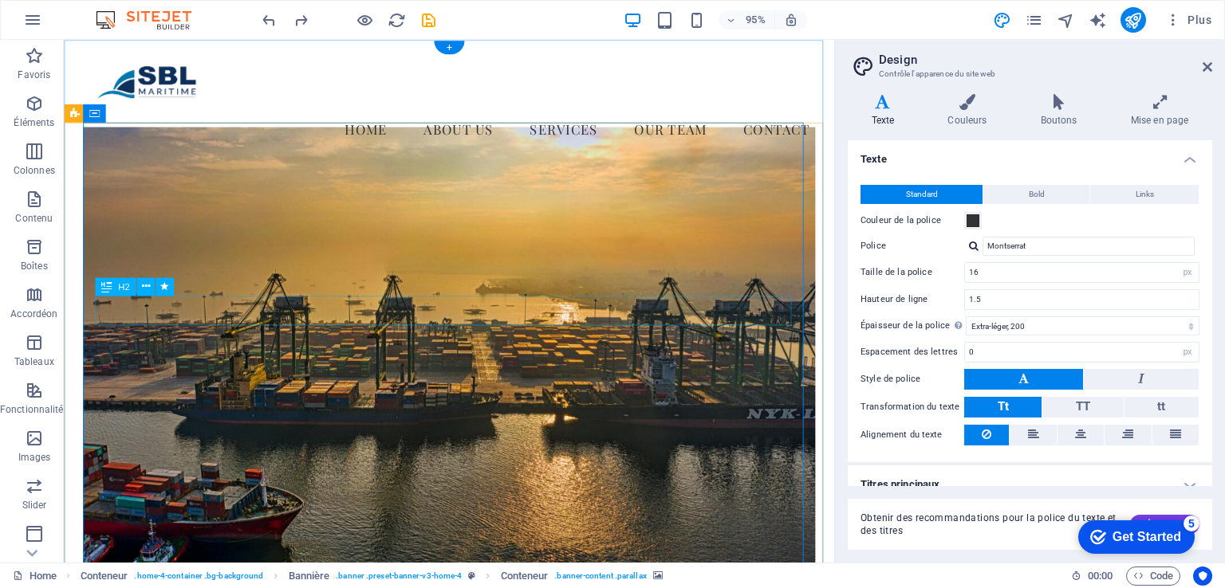
click at [1206, 71] on icon at bounding box center [1207, 67] width 10 height 13
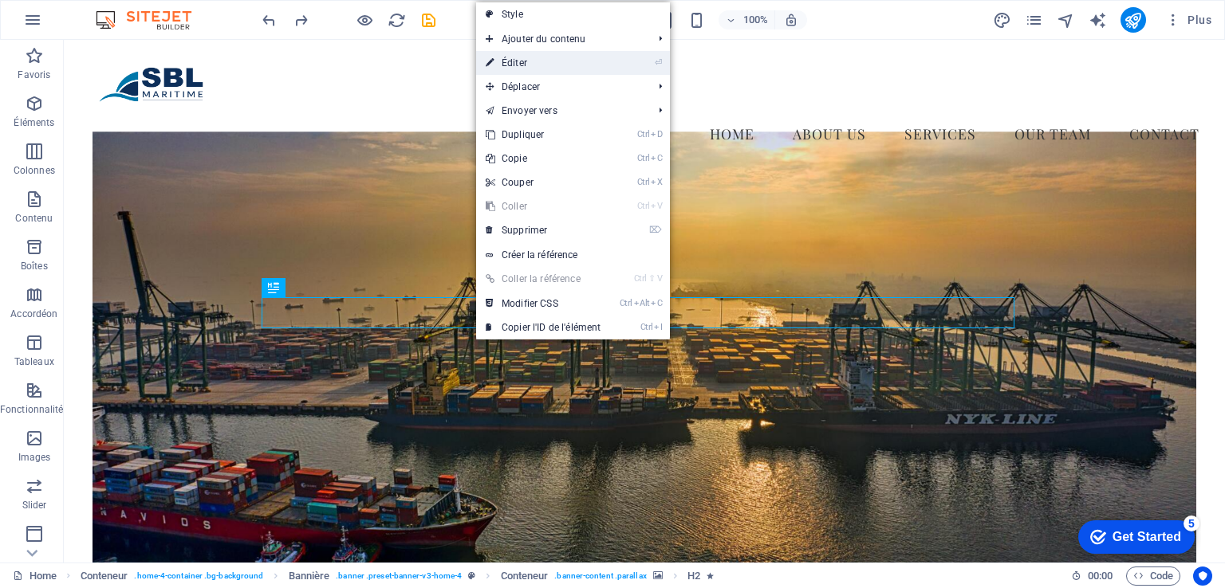
click at [556, 68] on link "⏎ Éditer" at bounding box center [543, 63] width 134 height 24
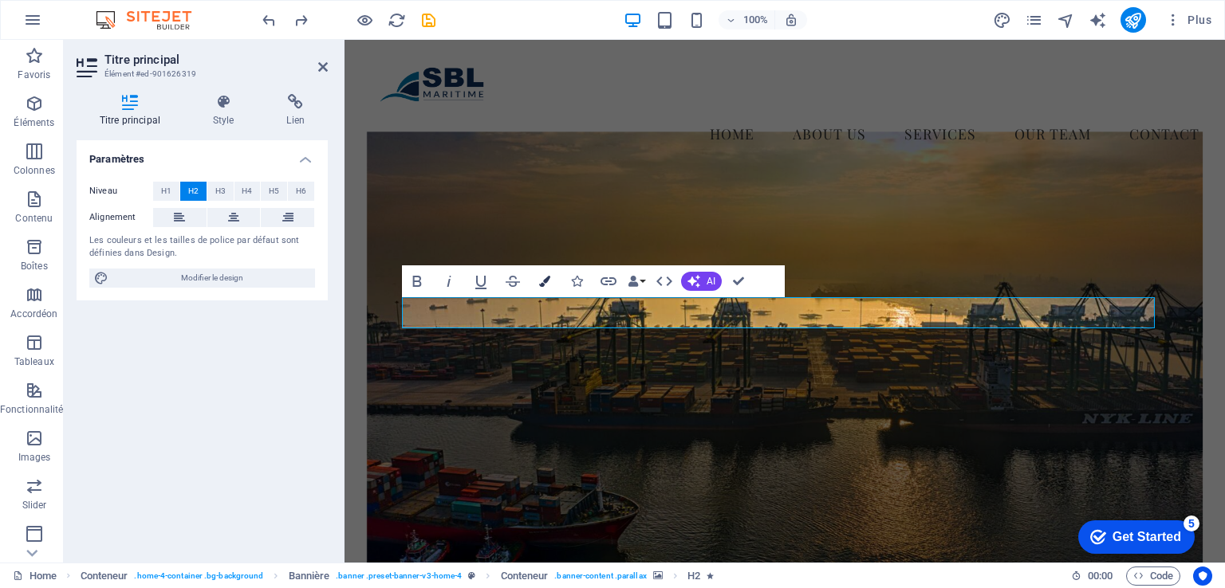
click at [541, 283] on icon "button" at bounding box center [544, 281] width 11 height 11
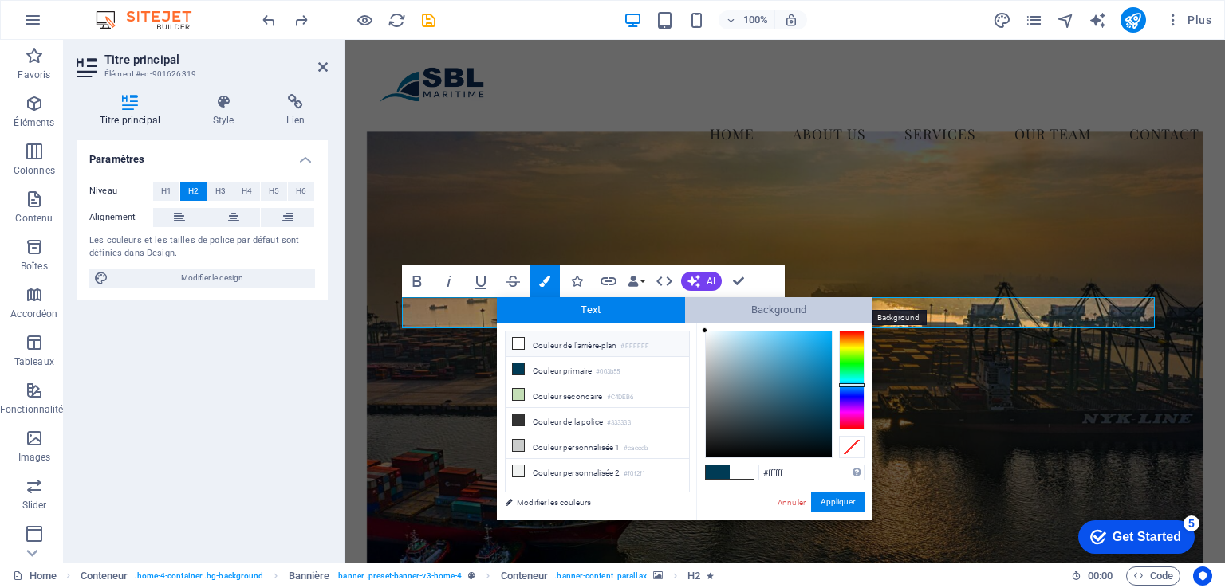
drag, startPoint x: 788, startPoint y: 406, endPoint x: 698, endPoint y: 321, distance: 123.5
click at [698, 321] on div "Text Background less Couleur de l'arrière-plan #FFFFFF Couleur primaire #003b55…" at bounding box center [685, 408] width 376 height 223
click at [516, 415] on icon at bounding box center [518, 420] width 11 height 11
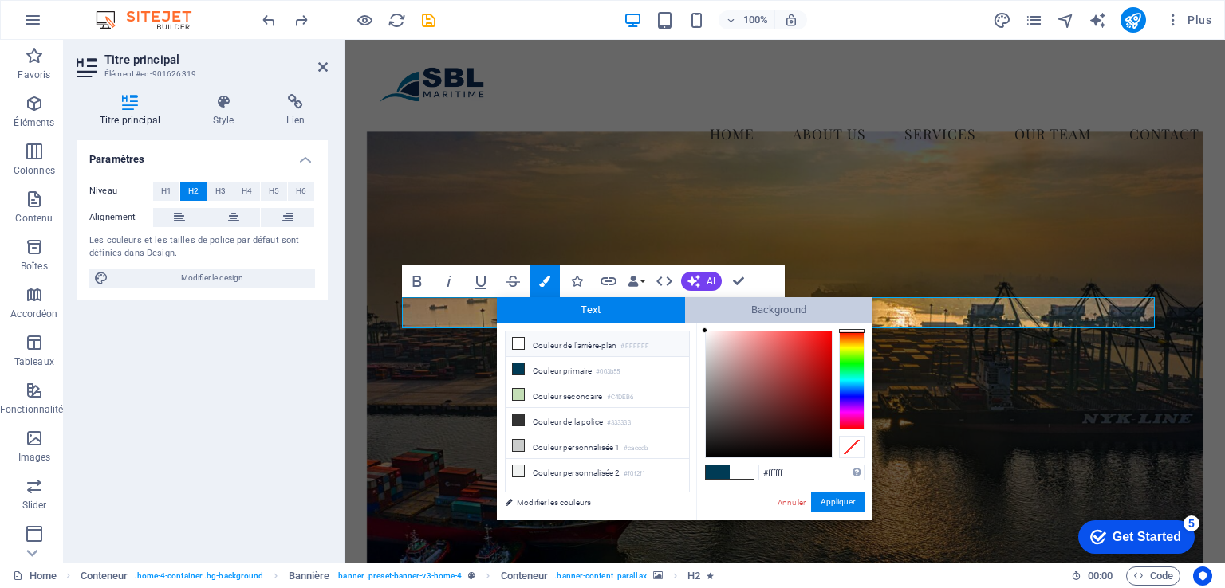
drag, startPoint x: 718, startPoint y: 416, endPoint x: 686, endPoint y: 312, distance: 109.2
click at [686, 312] on div "Text Background less Couleur de l'arrière-plan #FFFFFF Couleur primaire #003b55…" at bounding box center [685, 408] width 376 height 223
type input "#000000"
click at [816, 507] on button "Appliquer" at bounding box center [837, 502] width 53 height 19
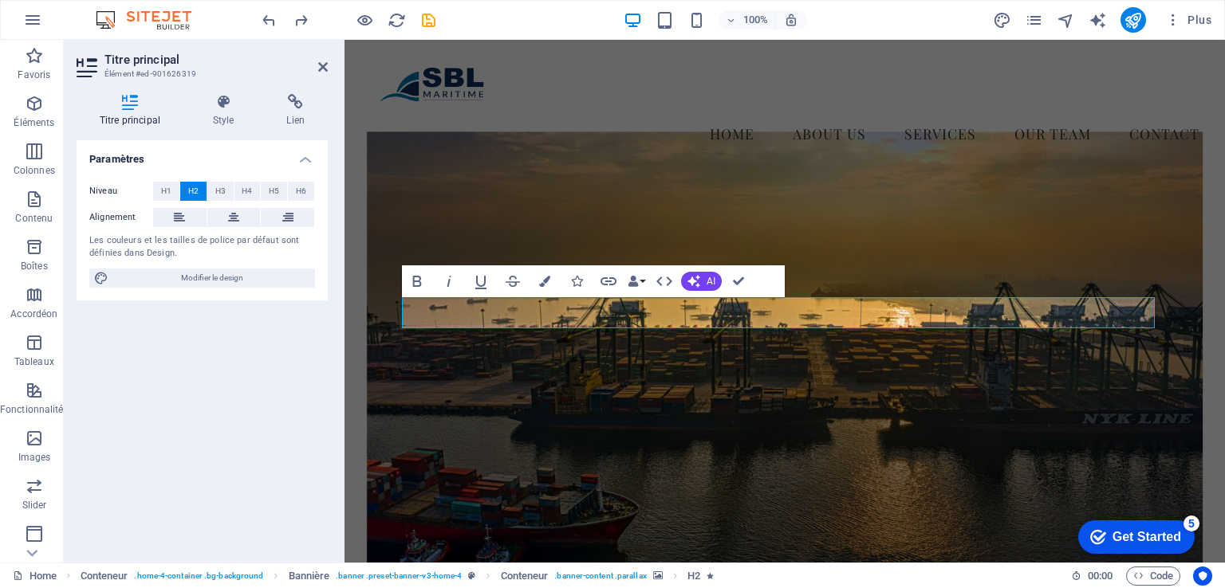
click at [874, 463] on div "H2 Conteneur Bannière Conteneur H3 Barre d'infos Présélection Conteneur Barre d…" at bounding box center [784, 301] width 880 height 523
click at [876, 266] on figure at bounding box center [785, 370] width 836 height 477
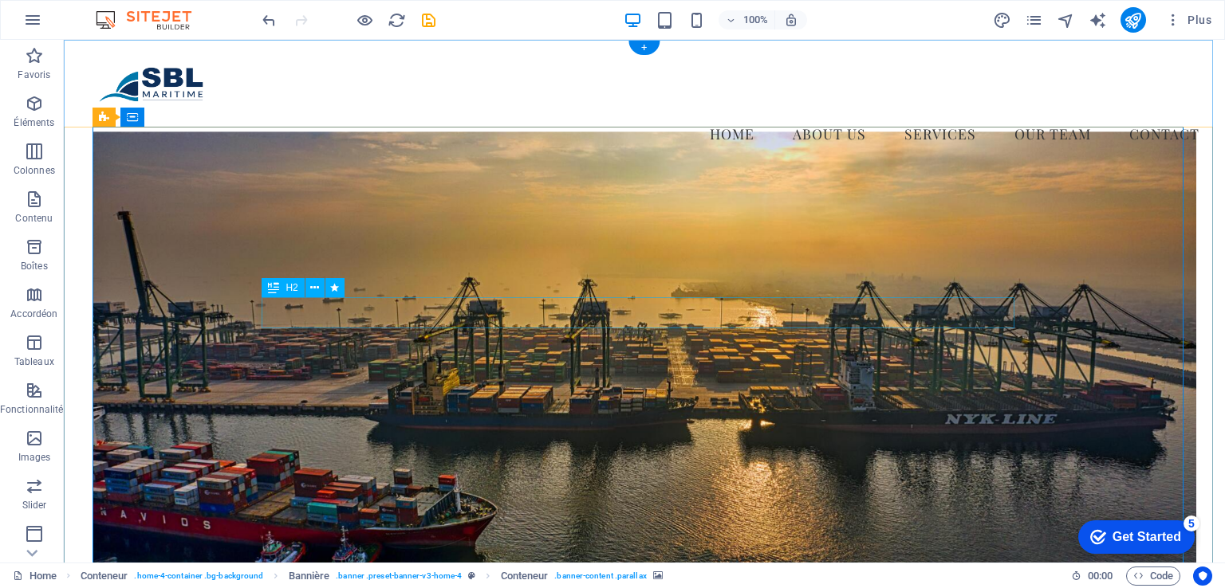
click at [313, 291] on icon at bounding box center [314, 288] width 9 height 17
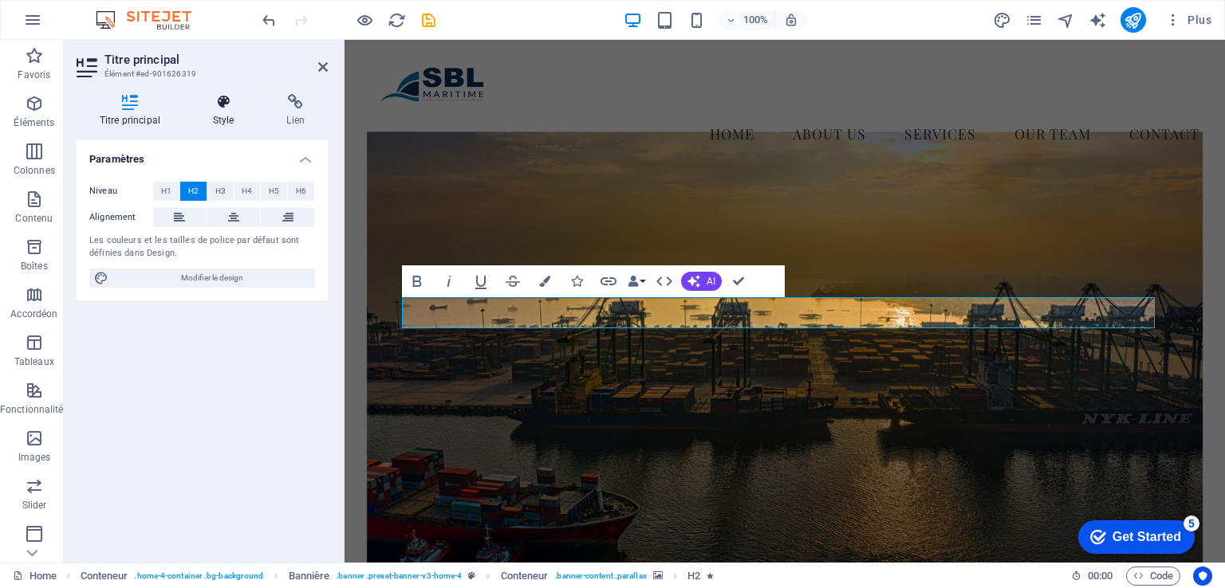
click at [223, 112] on h4 "Style" at bounding box center [227, 110] width 74 height 33
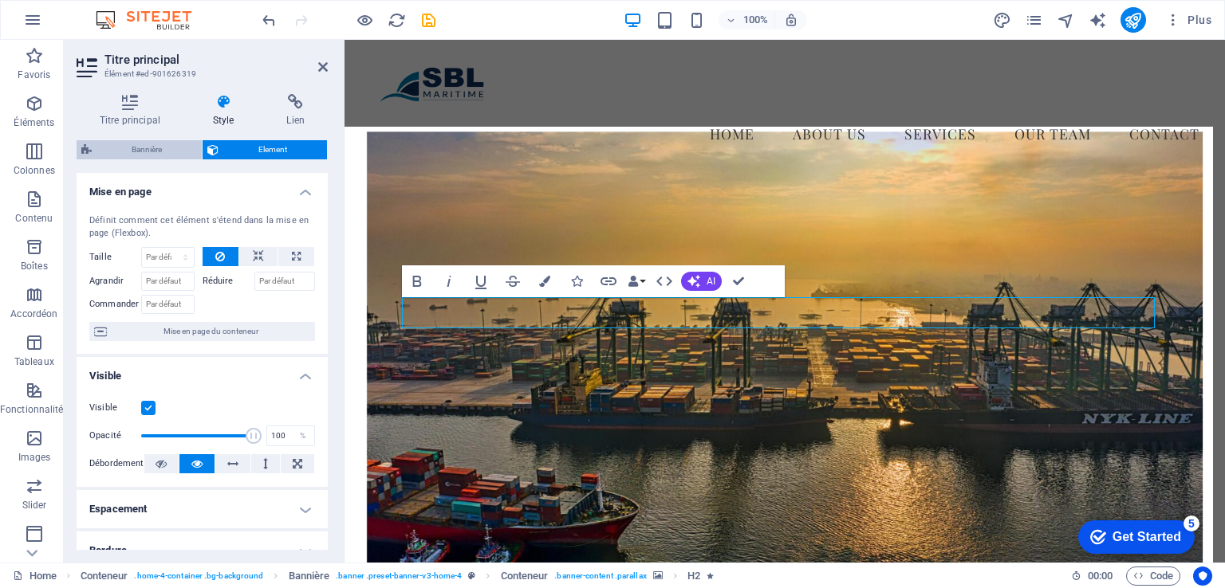
click at [147, 148] on span "Bannière" at bounding box center [146, 149] width 100 height 19
select select "preset-banner-v3-home-4"
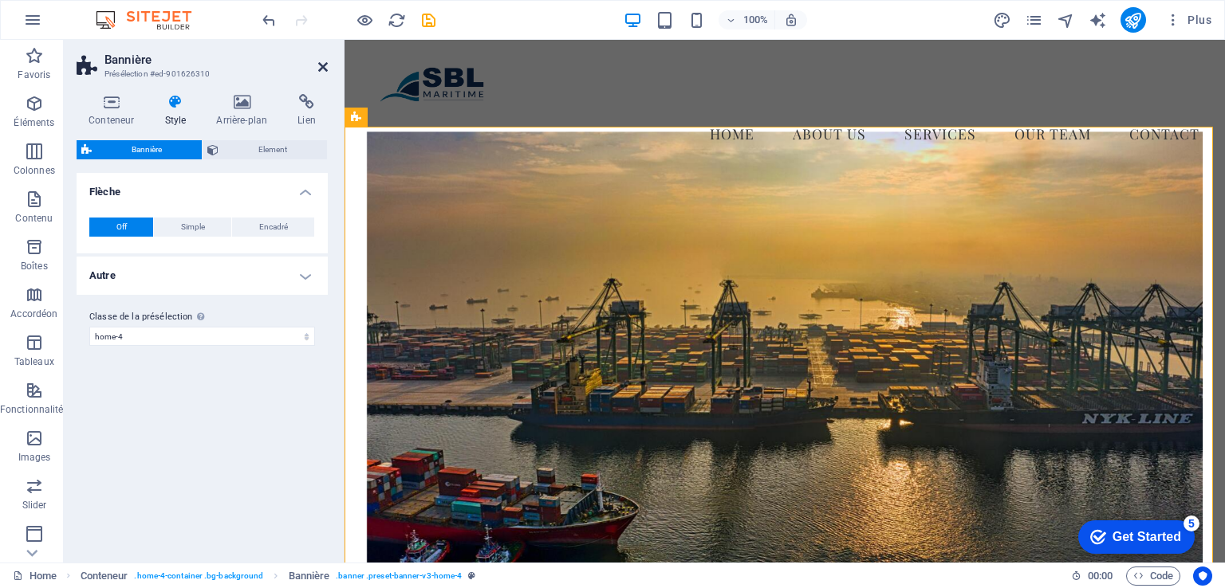
click at [321, 66] on icon at bounding box center [323, 67] width 10 height 13
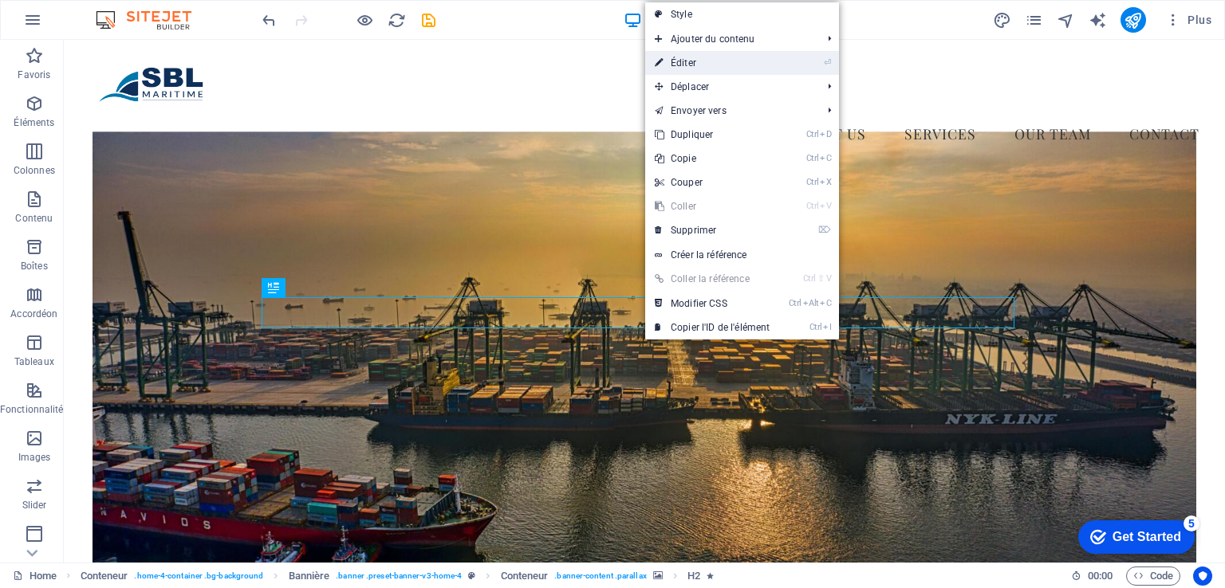
click at [702, 64] on link "⏎ Éditer" at bounding box center [712, 63] width 134 height 24
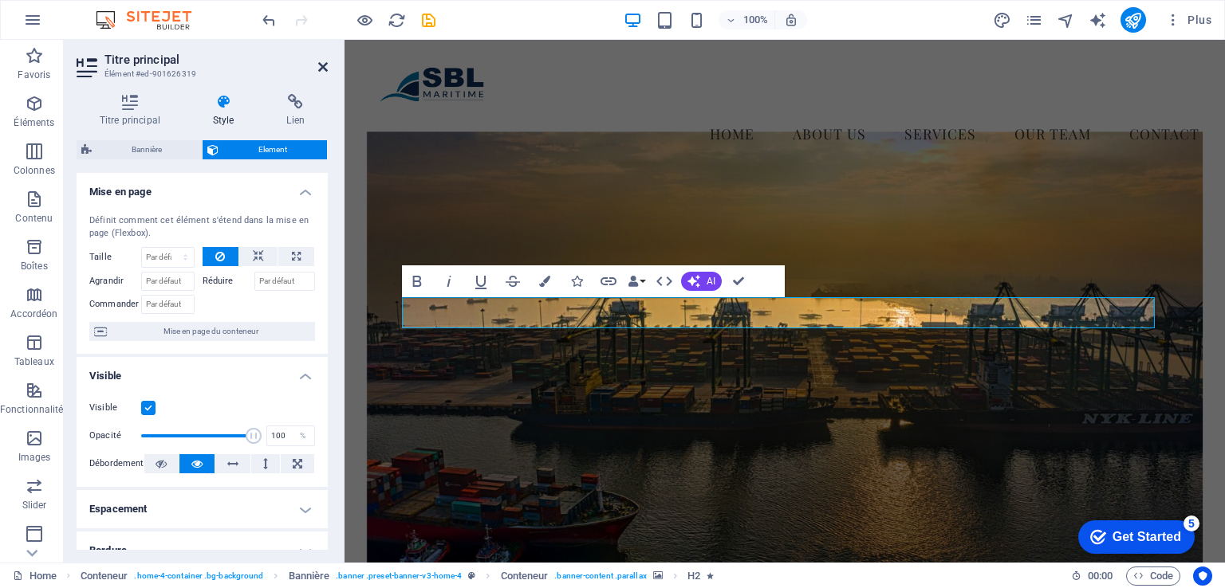
click at [322, 66] on icon at bounding box center [323, 67] width 10 height 13
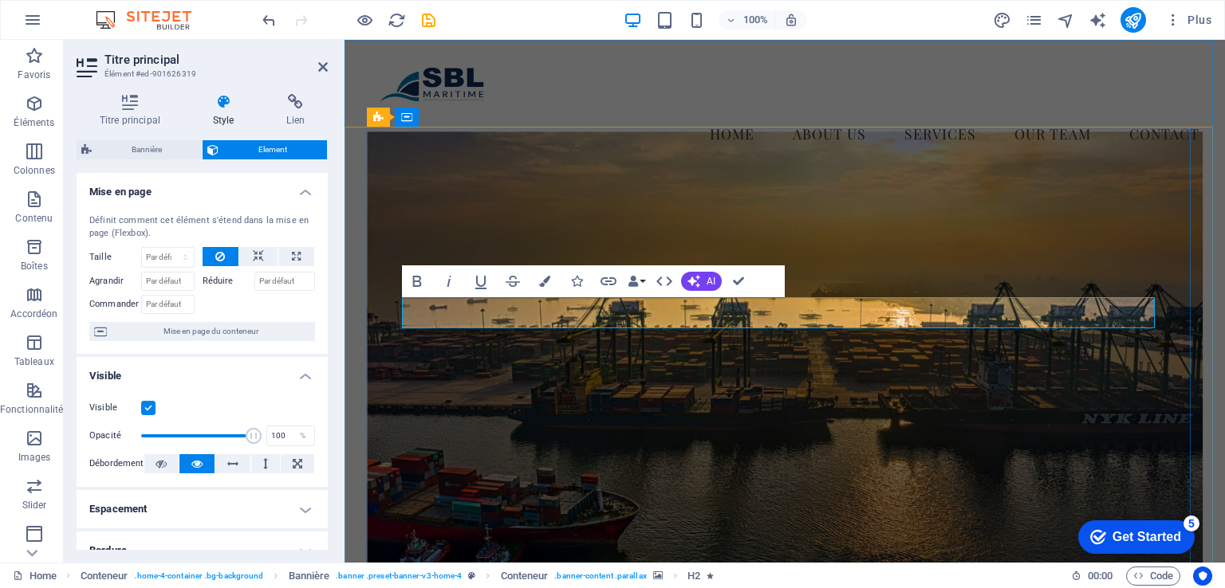
click at [549, 280] on icon "button" at bounding box center [544, 281] width 11 height 11
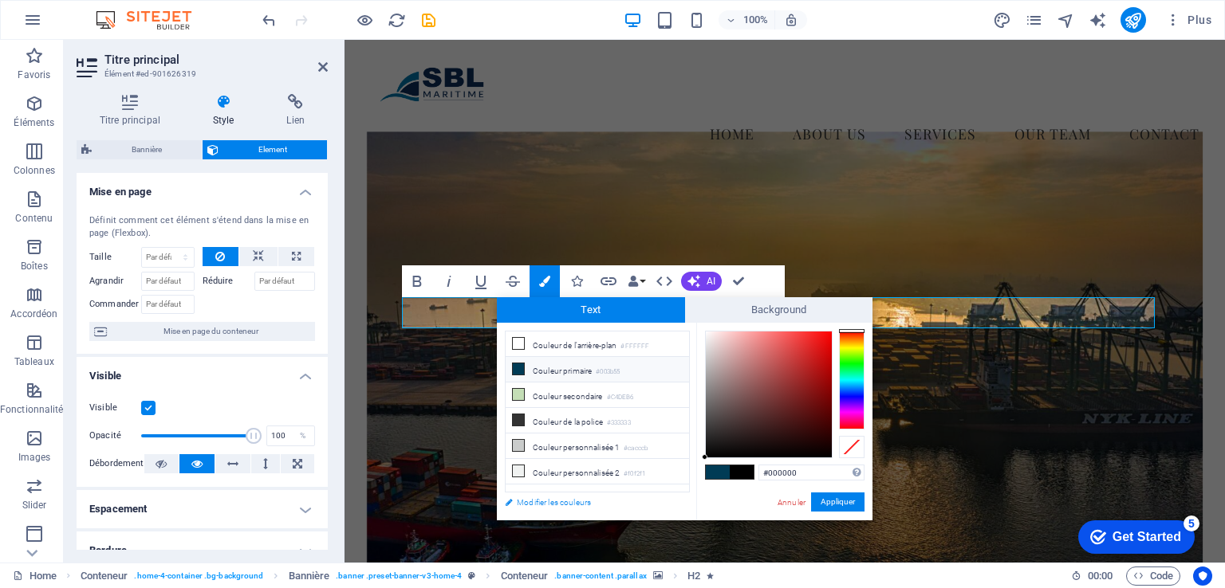
click at [548, 502] on link "Modifier les couleurs" at bounding box center [589, 503] width 185 height 20
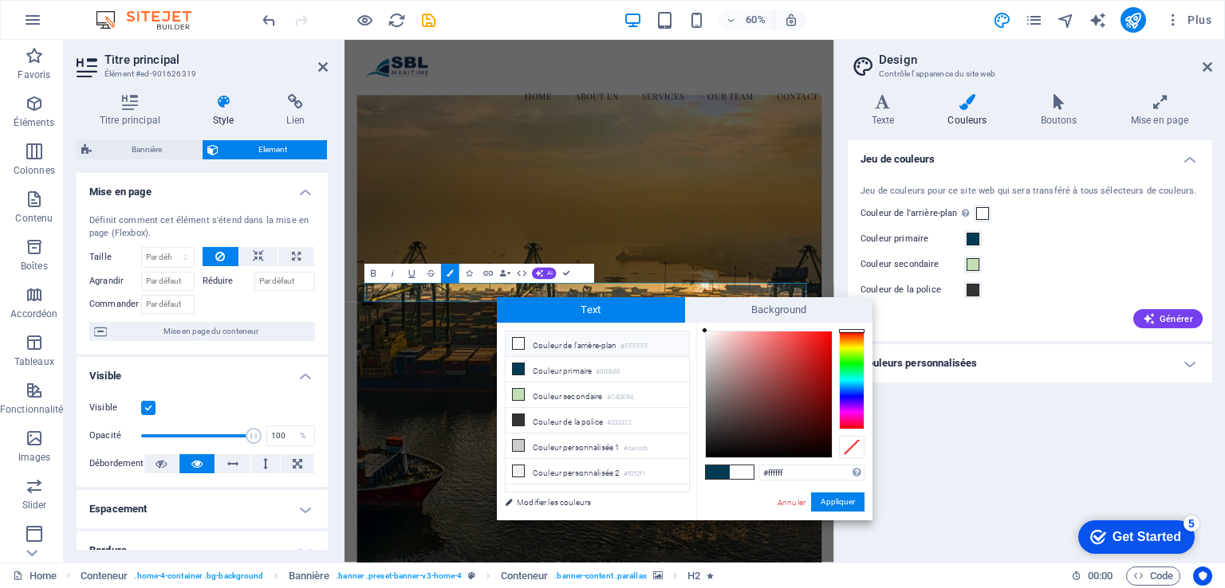
drag, startPoint x: 725, startPoint y: 379, endPoint x: 702, endPoint y: 323, distance: 60.1
click at [702, 323] on div "#ffffff Formats pris en charge #0852ed rgb(8, 82, 237) rgba(8, 82, 237, 90%) hs…" at bounding box center [784, 537] width 176 height 429
click at [551, 374] on li "Couleur primaire #003b55" at bounding box center [596, 370] width 183 height 26
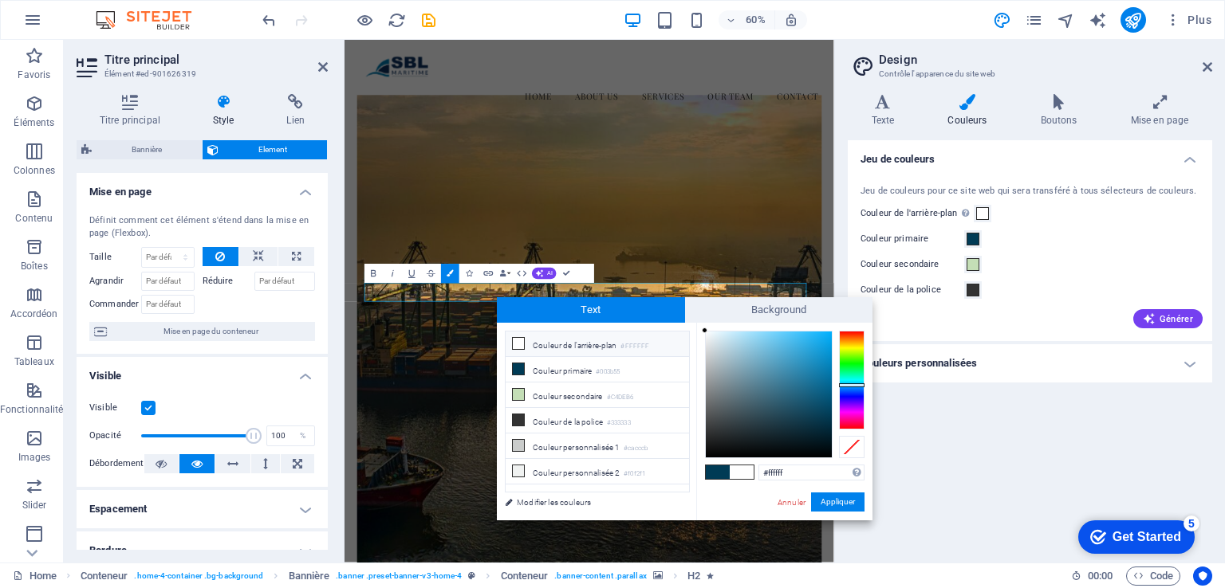
drag, startPoint x: 797, startPoint y: 397, endPoint x: 683, endPoint y: 316, distance: 140.0
click at [683, 316] on div "Text Background less Couleur de l'arrière-plan #FFFFFF Couleur primaire #003b55…" at bounding box center [685, 408] width 376 height 223
type input "#000000"
click at [832, 508] on button "Appliquer" at bounding box center [837, 502] width 53 height 19
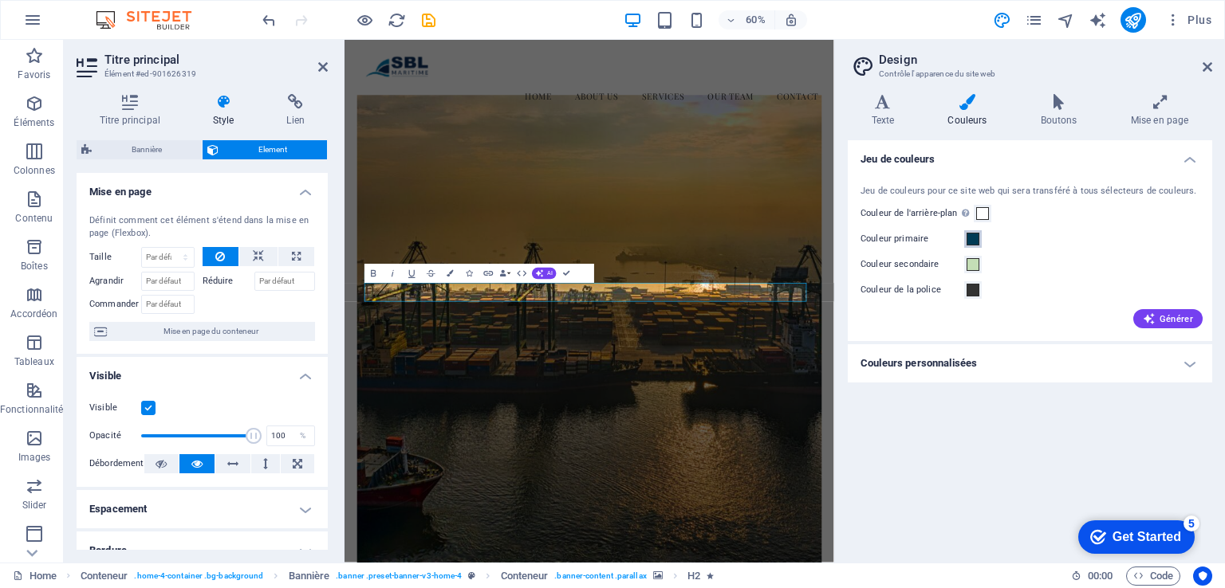
click at [974, 242] on span at bounding box center [972, 239] width 13 height 13
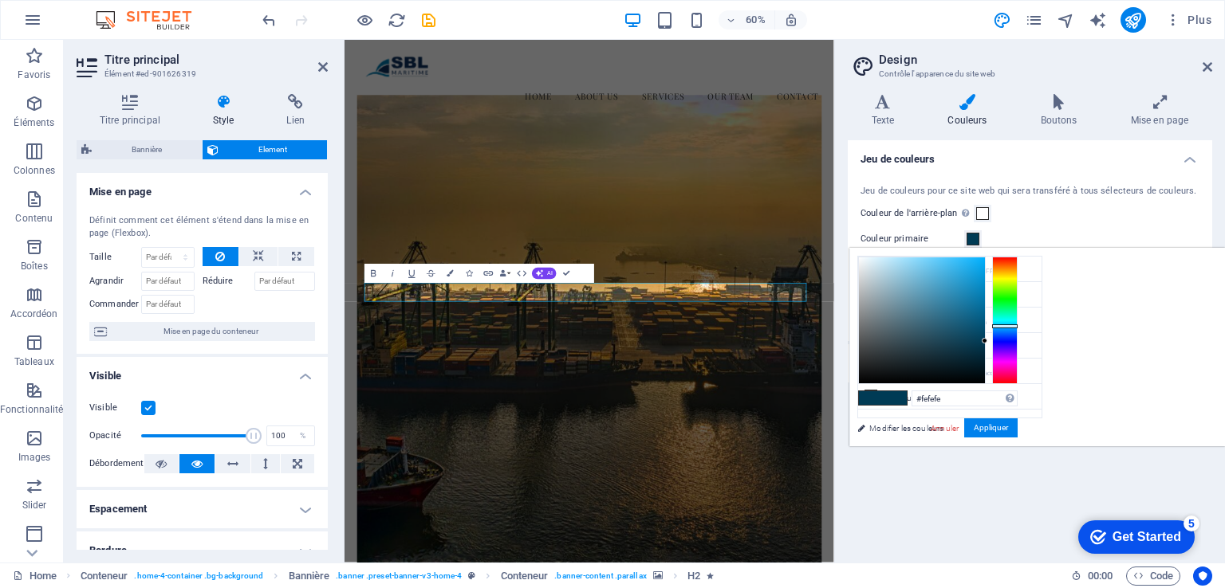
type input "#ffffff"
drag, startPoint x: 1114, startPoint y: 331, endPoint x: 973, endPoint y: 227, distance: 175.1
click at [973, 227] on body "sblmaritime.com Home Favoris Éléments Colonnes Contenu Boîtes Accordéon Tableau…" at bounding box center [612, 294] width 1225 height 588
click at [1017, 428] on button "Appliquer" at bounding box center [990, 428] width 53 height 19
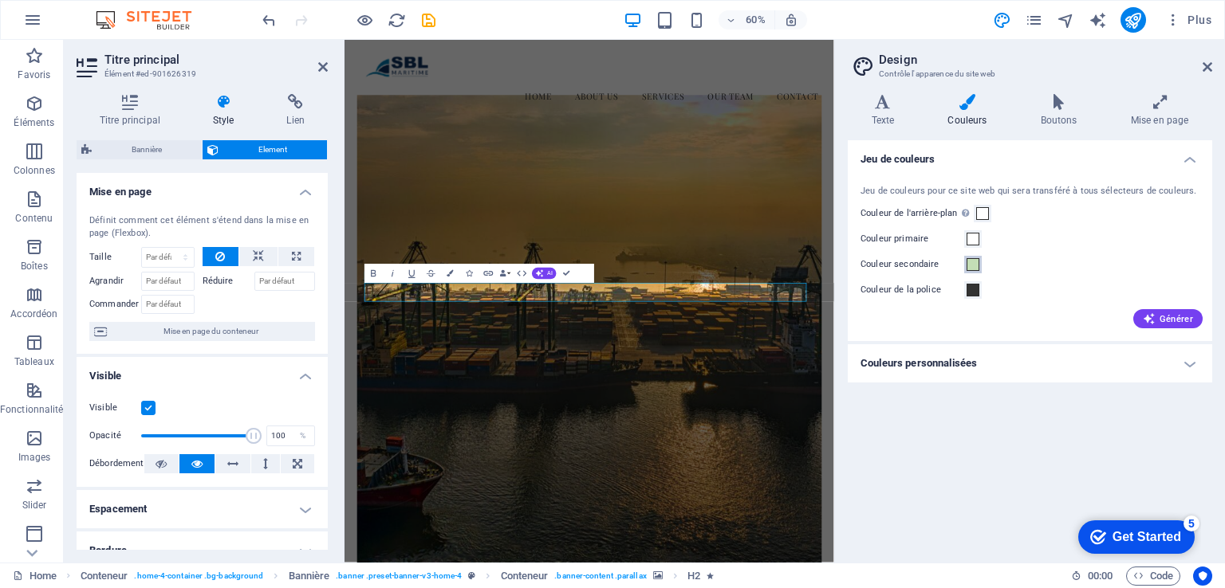
click at [973, 266] on span at bounding box center [972, 264] width 13 height 13
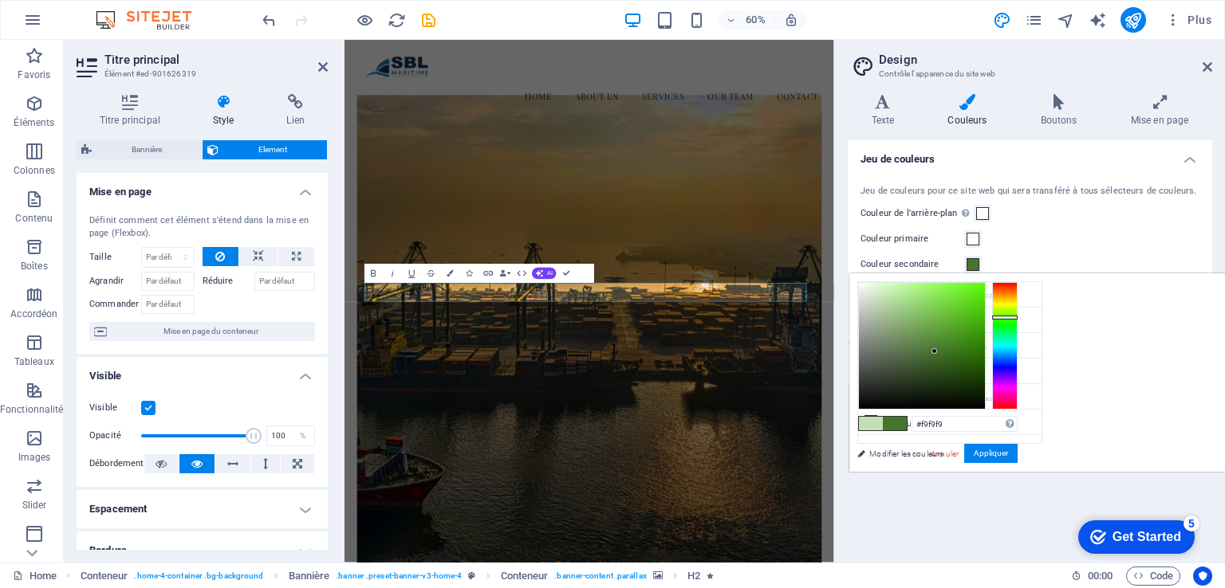
type input "#ffffff"
drag, startPoint x: 1134, startPoint y: 351, endPoint x: 1027, endPoint y: 245, distance: 150.5
click at [1027, 245] on body "sblmaritime.com Home Favoris Éléments Colonnes Contenu Boîtes Accordéon Tableau…" at bounding box center [612, 294] width 1225 height 588
click at [1017, 454] on button "Appliquer" at bounding box center [990, 453] width 53 height 19
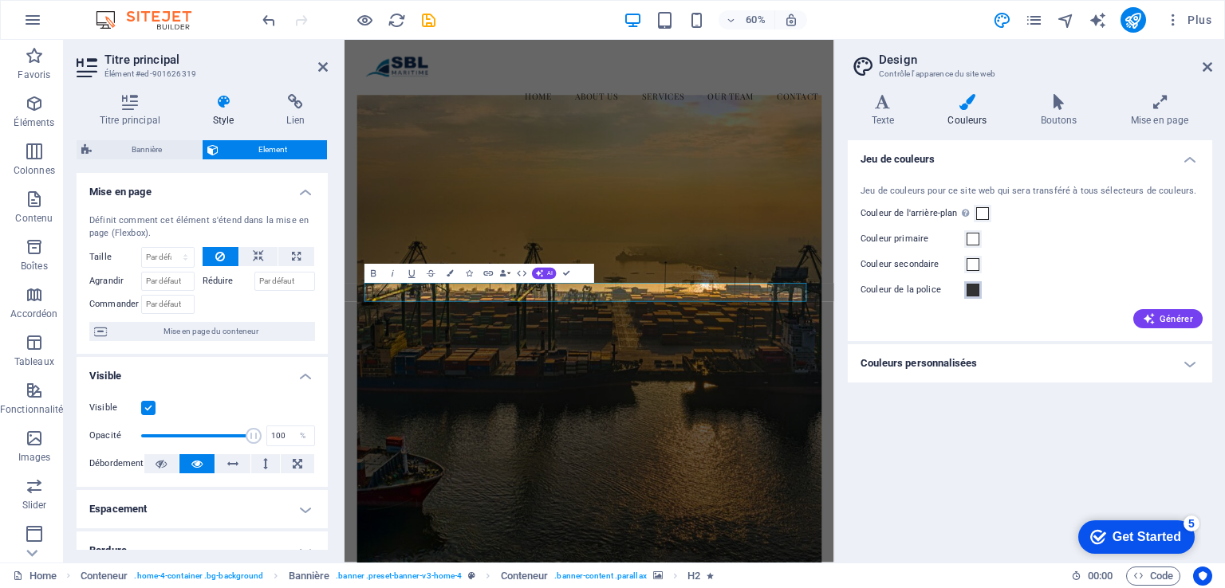
click at [977, 291] on span at bounding box center [972, 290] width 13 height 13
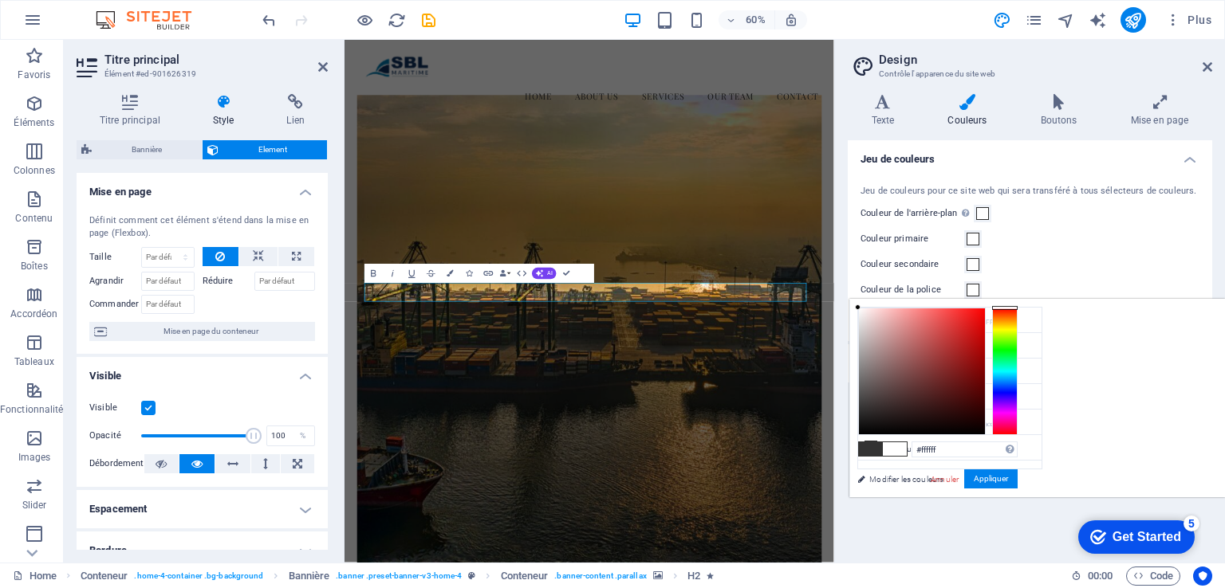
drag, startPoint x: 1094, startPoint y: 358, endPoint x: 1023, endPoint y: 273, distance: 110.4
click at [1023, 273] on body "sblmaritime.com Home Favoris Éléments Colonnes Contenu Boîtes Accordéon Tableau…" at bounding box center [612, 294] width 1225 height 588
type input "#ffffff"
click at [1017, 479] on button "Appliquer" at bounding box center [990, 479] width 53 height 19
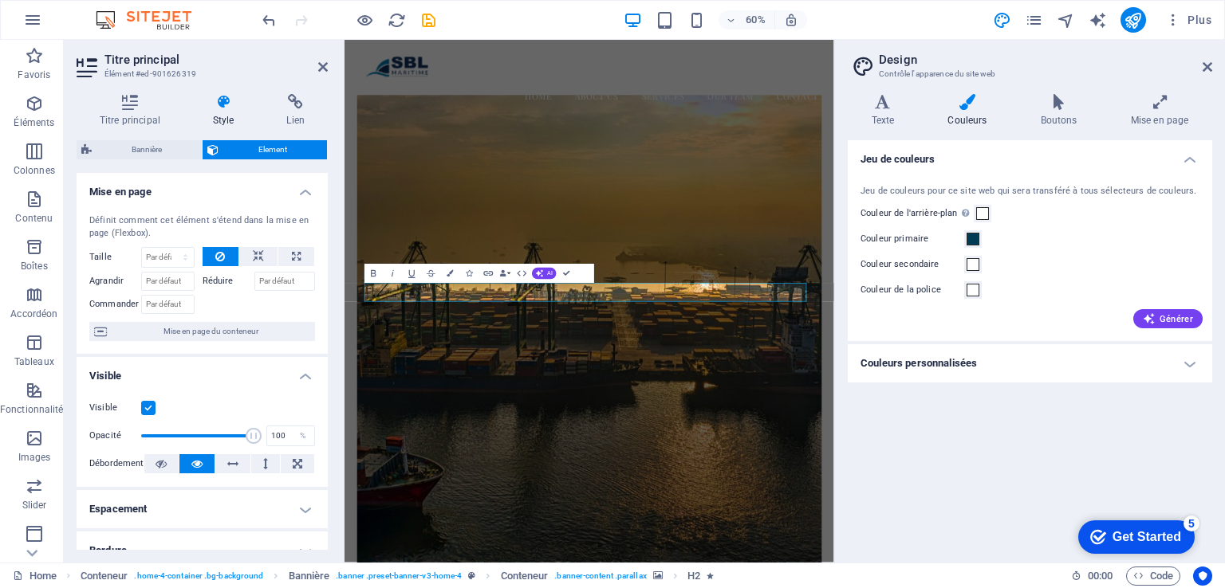
click at [994, 588] on figure at bounding box center [752, 528] width 775 height 793
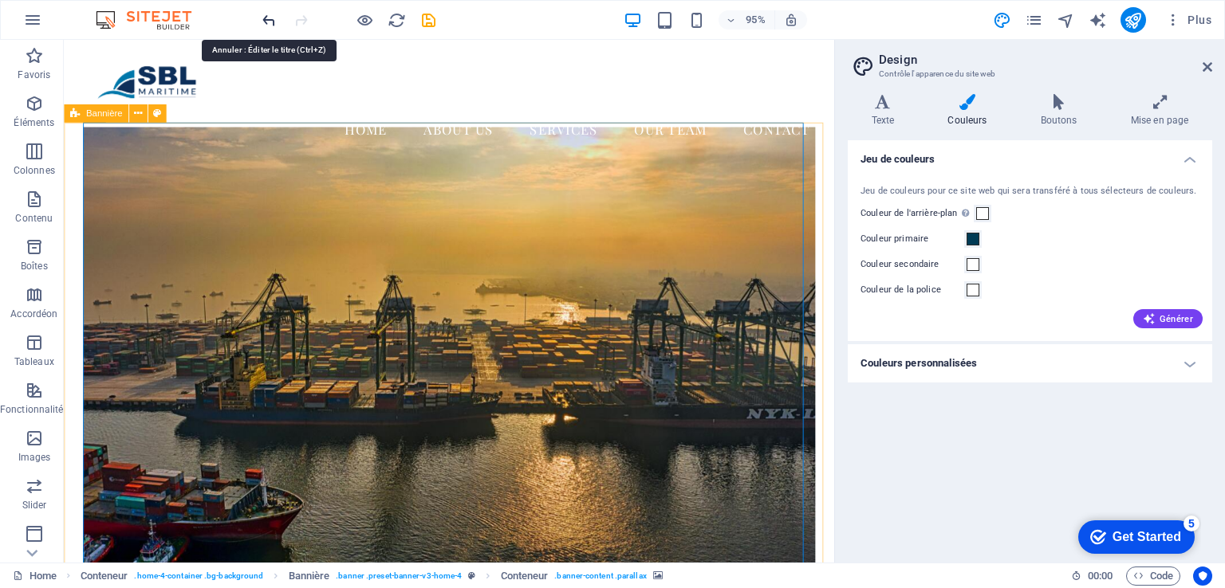
click at [262, 23] on icon "undo" at bounding box center [269, 20] width 18 height 18
click at [264, 22] on icon "undo" at bounding box center [269, 20] width 18 height 18
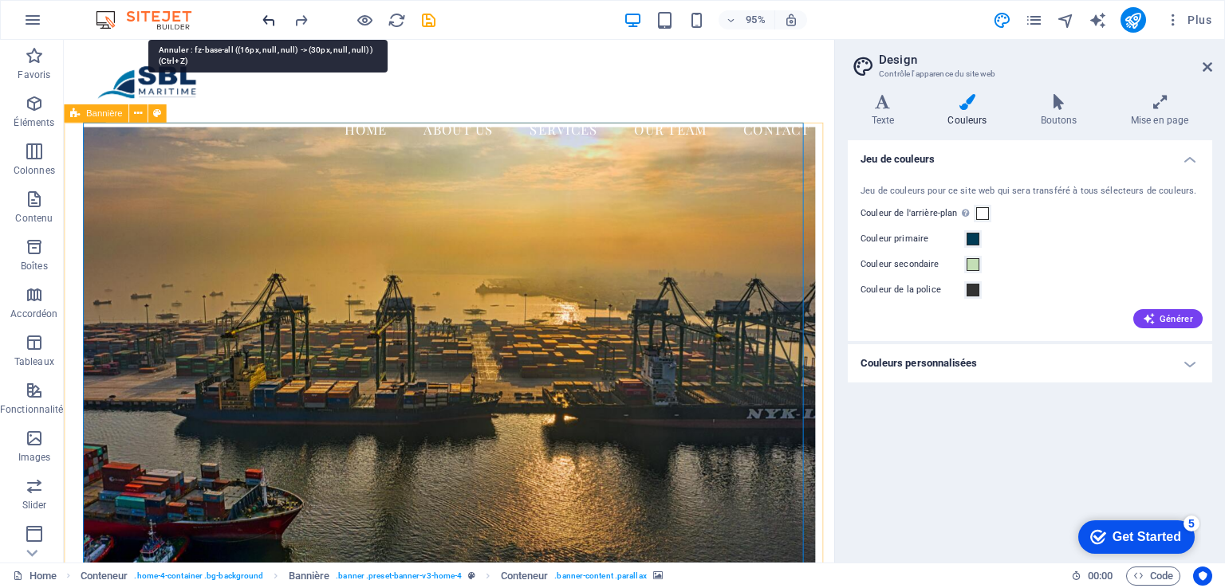
click at [264, 22] on icon "undo" at bounding box center [269, 20] width 18 height 18
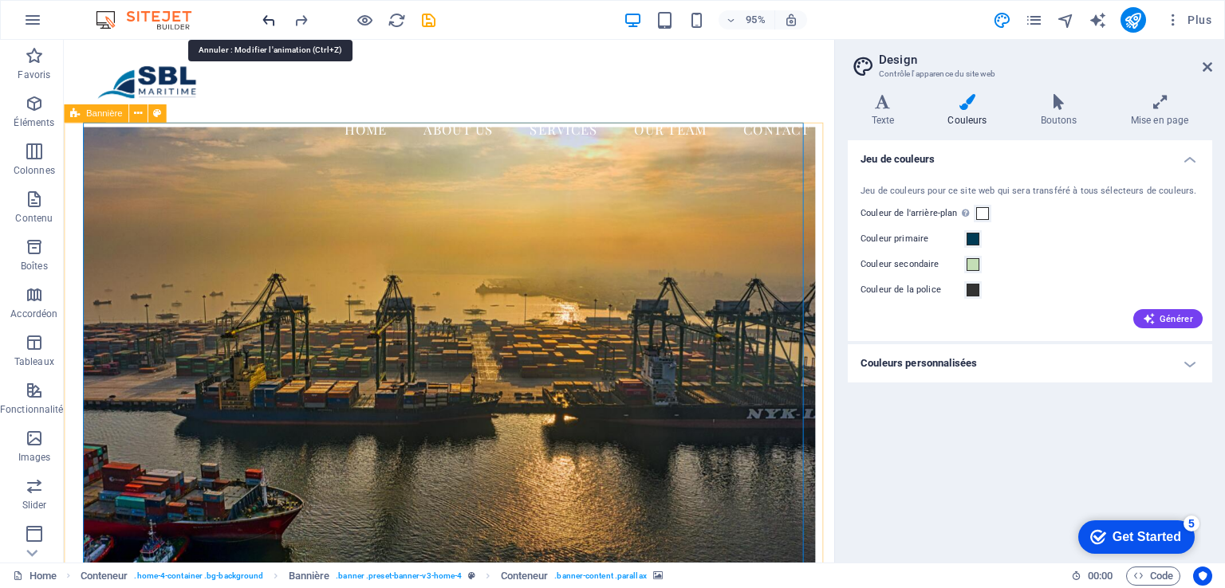
click at [264, 22] on icon "undo" at bounding box center [269, 20] width 18 height 18
click at [268, 17] on icon "undo" at bounding box center [269, 20] width 18 height 18
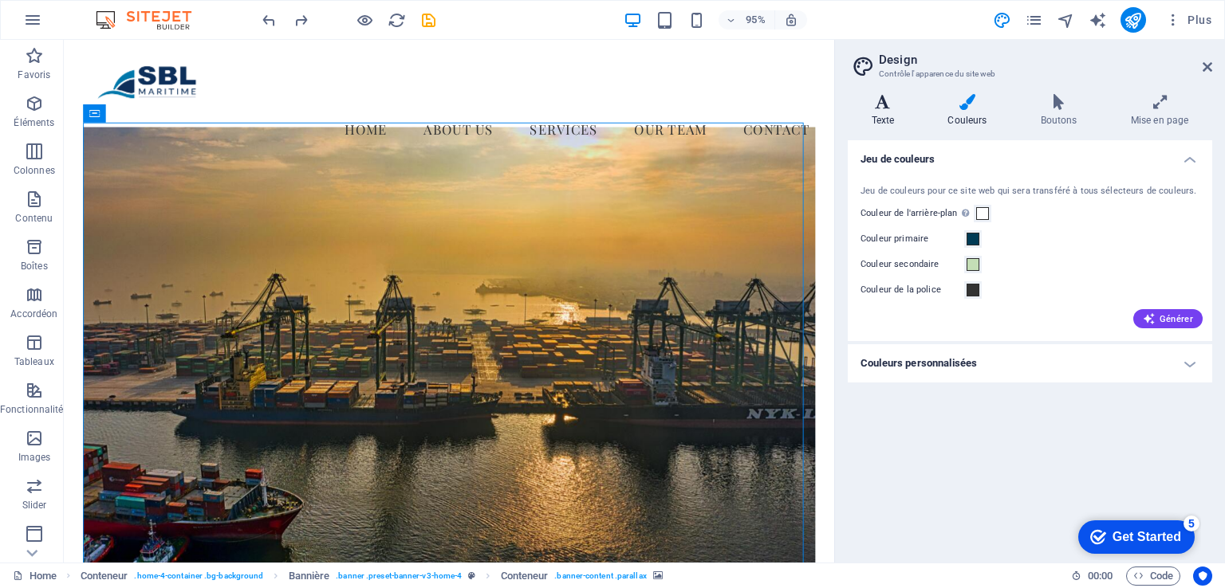
click at [885, 102] on icon at bounding box center [883, 102] width 70 height 16
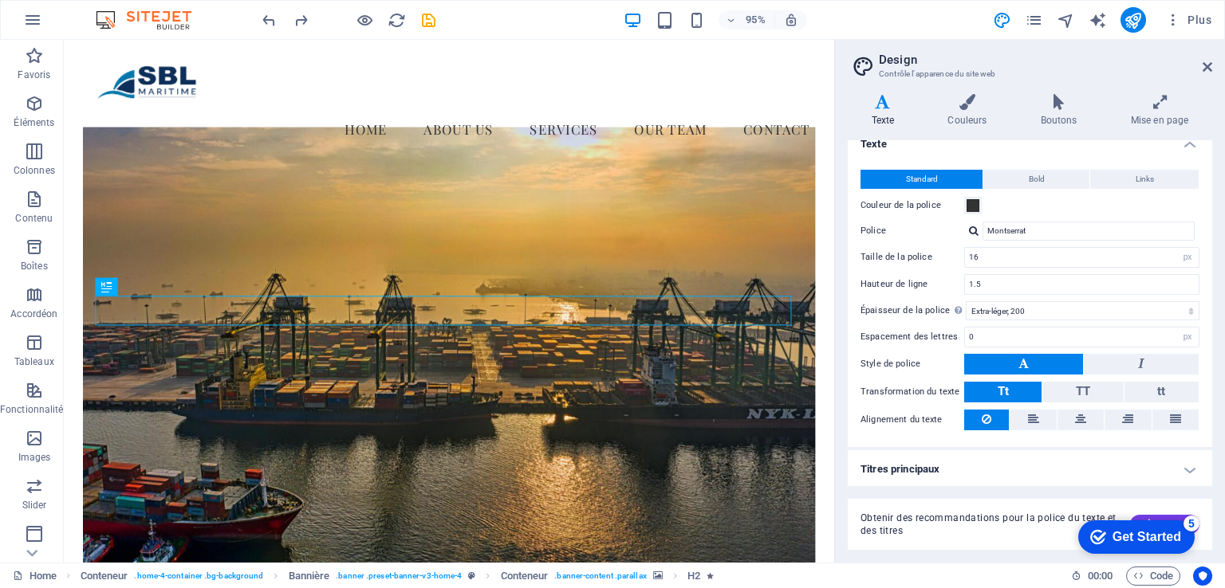
click at [1185, 474] on h4 "Titres principaux" at bounding box center [1030, 469] width 364 height 38
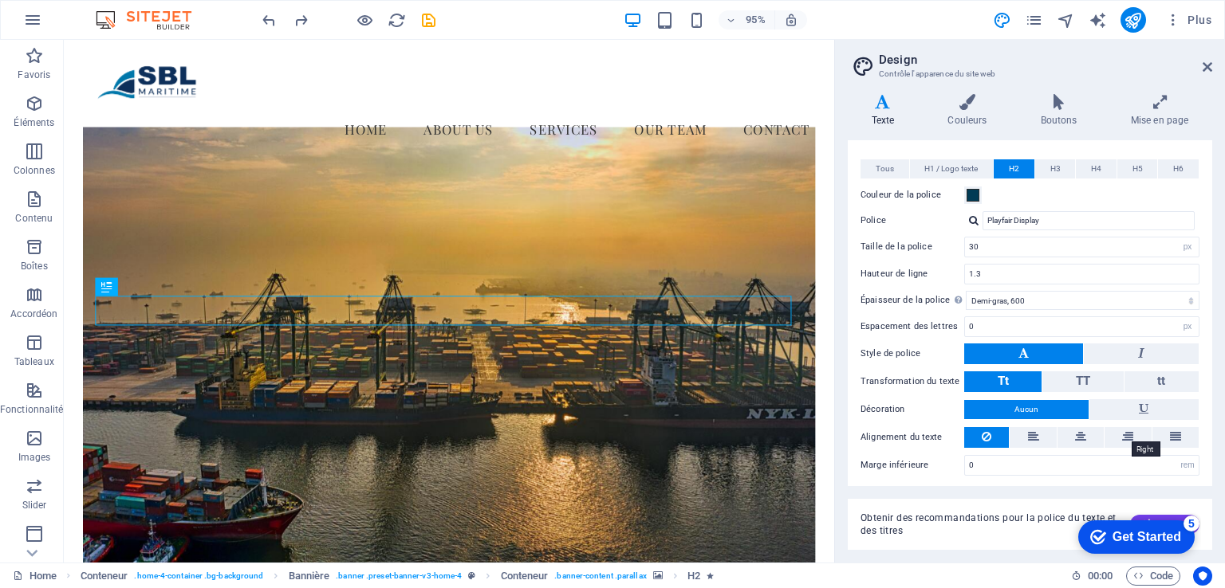
scroll to position [191, 0]
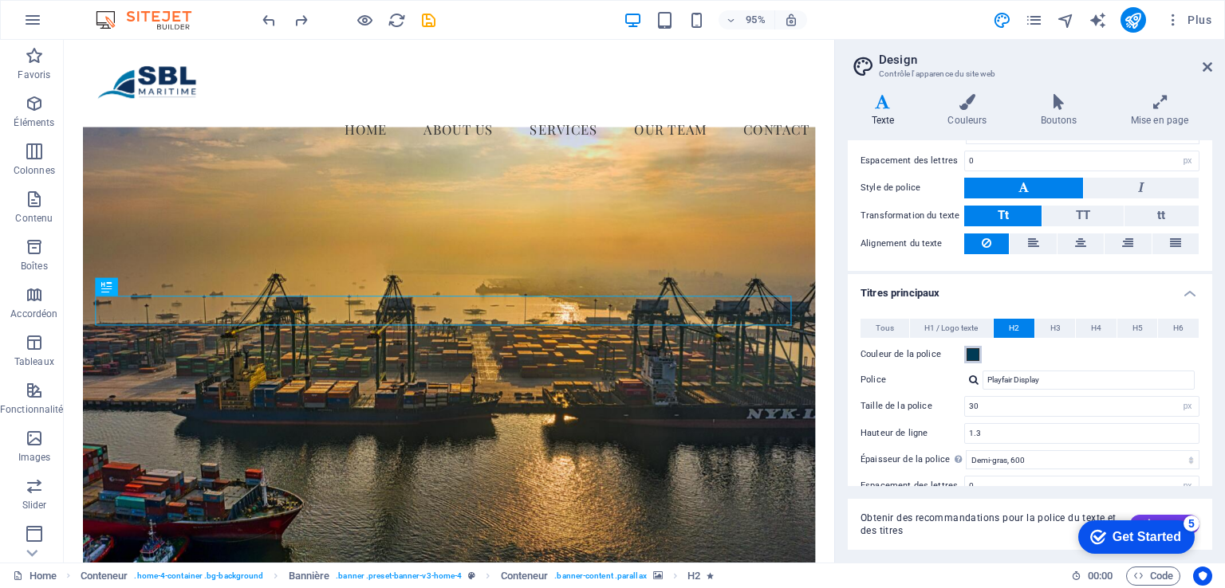
click at [975, 355] on span at bounding box center [972, 354] width 13 height 13
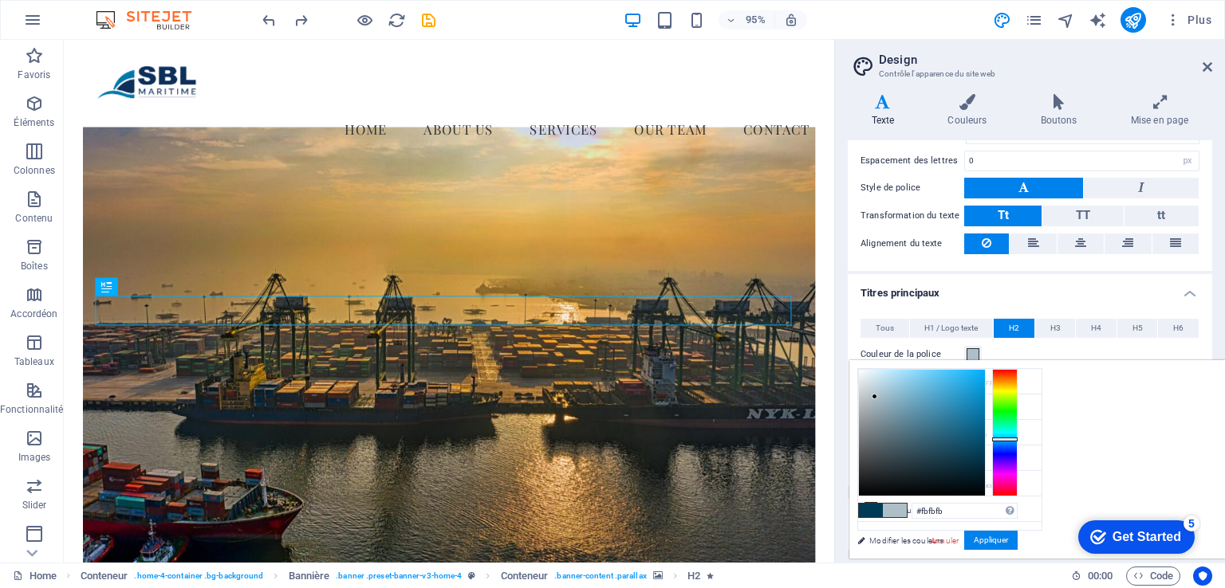
type input "#ffffff"
drag, startPoint x: 1074, startPoint y: 396, endPoint x: 1013, endPoint y: 342, distance: 81.3
click at [1013, 342] on body "sblmaritime.com Home Favoris Éléments Colonnes Contenu Boîtes Accordéon Tableau…" at bounding box center [612, 294] width 1225 height 588
click at [1017, 541] on button "Appliquer" at bounding box center [990, 540] width 53 height 19
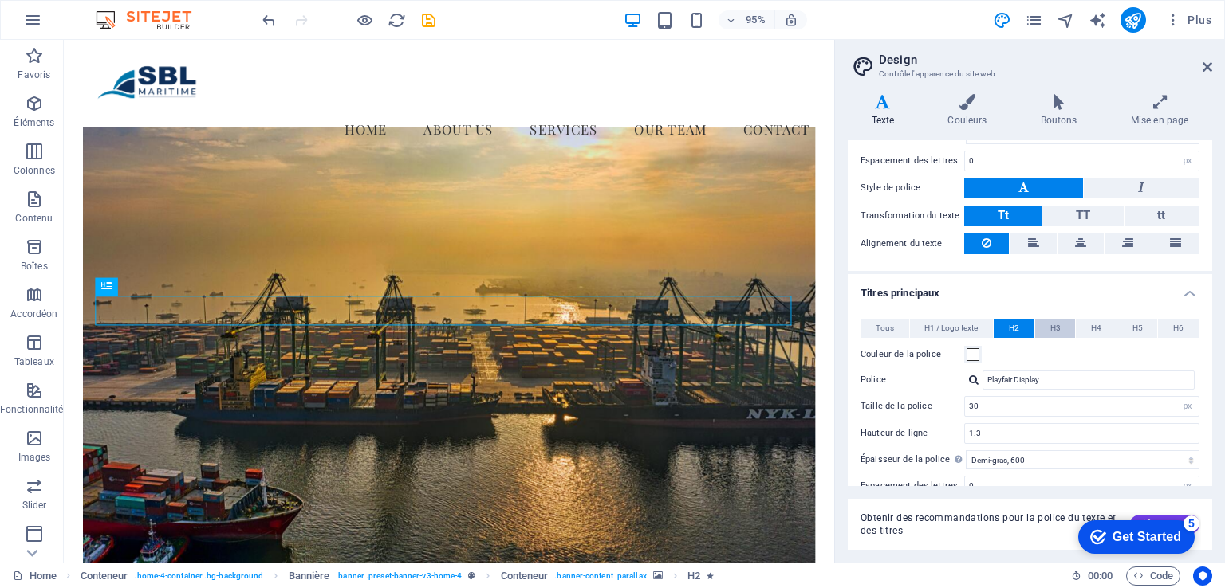
click at [1056, 328] on span "H3" at bounding box center [1055, 328] width 10 height 19
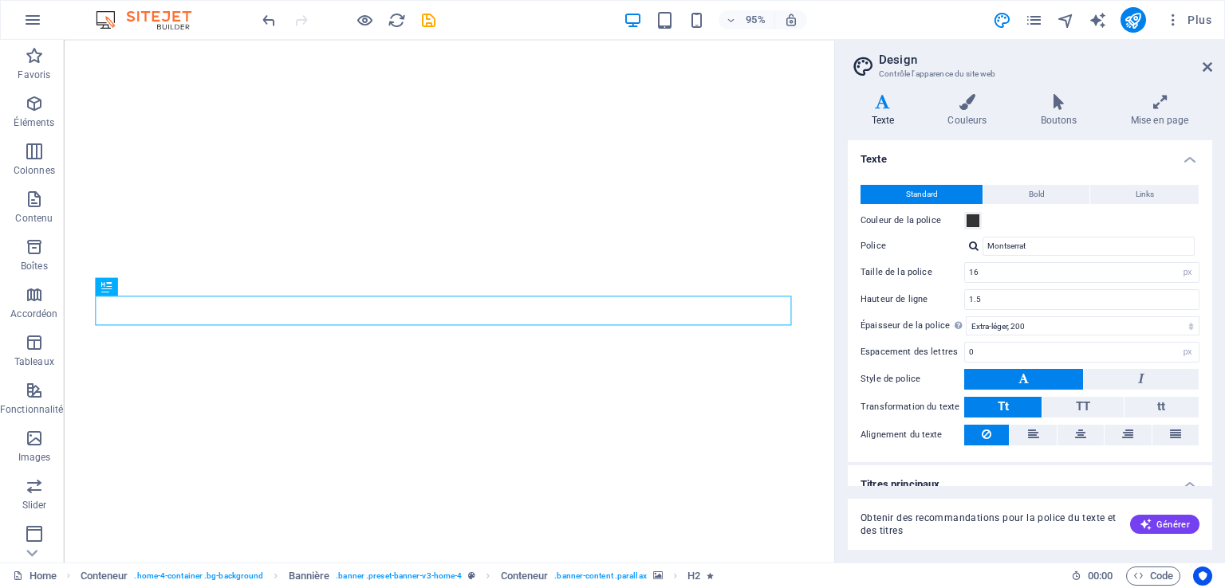
select select "px"
select select "200"
select select "px"
select select "500"
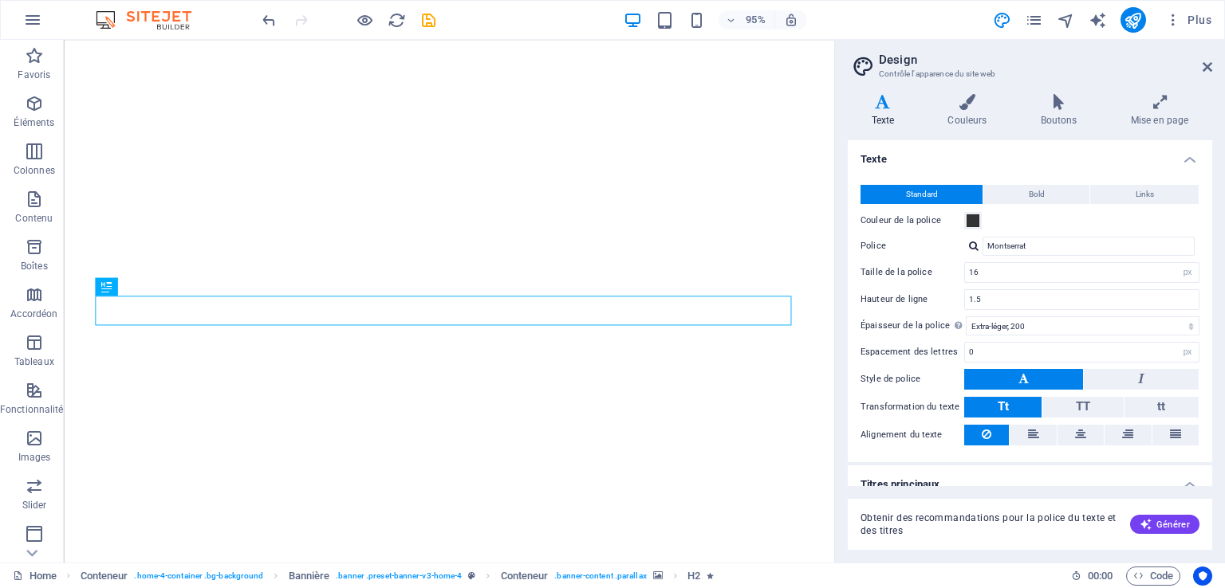
select select "px"
select select "rem"
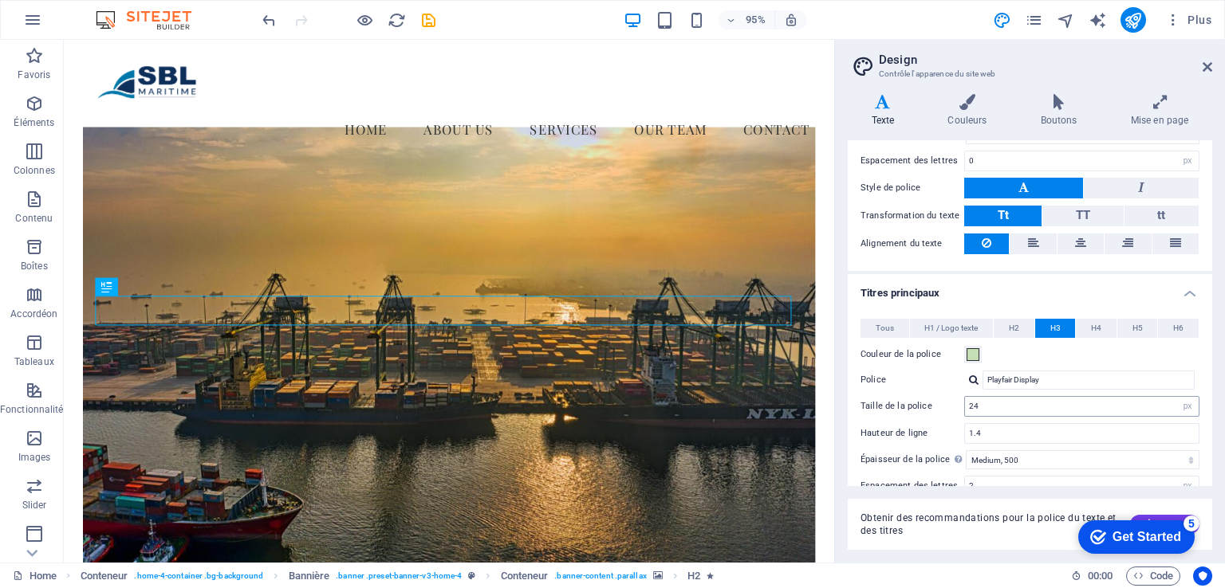
scroll to position [271, 0]
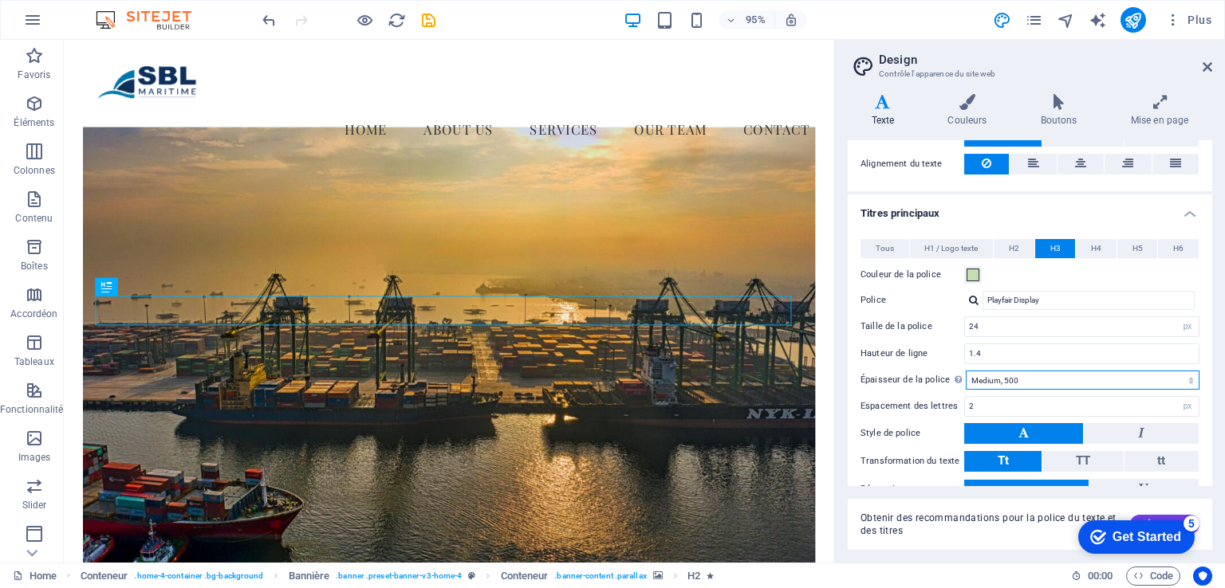
click at [1136, 378] on select "Mince, 100 Extra-léger, 200 Léger, 300 Normal, 400 Medium, 500 Demi-gras, 600 G…" at bounding box center [1083, 380] width 234 height 19
click at [966, 371] on select "Mince, 100 Extra-léger, 200 Léger, 300 Normal, 400 Medium, 500 Demi-gras, 600 G…" at bounding box center [1083, 380] width 234 height 19
click at [1038, 377] on select "Mince, 100 Extra-léger, 200 Léger, 300 Normal, 400 Medium, 500 Demi-gras, 600 G…" at bounding box center [1083, 380] width 234 height 19
click at [966, 371] on select "Mince, 100 Extra-léger, 200 Léger, 300 Normal, 400 Medium, 500 Demi-gras, 600 G…" at bounding box center [1083, 380] width 234 height 19
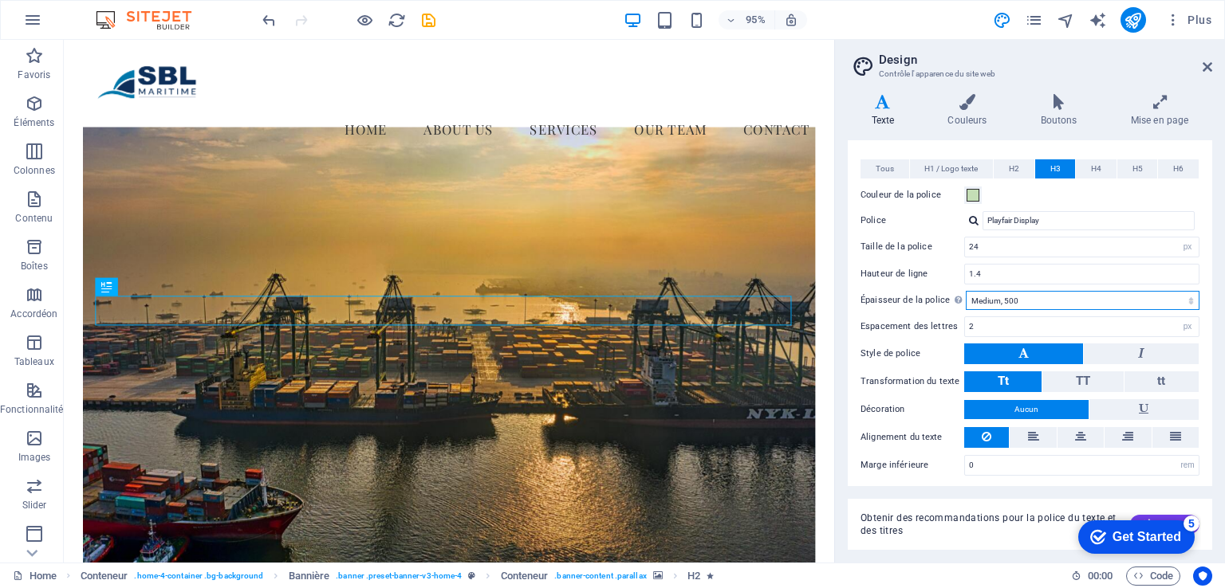
click at [1033, 297] on select "Mince, 100 Extra-léger, 200 Léger, 300 Normal, 400 Medium, 500 Demi-gras, 600 G…" at bounding box center [1083, 300] width 234 height 19
click at [966, 291] on select "Mince, 100 Extra-léger, 200 Léger, 300 Normal, 400 Medium, 500 Demi-gras, 600 G…" at bounding box center [1083, 300] width 234 height 19
click at [1040, 301] on select "Mince, 100 Extra-léger, 200 Léger, 300 Normal, 400 Medium, 500 Demi-gras, 600 G…" at bounding box center [1083, 300] width 234 height 19
click at [966, 291] on select "Mince, 100 Extra-léger, 200 Léger, 300 Normal, 400 Medium, 500 Demi-gras, 600 G…" at bounding box center [1083, 300] width 234 height 19
click at [1000, 297] on select "Mince, 100 Extra-léger, 200 Léger, 300 Normal, 400 Medium, 500 Demi-gras, 600 G…" at bounding box center [1083, 300] width 234 height 19
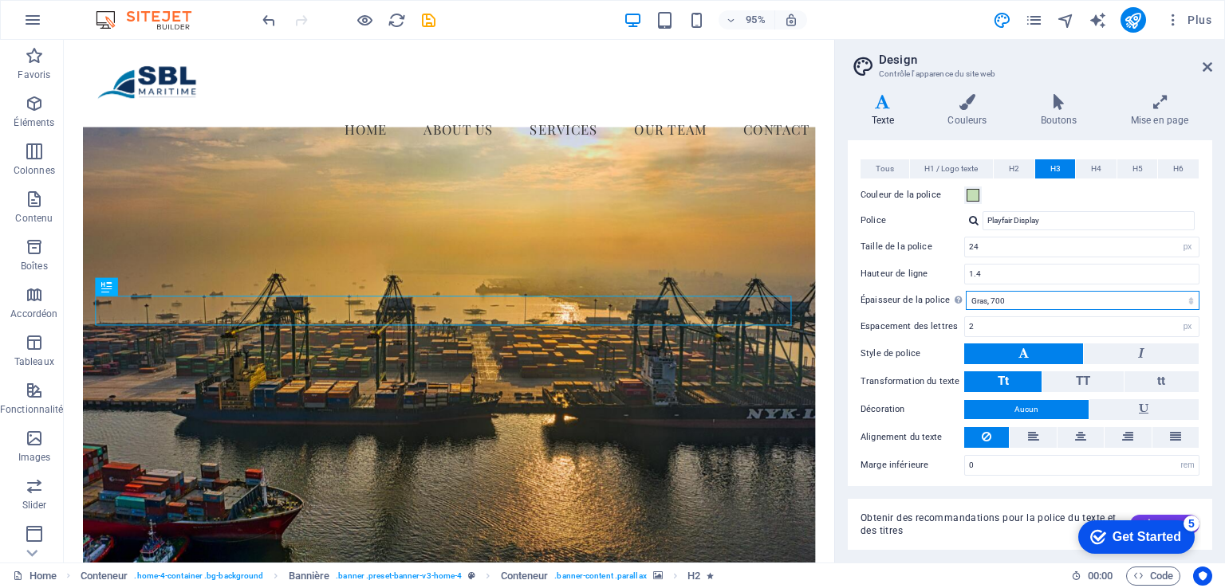
select select "600"
click at [966, 291] on select "Mince, 100 Extra-léger, 200 Léger, 300 Normal, 400 Medium, 500 Demi-gras, 600 G…" at bounding box center [1083, 300] width 234 height 19
click at [1056, 122] on h4 "Boutons" at bounding box center [1062, 110] width 90 height 33
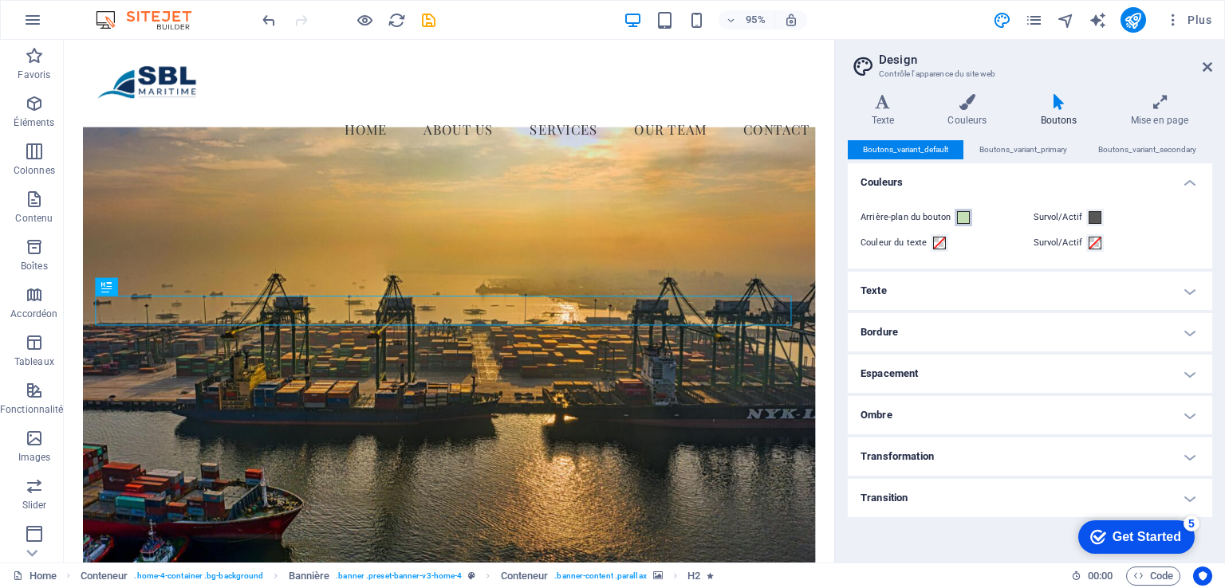
click at [958, 218] on span at bounding box center [963, 217] width 13 height 13
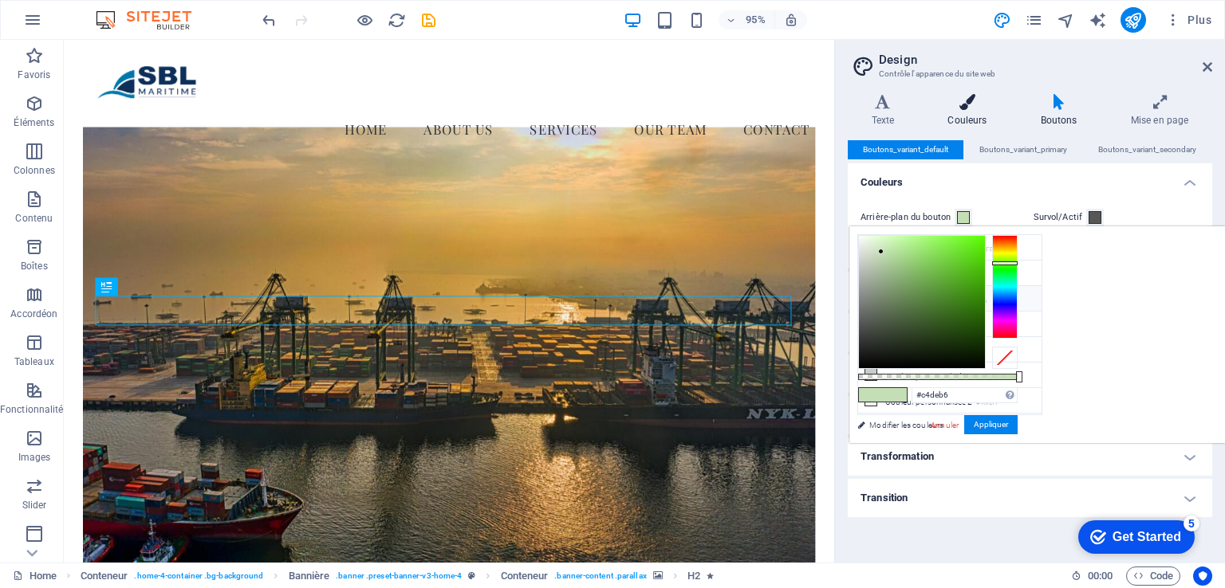
click at [985, 106] on icon at bounding box center [967, 102] width 86 height 16
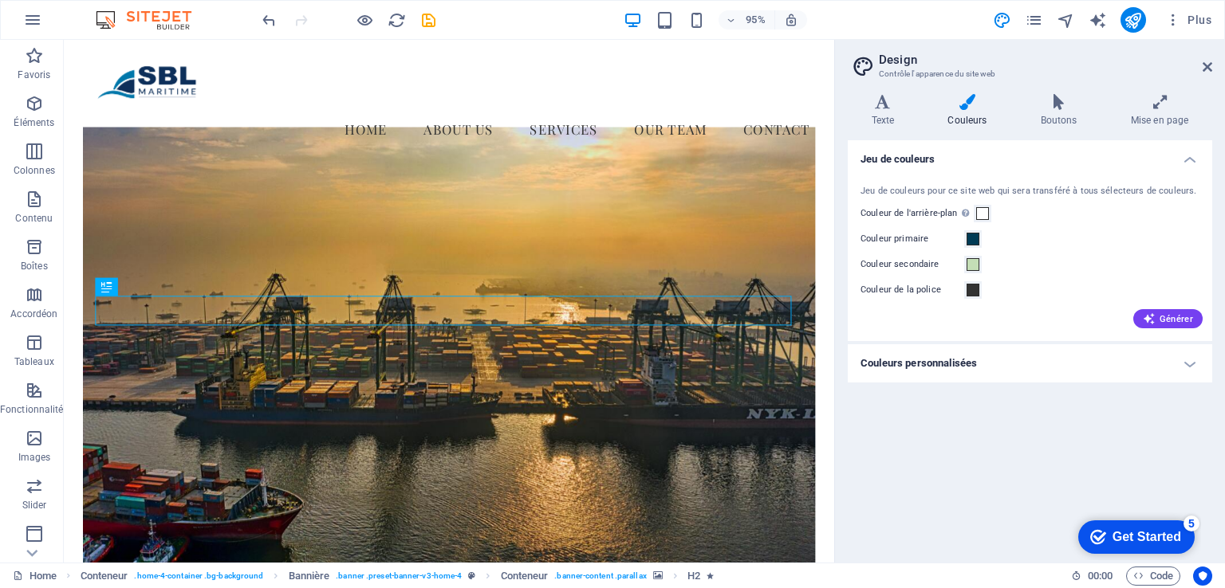
click at [1060, 360] on h4 "Couleurs personnalisées" at bounding box center [1030, 363] width 364 height 38
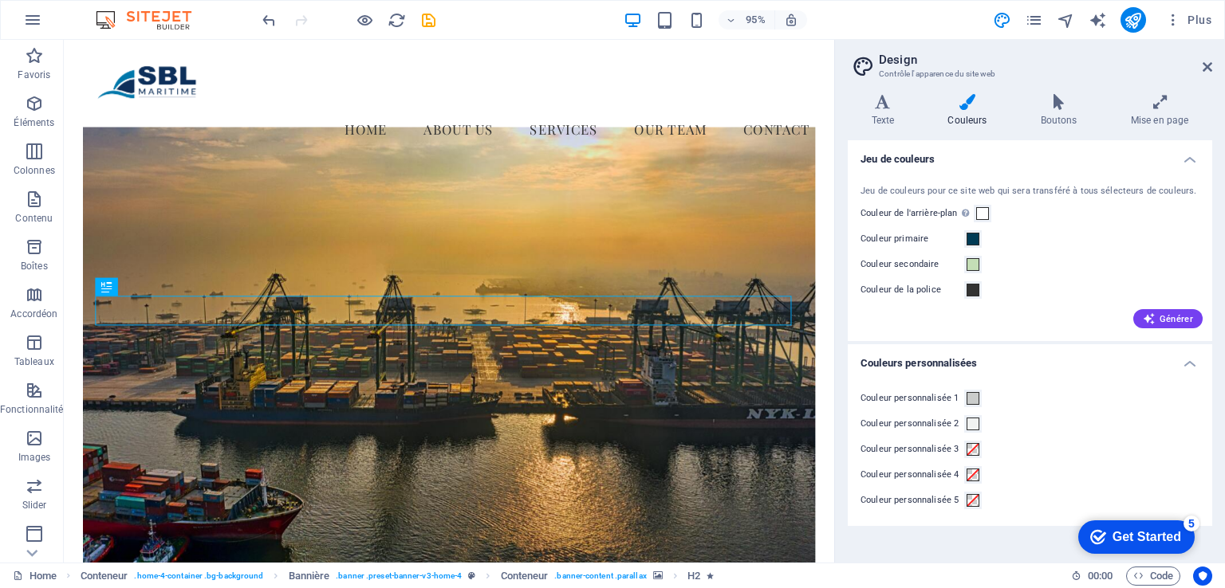
click at [1060, 360] on h4 "Couleurs personnalisées" at bounding box center [1030, 358] width 364 height 29
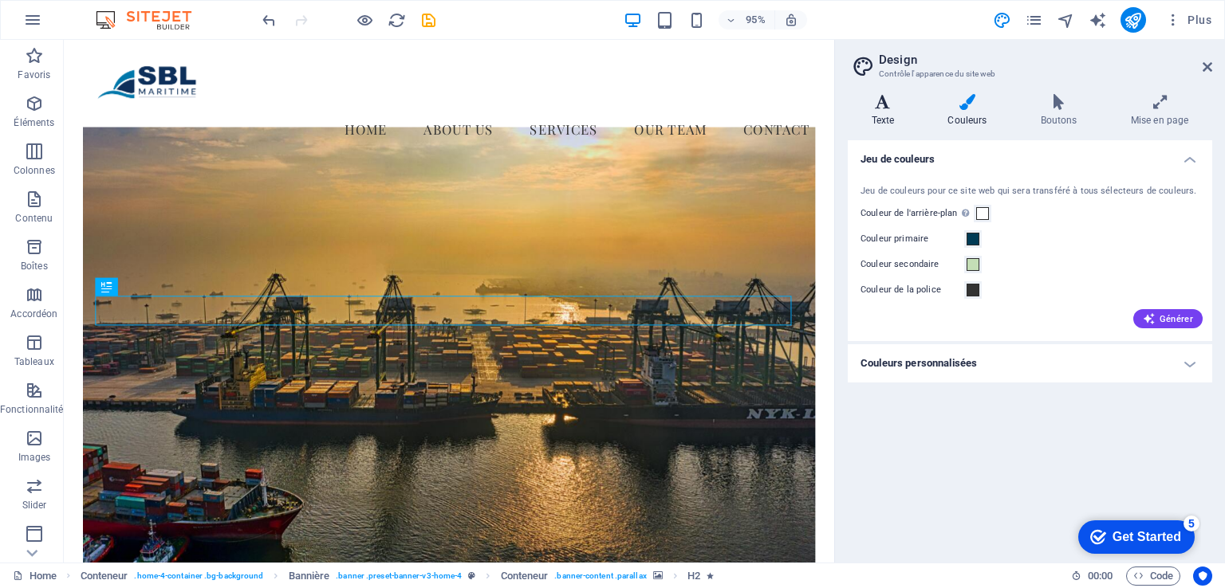
click at [879, 112] on h4 "Texte" at bounding box center [886, 110] width 77 height 33
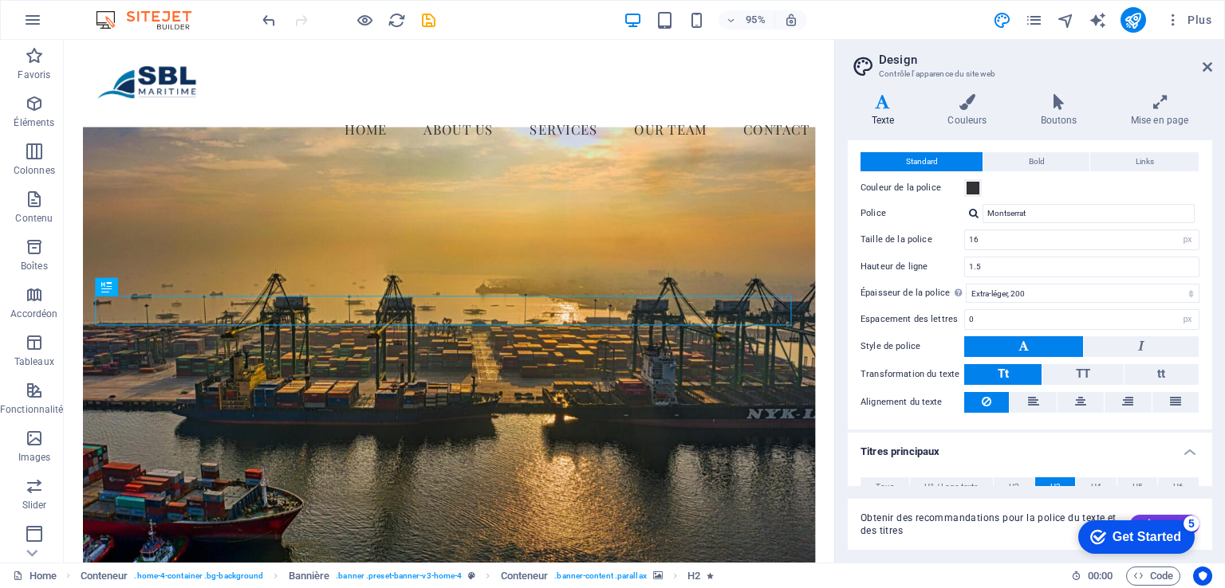
scroll to position [0, 0]
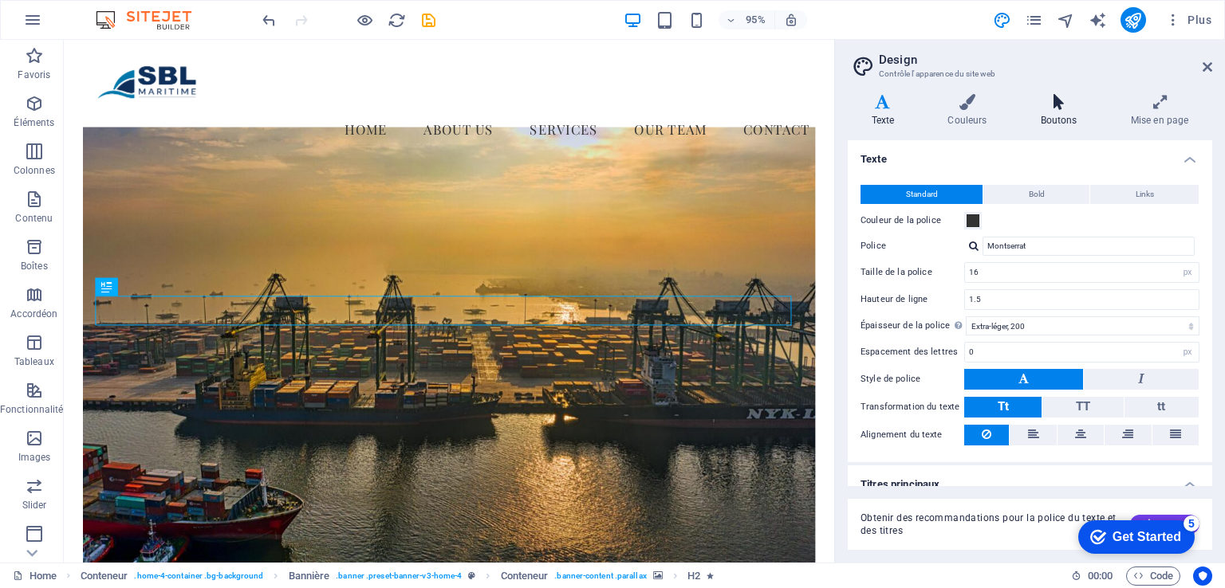
click at [1063, 106] on icon at bounding box center [1059, 102] width 84 height 16
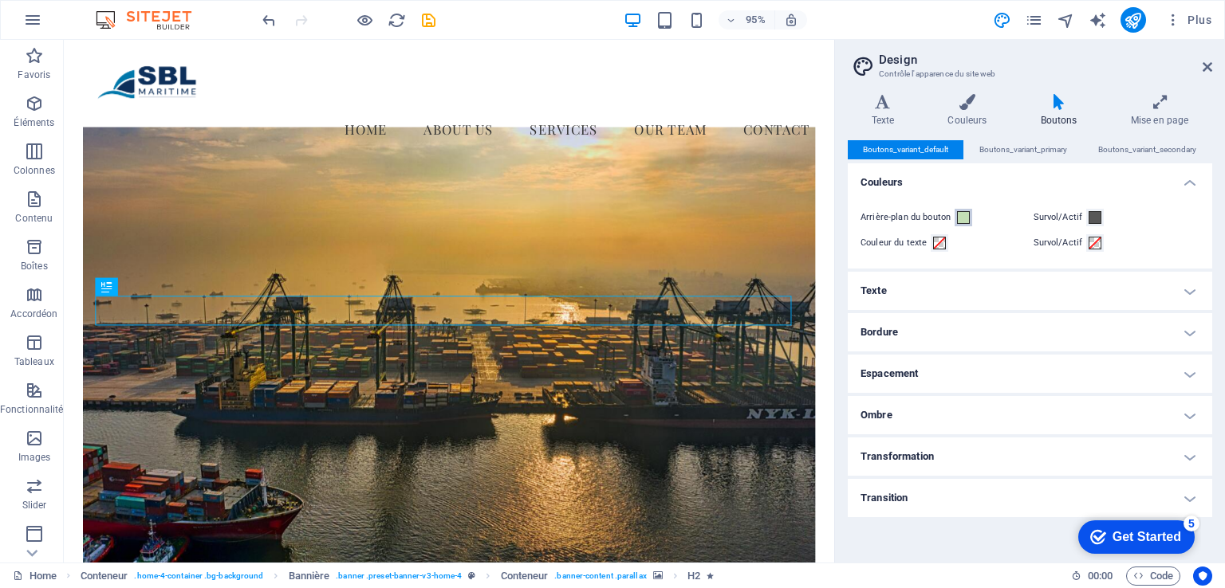
click at [962, 218] on span at bounding box center [963, 217] width 13 height 13
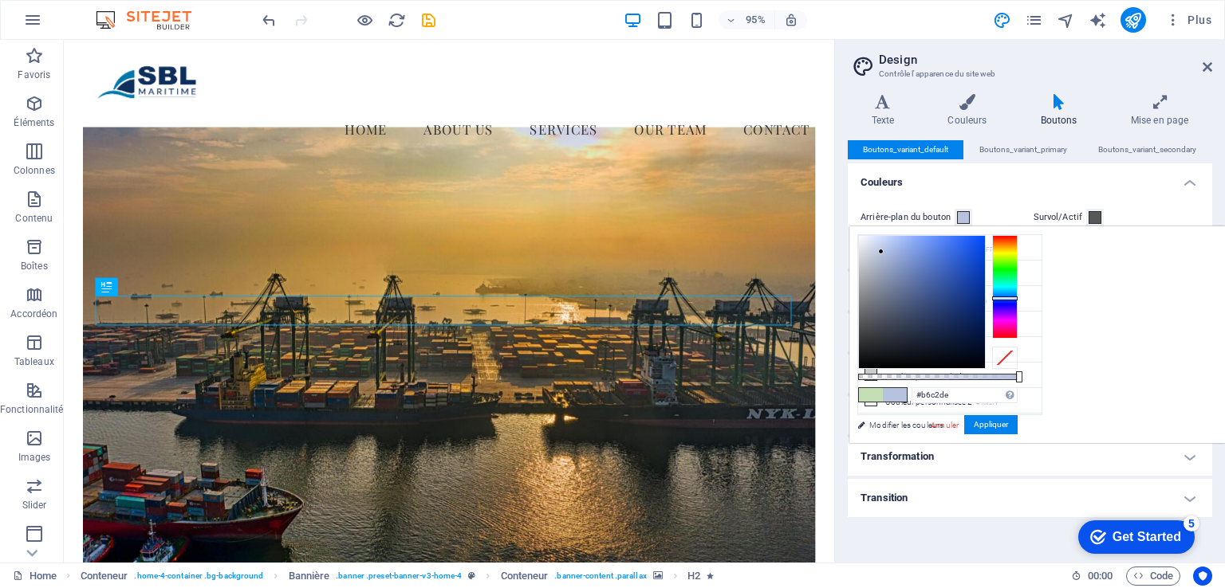
drag, startPoint x: 1202, startPoint y: 259, endPoint x: 1206, endPoint y: 297, distance: 38.6
click at [1017, 297] on div at bounding box center [1005, 287] width 26 height 104
type input "#1047ca"
drag, startPoint x: 1081, startPoint y: 251, endPoint x: 1174, endPoint y: 262, distance: 93.1
click at [977, 262] on div at bounding box center [974, 262] width 6 height 6
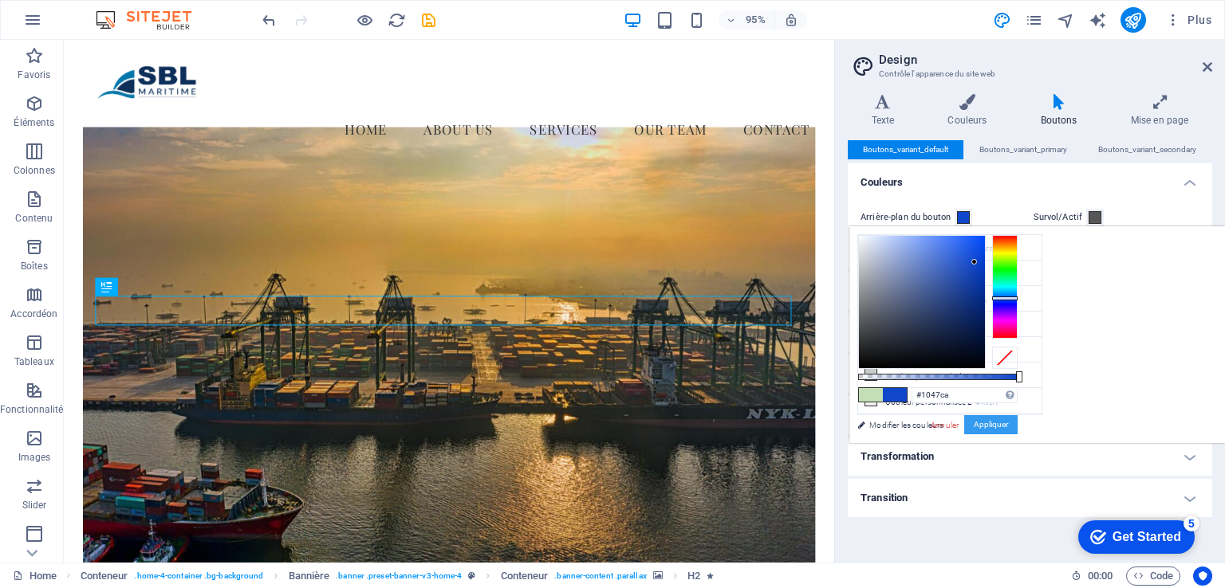
click at [1017, 428] on button "Appliquer" at bounding box center [990, 424] width 53 height 19
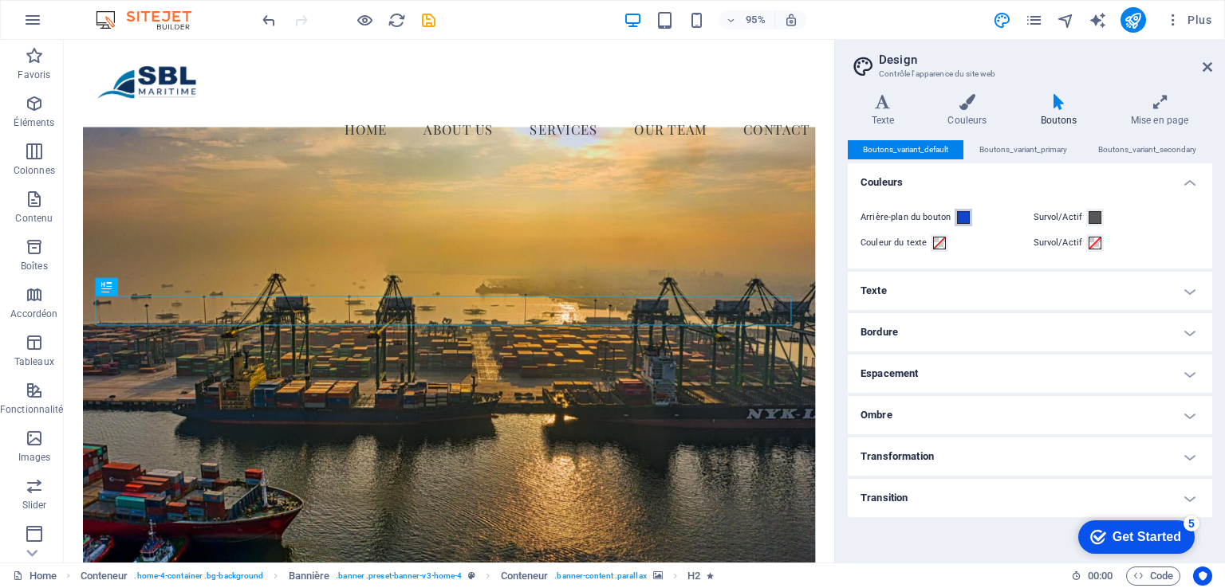
click at [963, 222] on span at bounding box center [963, 217] width 13 height 13
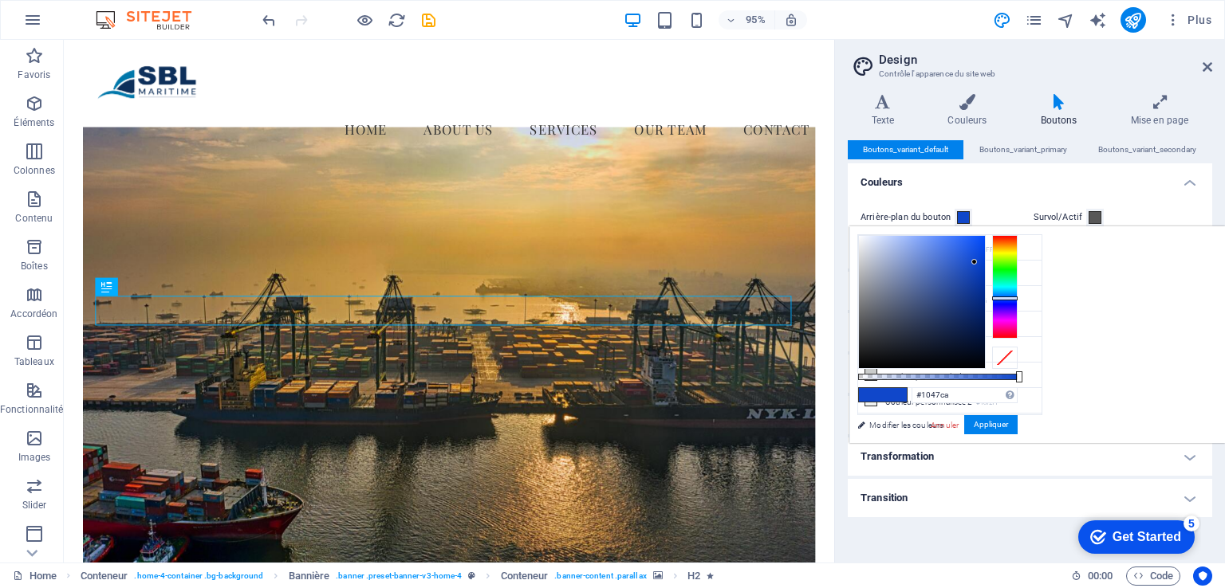
click at [1147, 355] on div "less Couleur de l'arrière-plan #FFFFFF Couleur primaire #003b55 Couleur seconda…" at bounding box center [1037, 334] width 376 height 217
click at [879, 104] on icon at bounding box center [883, 102] width 70 height 16
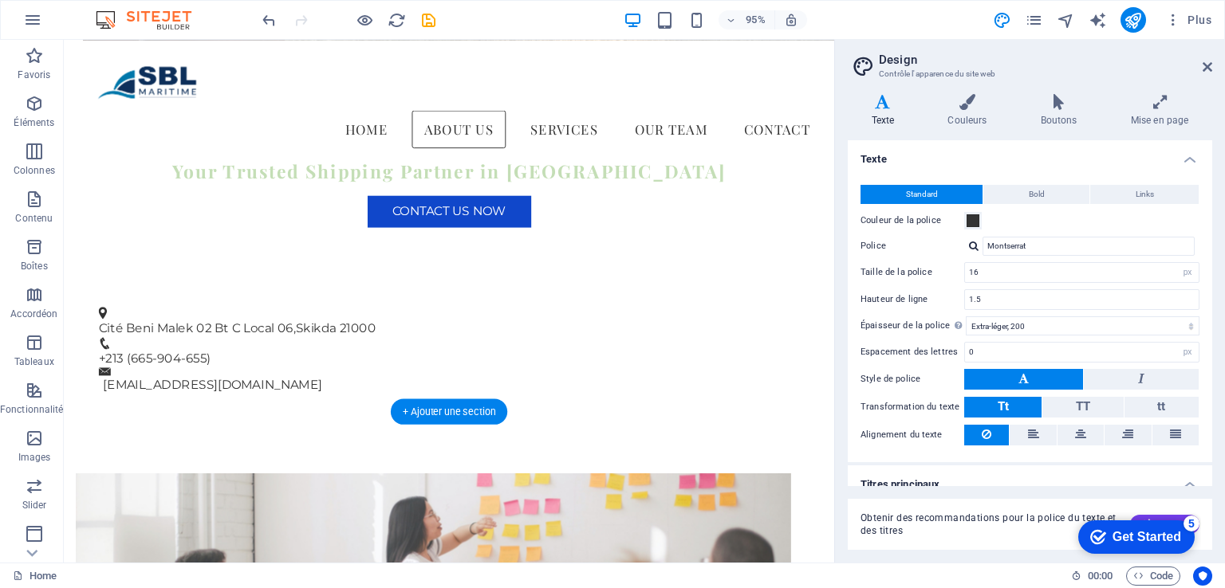
scroll to position [399, 0]
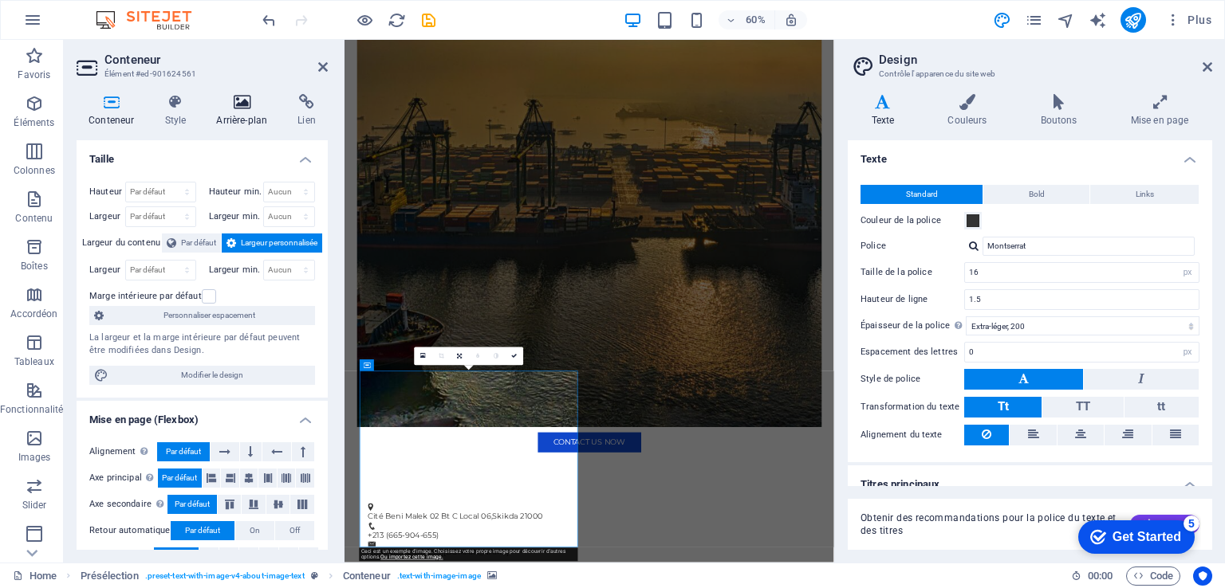
click at [239, 111] on h4 "Arrière-plan" at bounding box center [244, 110] width 81 height 33
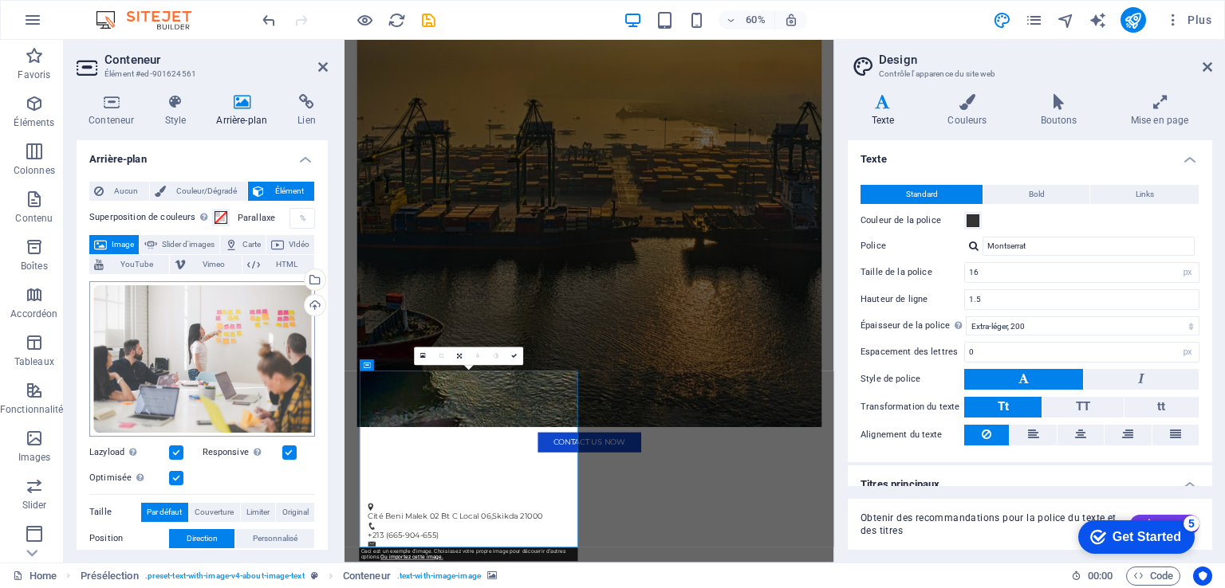
scroll to position [80, 0]
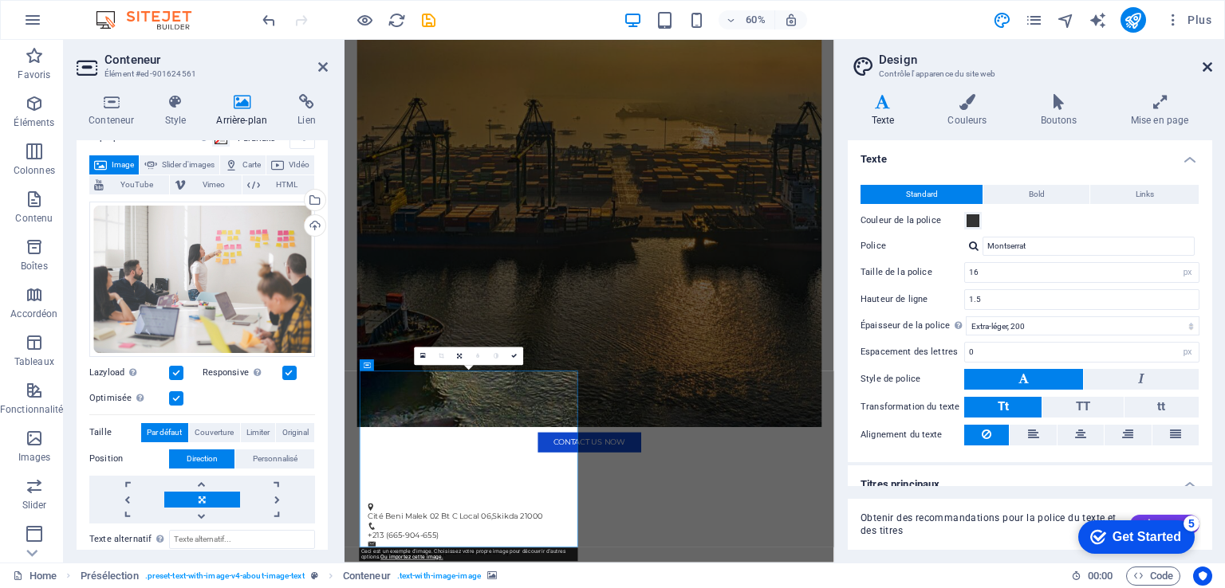
click at [1207, 65] on icon at bounding box center [1207, 67] width 10 height 13
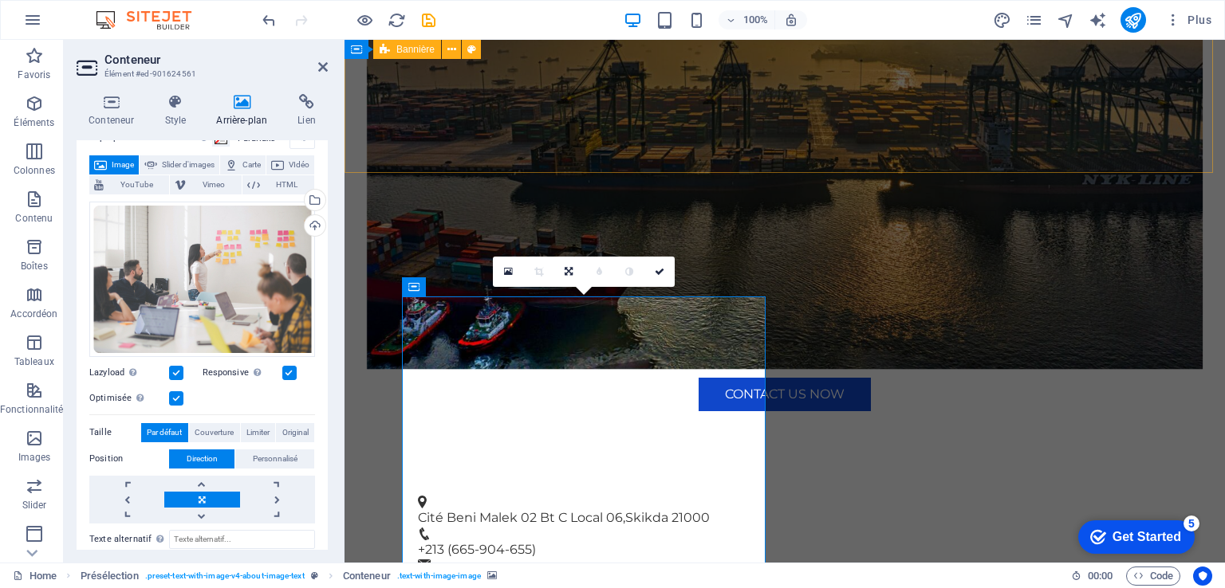
scroll to position [0, 0]
